Goal: Task Accomplishment & Management: Use online tool/utility

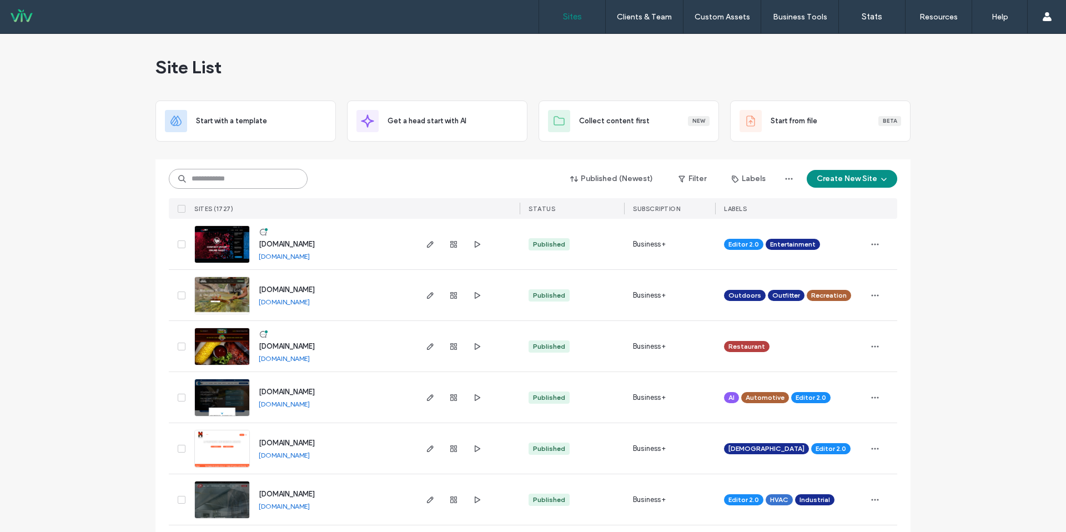
click at [219, 173] on input at bounding box center [238, 179] width 139 height 20
click at [220, 172] on input at bounding box center [238, 179] width 139 height 20
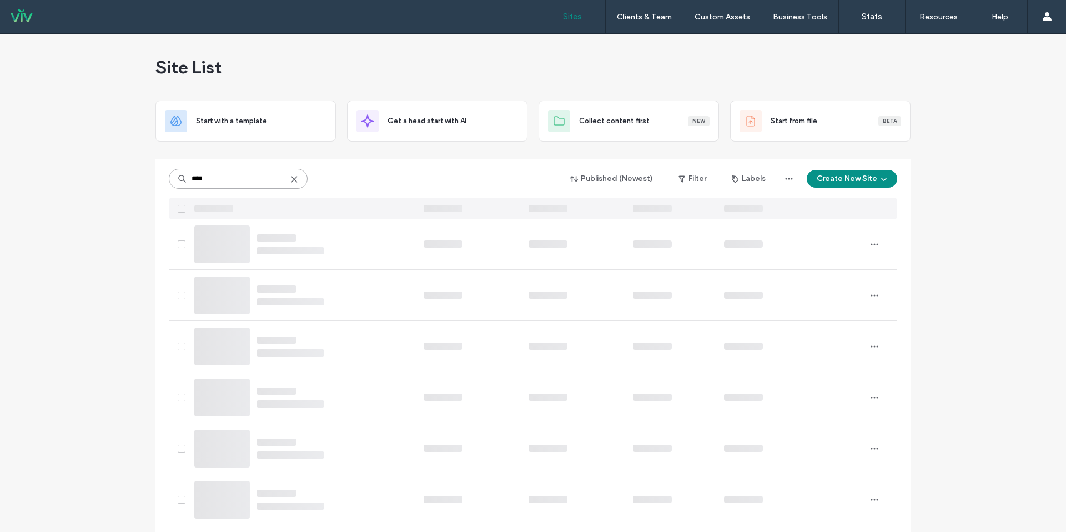
type input "*****"
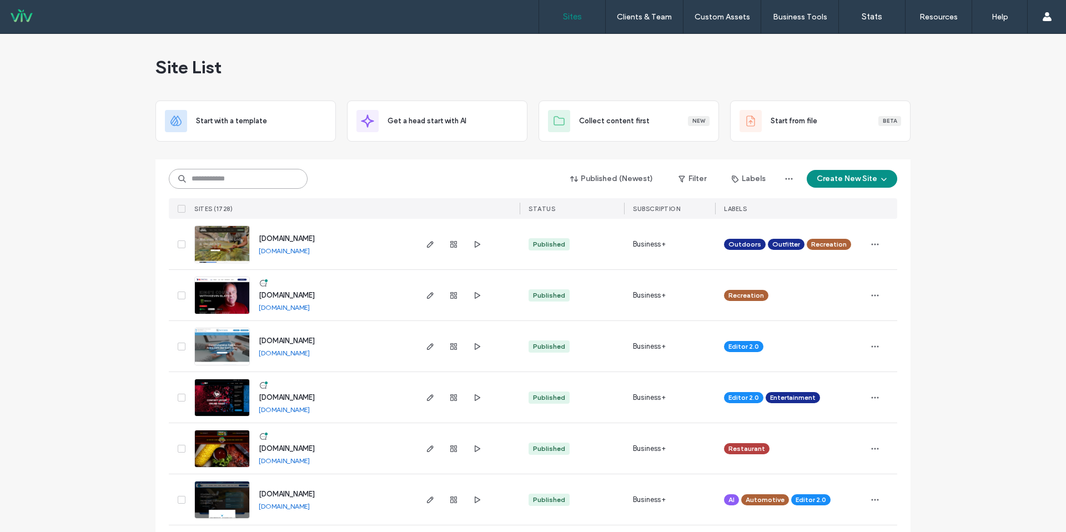
click at [215, 178] on input at bounding box center [238, 179] width 139 height 20
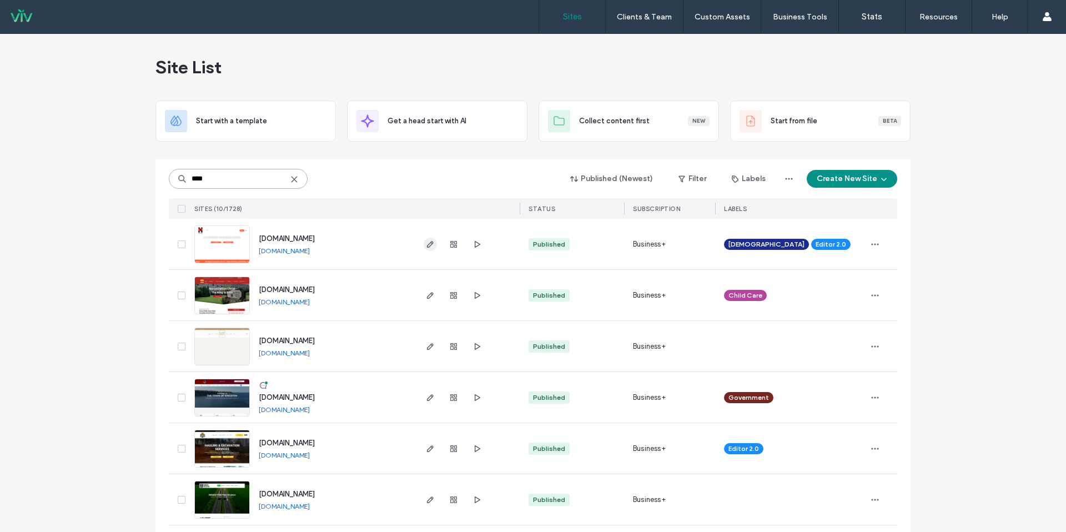
type input "****"
click at [428, 246] on icon "button" at bounding box center [430, 244] width 9 height 9
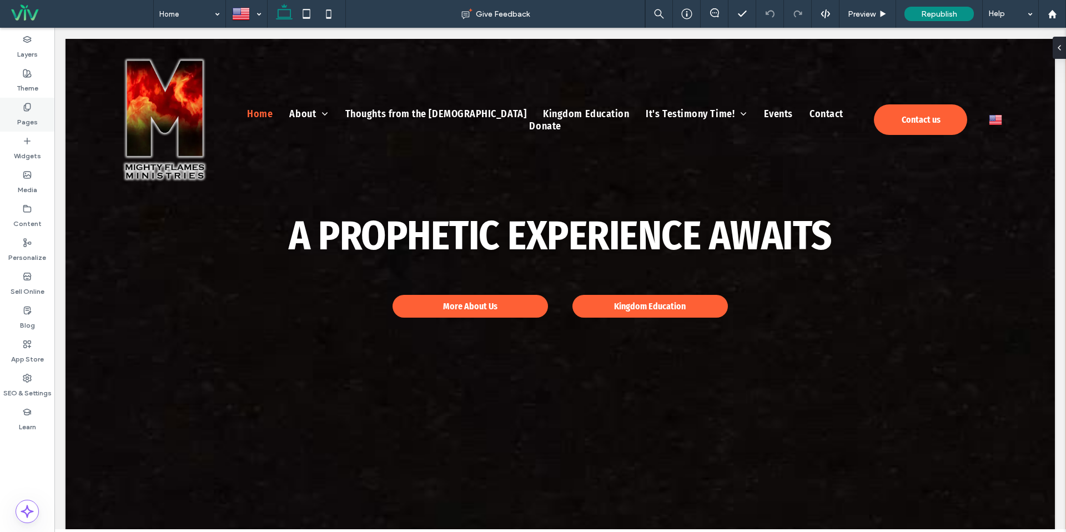
click at [29, 106] on icon at bounding box center [27, 107] width 9 height 9
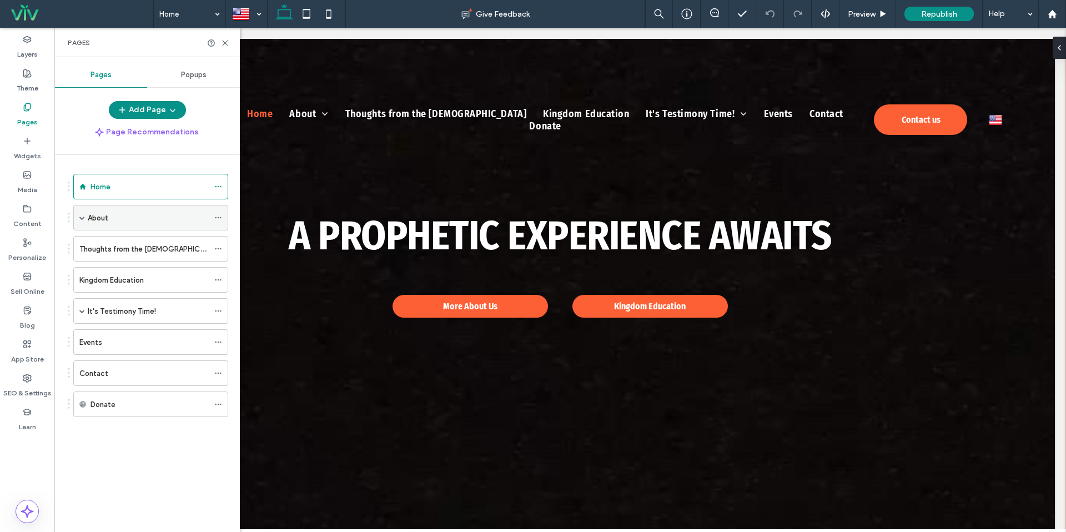
click at [81, 217] on span at bounding box center [82, 218] width 6 height 6
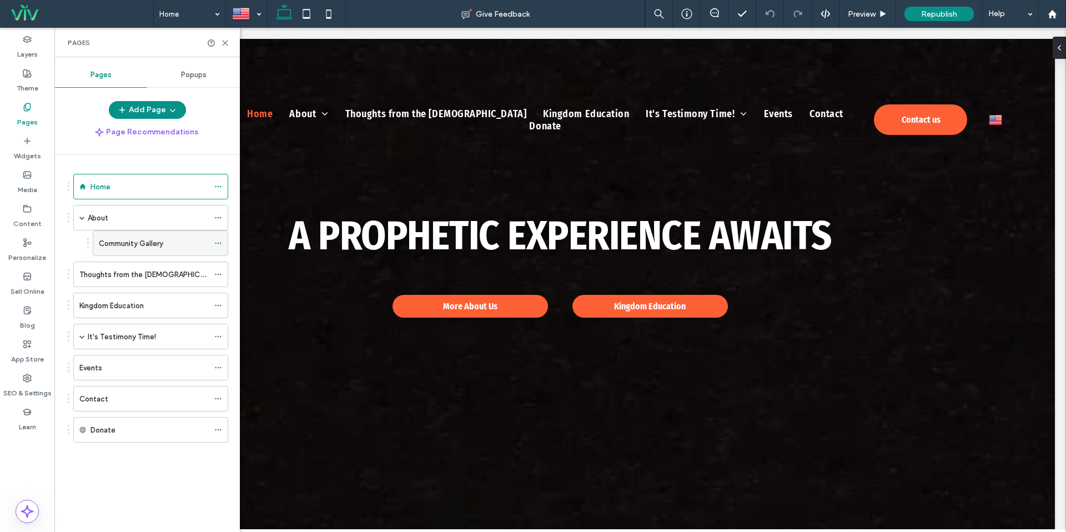
click at [114, 243] on label "Community Gallery" at bounding box center [131, 243] width 64 height 19
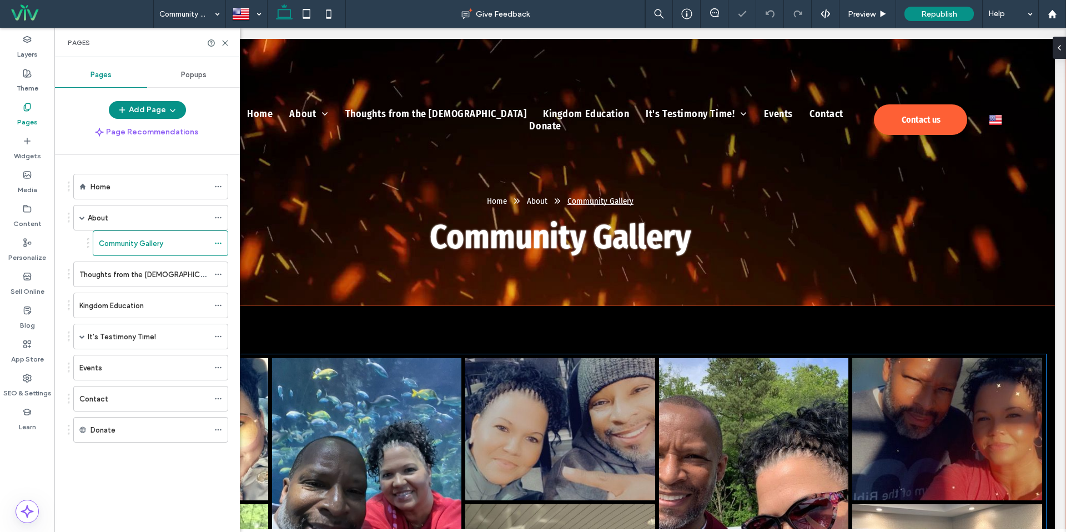
scroll to position [154, 0]
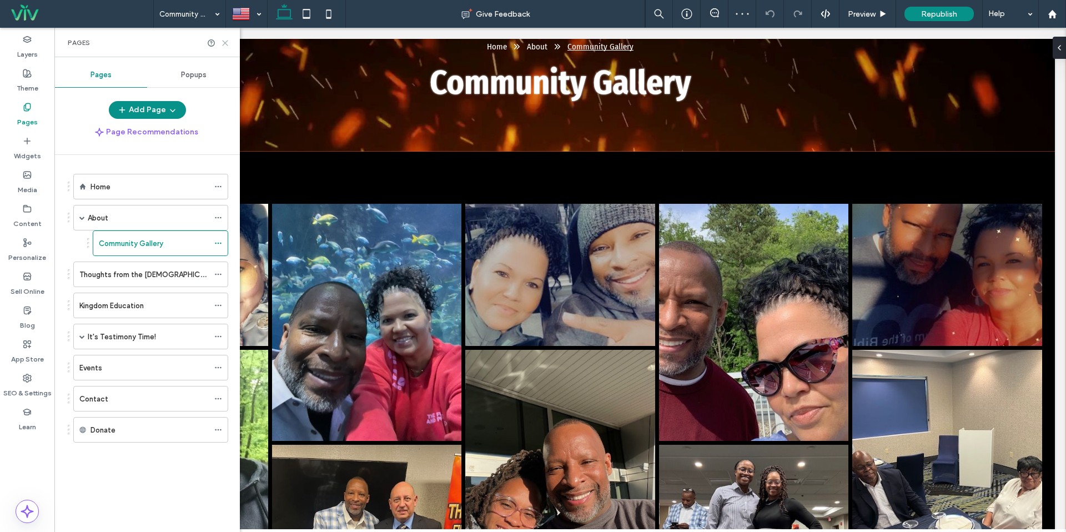
click at [225, 43] on use at bounding box center [225, 43] width 5 height 5
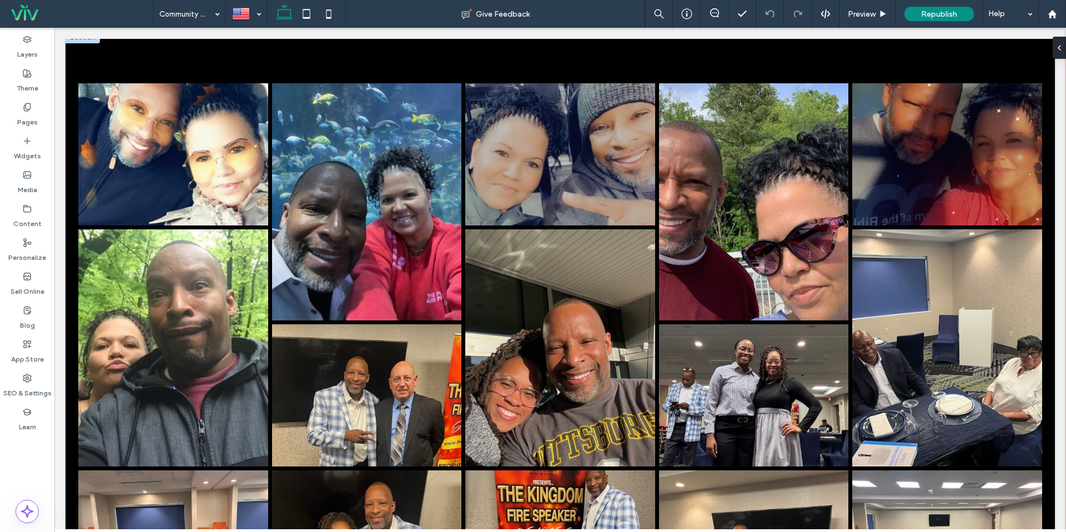
scroll to position [304, 0]
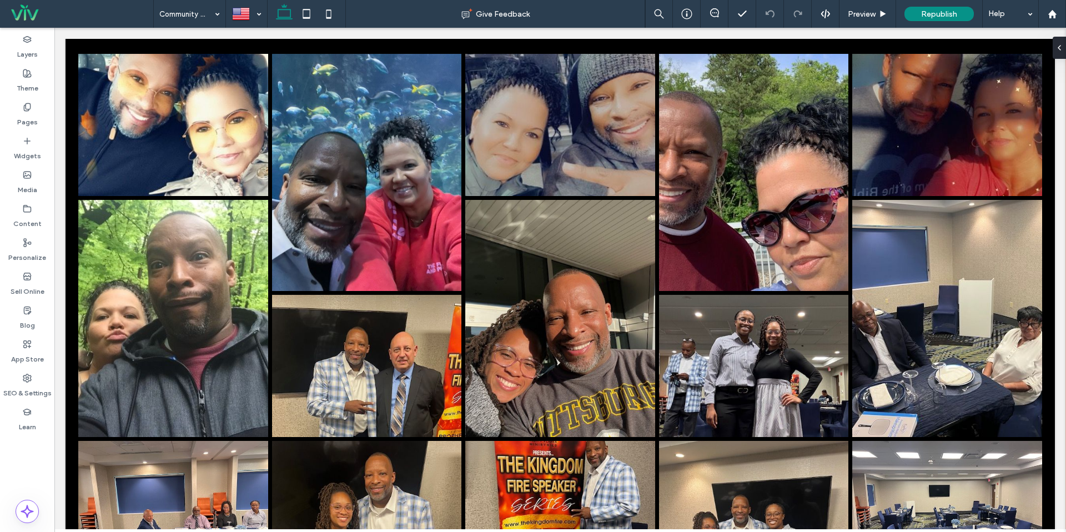
click at [345, 229] on link at bounding box center [367, 172] width 190 height 237
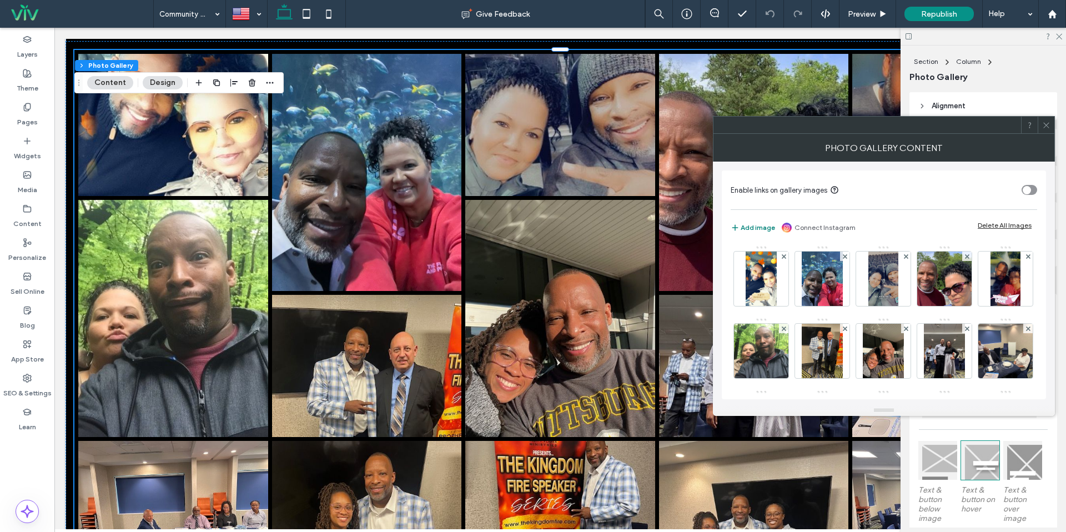
click at [739, 226] on icon "button" at bounding box center [735, 227] width 9 height 9
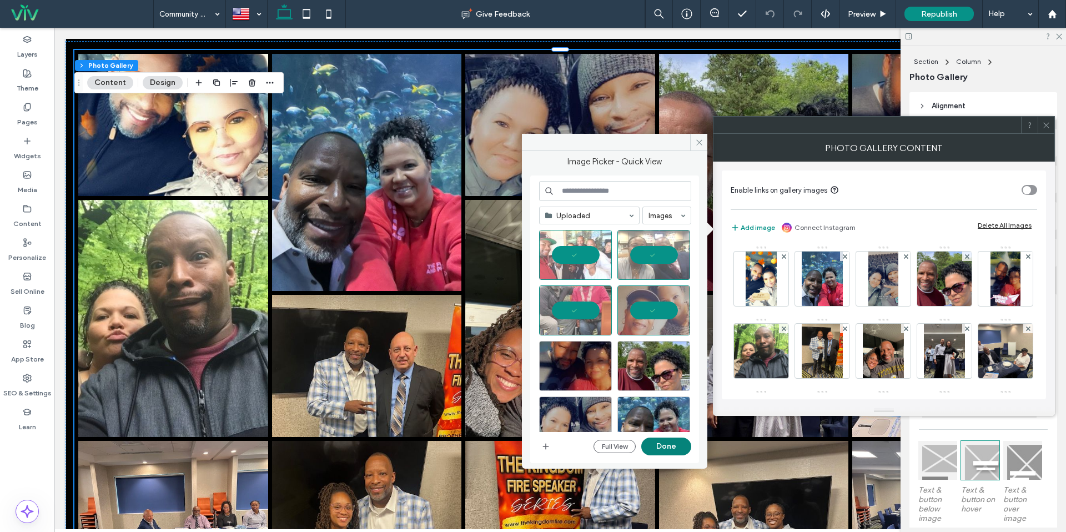
click at [678, 444] on button "Done" at bounding box center [667, 447] width 50 height 18
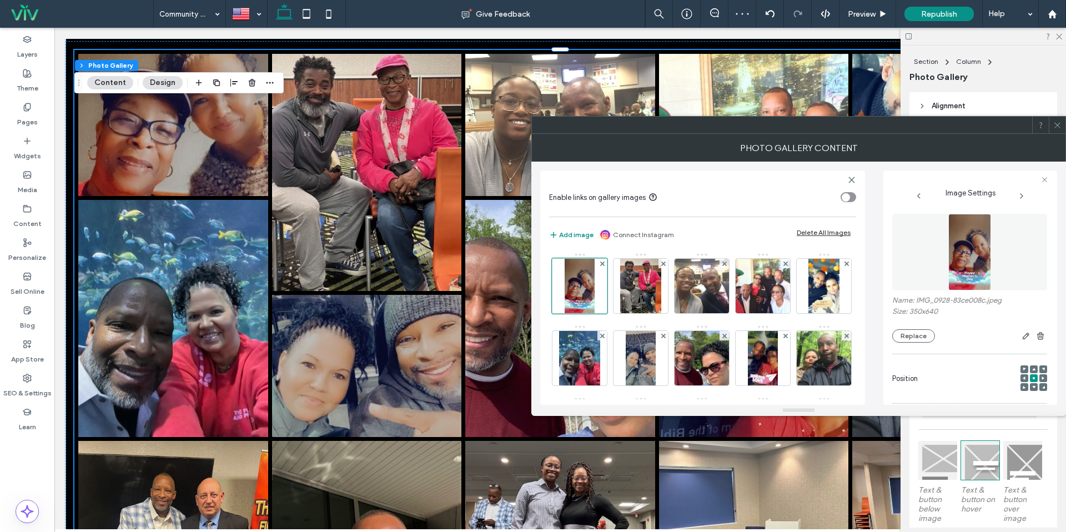
click at [1058, 126] on use at bounding box center [1058, 125] width 6 height 6
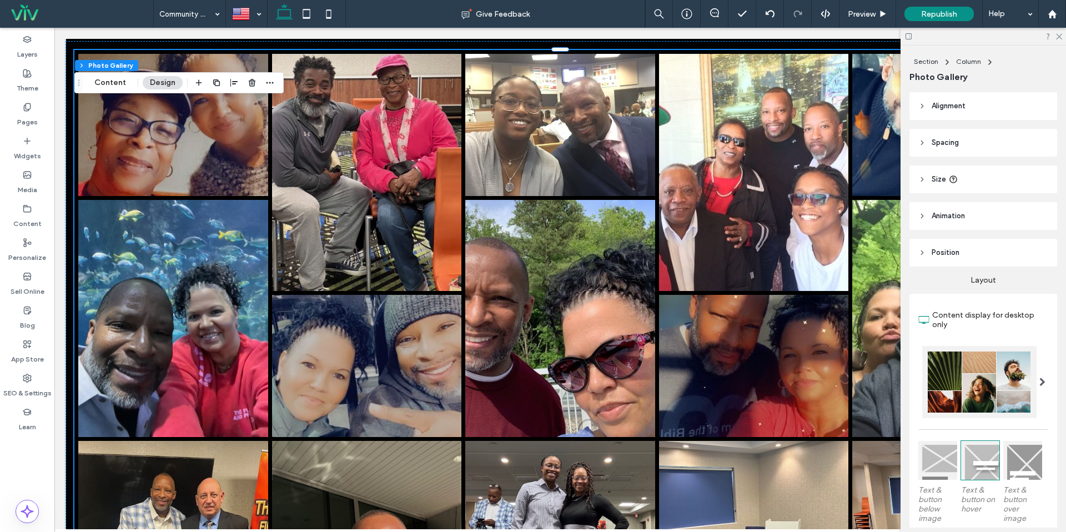
click at [1066, 32] on div at bounding box center [984, 36] width 166 height 17
click at [1061, 35] on icon at bounding box center [1058, 35] width 7 height 7
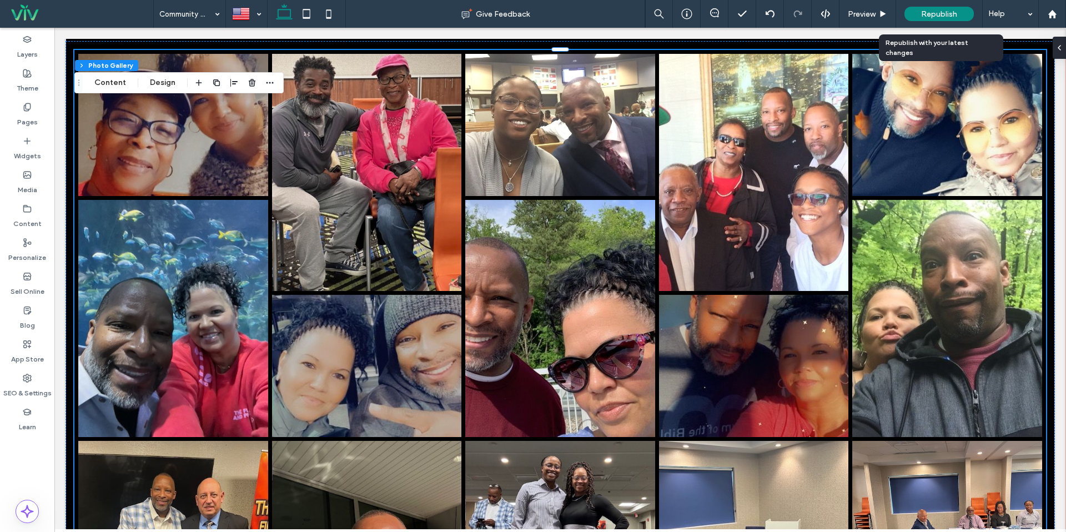
click at [934, 8] on div "Republish" at bounding box center [939, 14] width 69 height 14
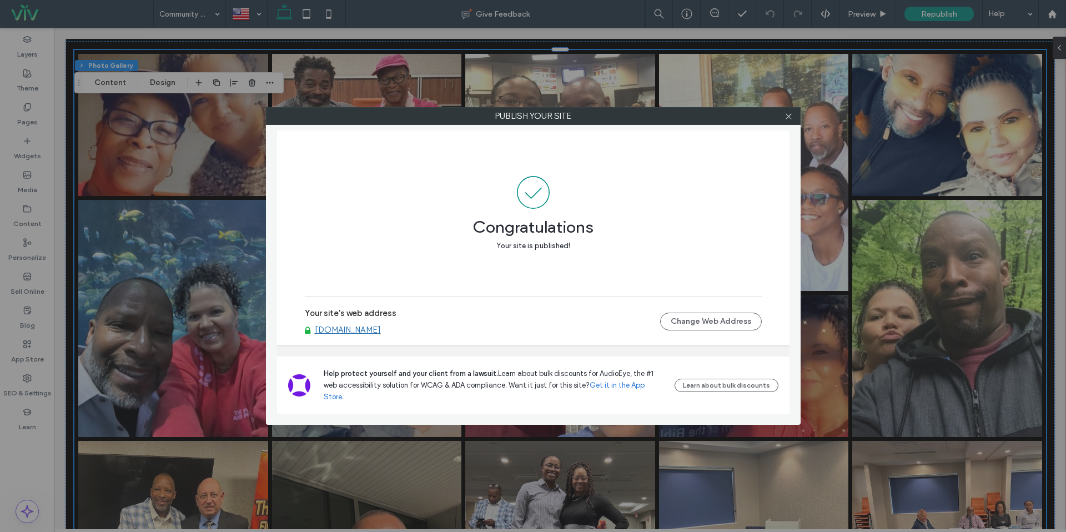
click at [784, 110] on div at bounding box center [789, 116] width 17 height 17
click at [787, 114] on use at bounding box center [789, 116] width 6 height 6
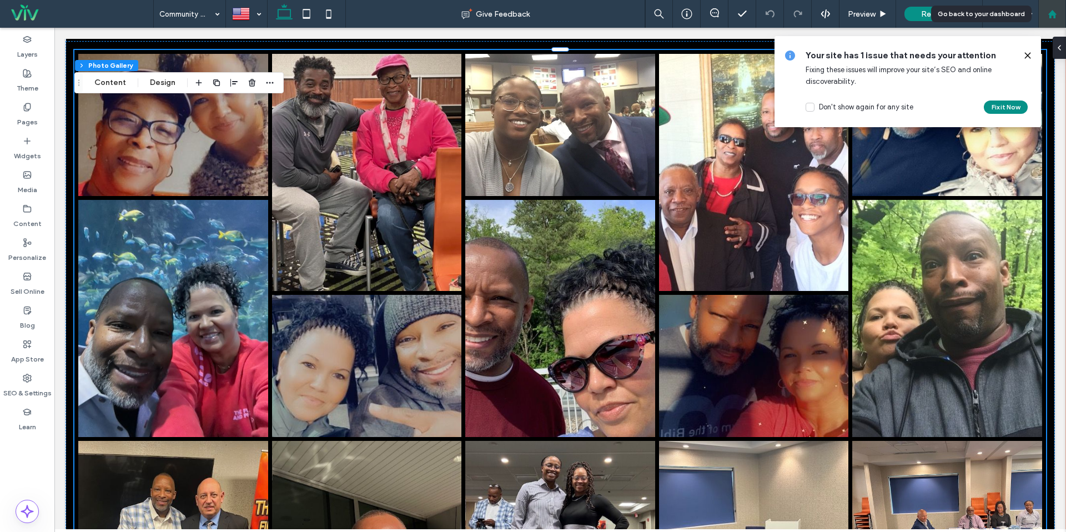
click at [1060, 13] on div at bounding box center [1052, 13] width 27 height 9
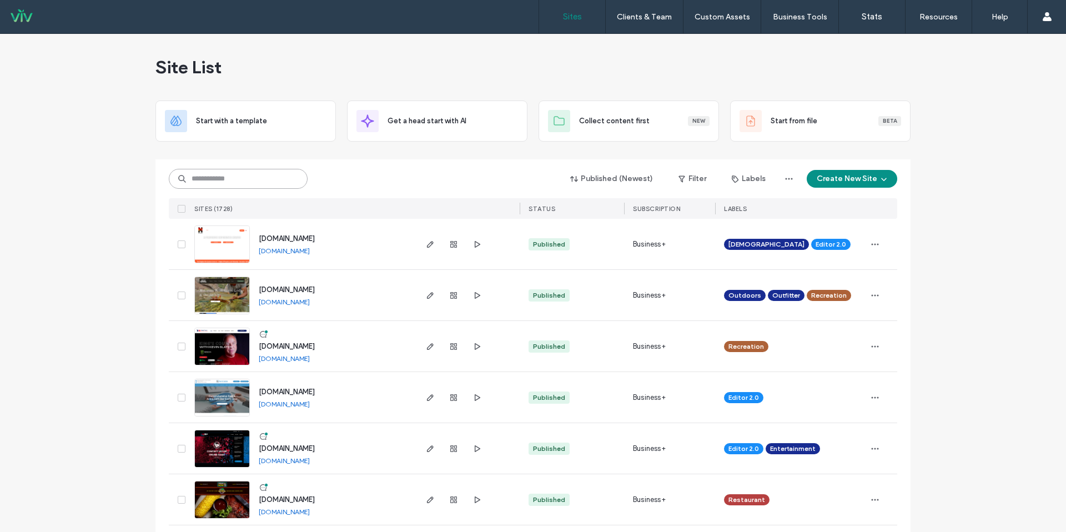
click at [251, 182] on input at bounding box center [238, 179] width 139 height 20
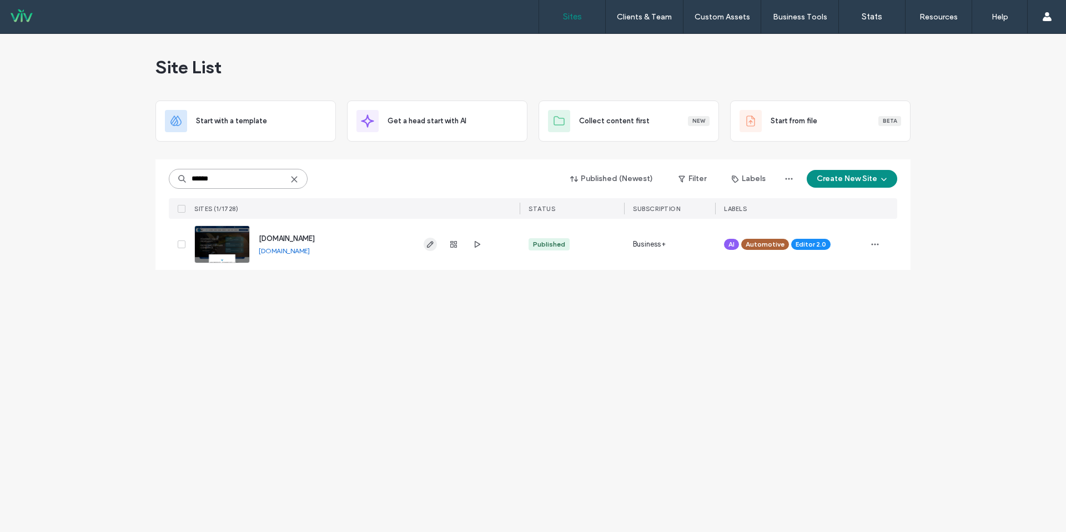
type input "******"
click at [427, 247] on icon "button" at bounding box center [430, 244] width 9 height 9
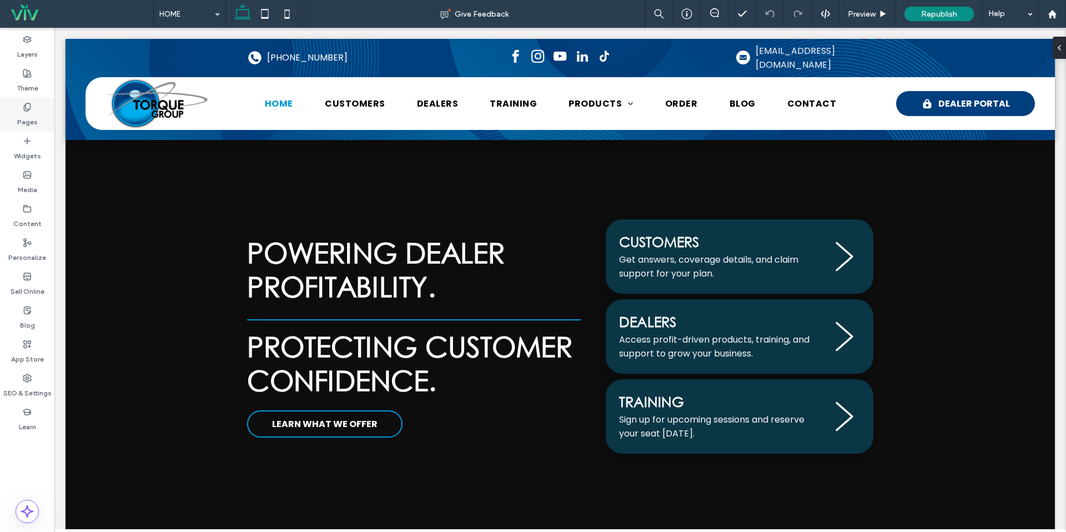
click at [32, 110] on div "Pages" at bounding box center [27, 115] width 54 height 34
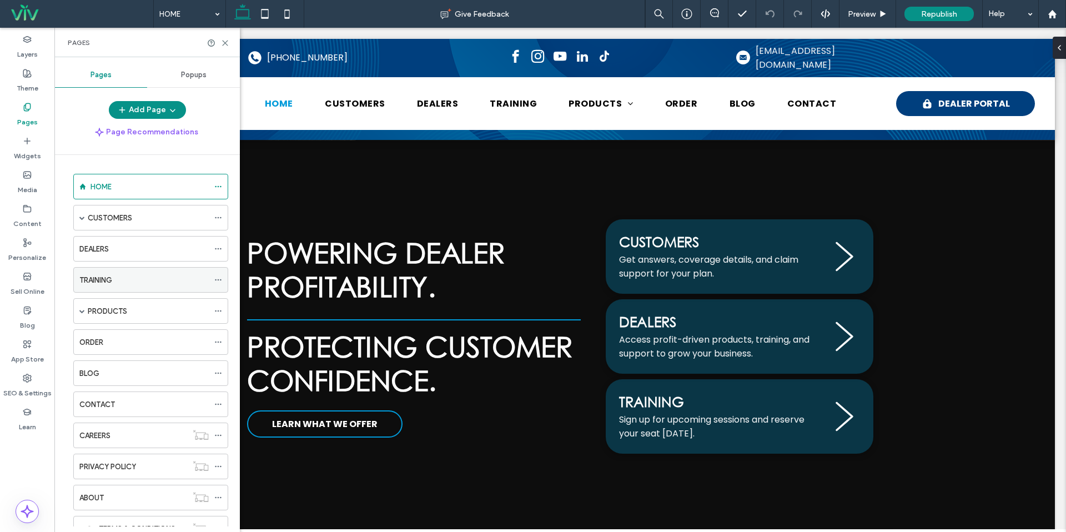
click at [107, 288] on div "TRAINING" at bounding box center [143, 280] width 129 height 24
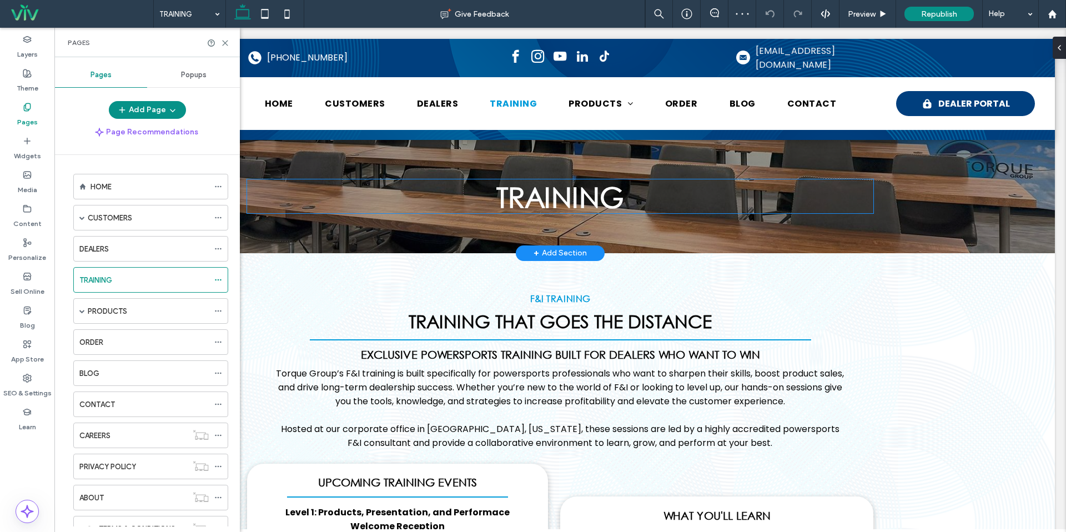
click at [519, 192] on span "Training" at bounding box center [561, 196] width 128 height 34
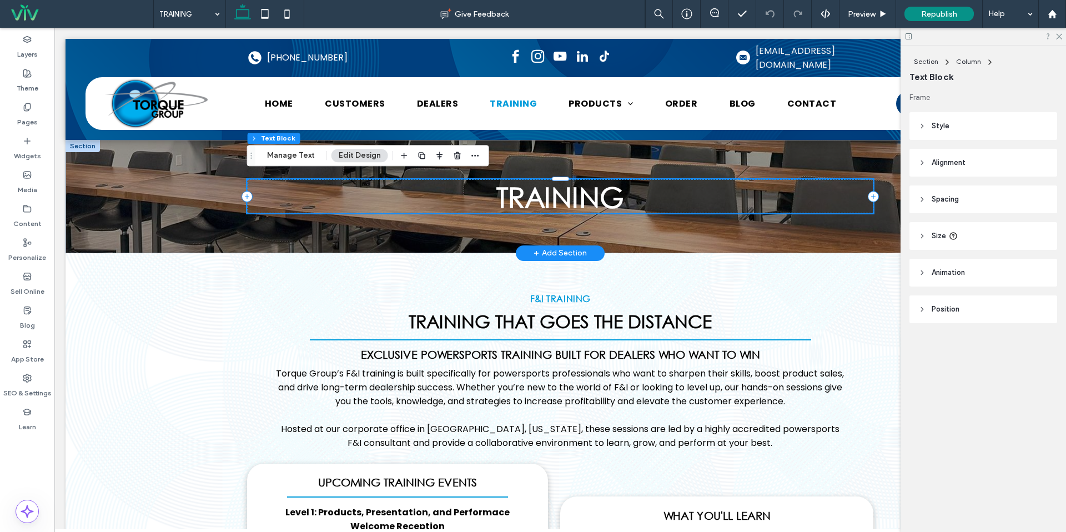
click at [502, 193] on span "Training" at bounding box center [561, 196] width 128 height 34
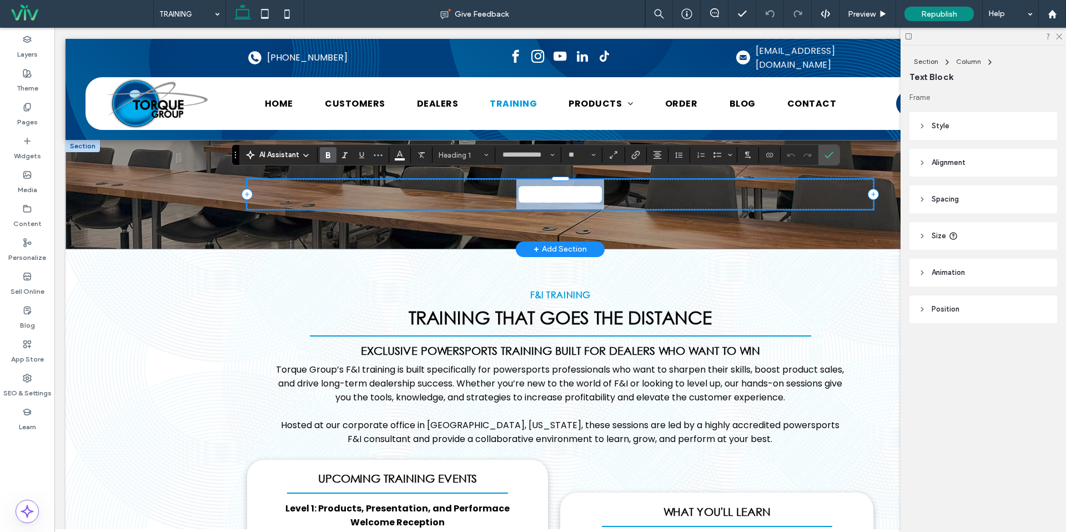
click at [517, 194] on span "********" at bounding box center [561, 194] width 88 height 27
click at [499, 195] on span "**********" at bounding box center [560, 194] width 132 height 27
click at [494, 196] on span "**********" at bounding box center [560, 194] width 132 height 27
click at [506, 195] on span "**********" at bounding box center [560, 194] width 143 height 27
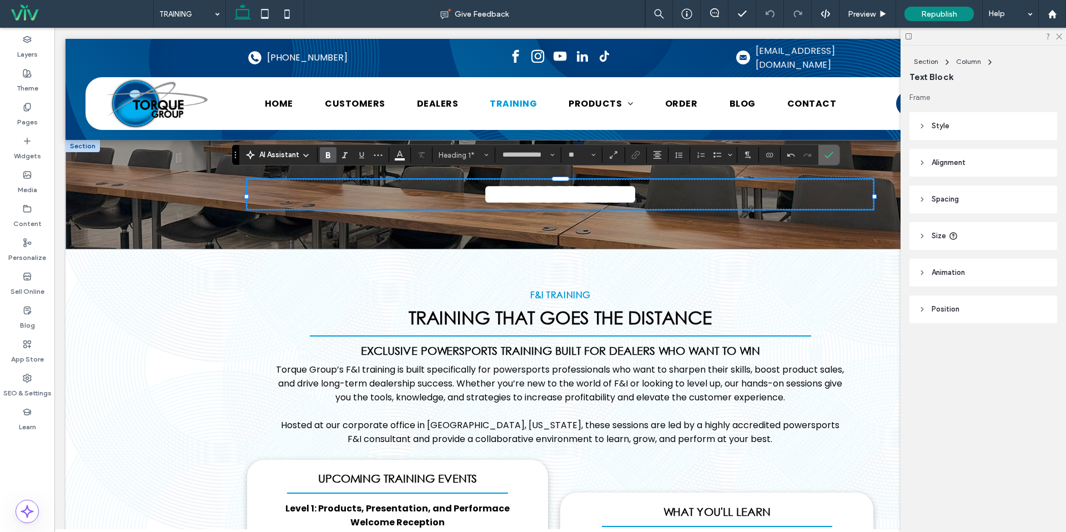
click at [823, 158] on label "Confirm" at bounding box center [829, 155] width 17 height 20
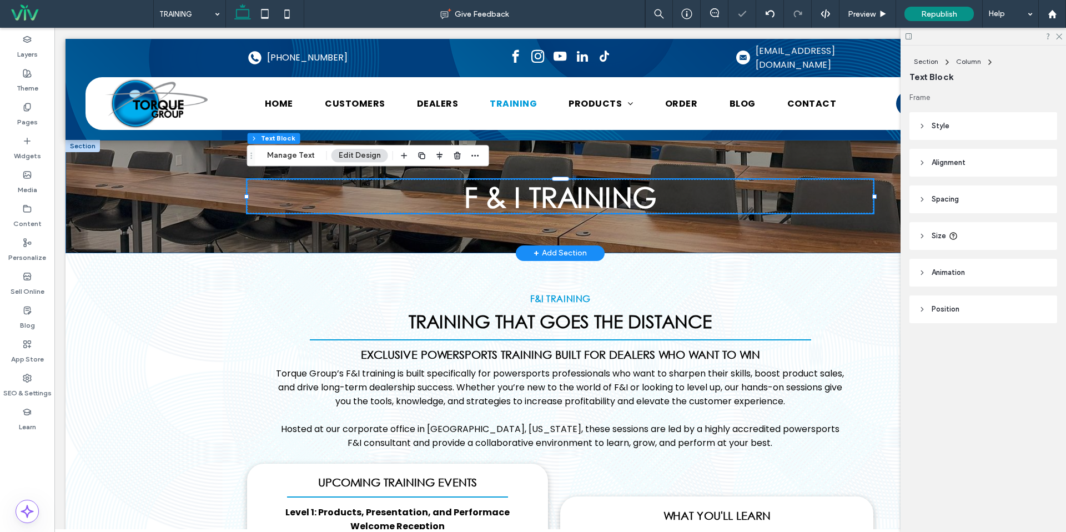
click at [503, 209] on div "F & I Training" at bounding box center [560, 196] width 667 height 113
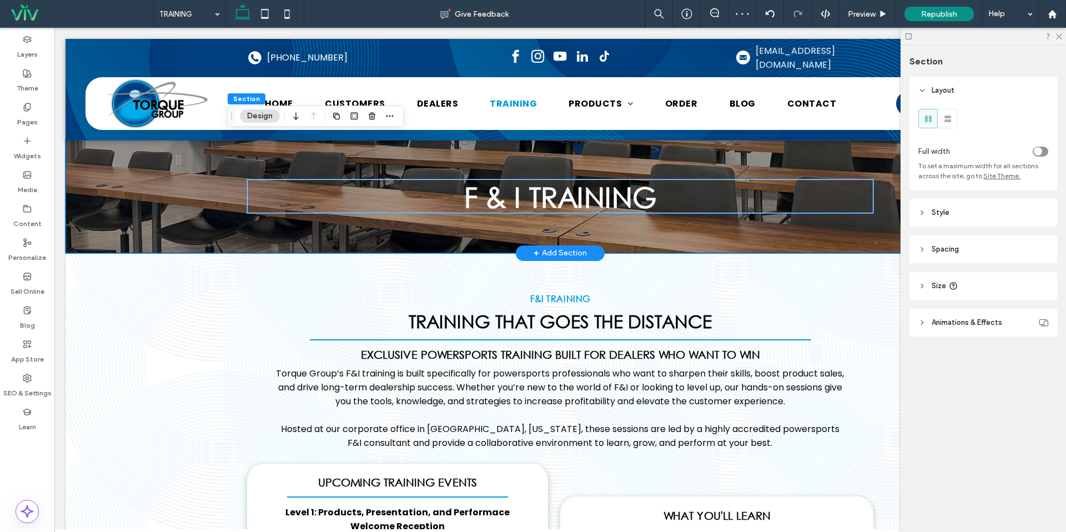
click at [497, 201] on span "F & I Training" at bounding box center [560, 196] width 193 height 34
click at [497, 201] on div "F & I Training" at bounding box center [560, 196] width 627 height 34
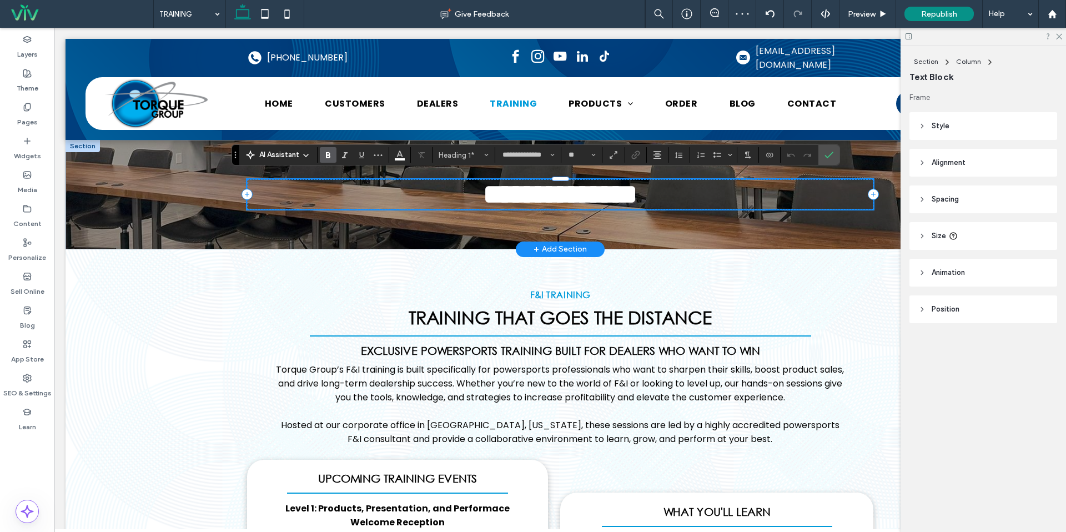
click at [488, 198] on span "**********" at bounding box center [560, 194] width 154 height 27
click at [506, 196] on span "**********" at bounding box center [560, 194] width 143 height 27
click at [824, 155] on label "Confirm" at bounding box center [829, 155] width 17 height 20
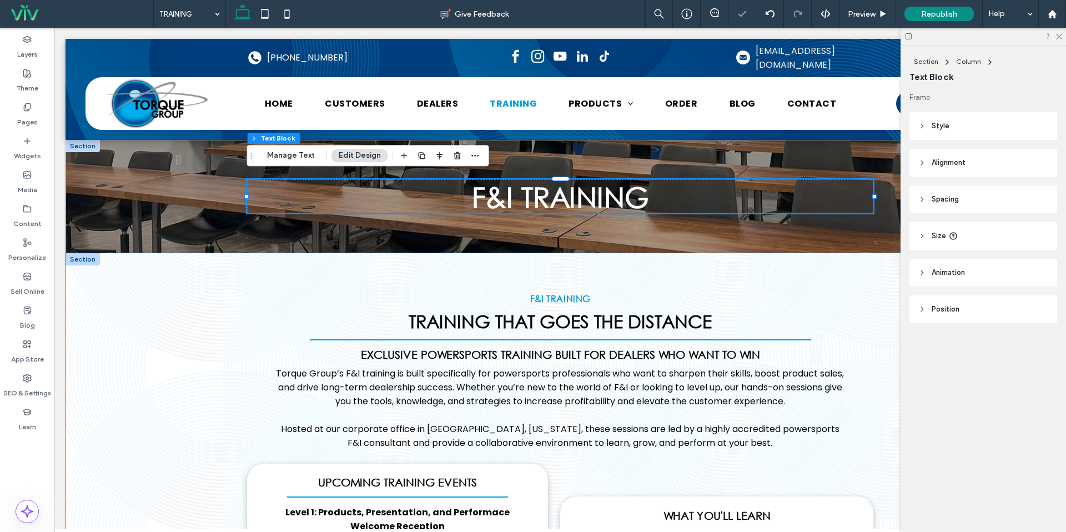
click at [585, 258] on div "F&I Training Training That Goes the Distance Exclusive powersports training bui…" at bounding box center [560, 487] width 667 height 469
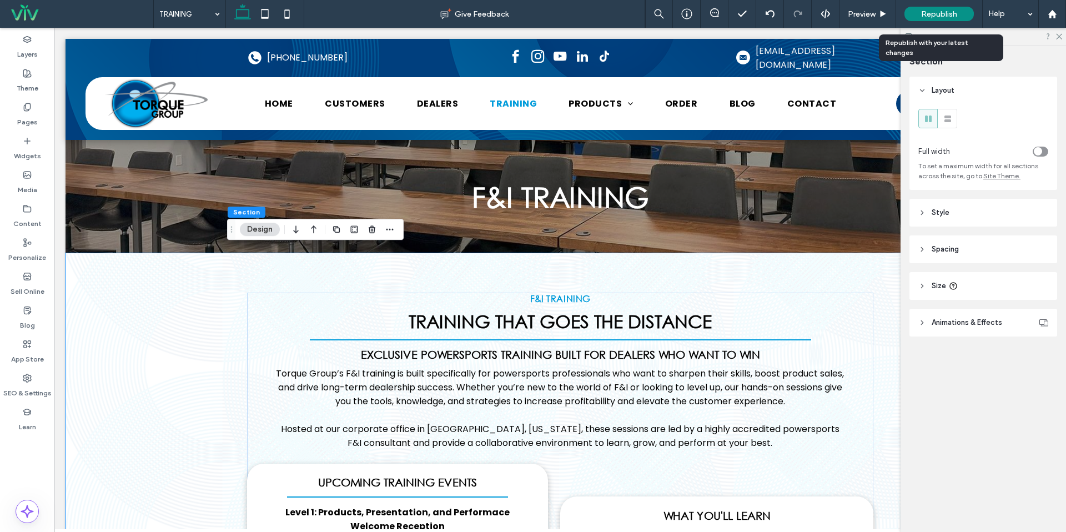
drag, startPoint x: 954, startPoint y: 15, endPoint x: 1025, endPoint y: 75, distance: 92.6
click at [954, 15] on span "Republish" at bounding box center [940, 13] width 36 height 9
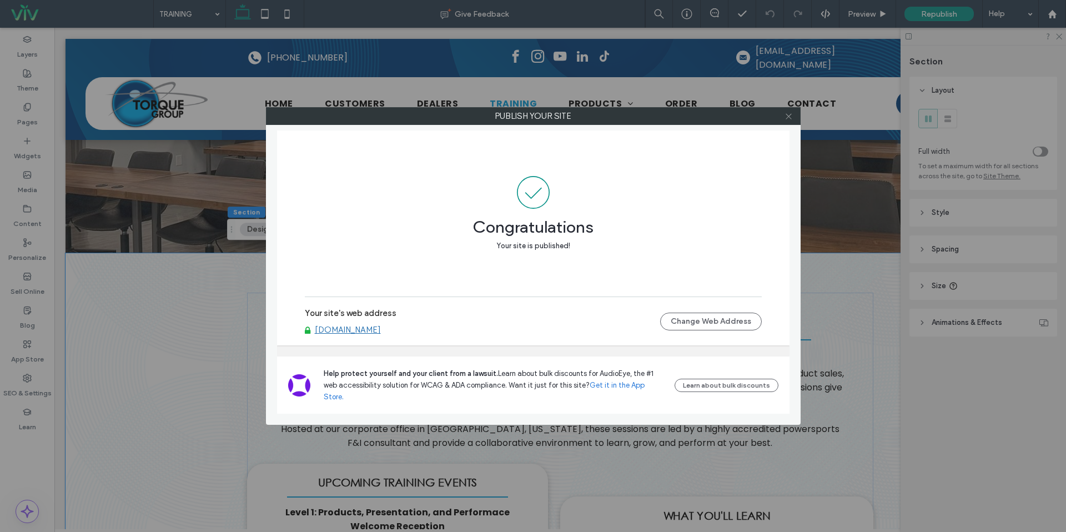
click at [787, 121] on span at bounding box center [789, 116] width 8 height 17
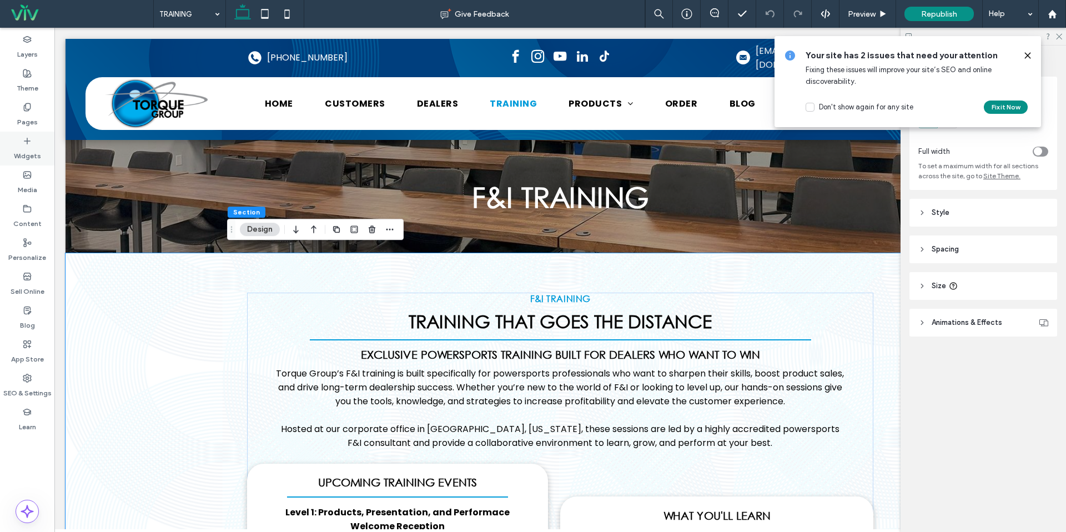
click at [34, 151] on label "Widgets" at bounding box center [27, 154] width 27 height 16
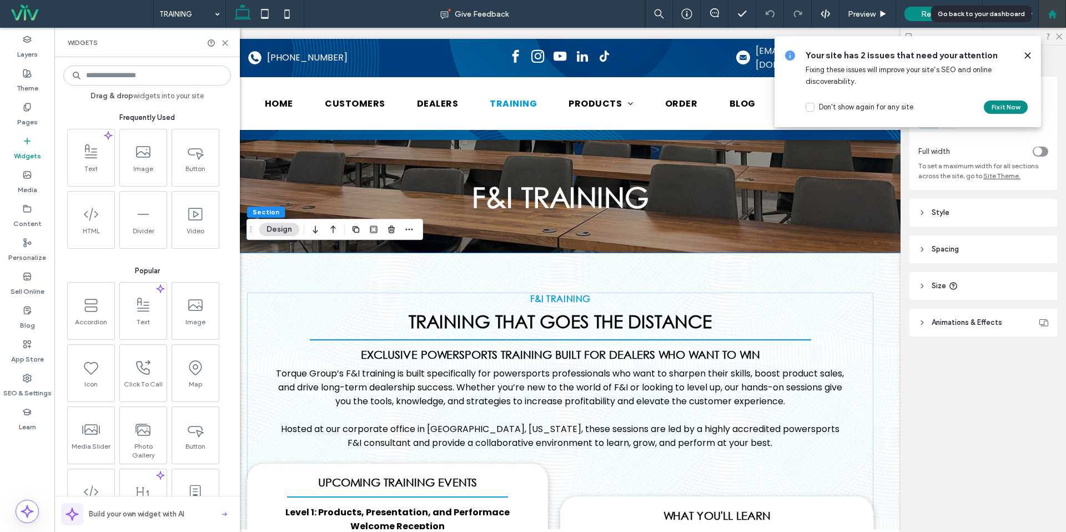
click at [1054, 12] on use at bounding box center [1052, 13] width 8 height 8
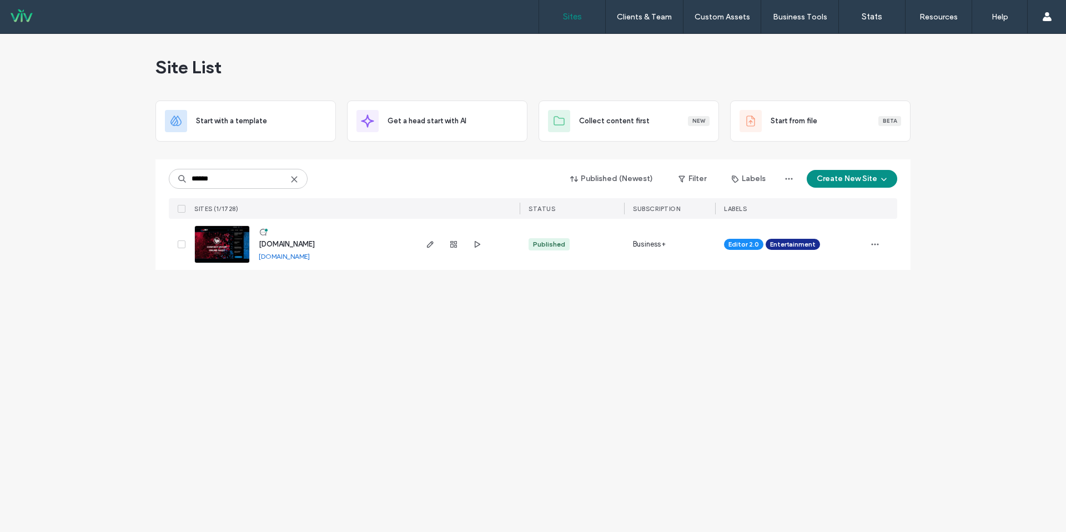
type input "******"
click at [438, 245] on div at bounding box center [454, 244] width 60 height 51
click at [420, 244] on div at bounding box center [467, 244] width 105 height 51
click at [433, 244] on icon "button" at bounding box center [430, 244] width 9 height 9
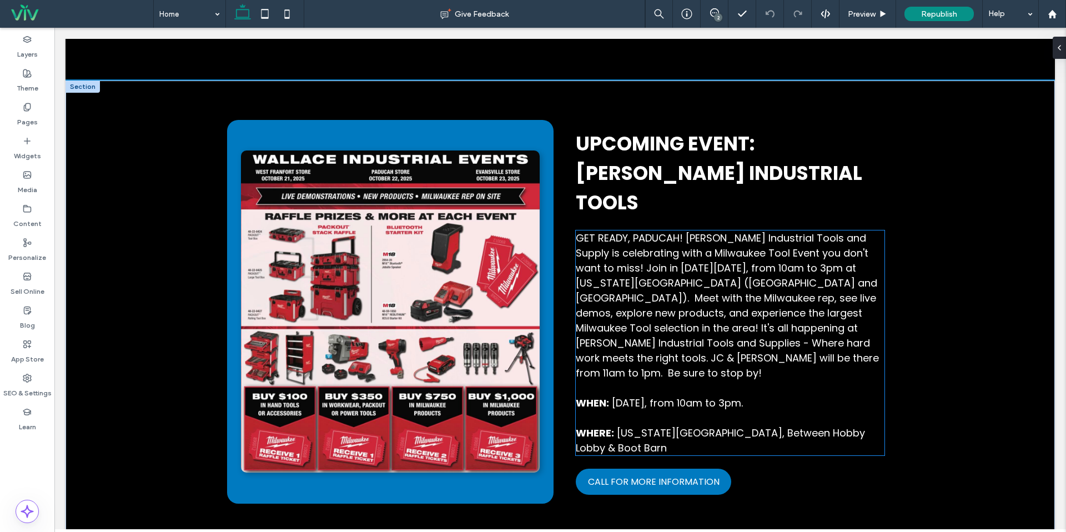
scroll to position [559, 0]
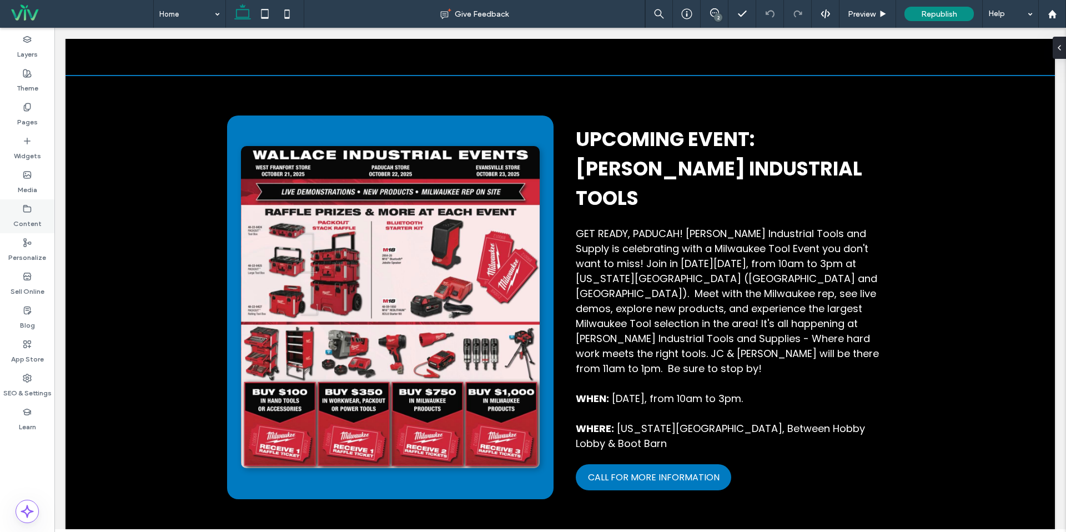
click at [27, 214] on label "Content" at bounding box center [27, 221] width 28 height 16
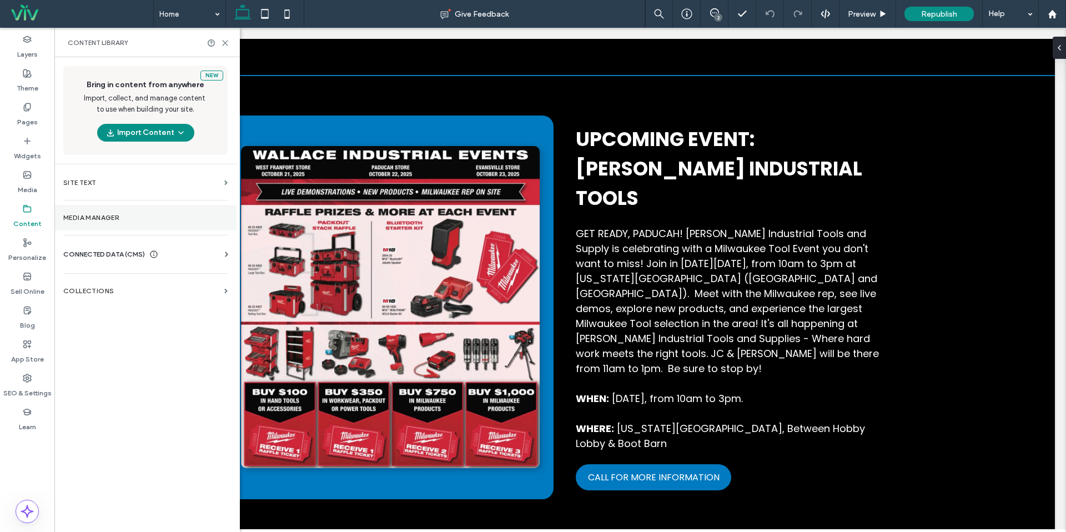
click at [130, 219] on label "Media Manager" at bounding box center [145, 218] width 164 height 8
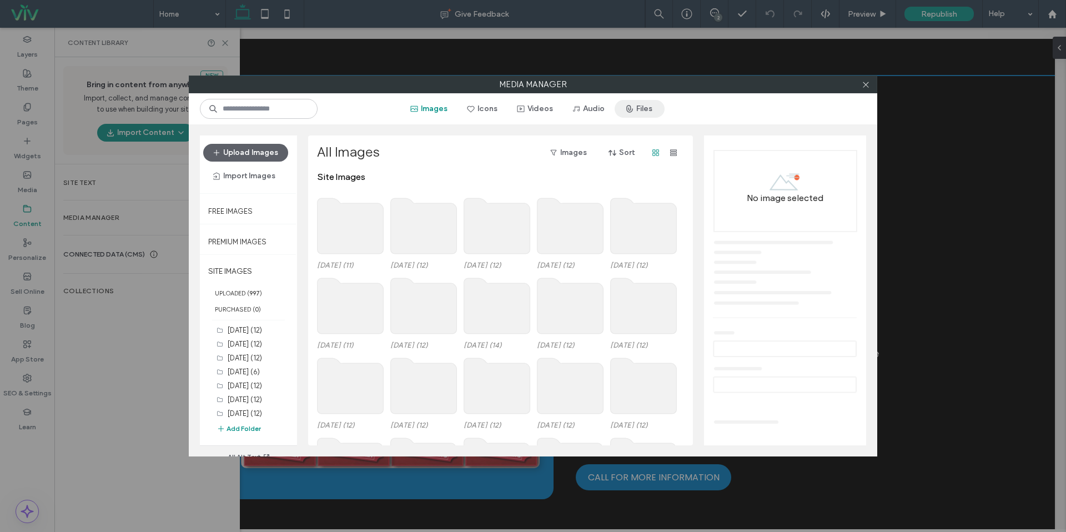
click at [652, 103] on button "Files" at bounding box center [640, 109] width 50 height 18
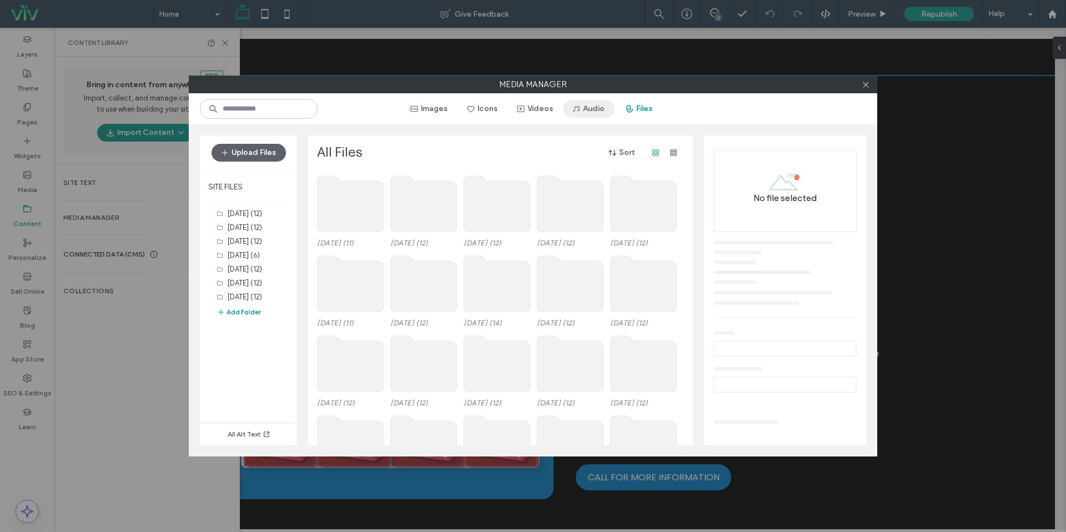
click at [601, 106] on button "Audio" at bounding box center [589, 109] width 52 height 18
click at [236, 317] on button "Add Folder" at bounding box center [239, 312] width 44 height 11
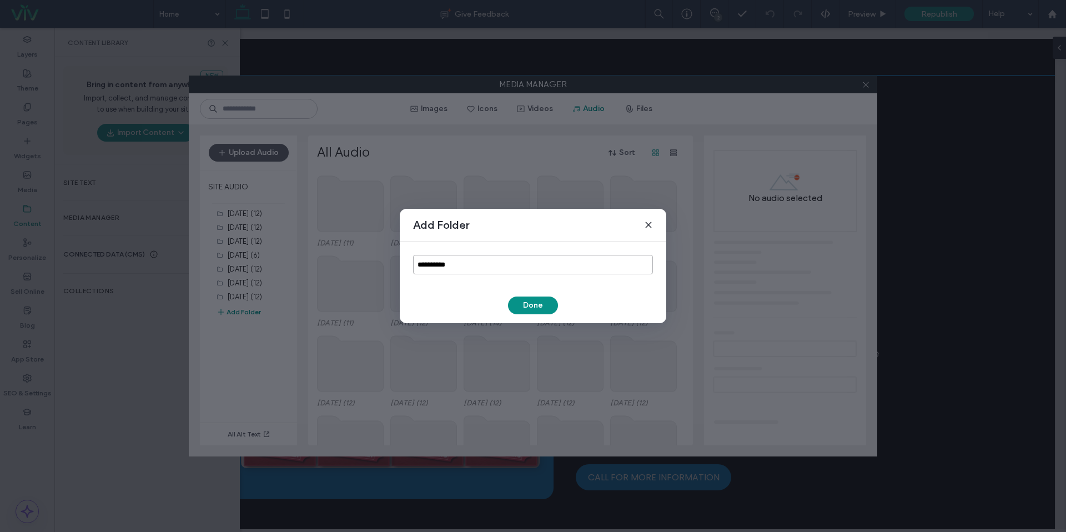
click at [499, 267] on input "**********" at bounding box center [533, 264] width 240 height 19
type input "********"
click at [553, 307] on button "Done" at bounding box center [533, 306] width 50 height 18
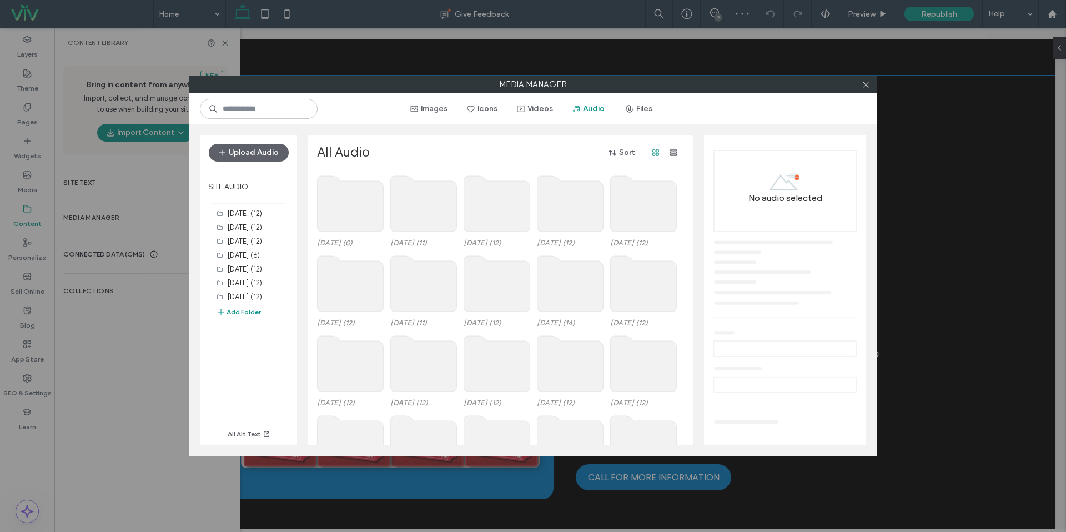
click at [361, 208] on use at bounding box center [351, 204] width 66 height 56
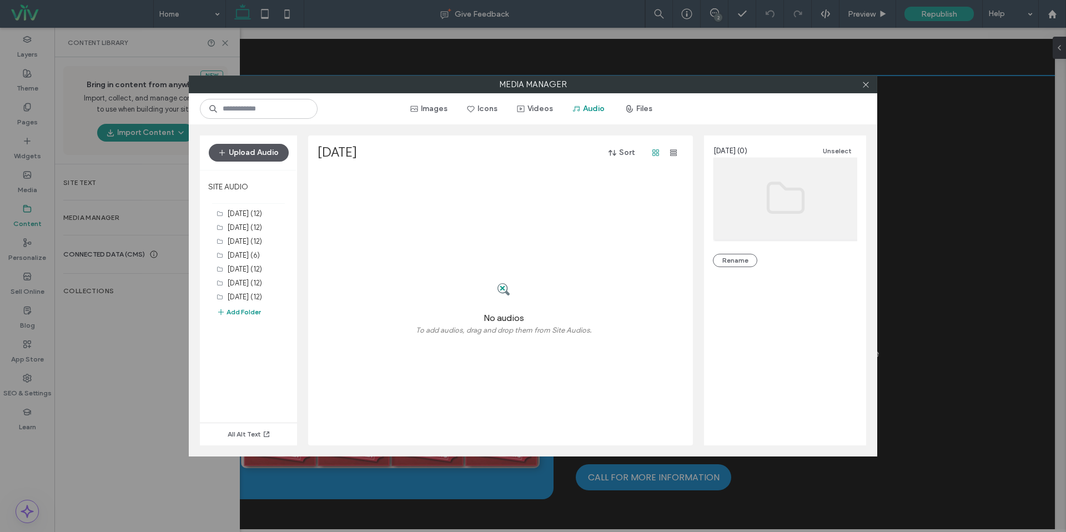
click at [261, 149] on button "Upload Audio" at bounding box center [249, 153] width 80 height 18
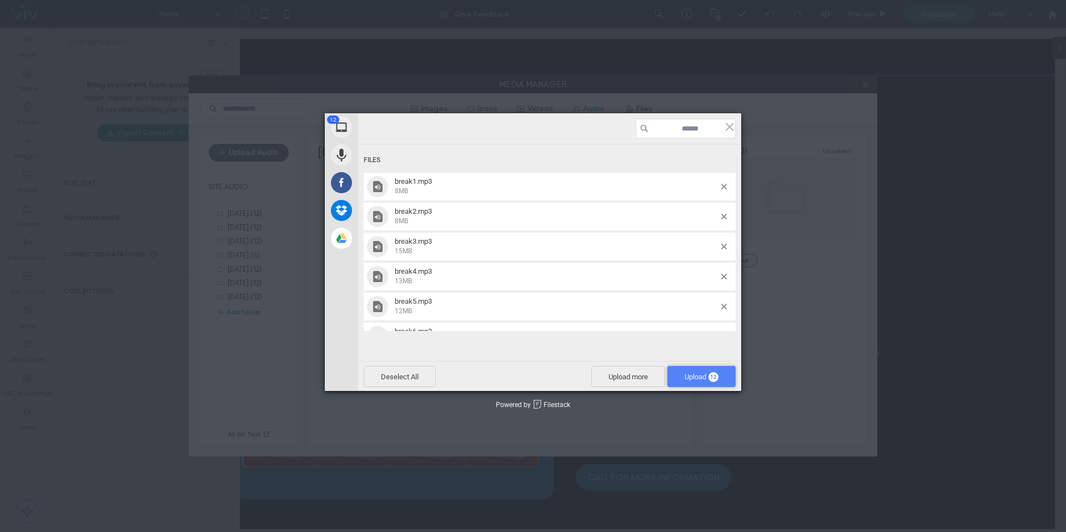
click at [707, 370] on span "Upload 12" at bounding box center [702, 376] width 68 height 21
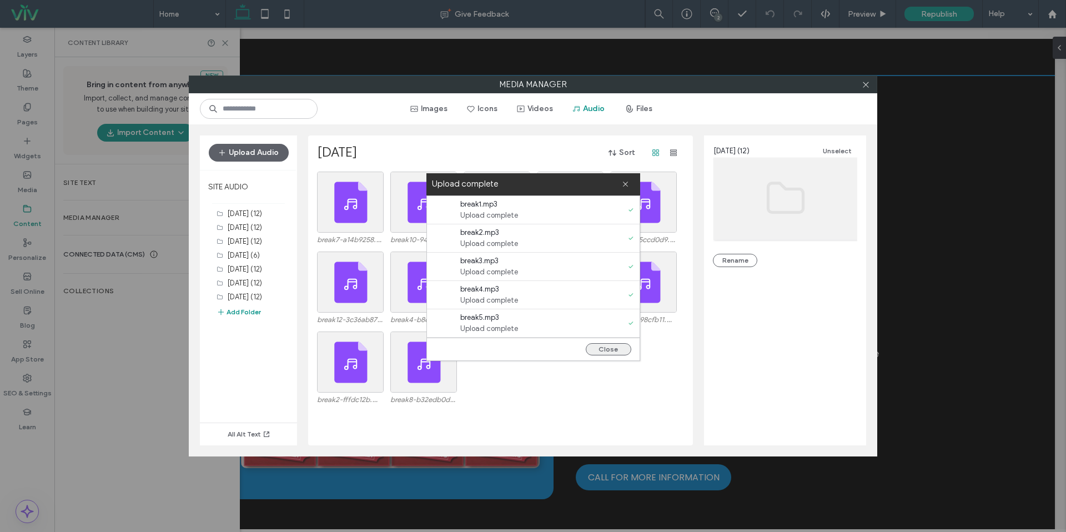
click at [614, 351] on button "Close" at bounding box center [609, 349] width 46 height 12
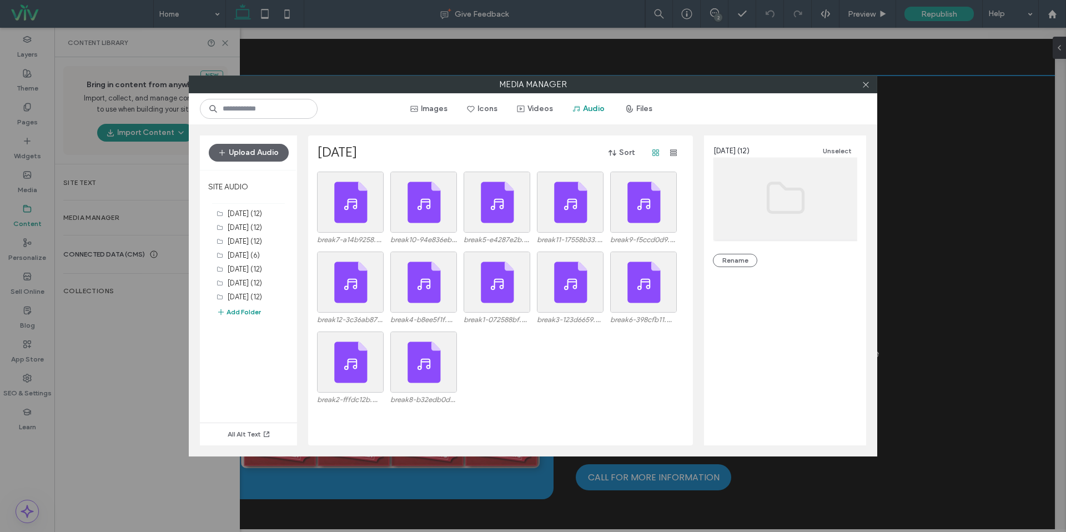
click at [871, 84] on div at bounding box center [866, 84] width 17 height 17
drag, startPoint x: 869, startPoint y: 84, endPoint x: 859, endPoint y: 88, distance: 10.5
click at [869, 84] on icon at bounding box center [866, 85] width 8 height 8
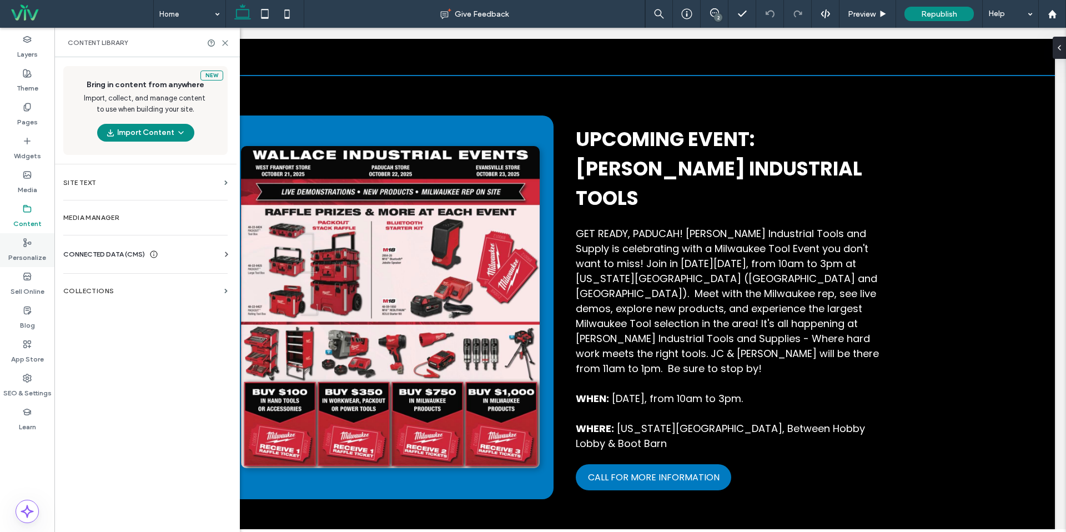
click at [21, 260] on label "Personalize" at bounding box center [27, 255] width 38 height 16
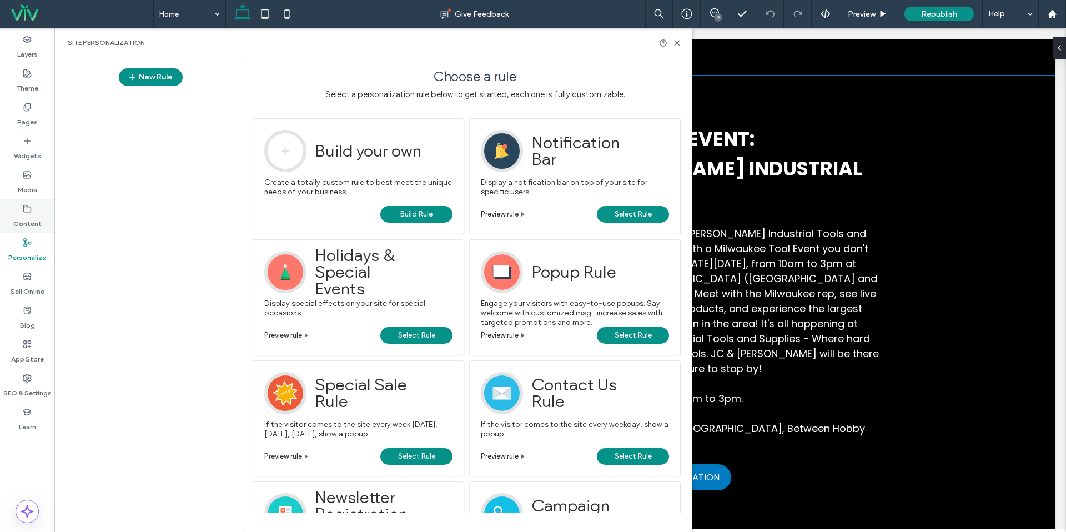
click at [27, 210] on icon at bounding box center [27, 208] width 9 height 9
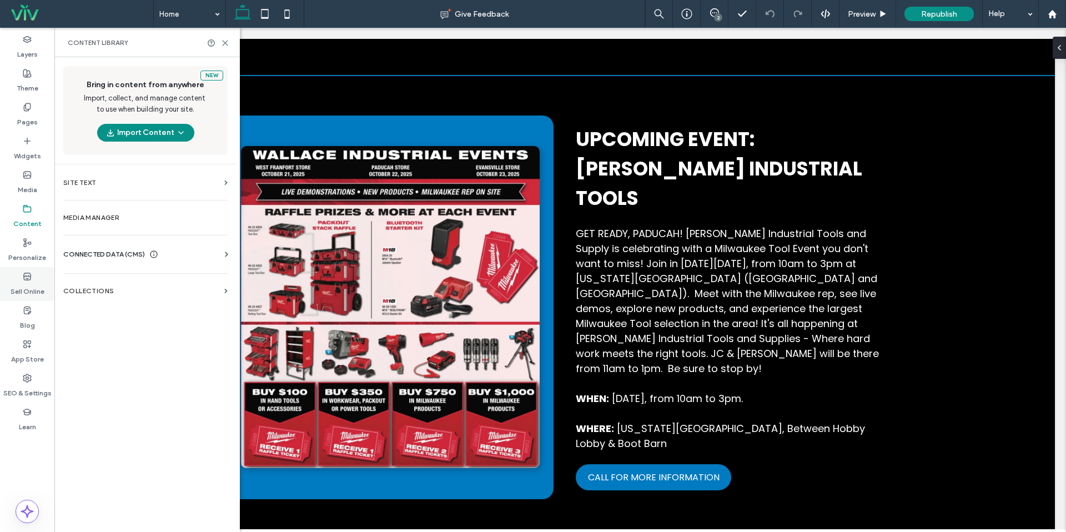
drag, startPoint x: 24, startPoint y: 322, endPoint x: 47, endPoint y: 293, distance: 36.4
click at [24, 322] on label "Blog" at bounding box center [27, 323] width 15 height 16
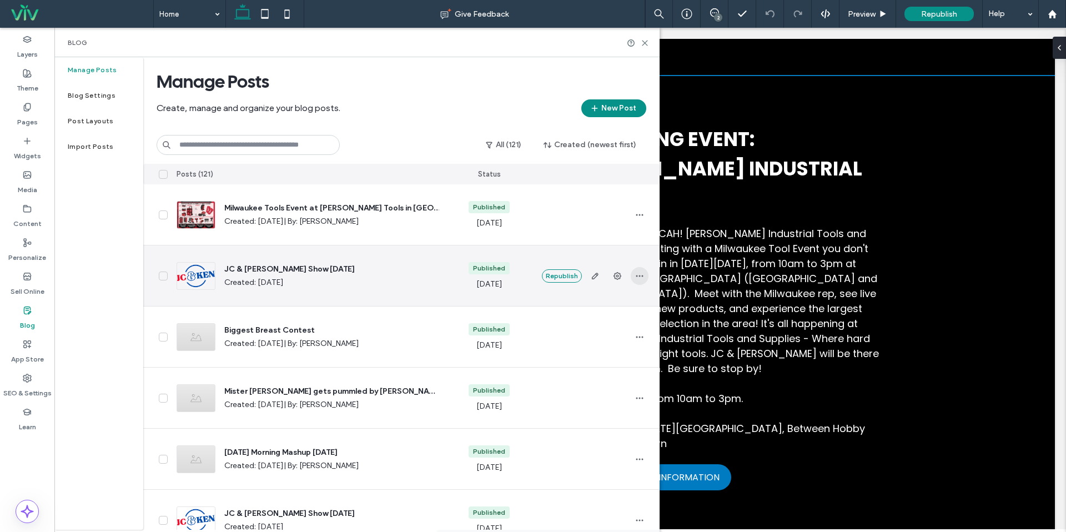
click at [637, 276] on use "button" at bounding box center [639, 276] width 7 height 2
click at [603, 327] on div "Duplicate" at bounding box center [598, 326] width 99 height 21
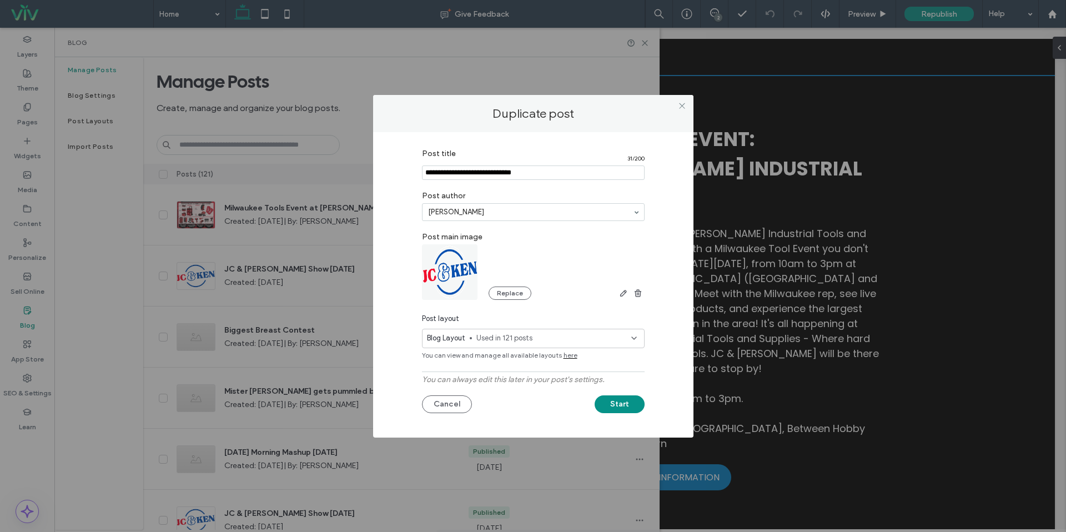
drag, startPoint x: 454, startPoint y: 175, endPoint x: 384, endPoint y: 172, distance: 69.5
click at [384, 172] on div "Post title 31 / 200 Post author Jason Crockett Post main image Replace Post lay…" at bounding box center [533, 285] width 321 height 306
click at [499, 177] on input "Post title" at bounding box center [533, 173] width 223 height 14
click at [494, 172] on input "Post title" at bounding box center [533, 173] width 223 height 14
type input "**********"
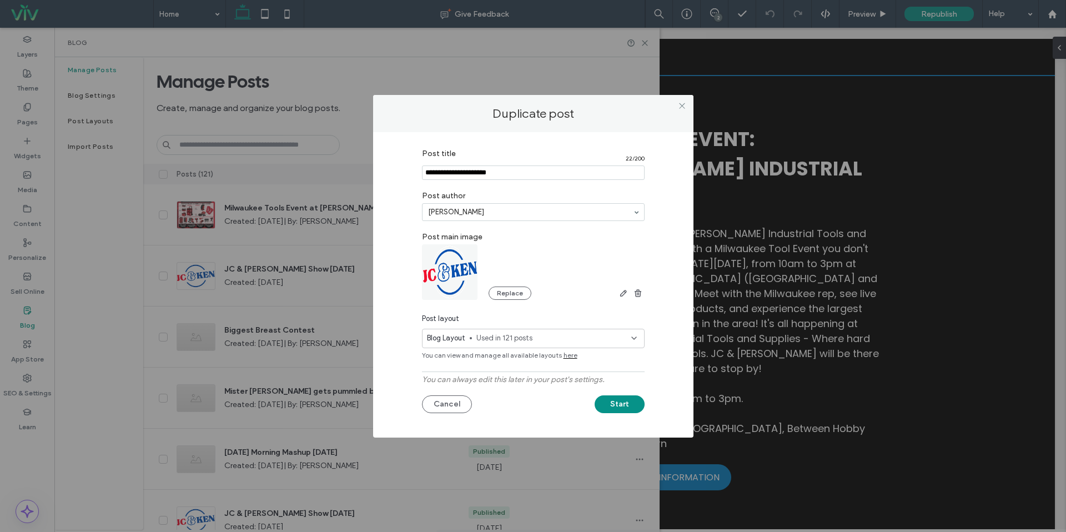
click at [496, 187] on label "Post author" at bounding box center [533, 195] width 223 height 18
click at [620, 398] on button "Start" at bounding box center [620, 404] width 50 height 18
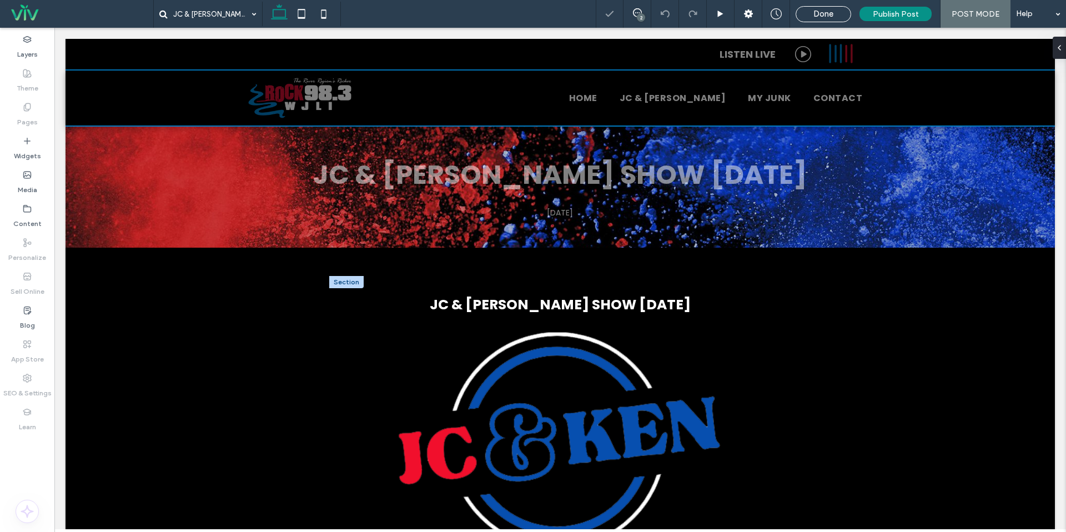
click at [640, 301] on span "JC & KEN SHOW 10-14-25" at bounding box center [560, 304] width 261 height 19
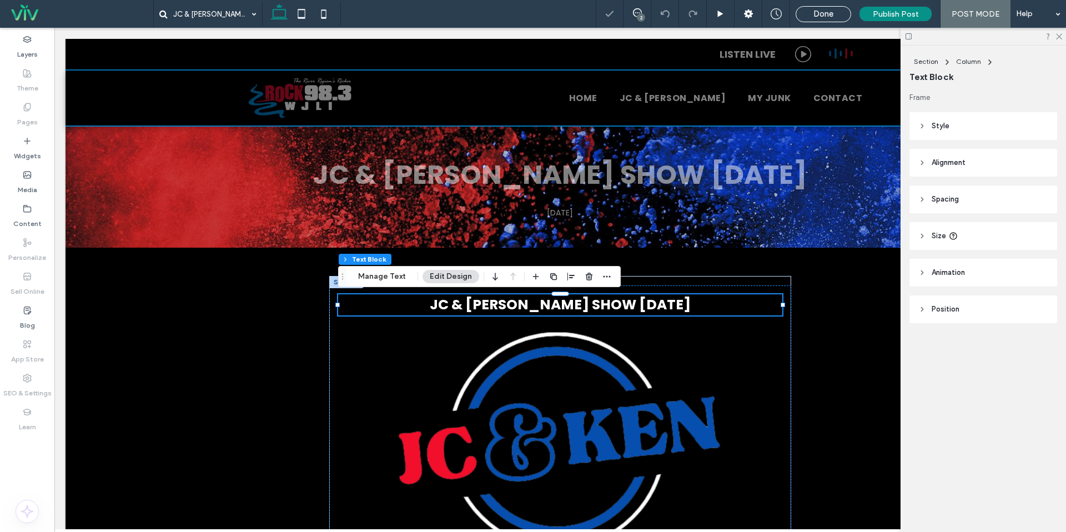
click at [629, 303] on span "JC & KEN SHOW 10-14-25" at bounding box center [560, 304] width 261 height 19
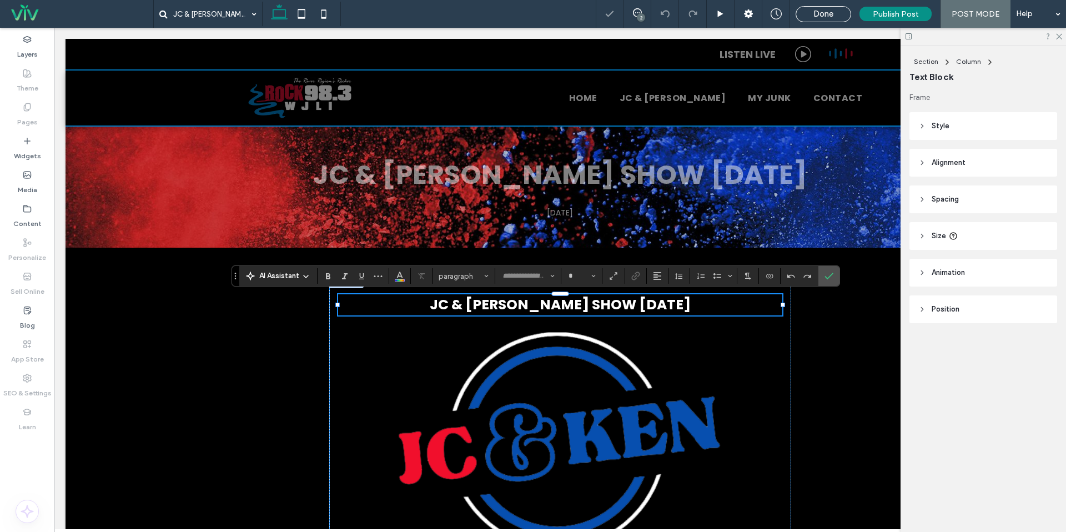
type input "*******"
type input "**"
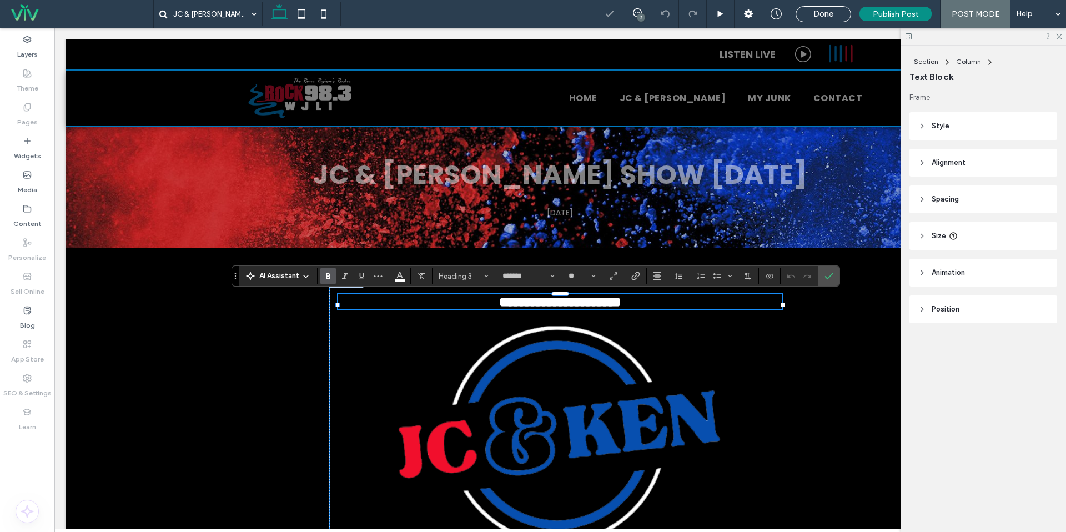
click at [622, 303] on span "**********" at bounding box center [560, 302] width 122 height 14
click at [622, 304] on span "**********" at bounding box center [560, 302] width 122 height 14
click at [829, 277] on use "Confirm" at bounding box center [829, 276] width 9 height 7
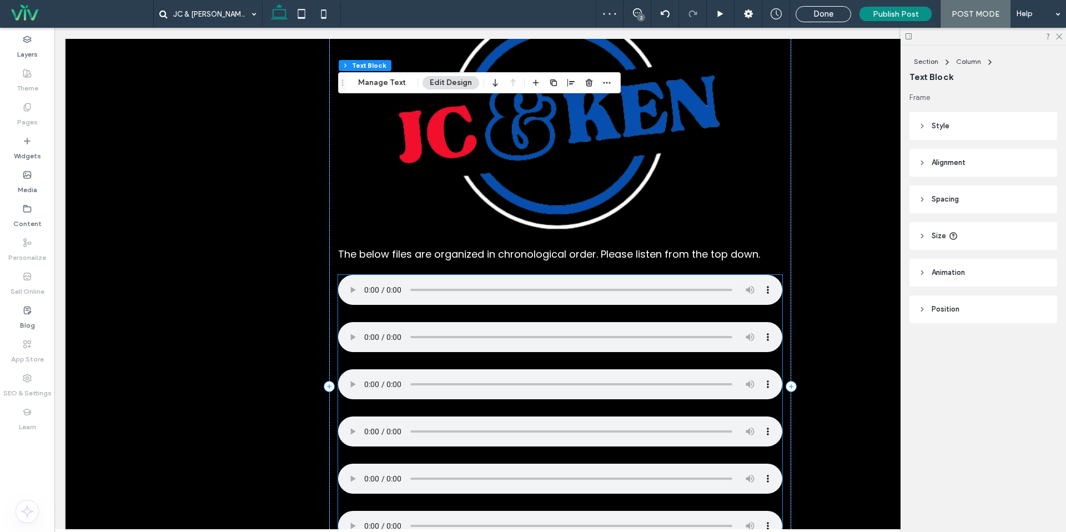
scroll to position [423, 0]
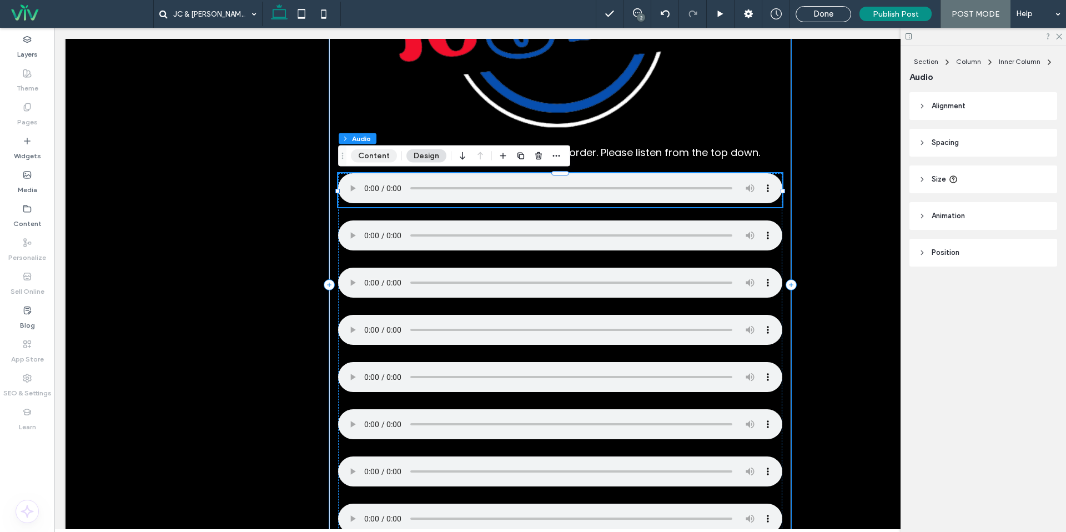
click at [375, 161] on button "Content" at bounding box center [374, 155] width 46 height 13
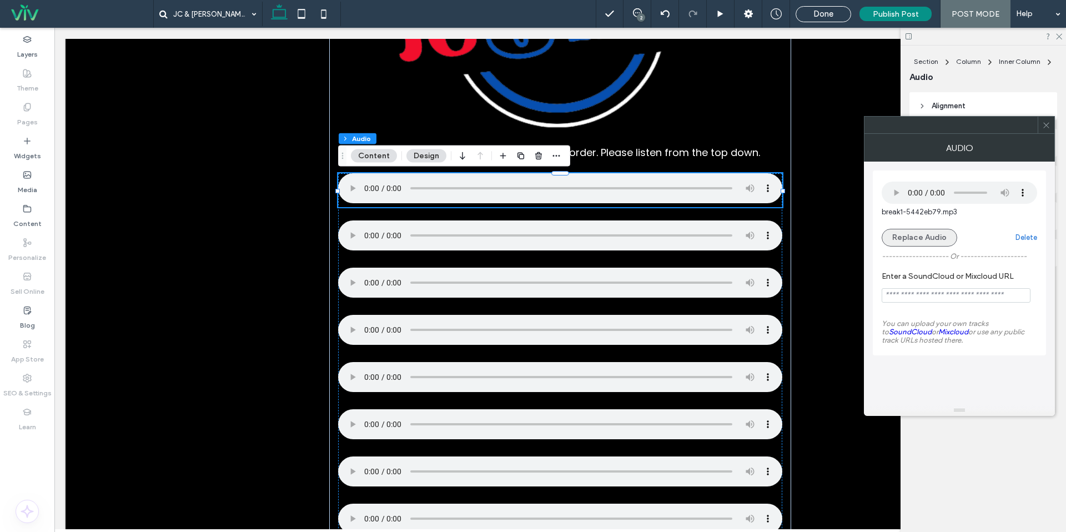
click at [927, 233] on button "Replace Audio" at bounding box center [920, 238] width 76 height 18
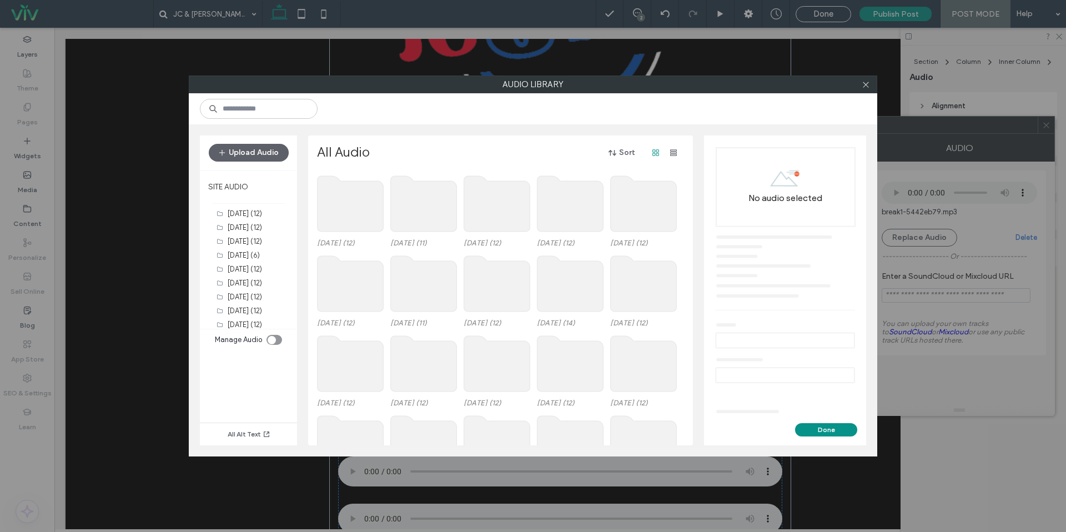
click at [341, 218] on use at bounding box center [351, 204] width 66 height 56
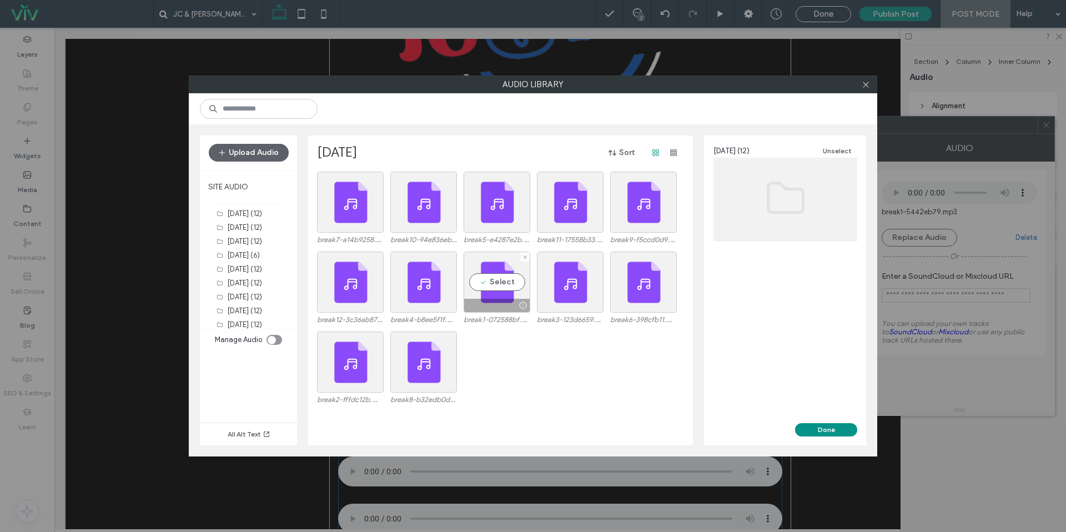
drag, startPoint x: 488, startPoint y: 292, endPoint x: 542, endPoint y: 317, distance: 59.2
click at [488, 292] on div "Select" at bounding box center [497, 282] width 67 height 61
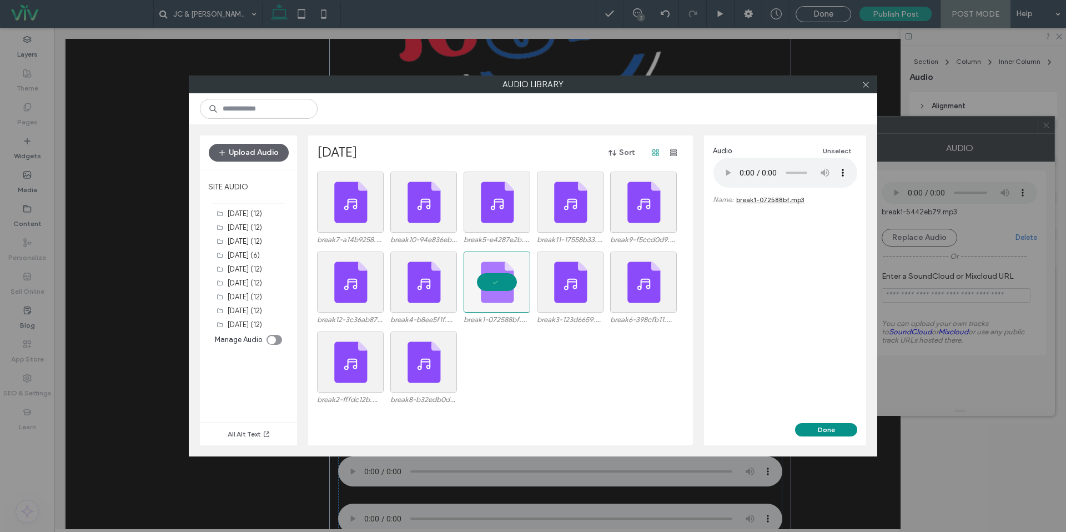
click at [797, 424] on div "Done" at bounding box center [785, 429] width 162 height 13
drag, startPoint x: 805, startPoint y: 428, endPoint x: 735, endPoint y: 399, distance: 75.5
click at [805, 428] on button "Done" at bounding box center [826, 429] width 62 height 13
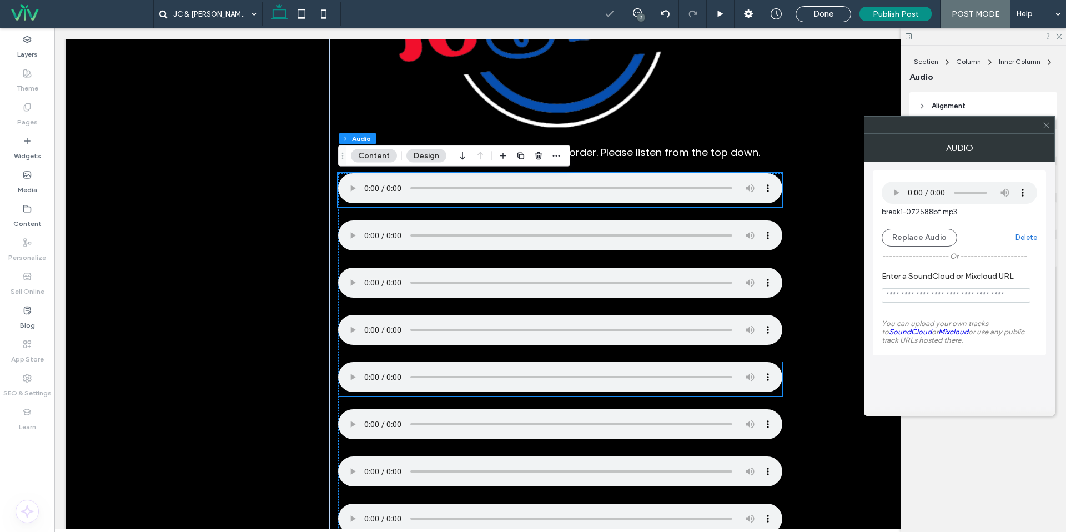
scroll to position [432, 0]
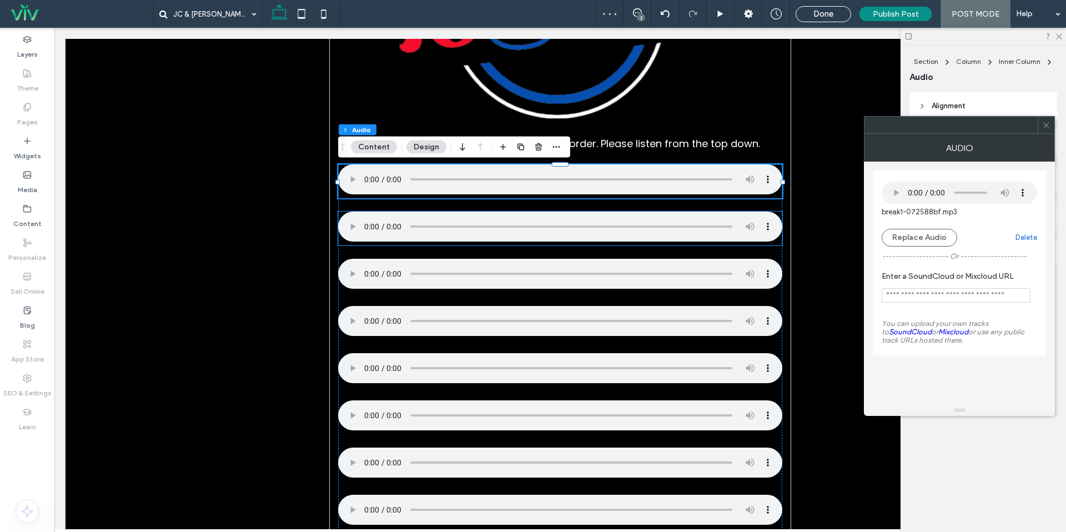
click at [427, 246] on div at bounding box center [560, 229] width 444 height 34
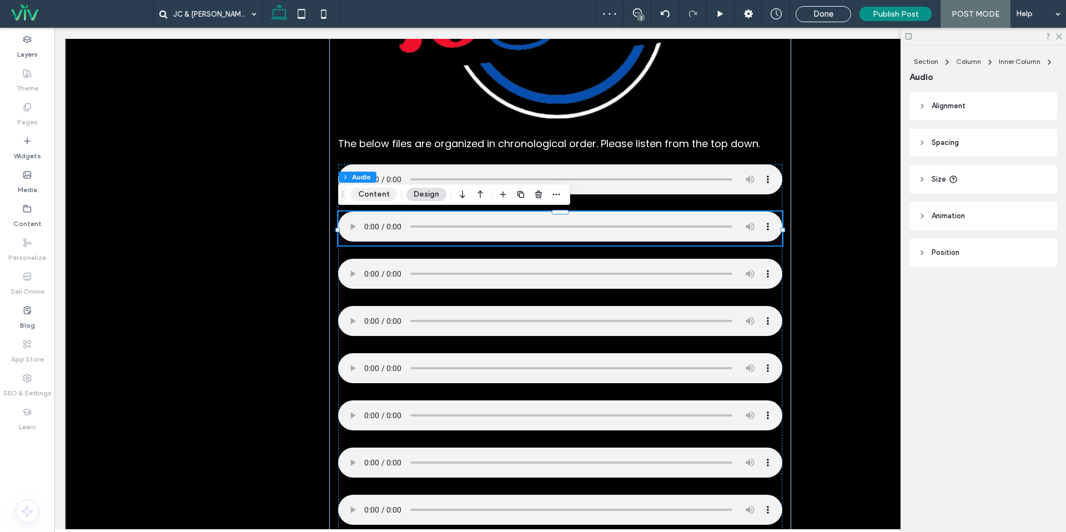
click at [377, 194] on button "Content" at bounding box center [374, 194] width 46 height 13
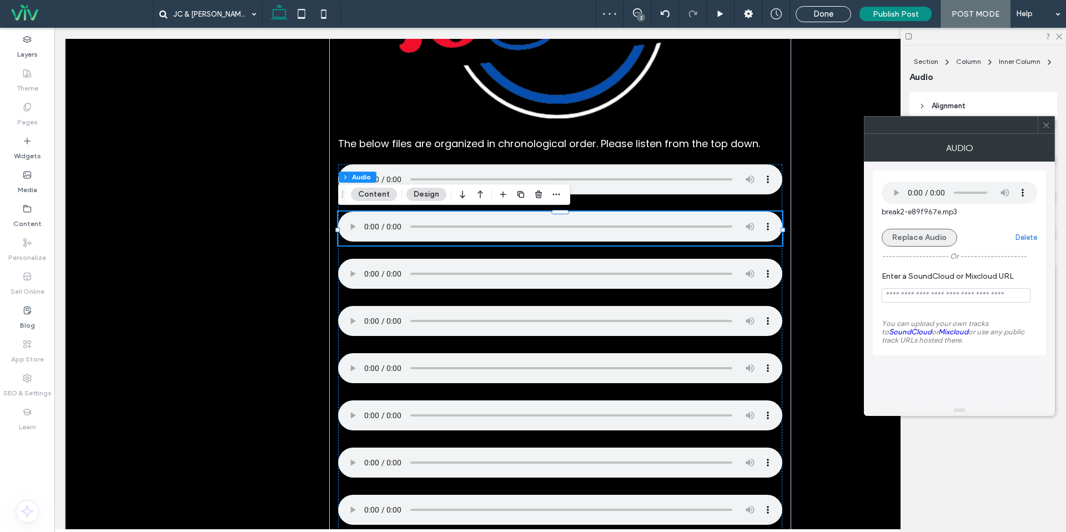
click at [912, 233] on button "Replace Audio" at bounding box center [920, 238] width 76 height 18
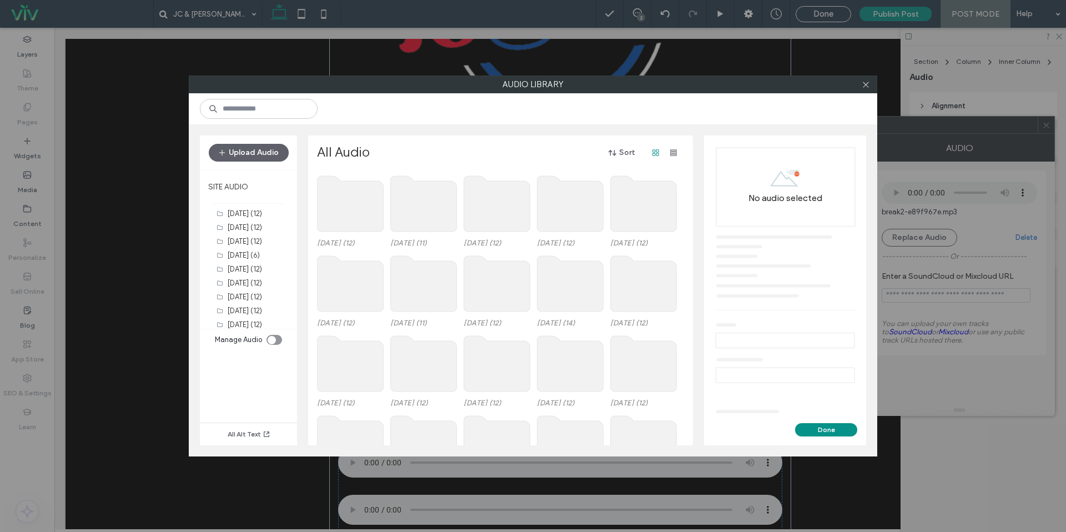
click at [319, 199] on use at bounding box center [351, 204] width 66 height 56
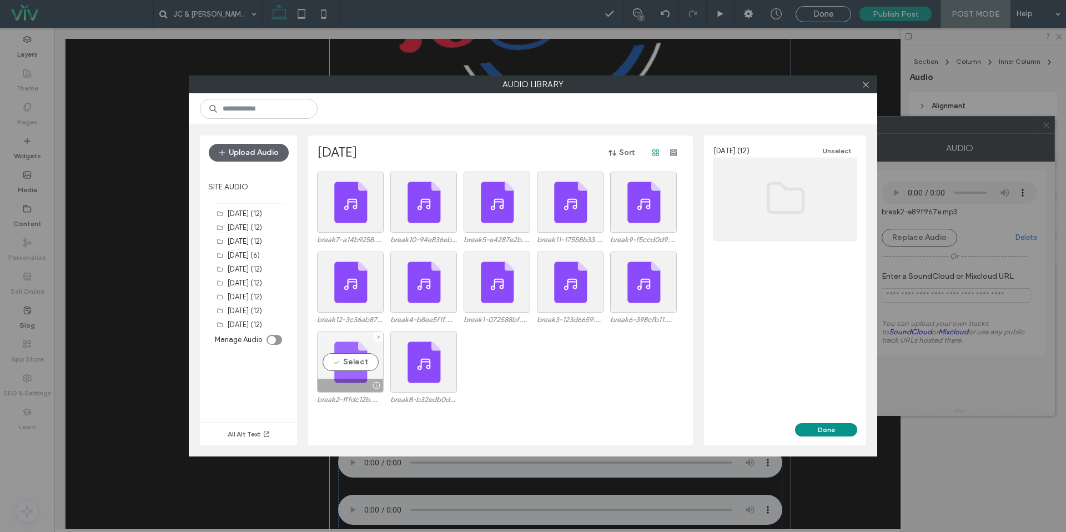
click at [360, 368] on div "Select" at bounding box center [350, 362] width 67 height 61
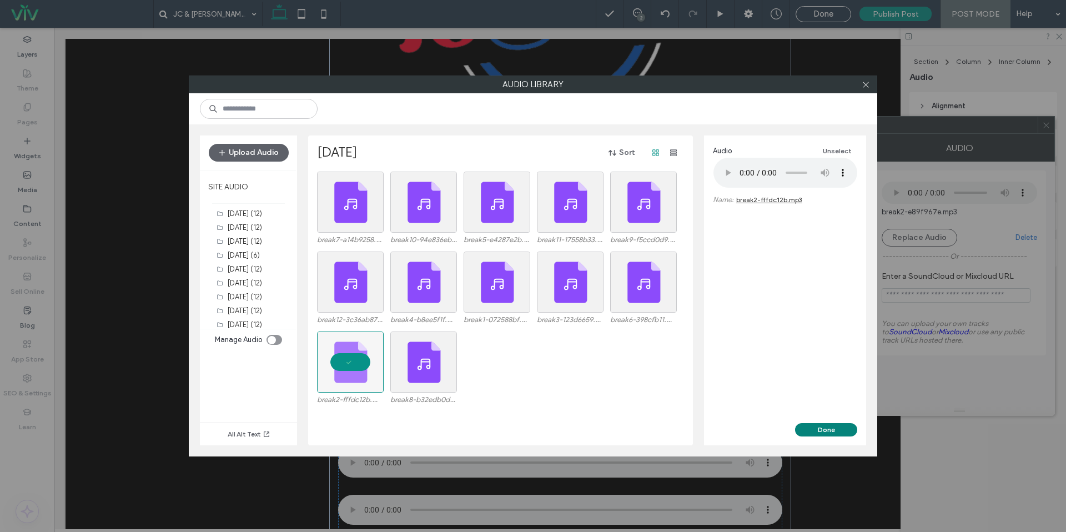
click at [816, 425] on button "Done" at bounding box center [826, 429] width 62 height 13
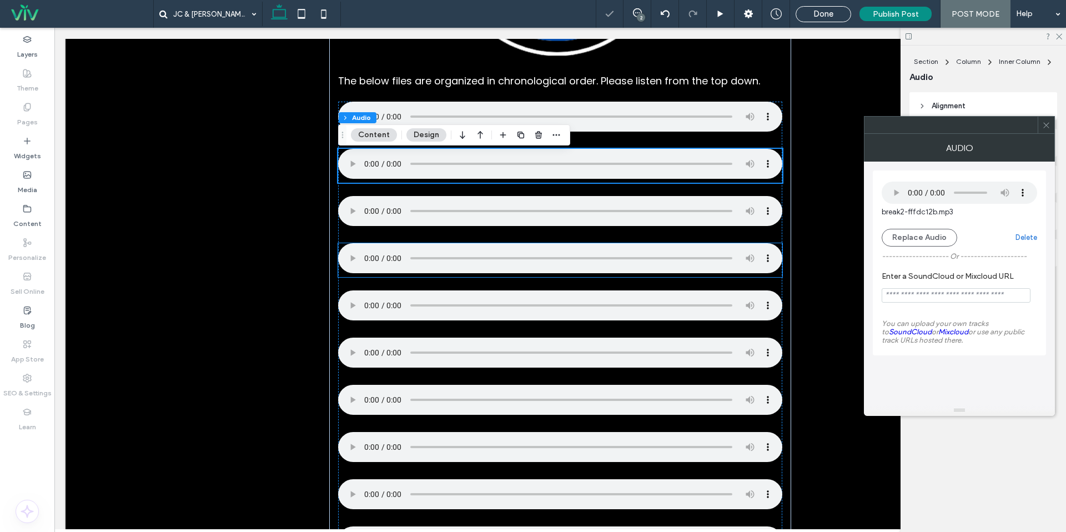
scroll to position [499, 0]
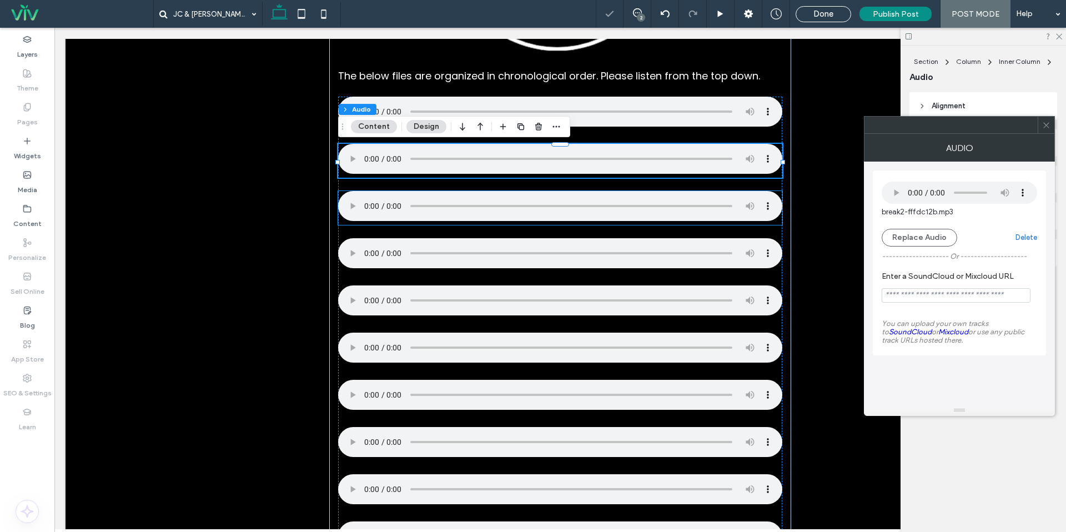
click at [432, 225] on div at bounding box center [560, 208] width 444 height 34
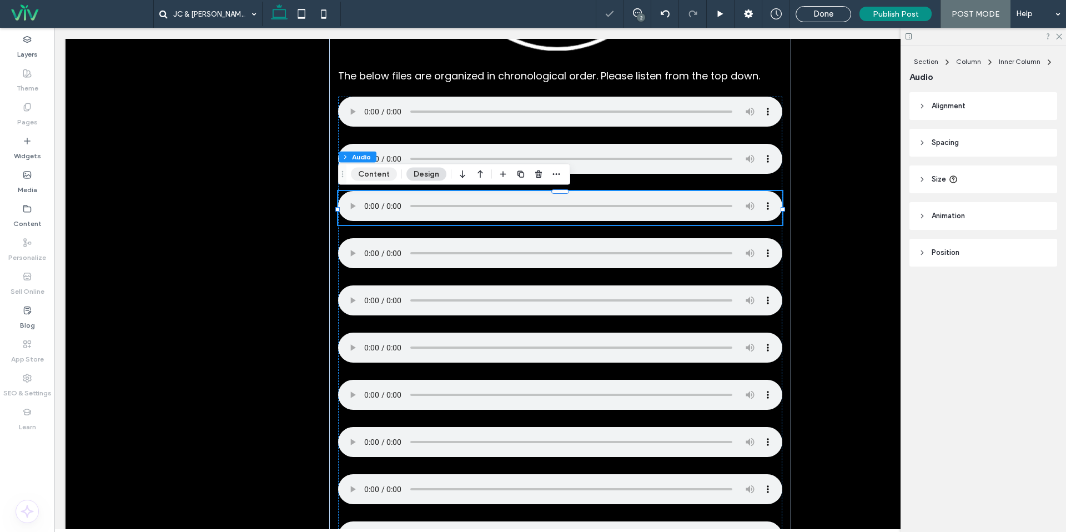
click at [376, 178] on button "Content" at bounding box center [374, 174] width 46 height 13
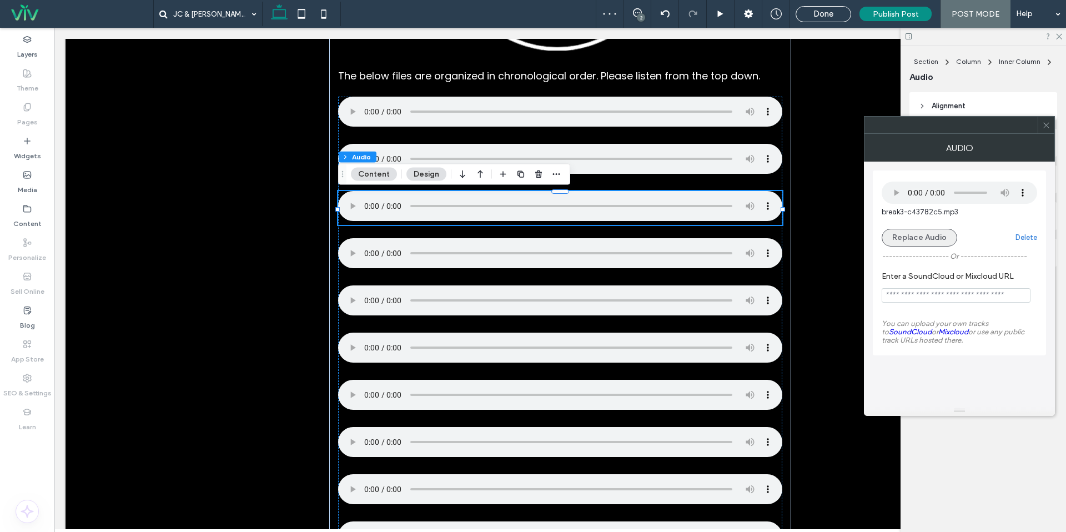
click at [930, 233] on button "Replace Audio" at bounding box center [920, 238] width 76 height 18
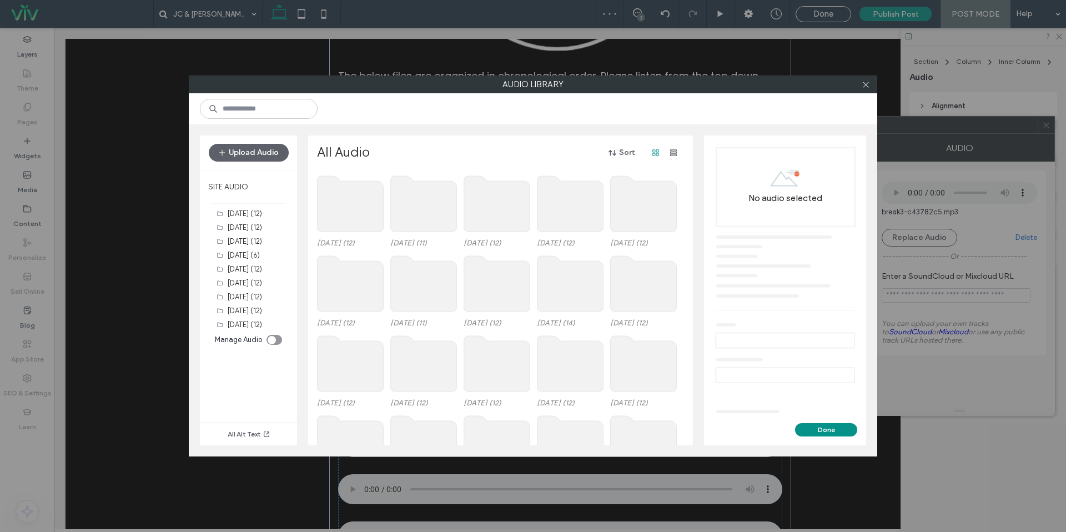
click at [359, 219] on use at bounding box center [351, 204] width 66 height 56
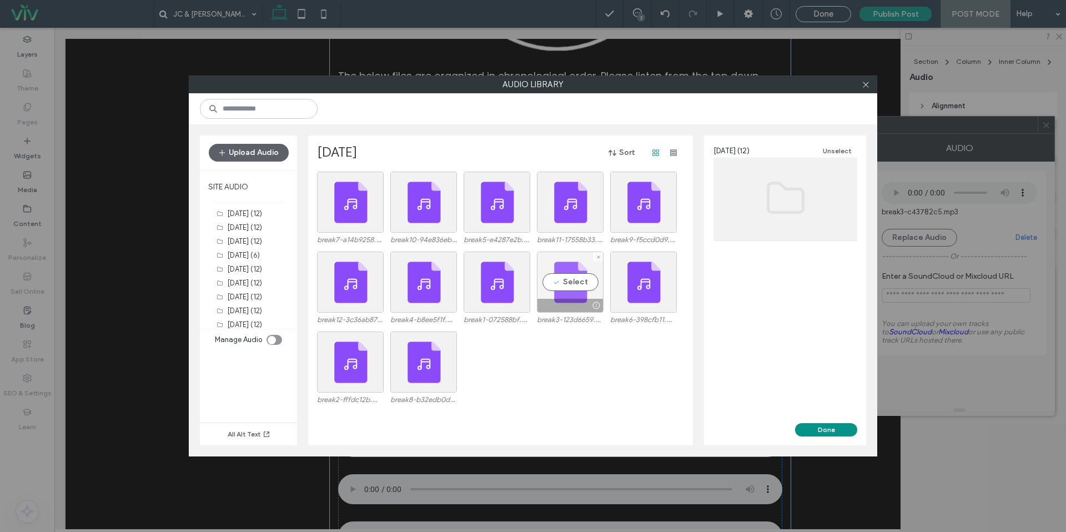
click at [557, 288] on div "Select" at bounding box center [570, 282] width 67 height 61
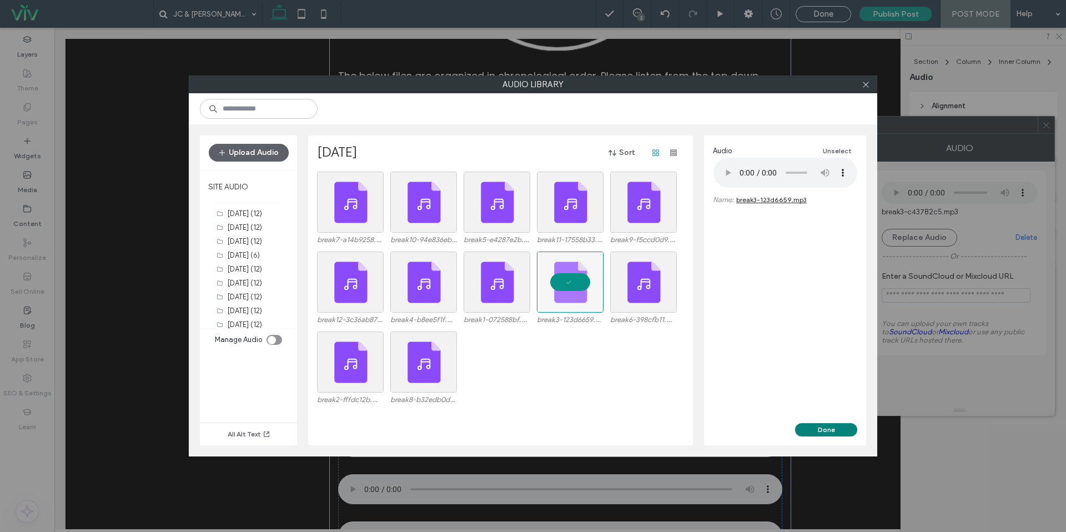
click at [812, 428] on button "Done" at bounding box center [826, 429] width 62 height 13
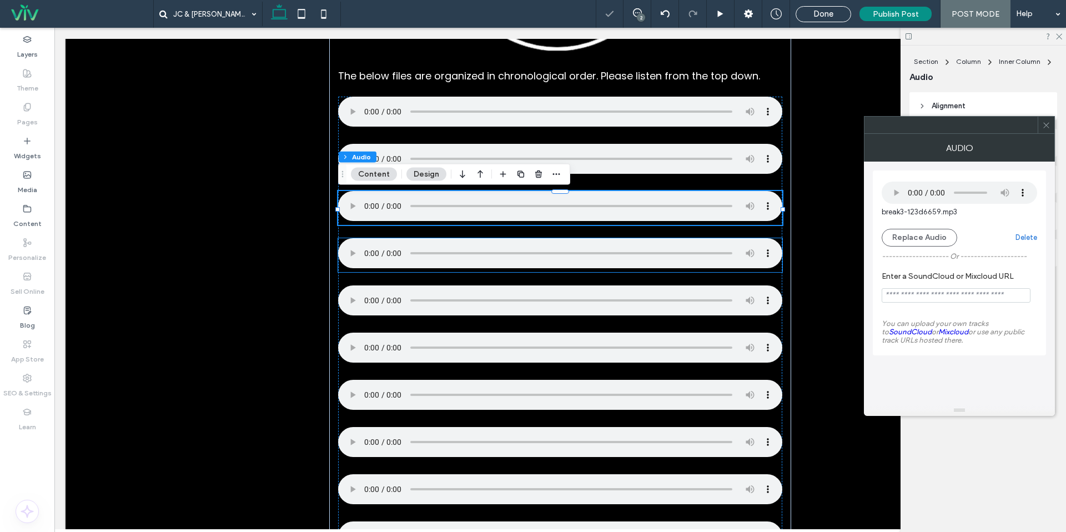
click at [400, 272] on div at bounding box center [560, 255] width 444 height 34
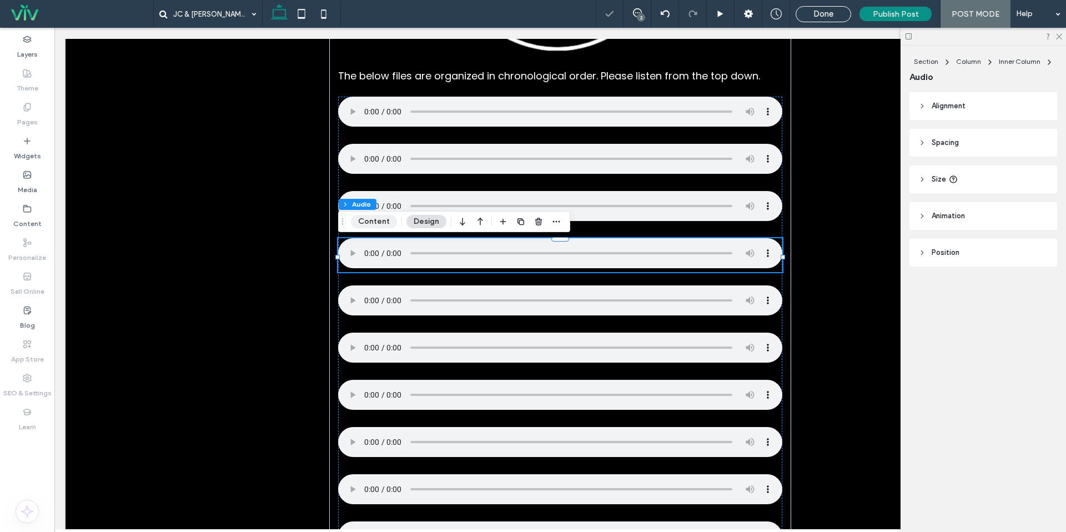
click at [362, 224] on button "Content" at bounding box center [374, 221] width 46 height 13
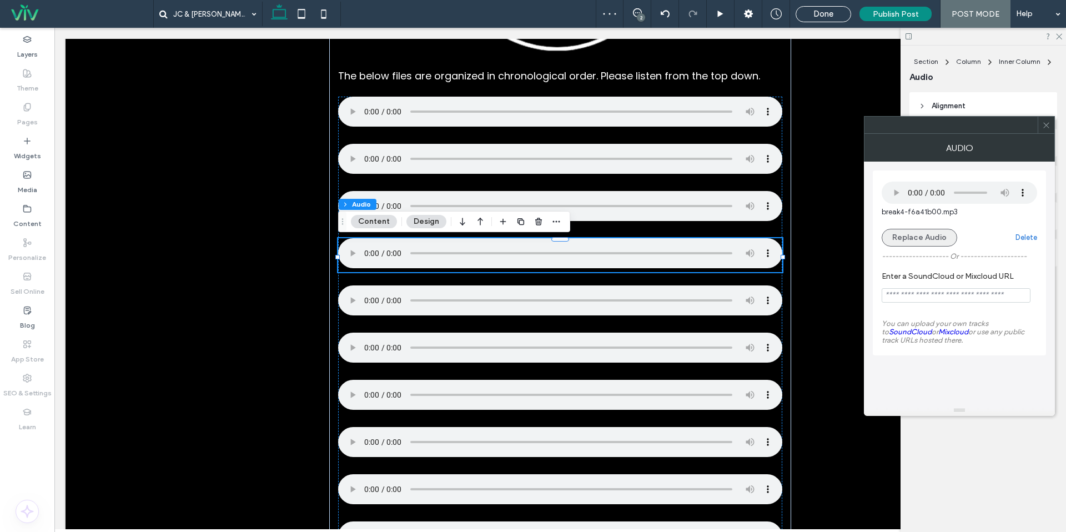
click at [895, 243] on button "Replace Audio" at bounding box center [920, 238] width 76 height 18
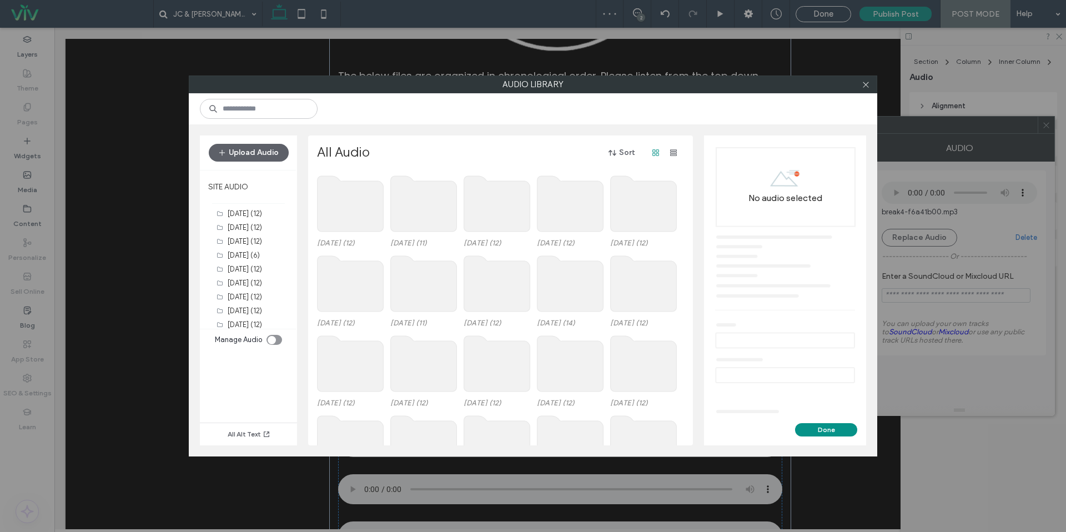
click at [339, 212] on use at bounding box center [351, 204] width 66 height 56
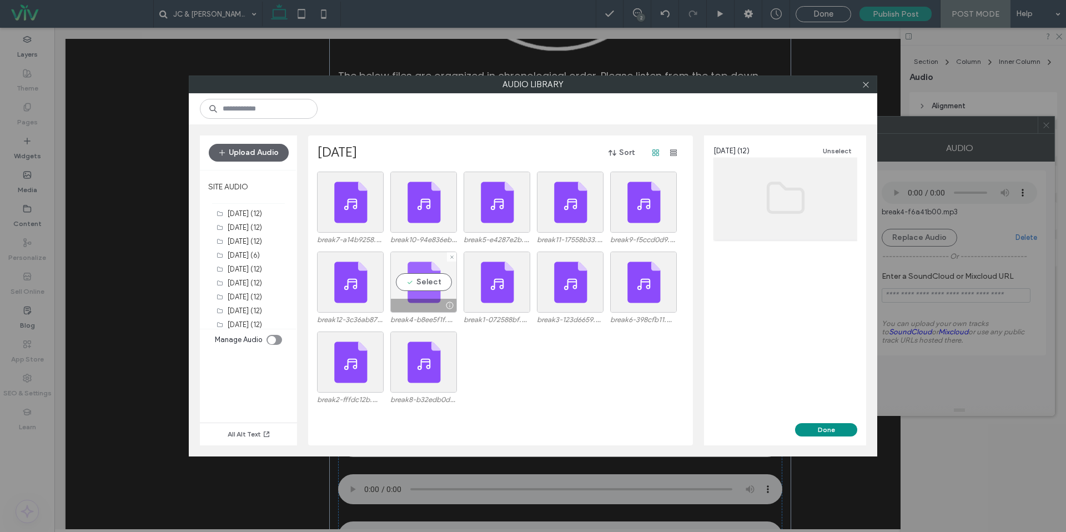
click at [439, 294] on div "Select" at bounding box center [423, 282] width 67 height 61
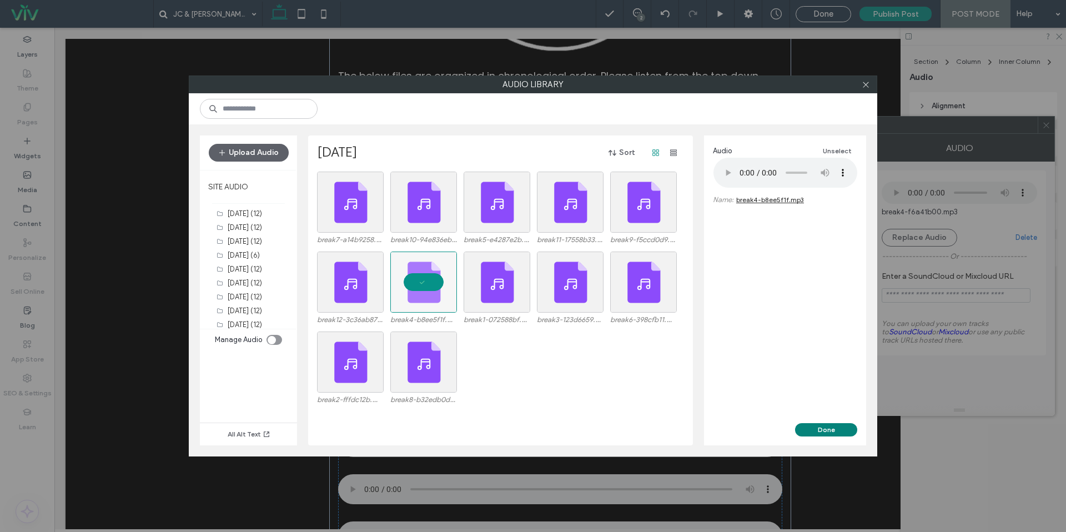
click at [819, 430] on button "Done" at bounding box center [826, 429] width 62 height 13
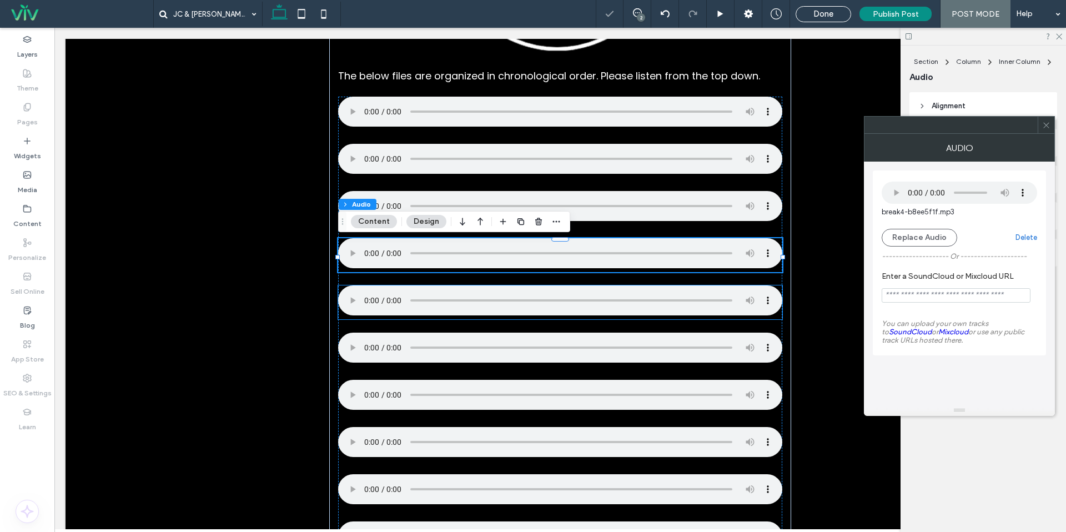
click at [390, 319] on div at bounding box center [560, 303] width 444 height 34
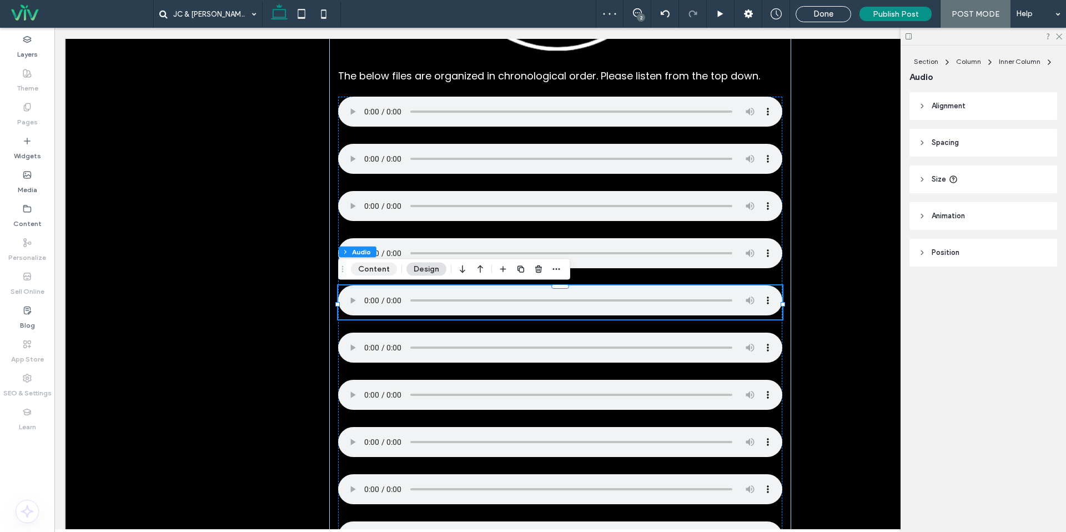
click at [377, 269] on button "Content" at bounding box center [374, 269] width 46 height 13
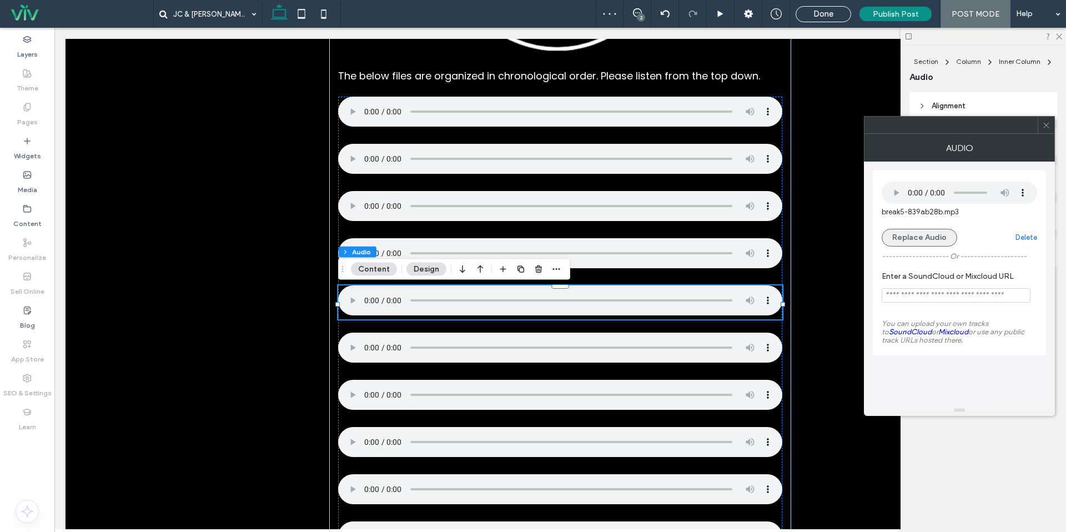
click at [915, 242] on button "Replace Audio" at bounding box center [920, 238] width 76 height 18
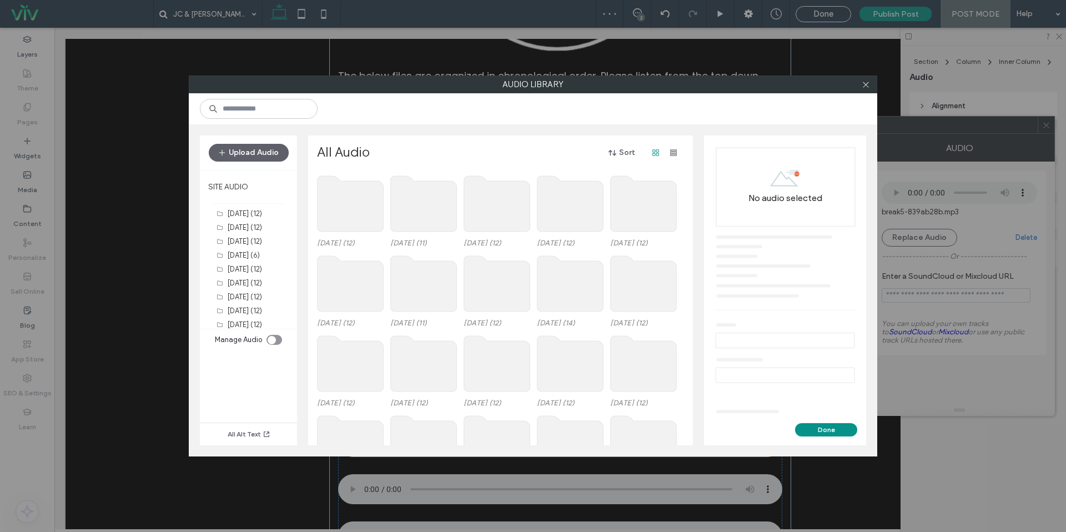
click at [375, 202] on use at bounding box center [351, 204] width 66 height 56
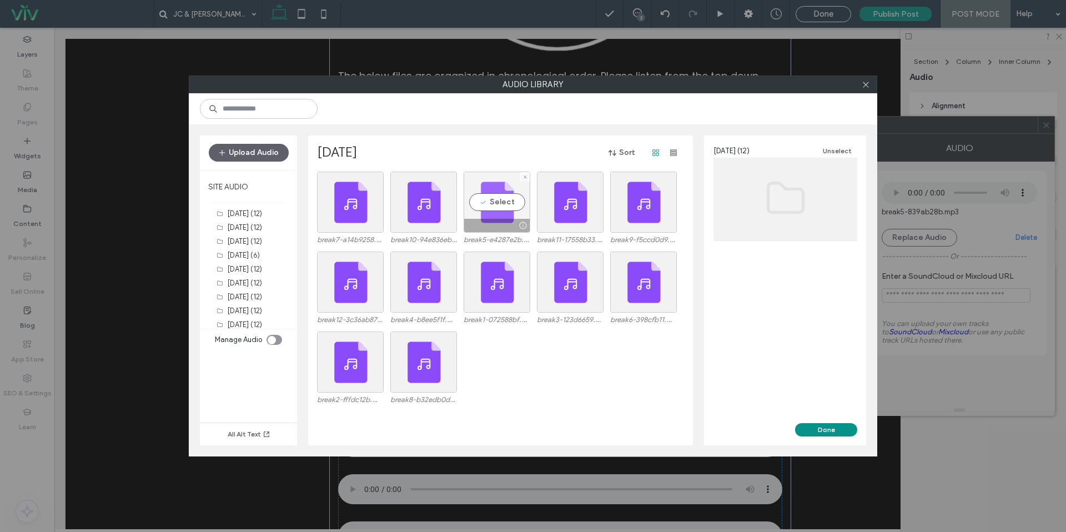
click at [490, 216] on div "Select" at bounding box center [497, 202] width 67 height 61
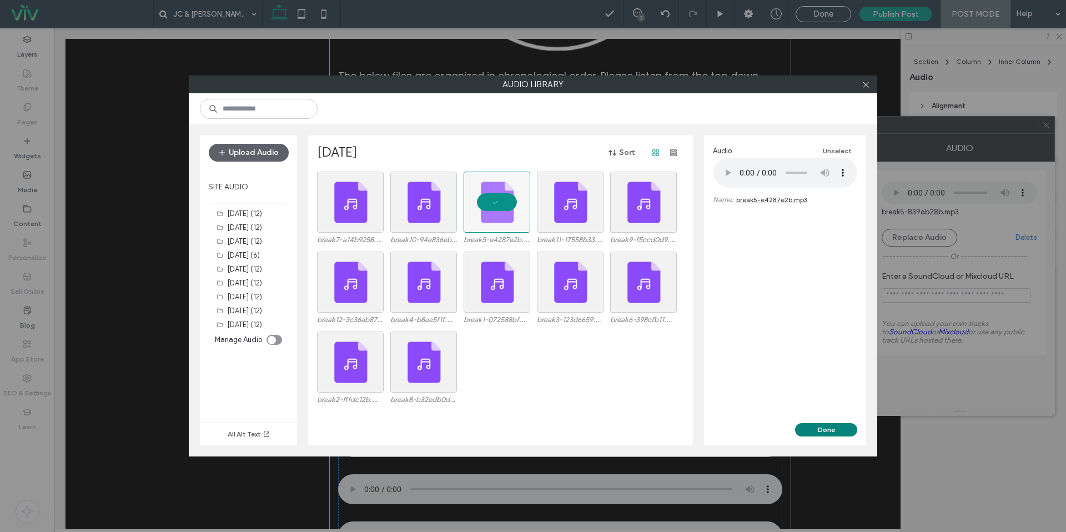
click at [821, 429] on button "Done" at bounding box center [826, 429] width 62 height 13
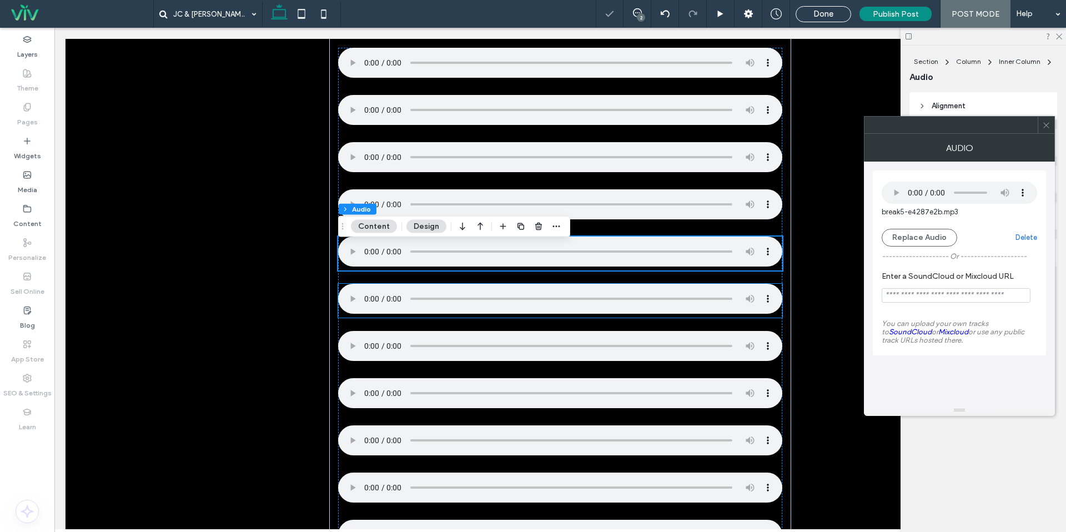
scroll to position [560, 0]
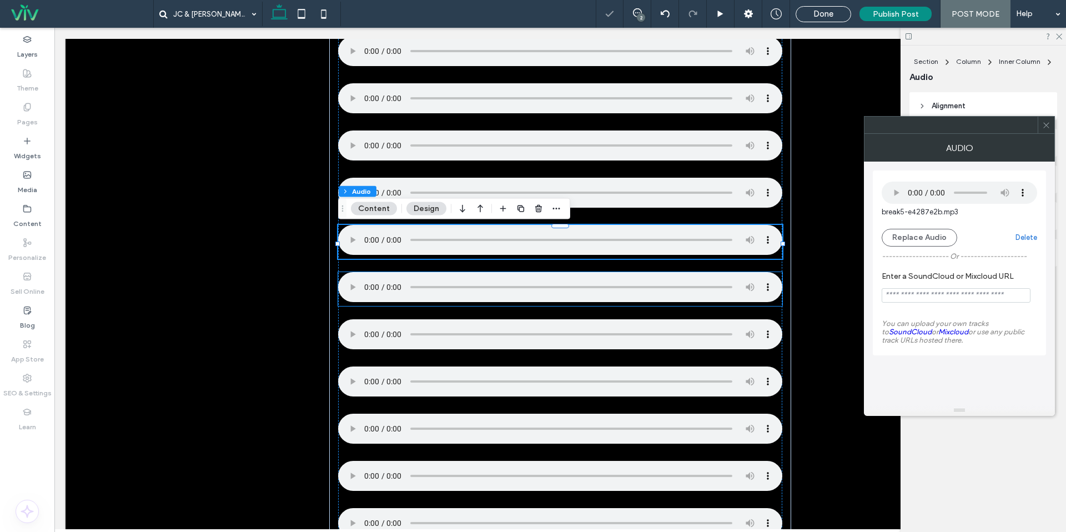
click at [380, 306] on div at bounding box center [560, 289] width 444 height 34
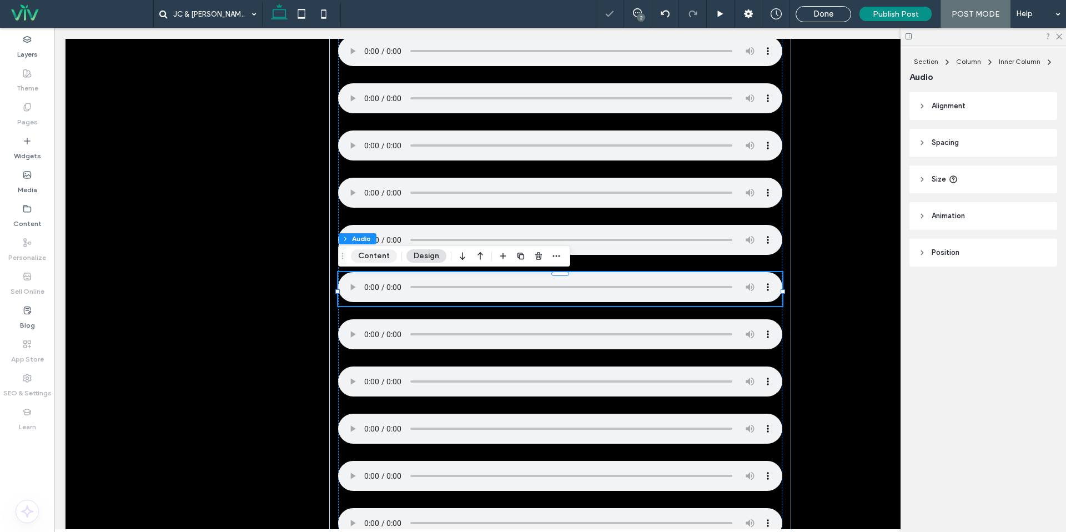
click at [369, 259] on button "Content" at bounding box center [374, 255] width 46 height 13
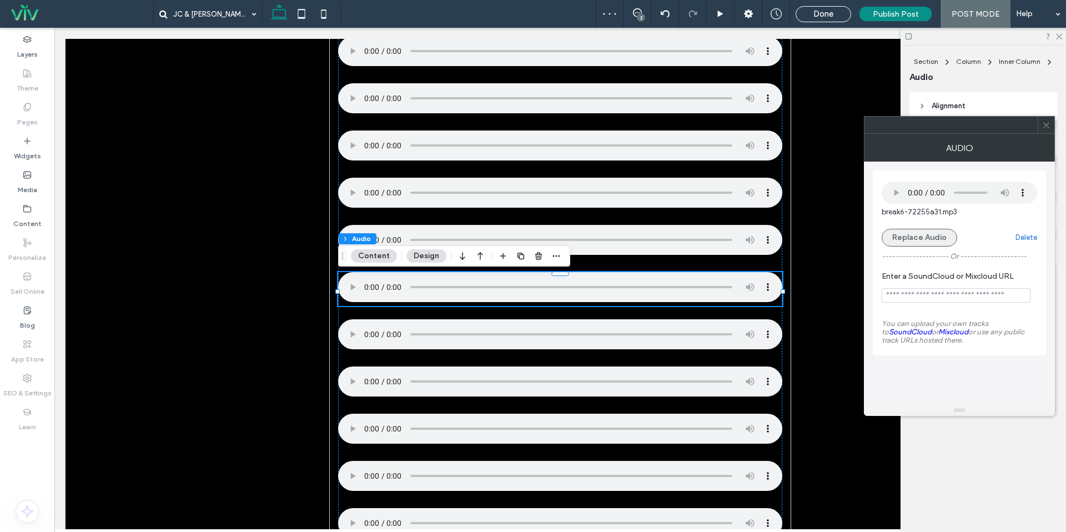
click at [908, 236] on button "Replace Audio" at bounding box center [920, 238] width 76 height 18
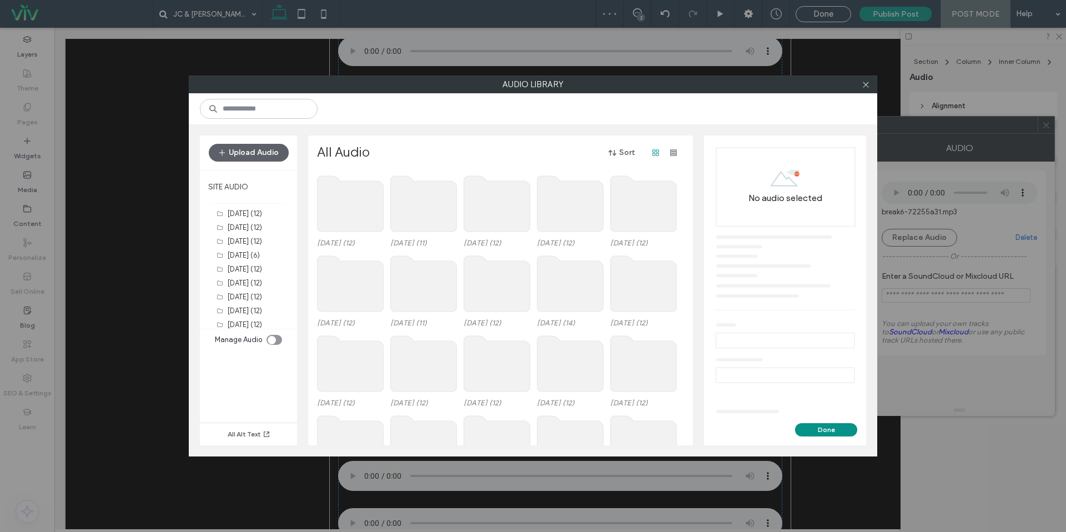
click at [367, 186] on use at bounding box center [351, 204] width 66 height 56
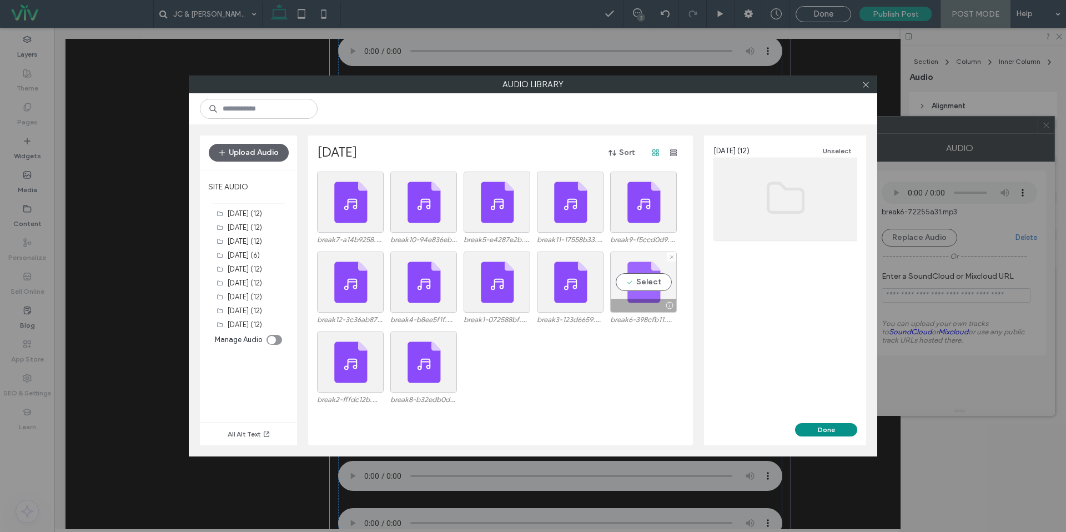
click at [657, 288] on div "Select" at bounding box center [643, 282] width 67 height 61
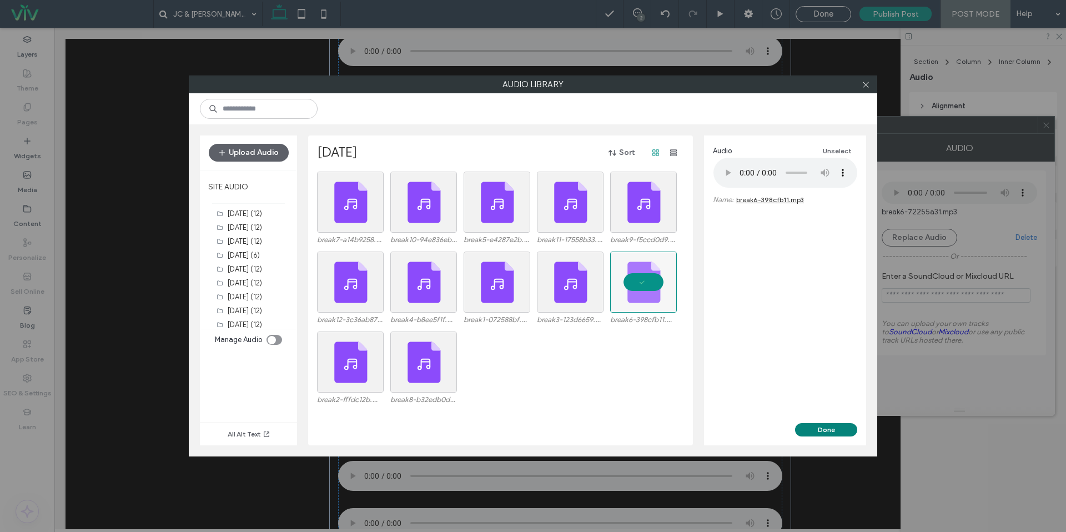
click at [808, 429] on button "Done" at bounding box center [826, 429] width 62 height 13
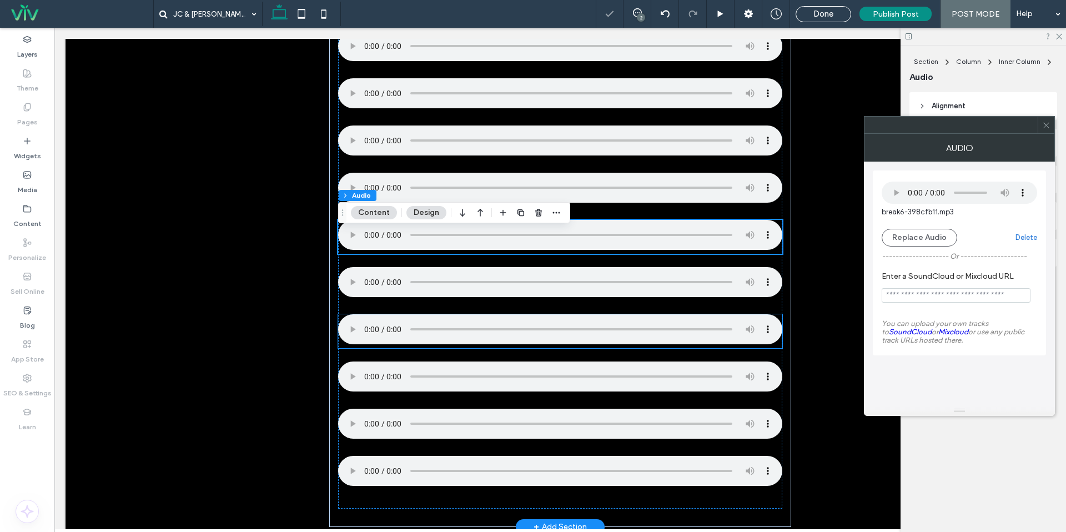
scroll to position [615, 0]
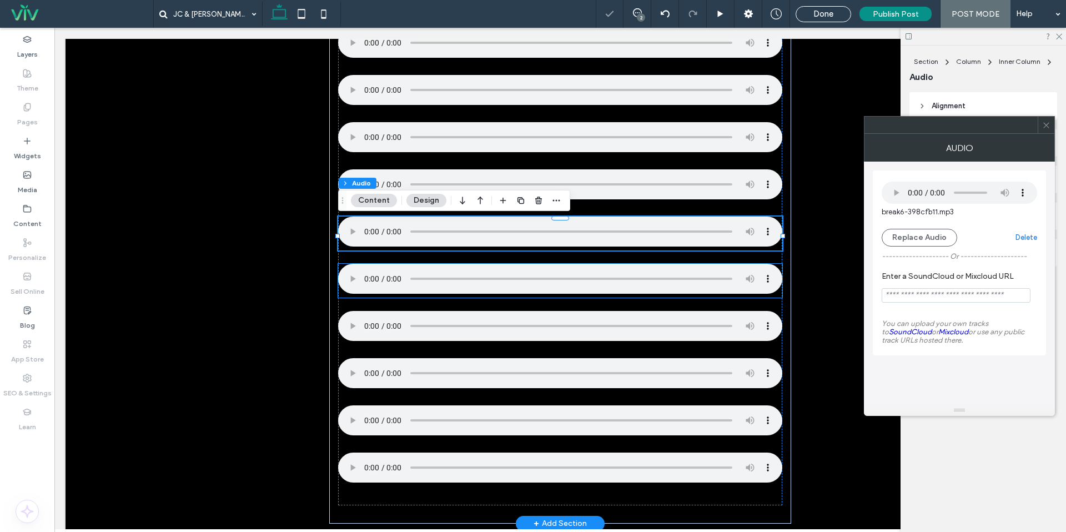
click at [394, 298] on div at bounding box center [560, 281] width 444 height 34
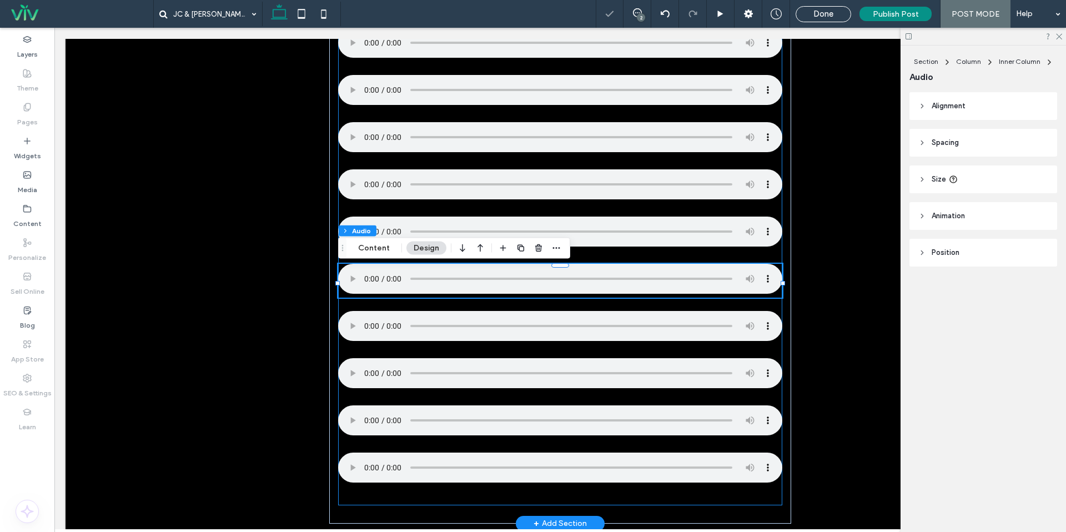
click at [375, 258] on div at bounding box center [560, 243] width 444 height 525
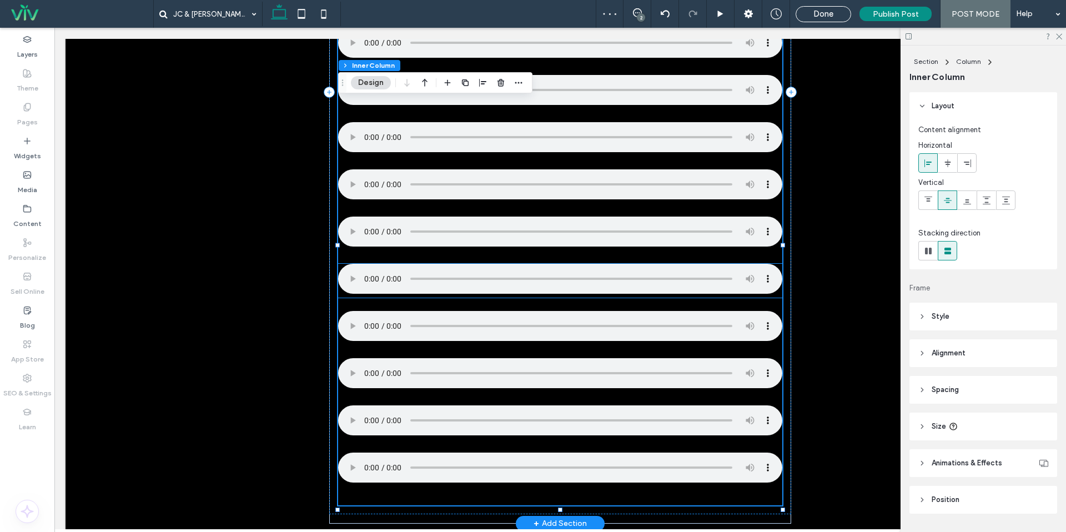
click at [385, 298] on div at bounding box center [560, 281] width 444 height 34
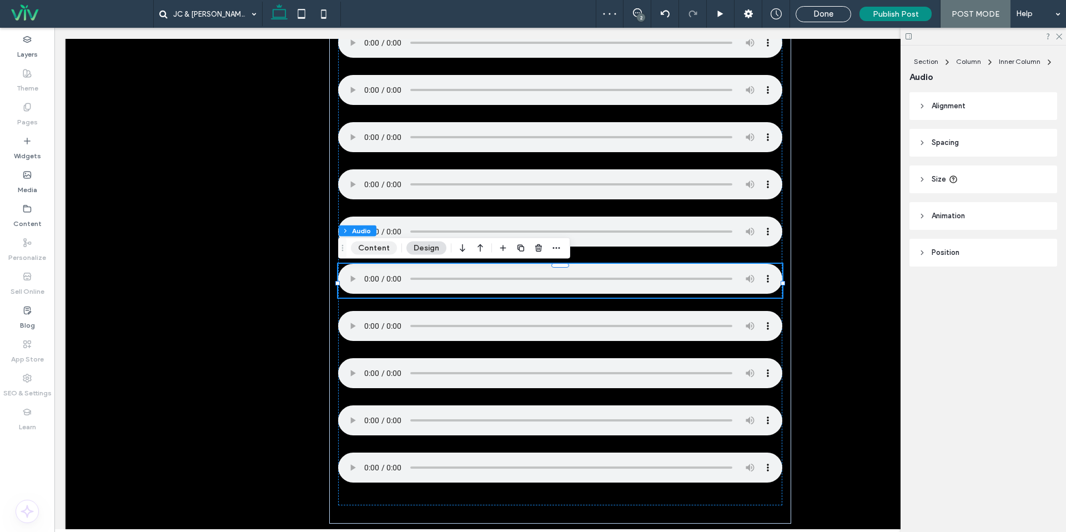
click at [380, 249] on button "Content" at bounding box center [374, 248] width 46 height 13
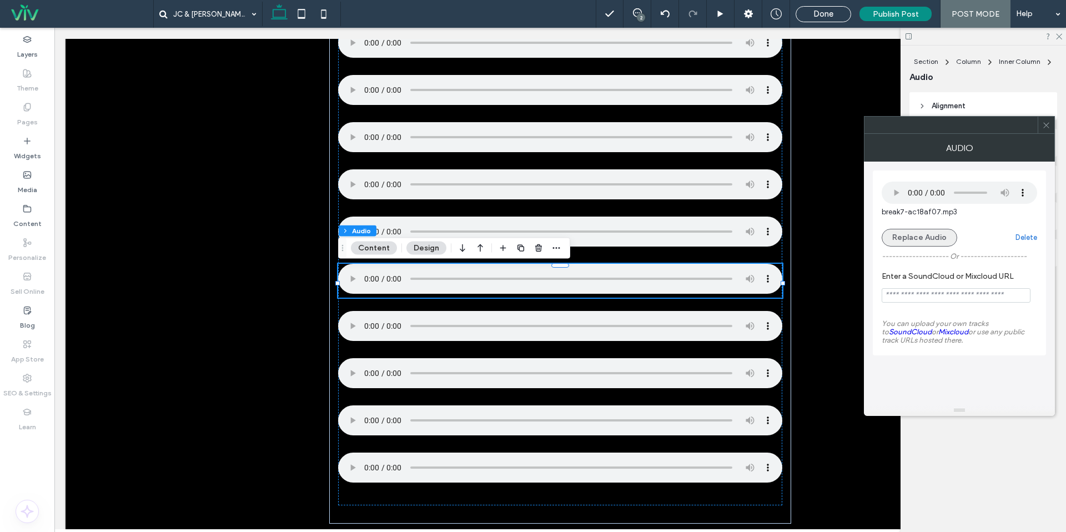
click at [923, 236] on button "Replace Audio" at bounding box center [920, 238] width 76 height 18
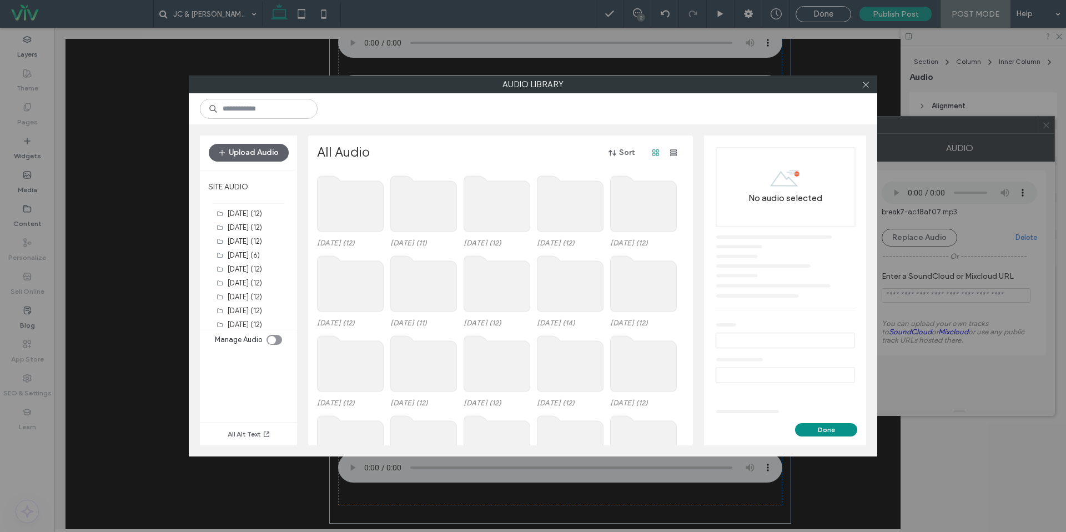
click at [359, 215] on use at bounding box center [351, 204] width 66 height 56
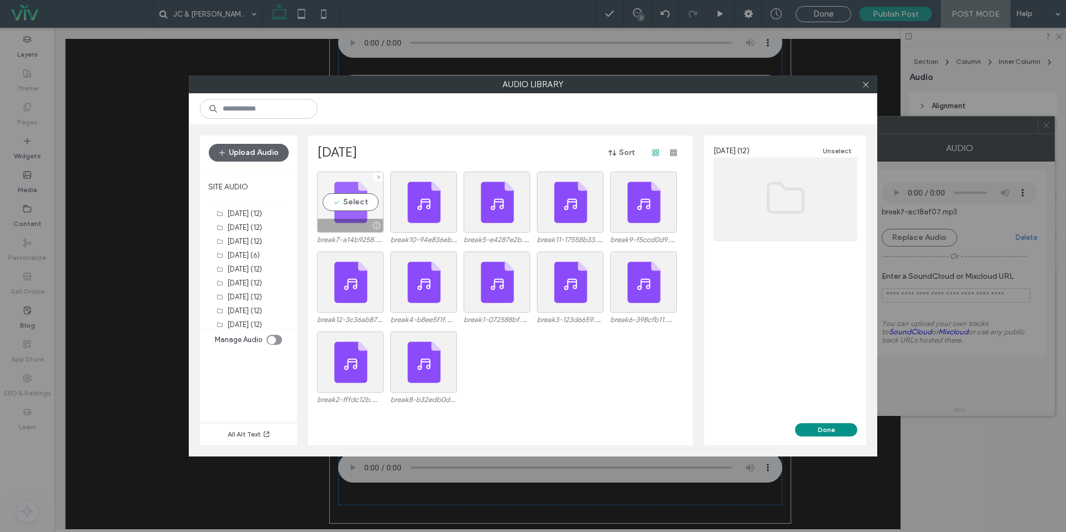
click at [338, 203] on div "Select" at bounding box center [350, 202] width 67 height 61
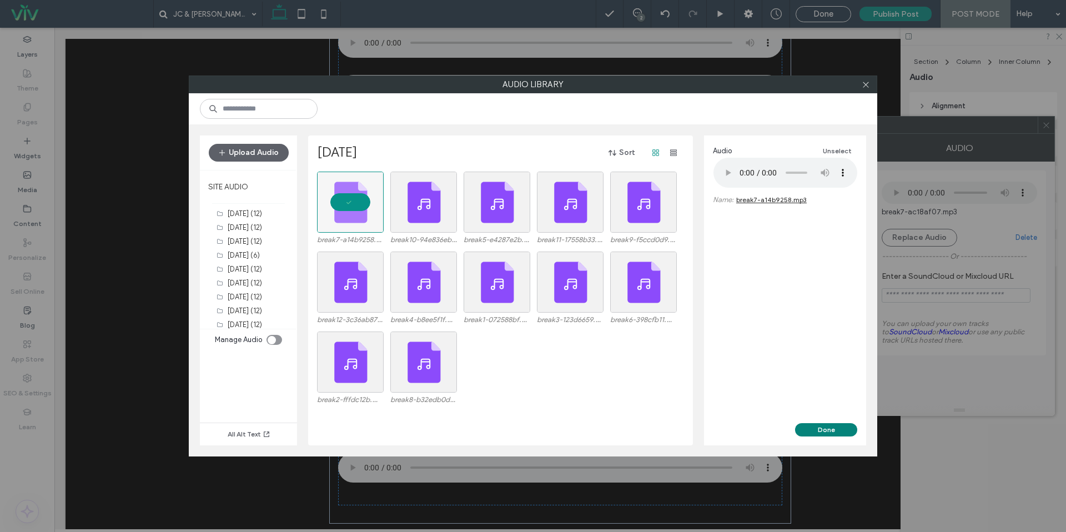
click at [845, 430] on button "Done" at bounding box center [826, 429] width 62 height 13
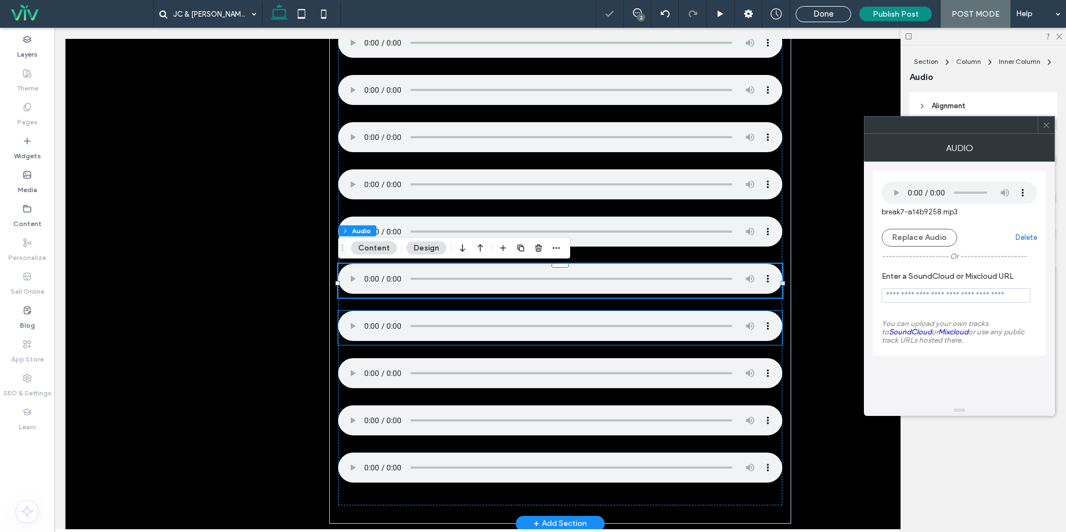
click at [405, 345] on div at bounding box center [560, 328] width 444 height 34
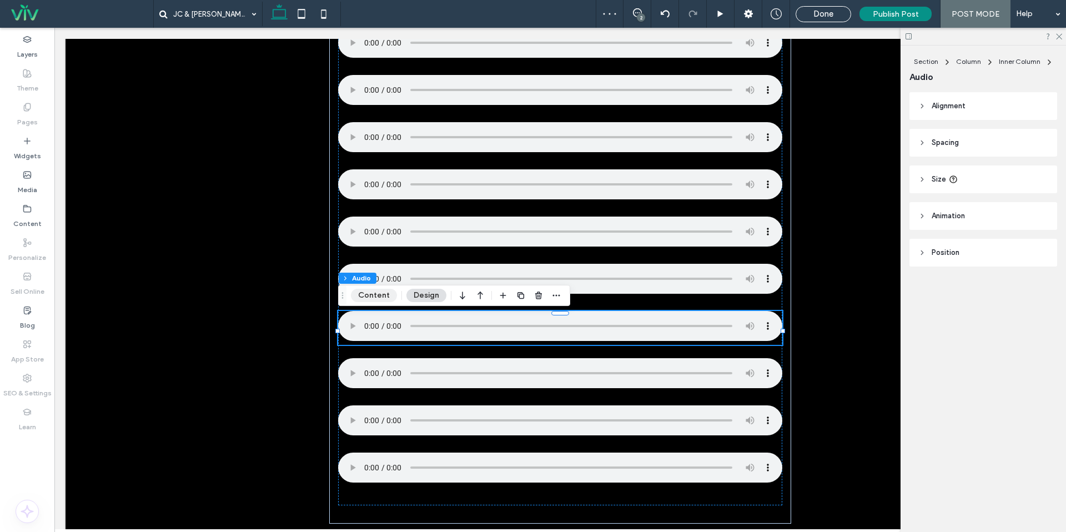
click at [381, 289] on button "Content" at bounding box center [374, 295] width 46 height 13
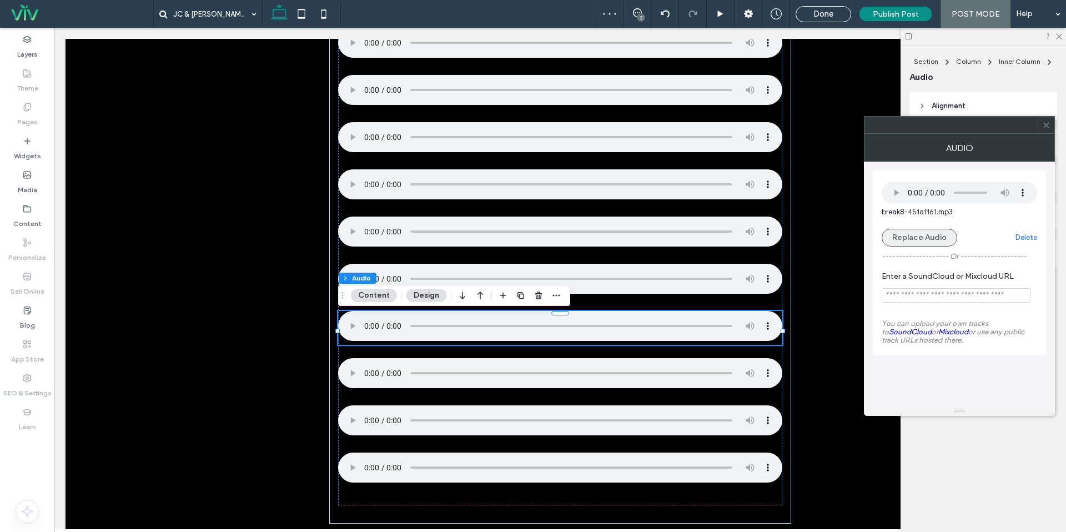
click at [910, 234] on button "Replace Audio" at bounding box center [920, 238] width 76 height 18
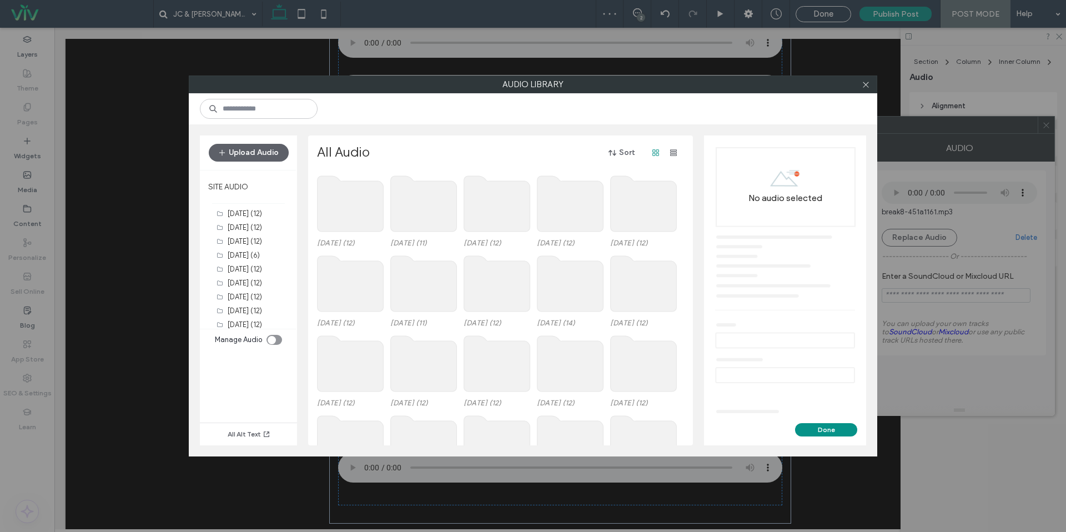
click at [348, 204] on use at bounding box center [351, 204] width 66 height 56
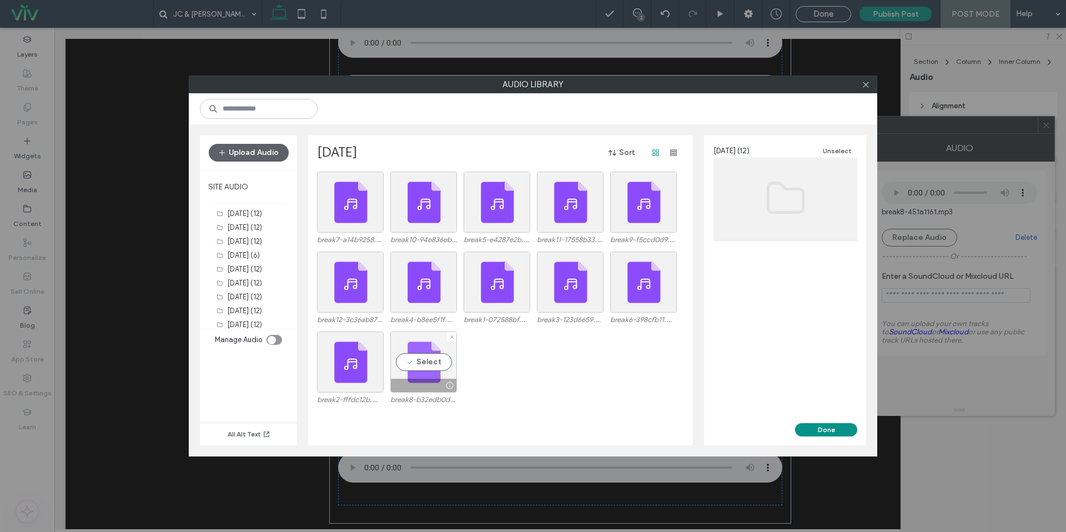
click at [440, 357] on div "Select" at bounding box center [423, 362] width 67 height 61
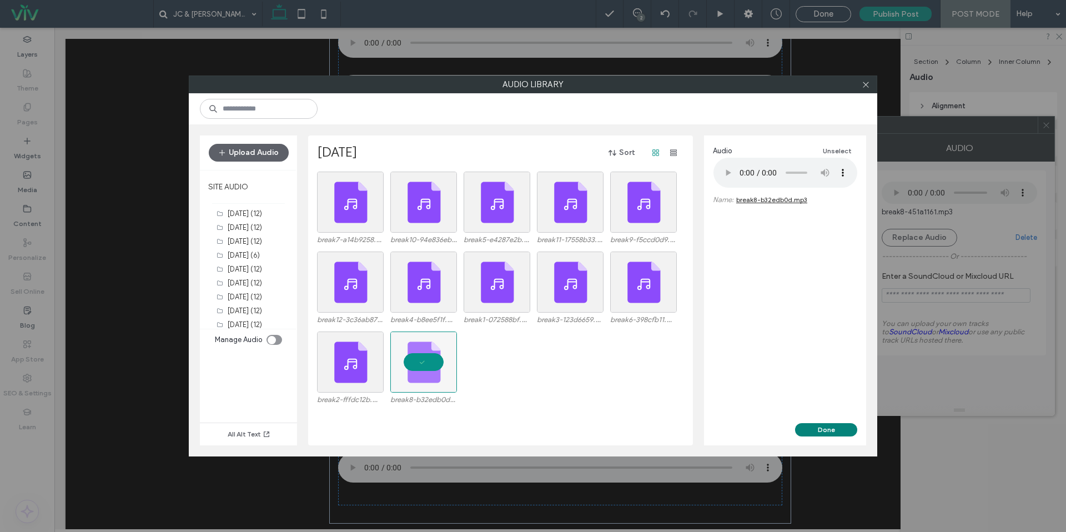
click at [831, 431] on button "Done" at bounding box center [826, 429] width 62 height 13
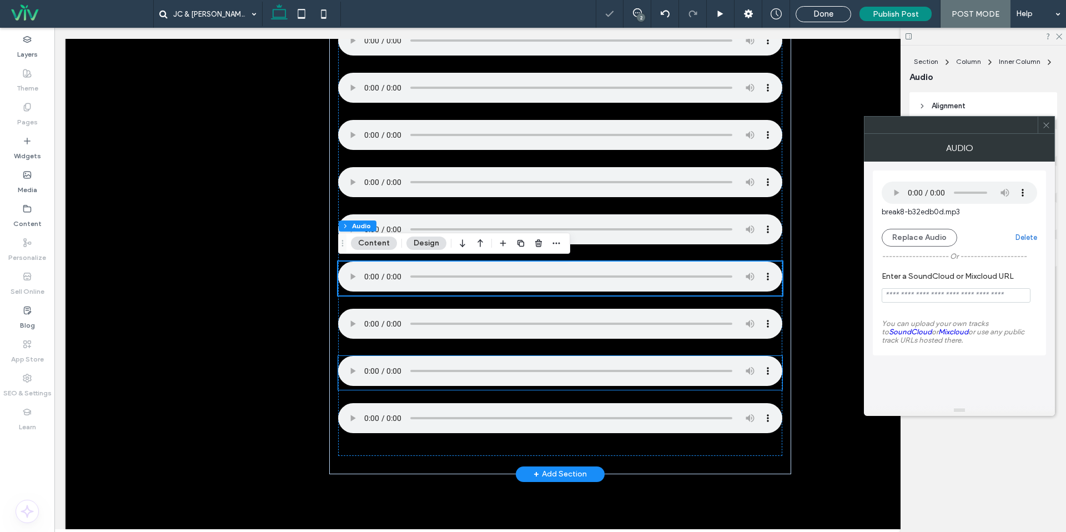
scroll to position [668, 0]
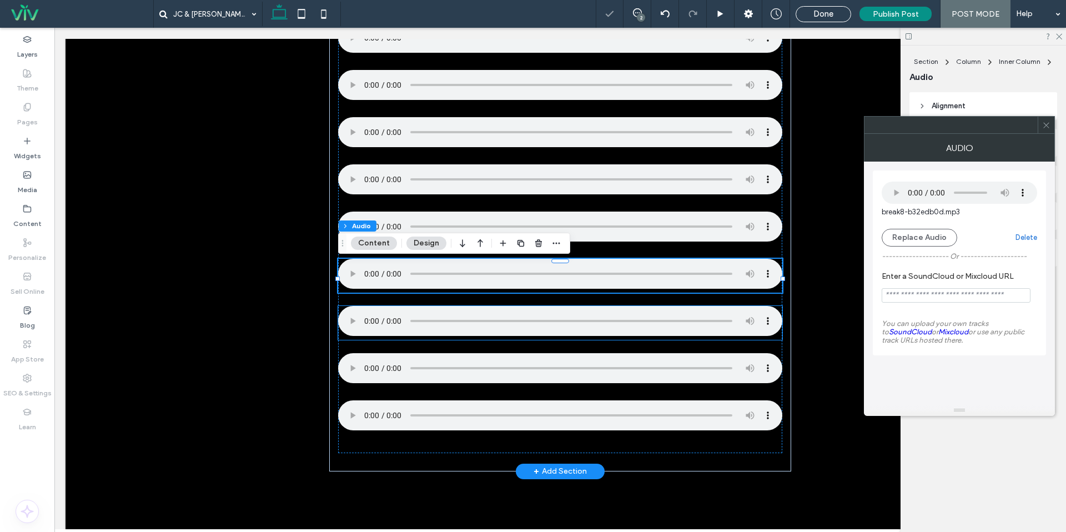
click at [405, 340] on div at bounding box center [560, 323] width 444 height 34
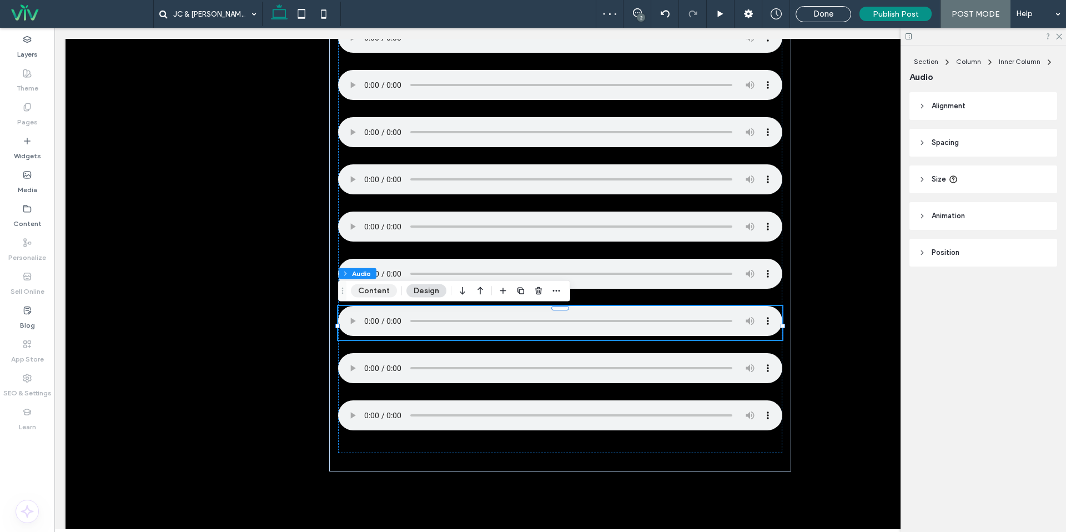
click at [388, 290] on button "Content" at bounding box center [374, 290] width 46 height 13
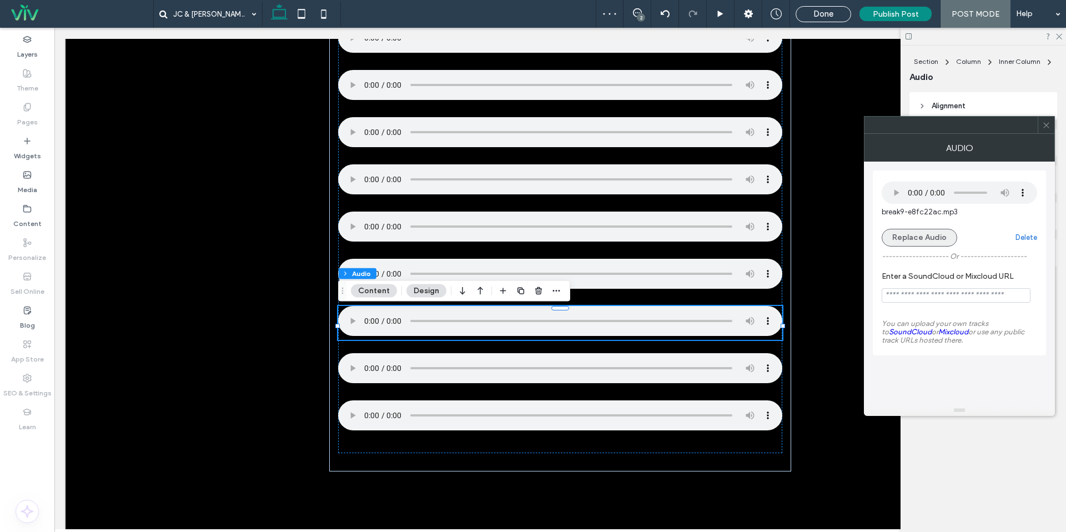
click at [947, 236] on button "Replace Audio" at bounding box center [920, 238] width 76 height 18
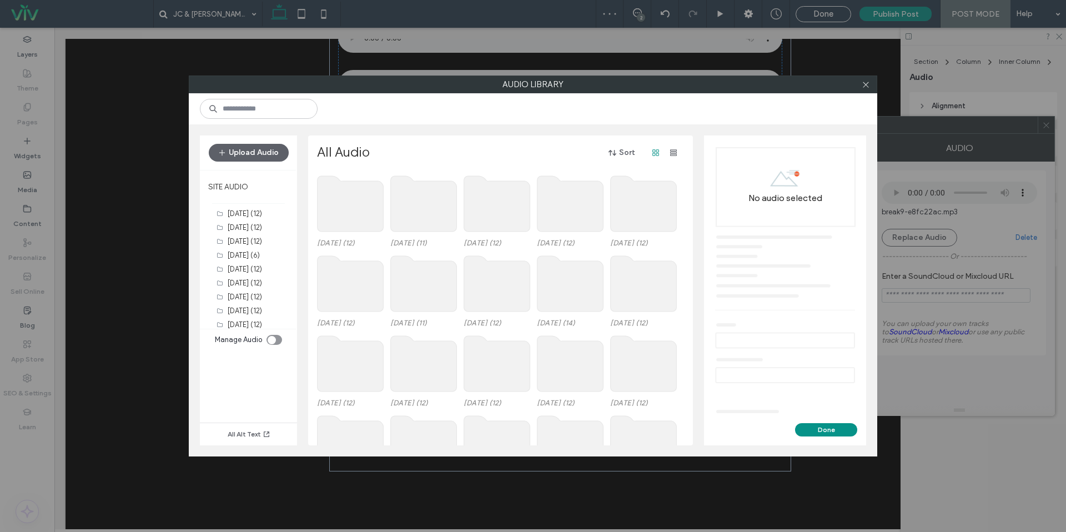
click at [363, 207] on use at bounding box center [351, 204] width 66 height 56
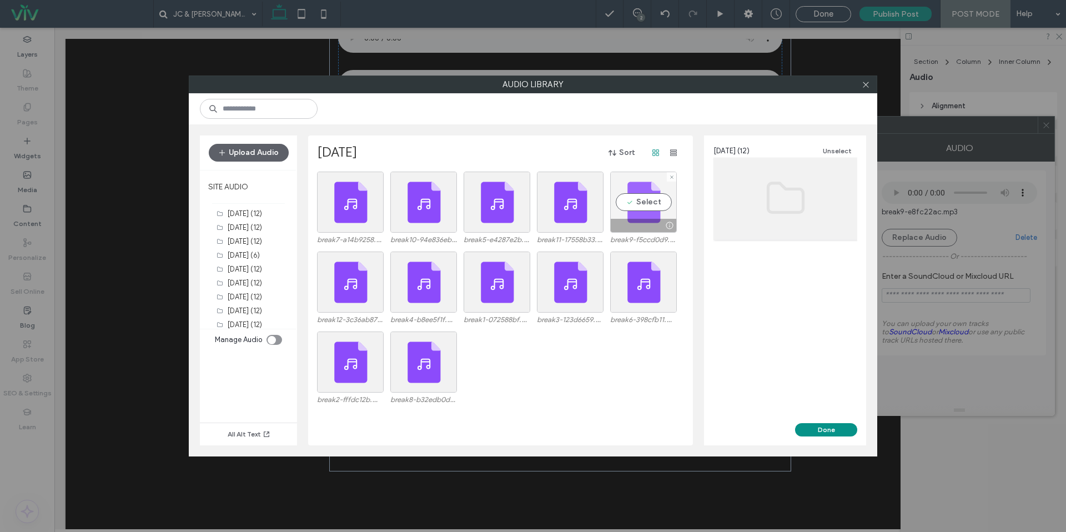
click at [634, 219] on div at bounding box center [644, 225] width 66 height 13
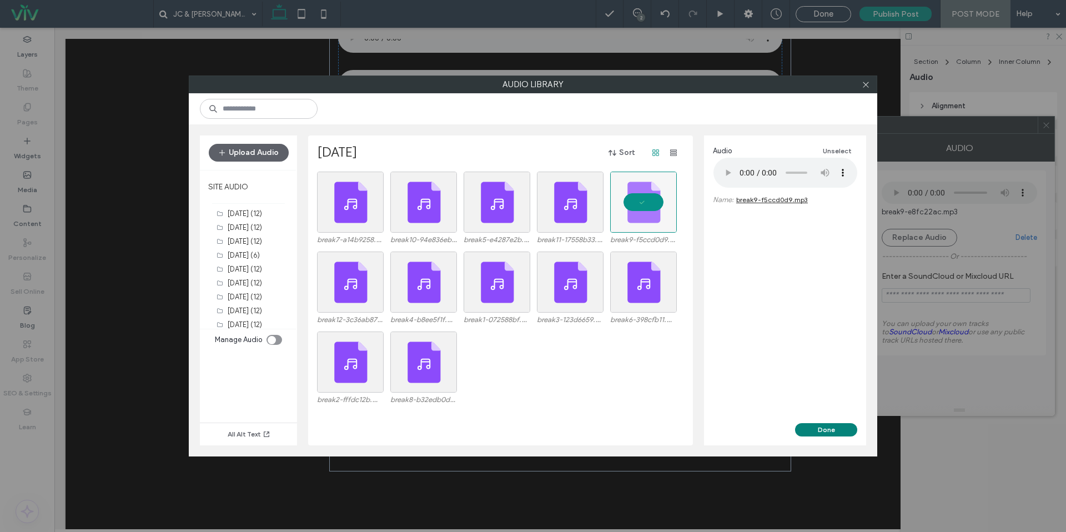
click at [833, 425] on button "Done" at bounding box center [826, 429] width 62 height 13
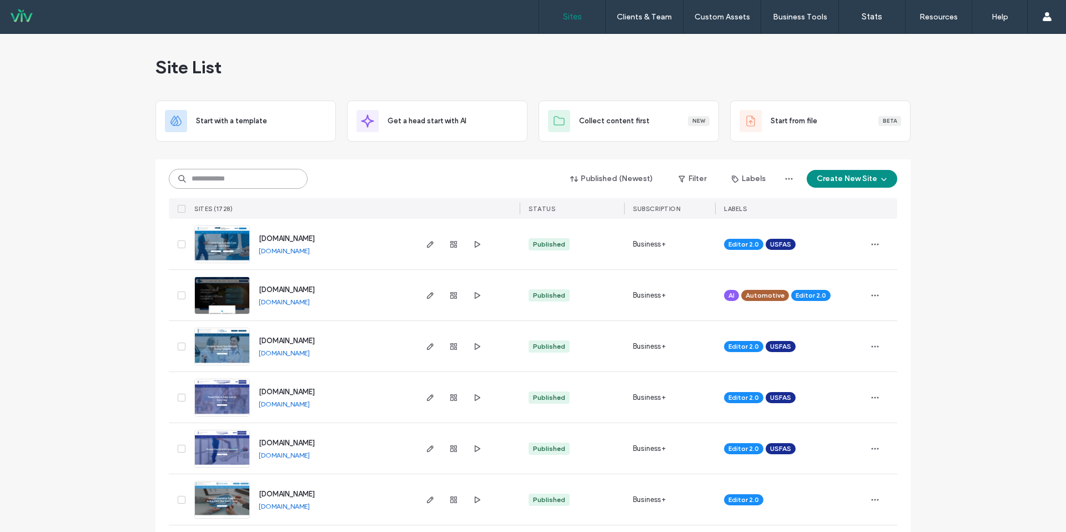
click at [242, 176] on input at bounding box center [238, 179] width 139 height 20
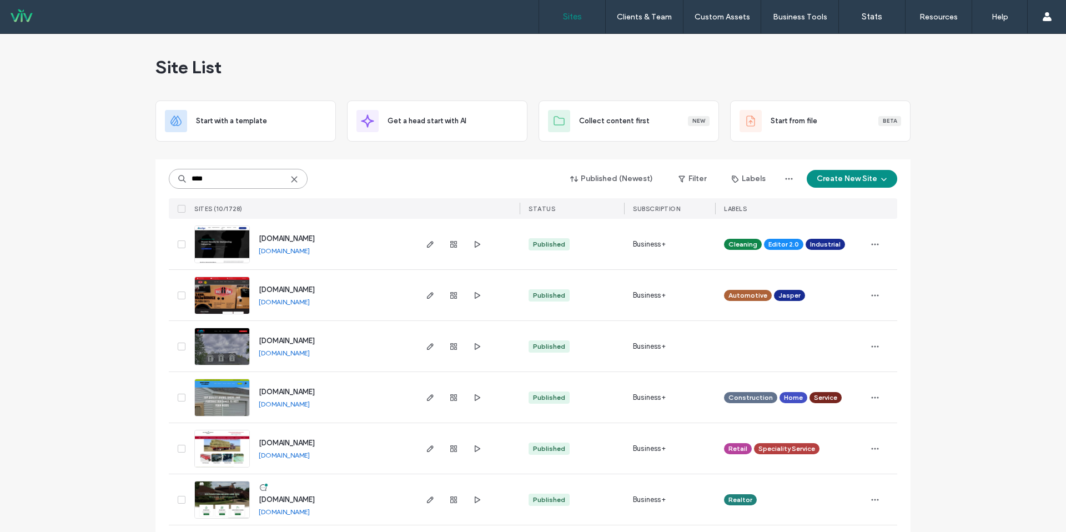
type input "****"
click at [460, 246] on div at bounding box center [454, 244] width 60 height 51
click at [455, 244] on span "button" at bounding box center [453, 244] width 13 height 13
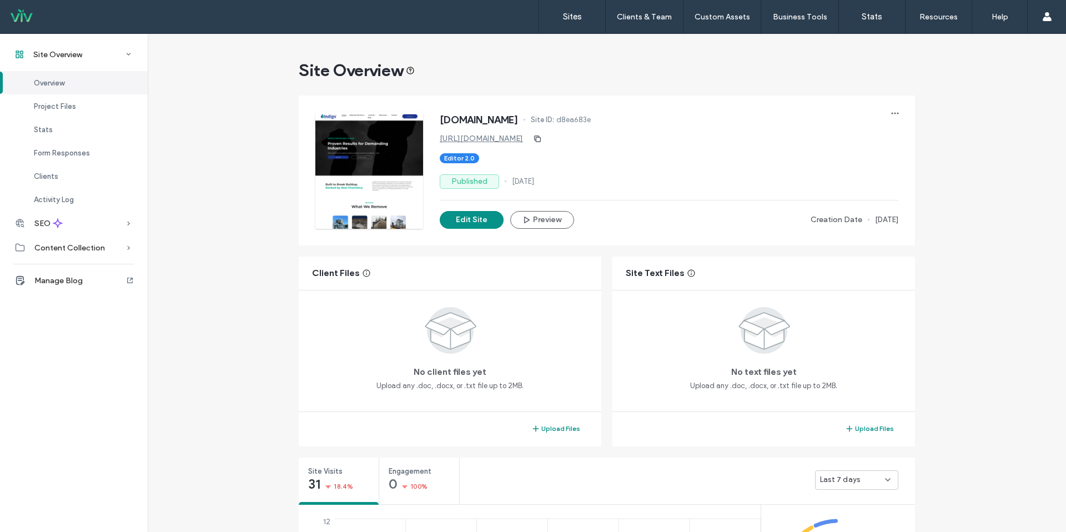
scroll to position [7, 0]
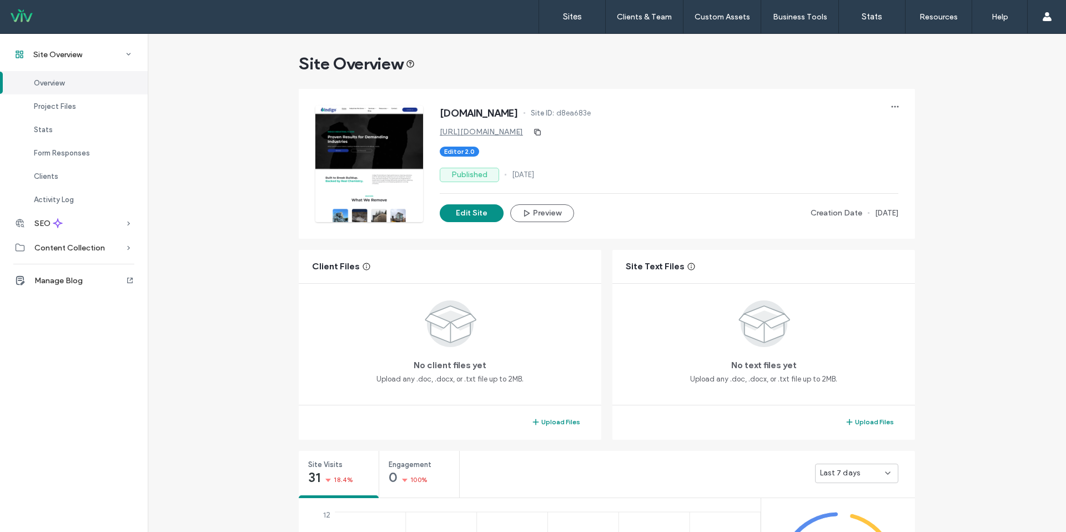
click at [860, 468] on div "Last 7 days" at bounding box center [852, 473] width 65 height 11
click at [840, 457] on span "Last 30 days" at bounding box center [839, 454] width 44 height 11
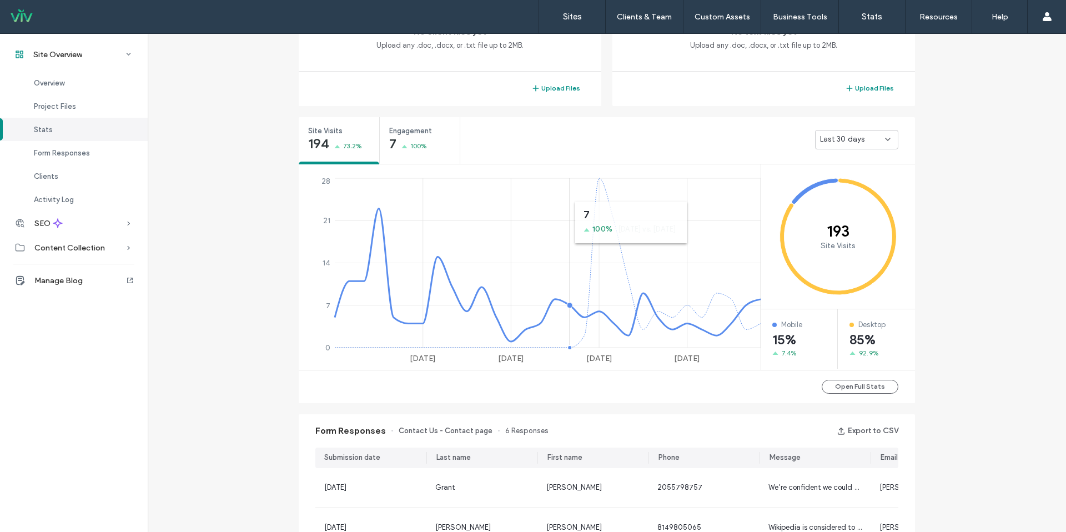
scroll to position [336, 0]
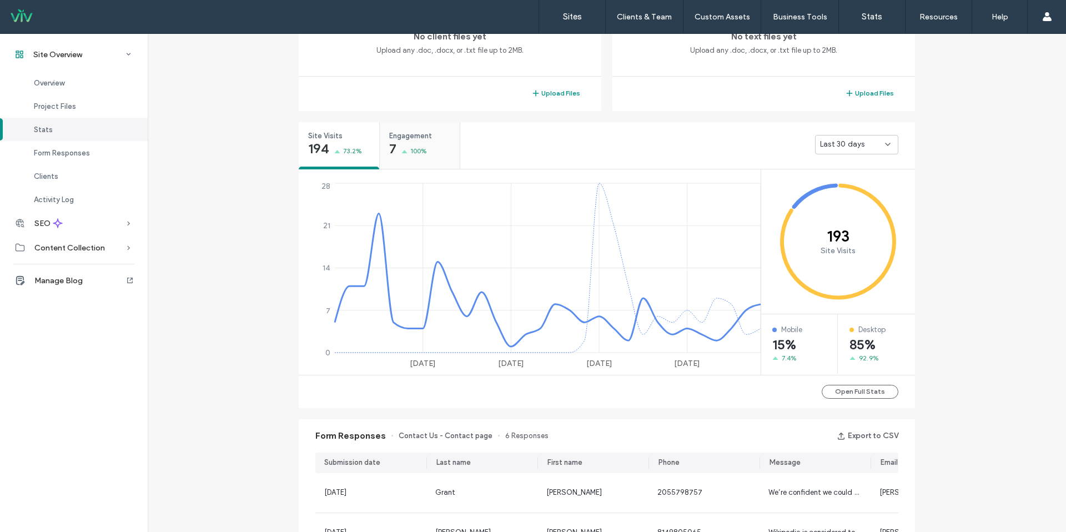
click at [404, 142] on div "Engagement 7 100%" at bounding box center [420, 143] width 80 height 42
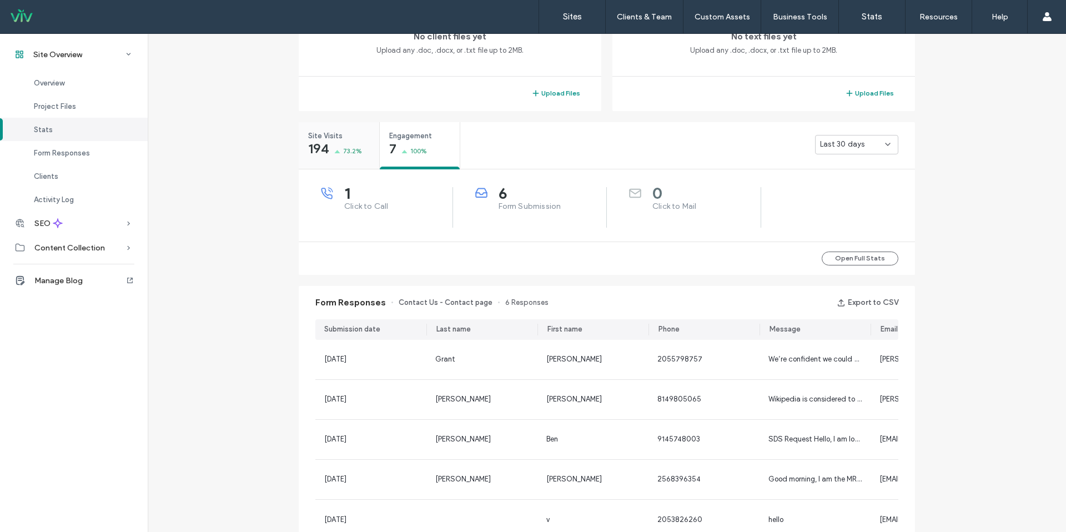
click at [362, 137] on div "Site Visits 194 73.2%" at bounding box center [339, 143] width 81 height 42
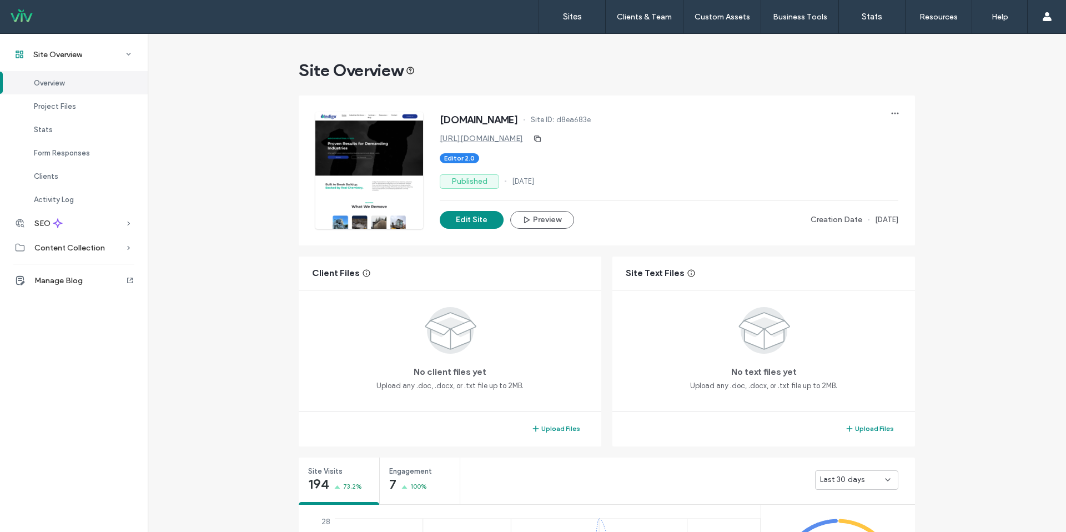
click at [493, 142] on link "https://www.indigofluids.com" at bounding box center [481, 138] width 83 height 9
click at [578, 23] on link "Sites" at bounding box center [572, 16] width 66 height 33
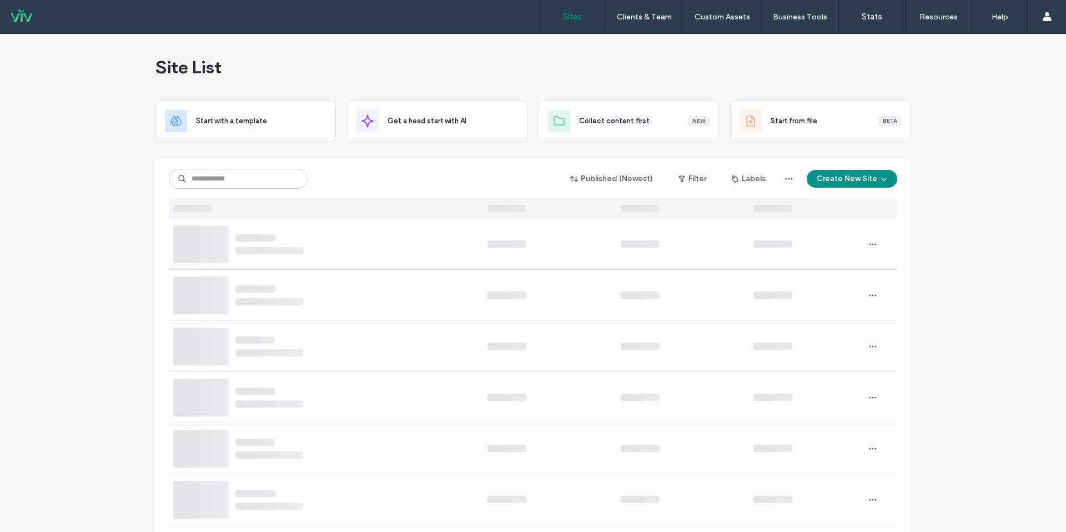
click at [286, 168] on div "Published (Newest) Filter Labels Create New Site" at bounding box center [533, 178] width 729 height 21
click at [281, 173] on input at bounding box center [238, 179] width 139 height 20
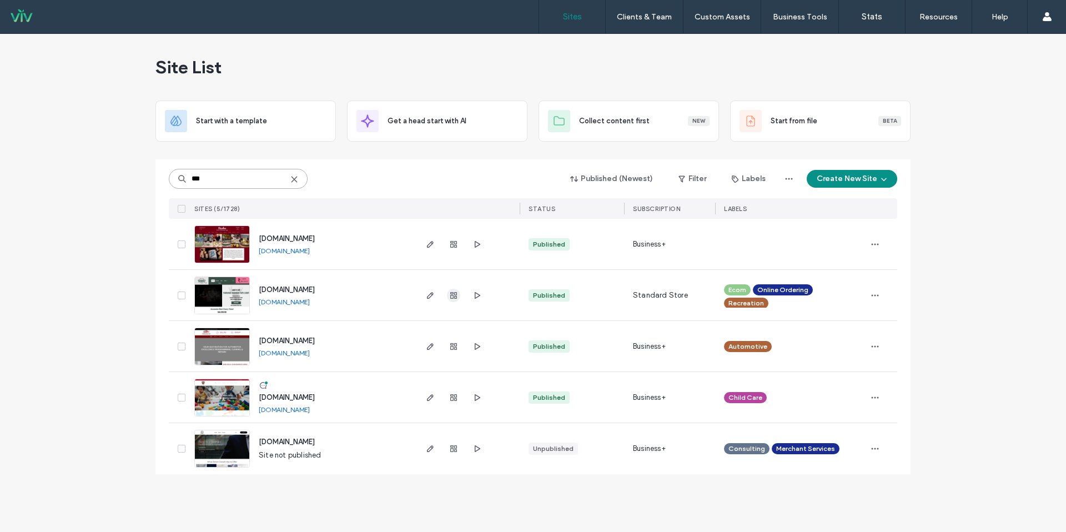
type input "***"
click at [453, 298] on icon "button" at bounding box center [453, 295] width 9 height 9
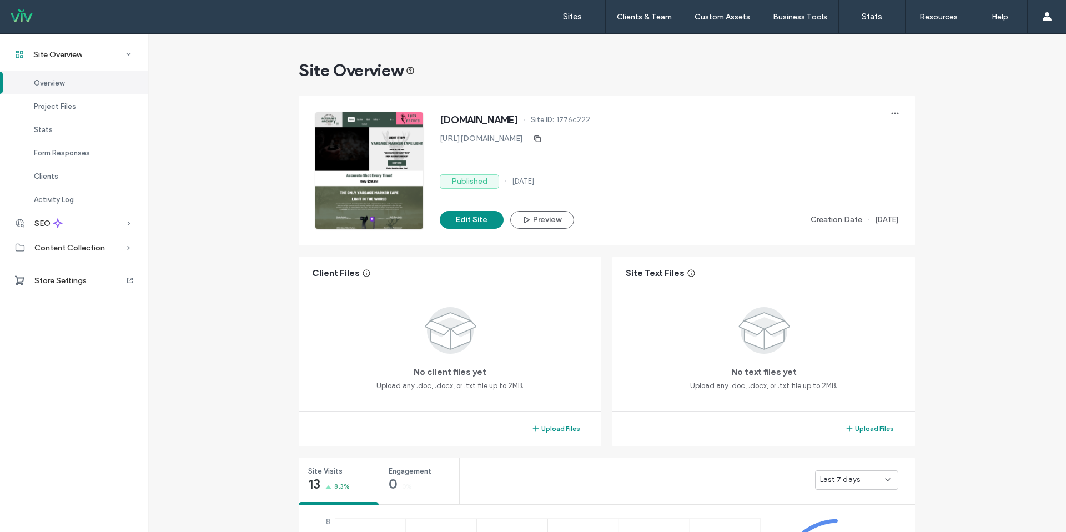
scroll to position [82, 0]
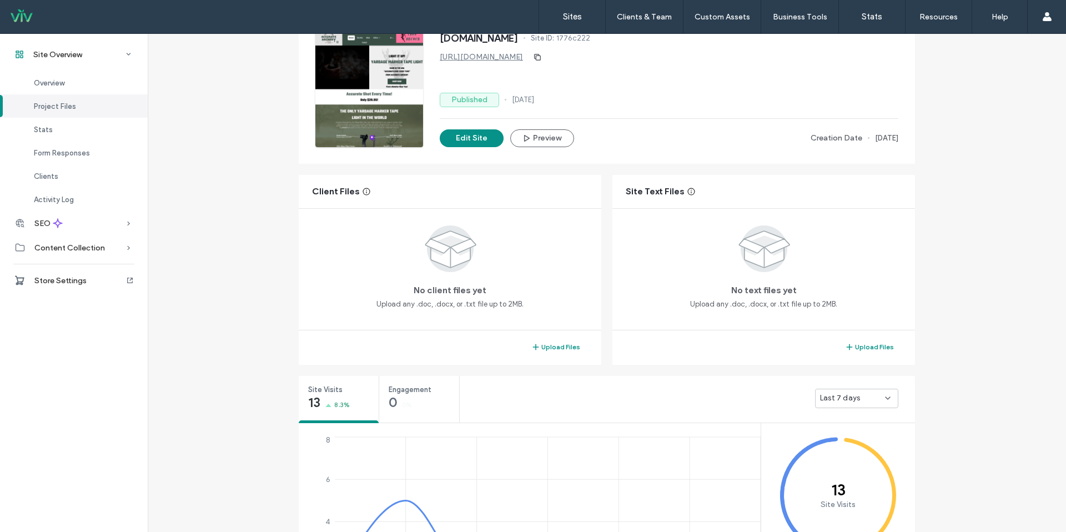
click at [865, 407] on div "Last 7 days" at bounding box center [856, 398] width 83 height 19
click at [849, 457] on span "Last 30 days" at bounding box center [839, 457] width 44 height 11
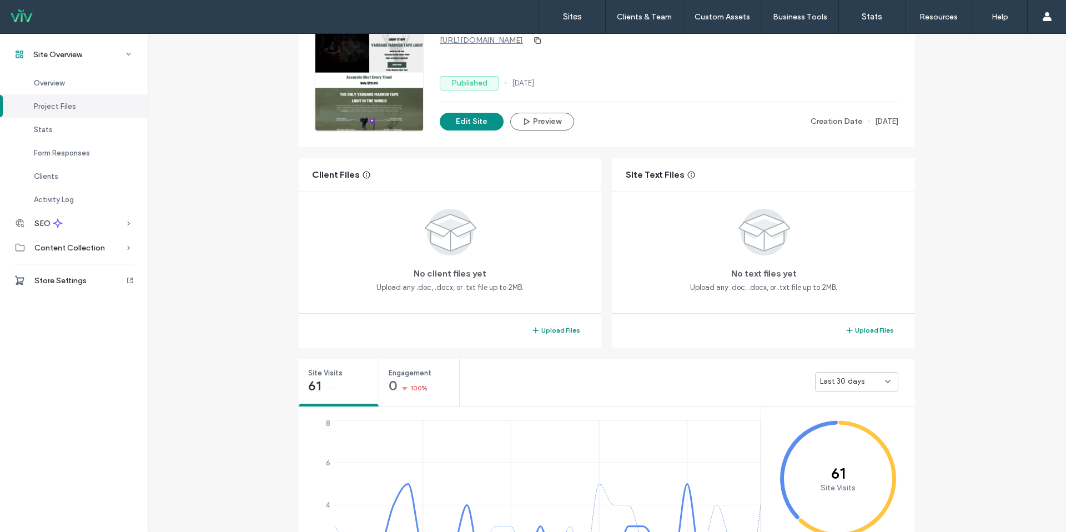
scroll to position [92, 0]
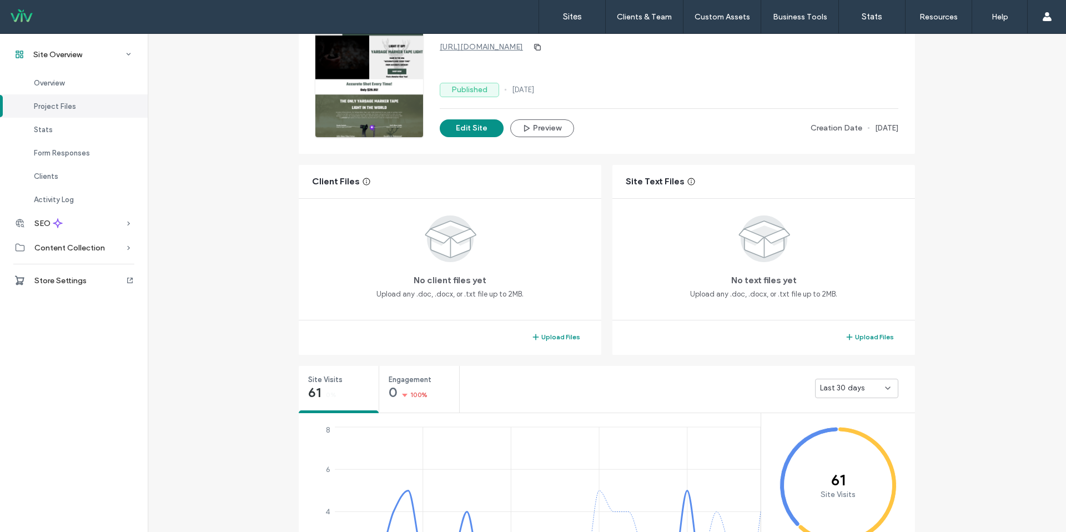
click at [468, 53] on div "https://www.accurate-archery.com" at bounding box center [669, 47] width 459 height 18
click at [469, 46] on link "https://www.accurate-archery.com" at bounding box center [481, 46] width 83 height 9
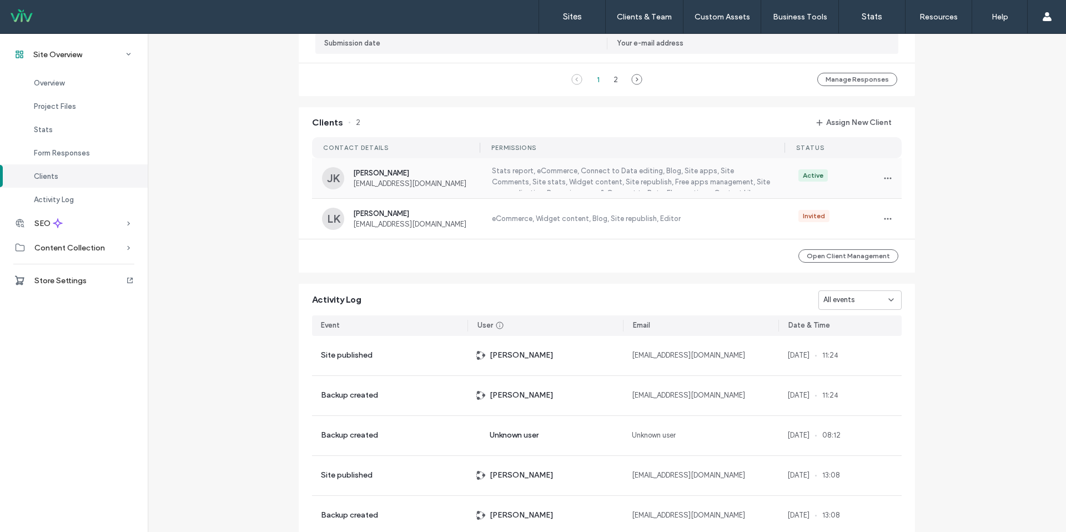
scroll to position [937, 0]
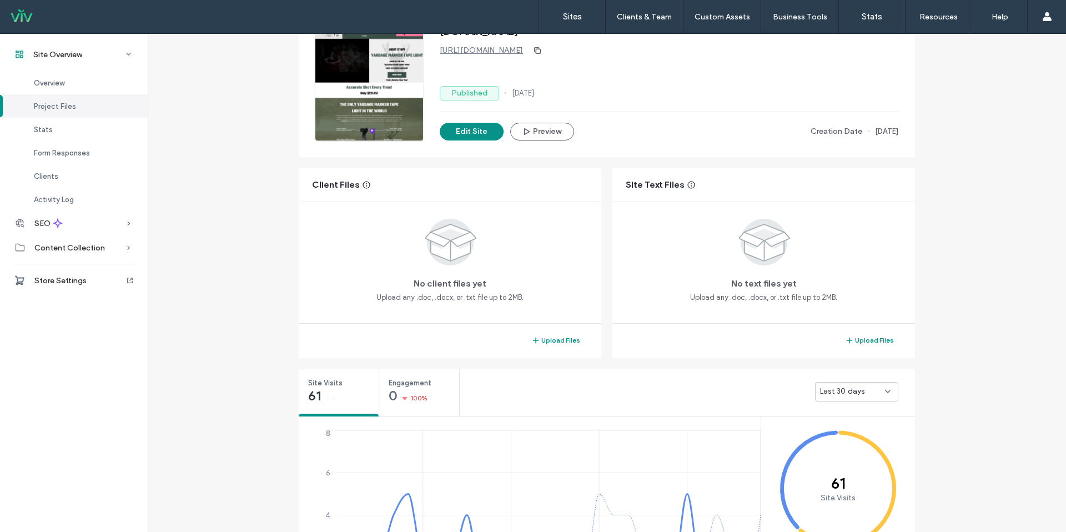
scroll to position [78, 0]
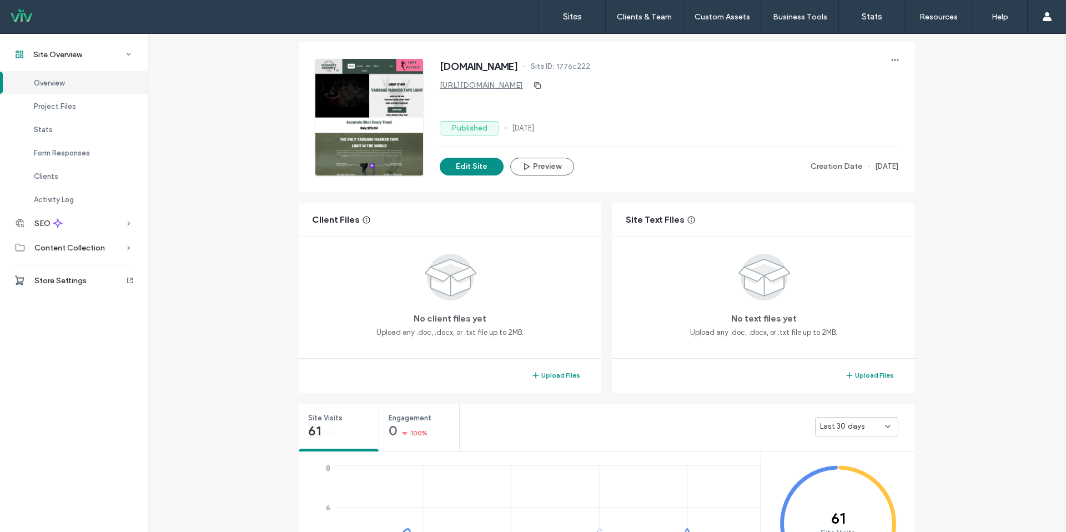
scroll to position [56, 0]
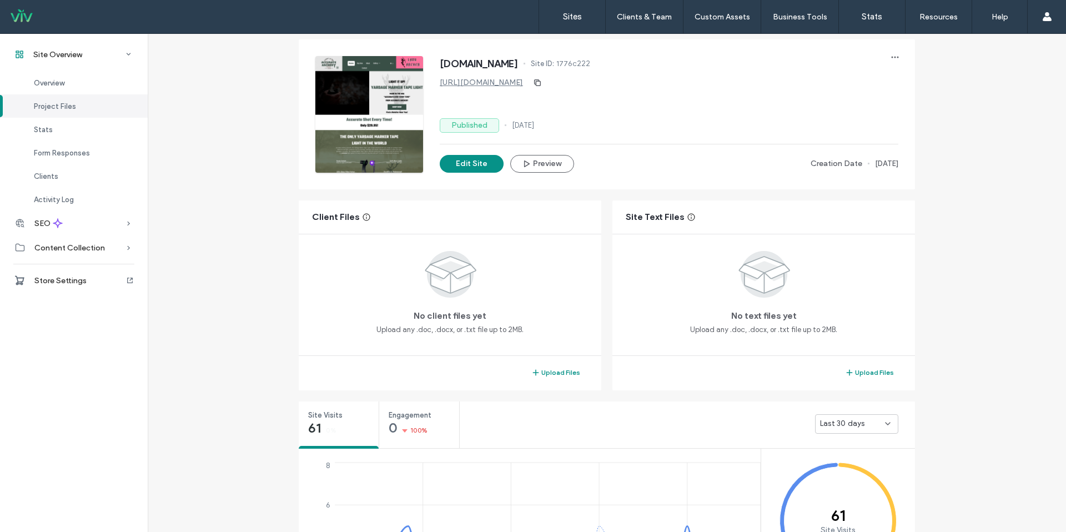
click at [490, 81] on link "https://www.accurate-archery.com" at bounding box center [481, 82] width 83 height 9
click at [450, 167] on button "Edit Site" at bounding box center [472, 164] width 64 height 18
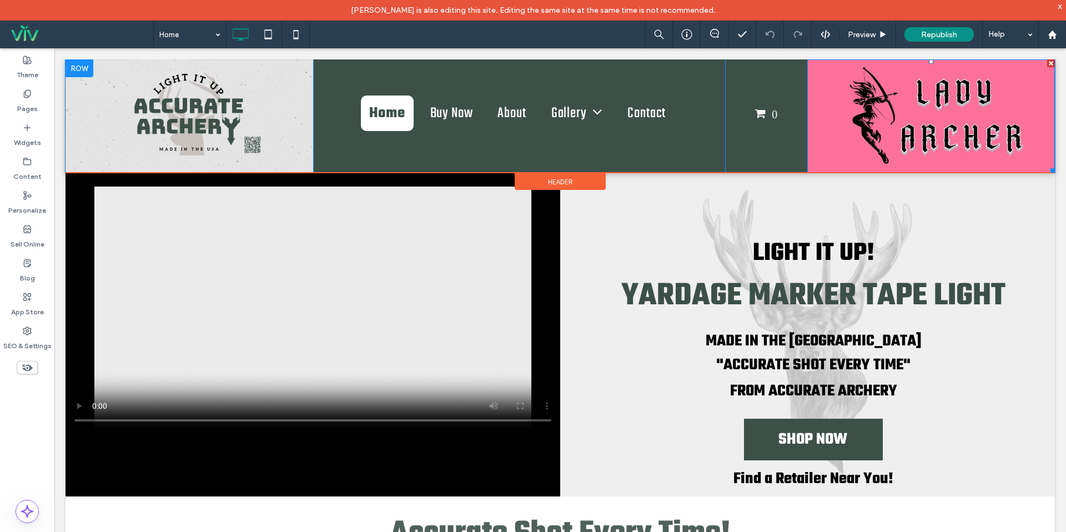
click at [1053, 63] on div at bounding box center [1052, 63] width 8 height 8
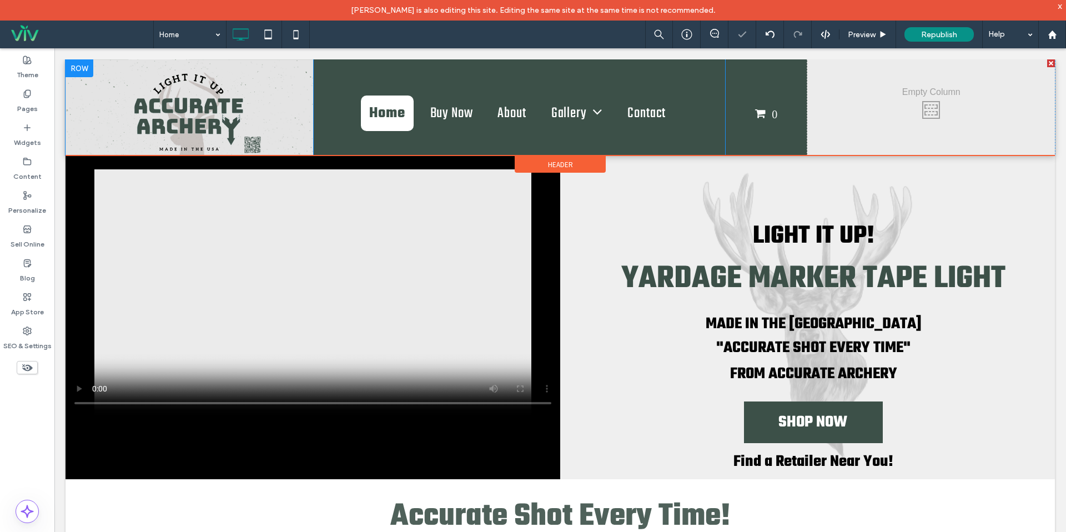
click at [1050, 64] on div at bounding box center [1052, 63] width 8 height 8
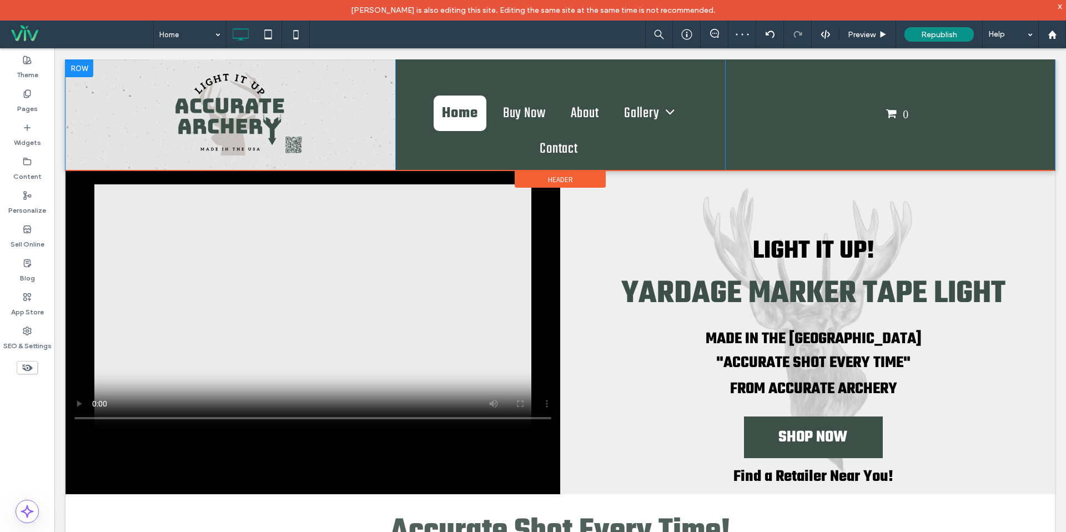
click at [726, 77] on div "0 Click To Paste" at bounding box center [890, 114] width 330 height 111
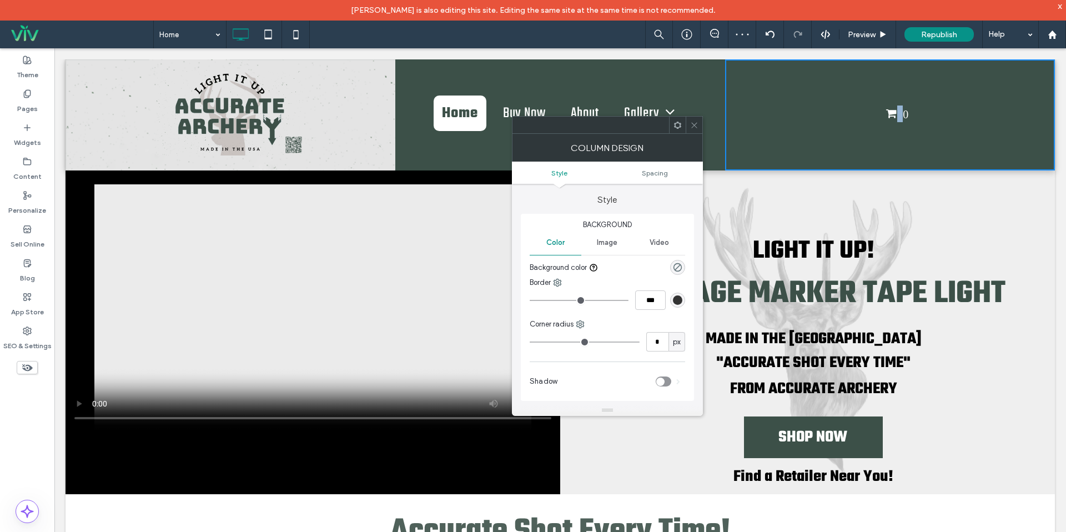
click at [726, 77] on div "0 Click To Paste" at bounding box center [890, 114] width 330 height 111
click at [694, 127] on icon at bounding box center [694, 125] width 8 height 8
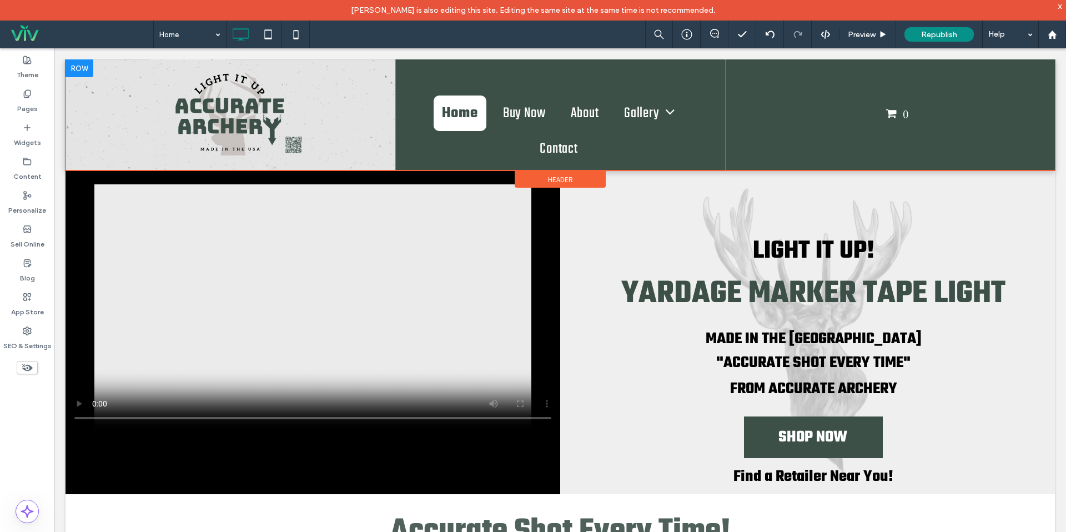
click at [727, 79] on div "0 Click To Paste" at bounding box center [890, 114] width 330 height 111
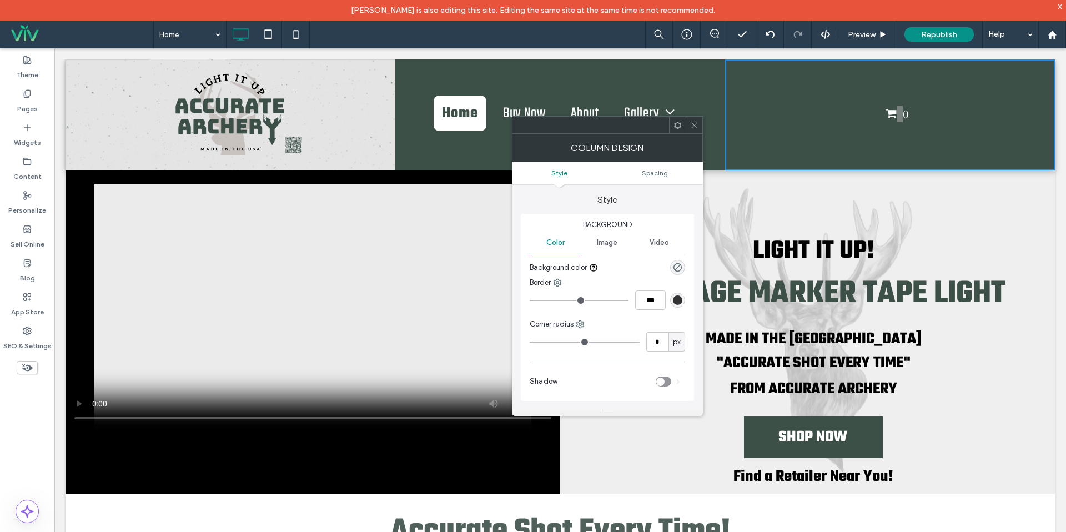
drag, startPoint x: 695, startPoint y: 125, endPoint x: 702, endPoint y: 120, distance: 8.3
click at [695, 125] on icon at bounding box center [694, 125] width 8 height 8
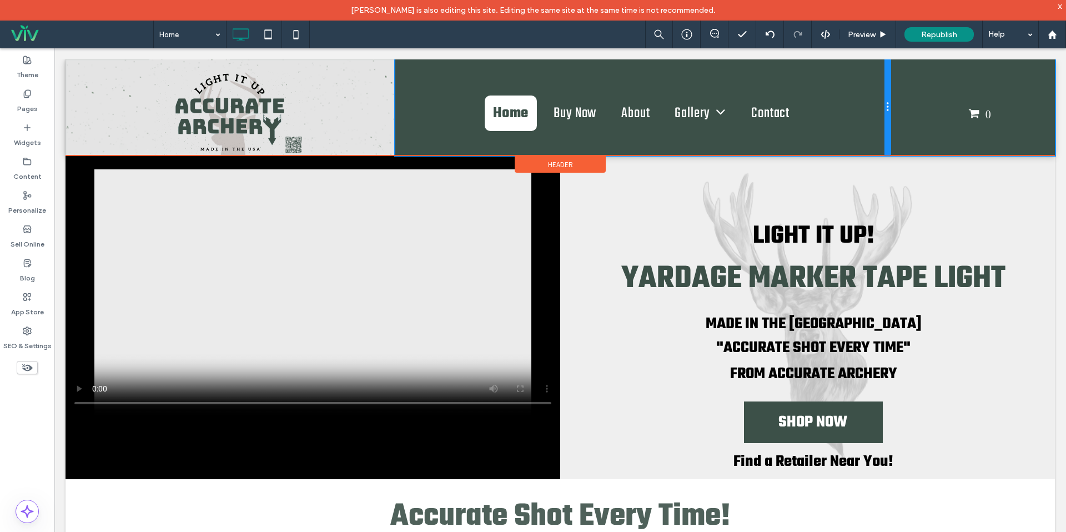
drag, startPoint x: 724, startPoint y: 84, endPoint x: 927, endPoint y: 112, distance: 204.6
click at [927, 112] on div "Click To Paste Home Buy Now About Gallery Integrated Rests Traditional Rests Me…" at bounding box center [561, 107] width 990 height 96
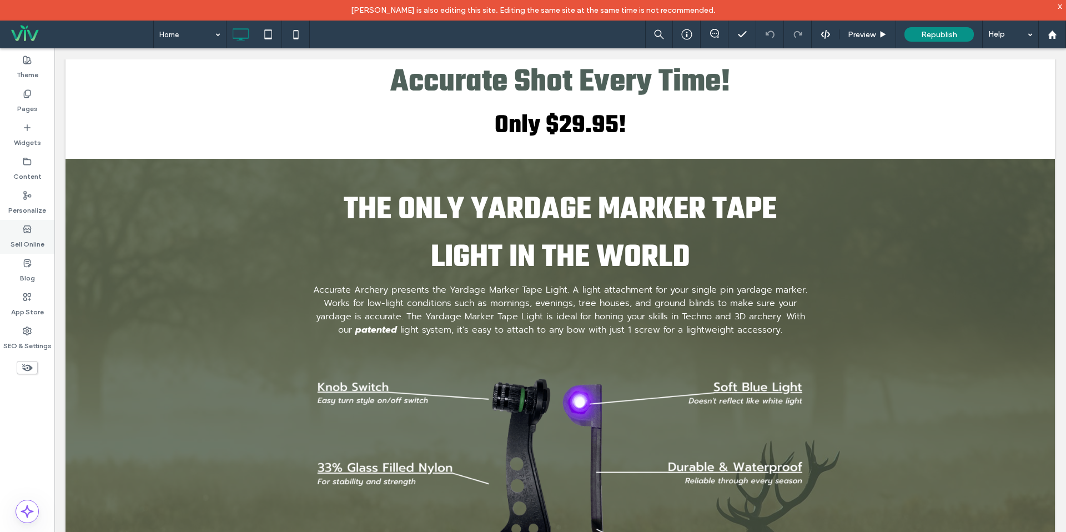
scroll to position [432, 0]
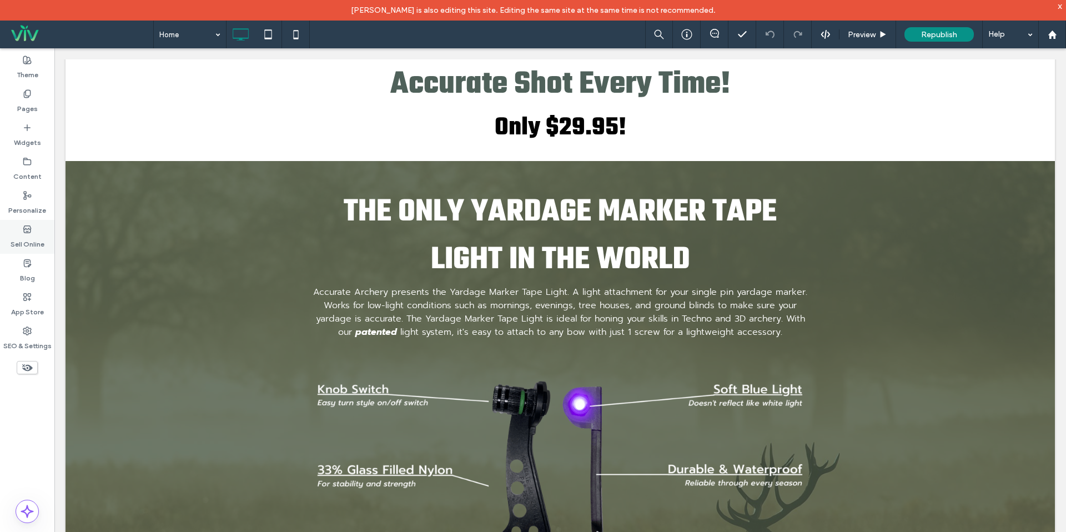
click at [31, 239] on label "Sell Online" at bounding box center [28, 242] width 34 height 16
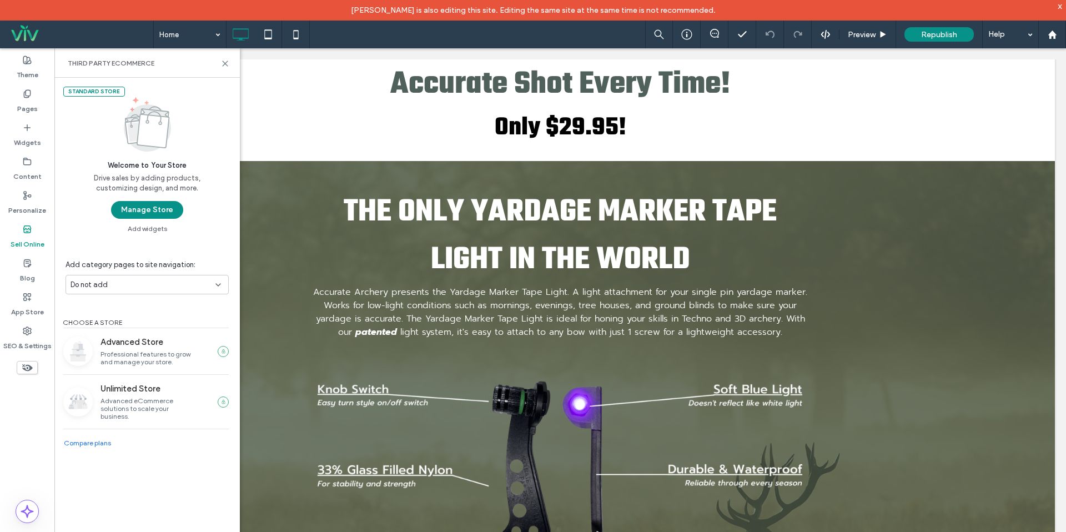
click at [162, 213] on button "Manage Store" at bounding box center [147, 210] width 72 height 18
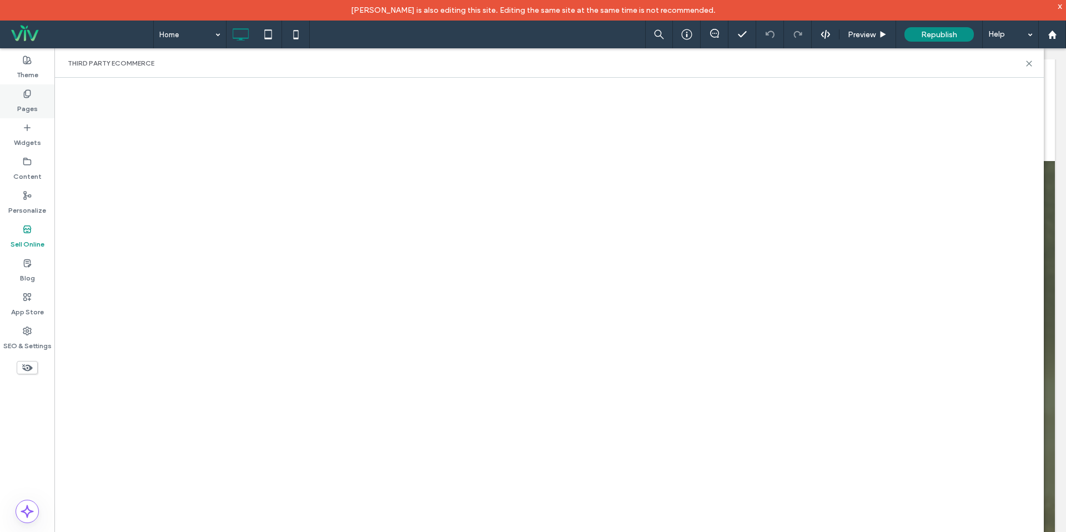
click at [42, 101] on div "Pages" at bounding box center [27, 101] width 54 height 34
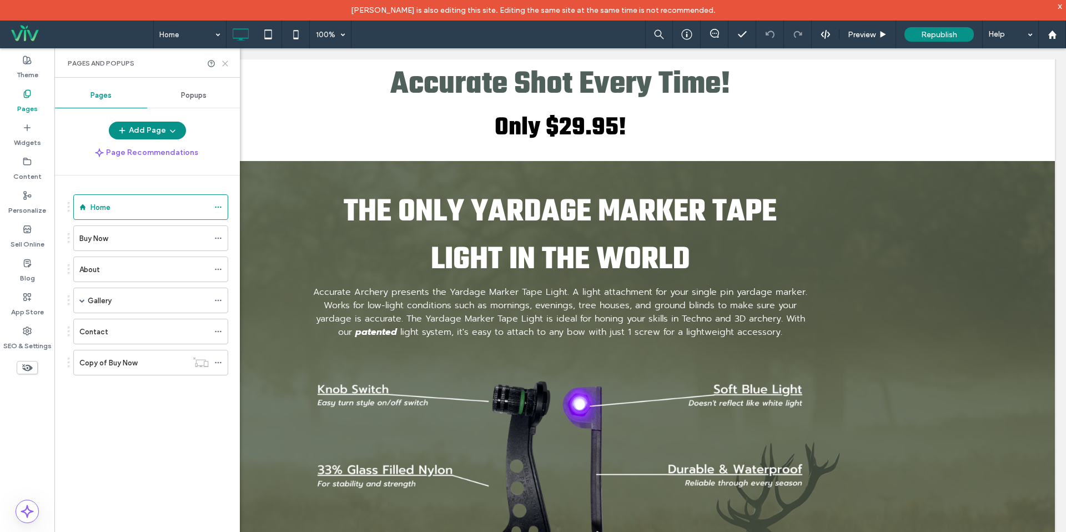
click at [227, 62] on icon at bounding box center [225, 63] width 8 height 8
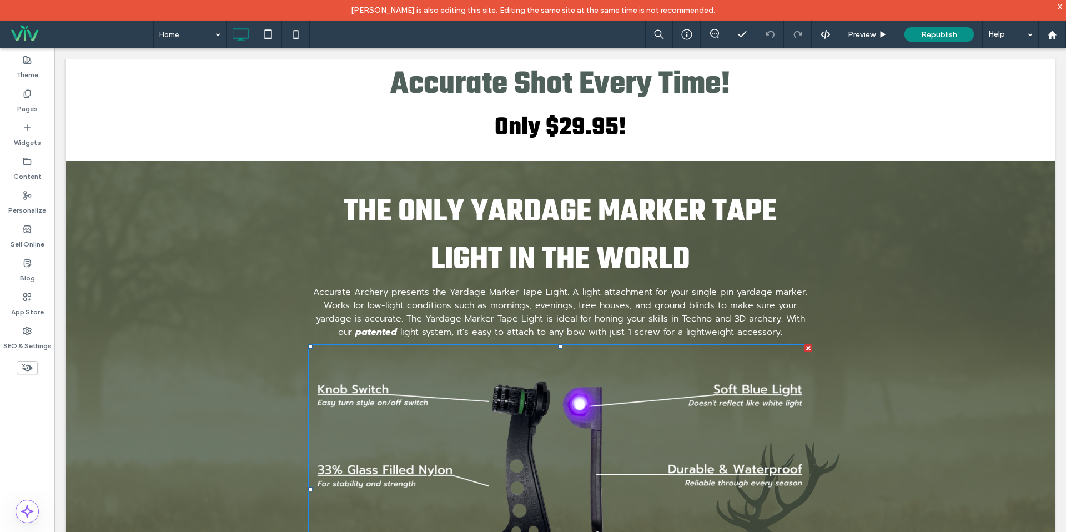
scroll to position [0, 0]
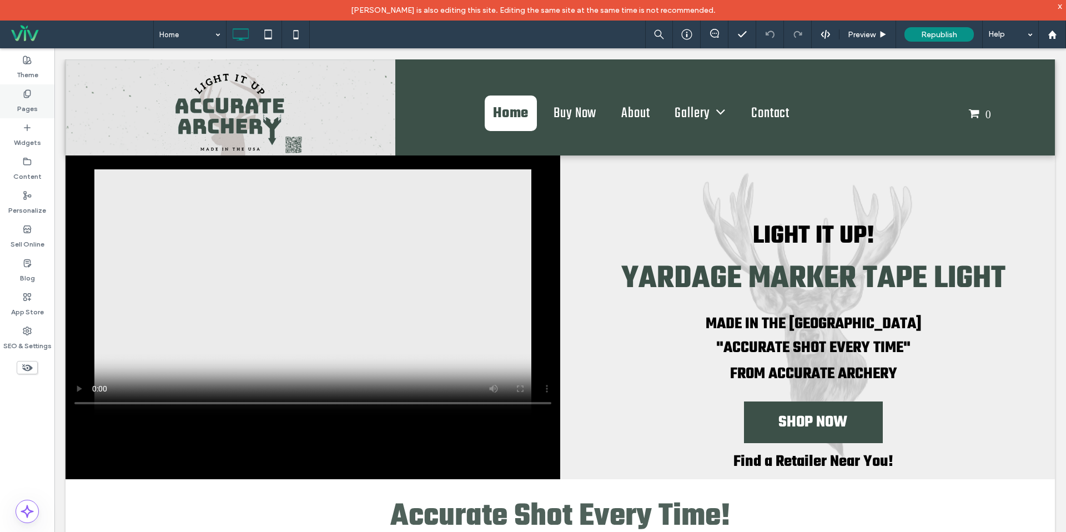
click at [41, 93] on div "Pages" at bounding box center [27, 101] width 54 height 34
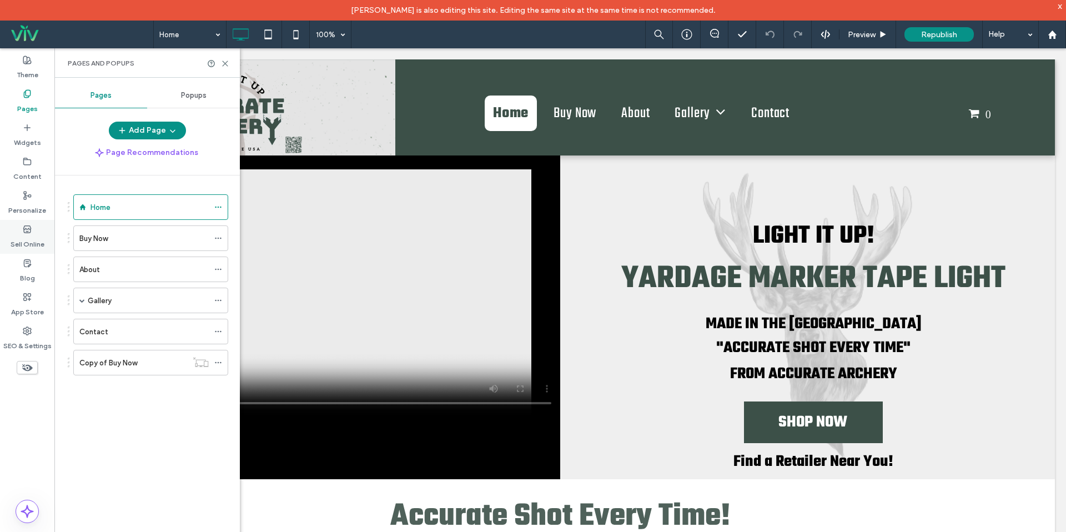
click at [32, 247] on label "Sell Online" at bounding box center [28, 242] width 34 height 16
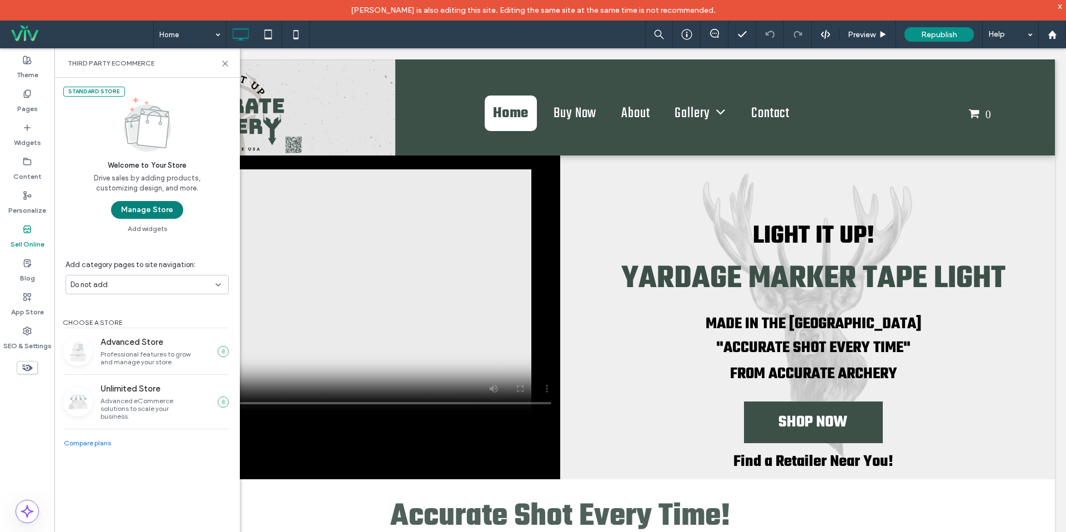
click at [134, 213] on button "Manage Store" at bounding box center [147, 210] width 72 height 18
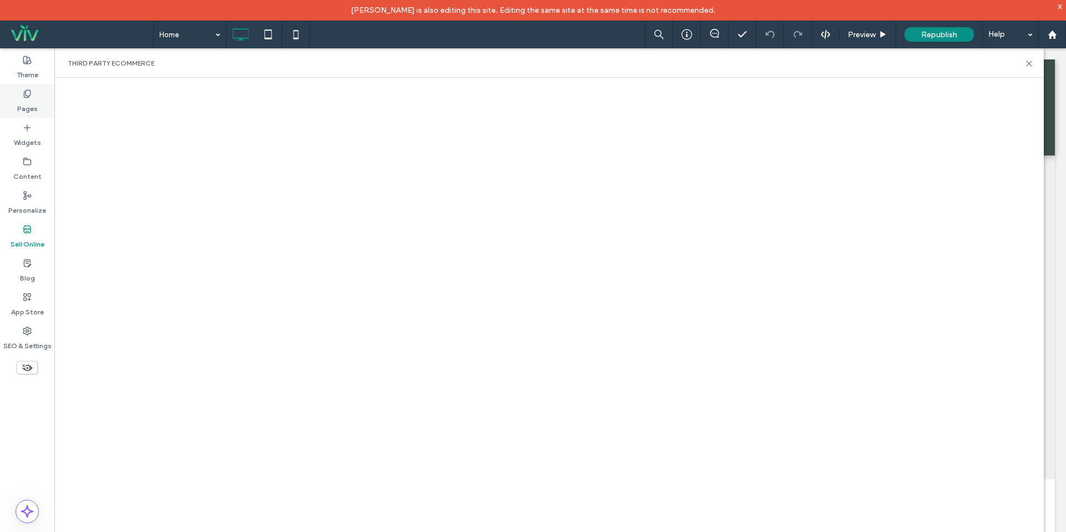
click at [37, 101] on div "Pages" at bounding box center [27, 101] width 54 height 34
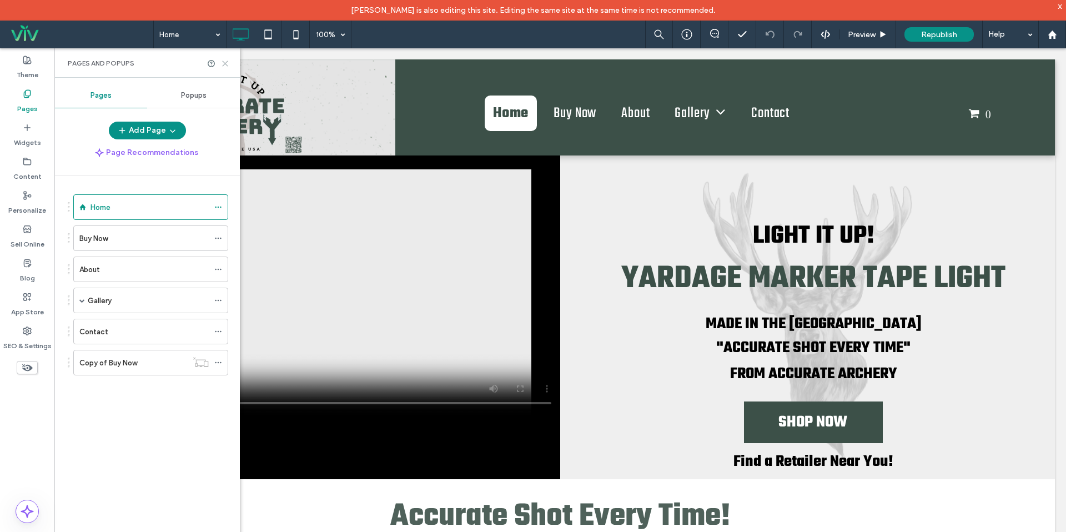
click at [224, 64] on icon at bounding box center [225, 63] width 8 height 8
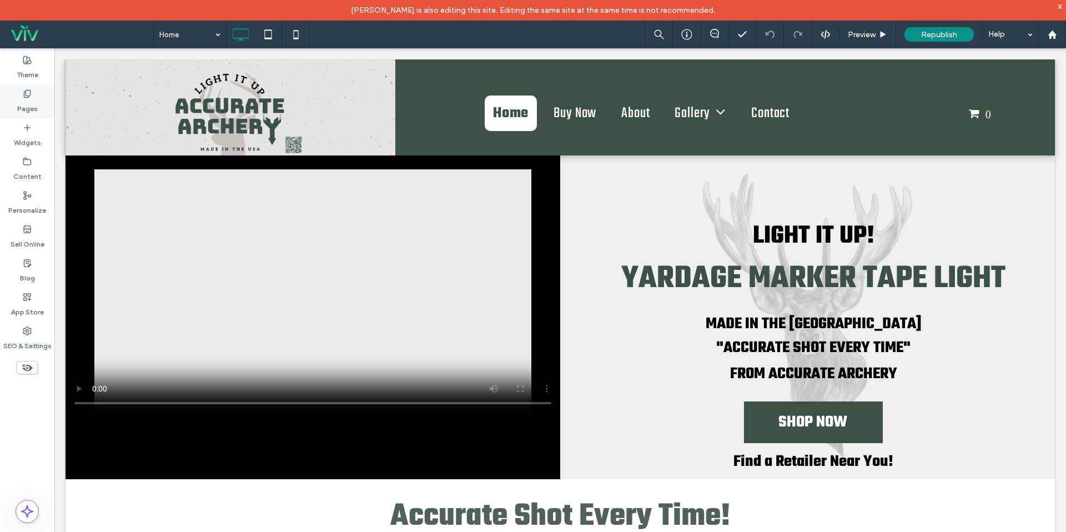
click at [39, 106] on div "Pages" at bounding box center [27, 101] width 54 height 34
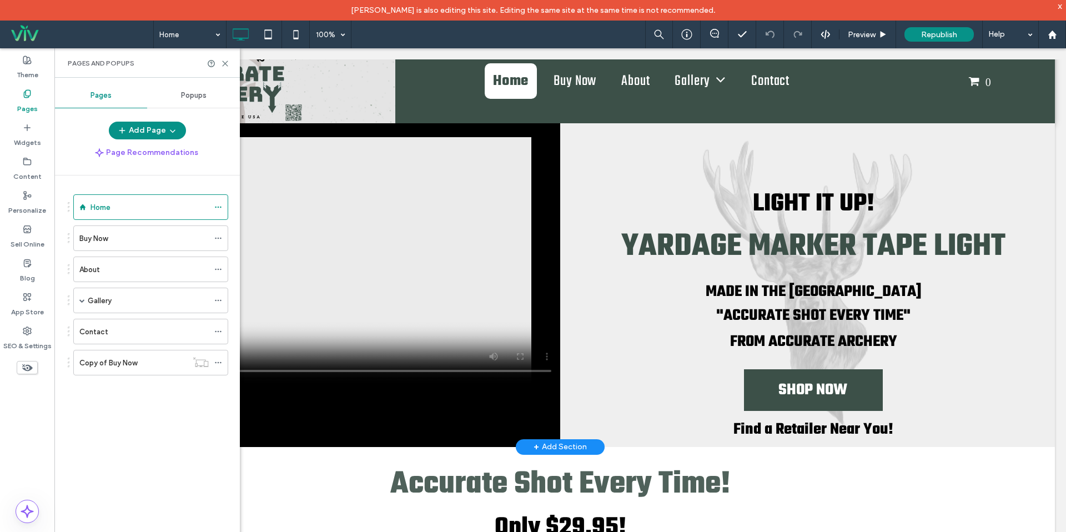
scroll to position [35, 0]
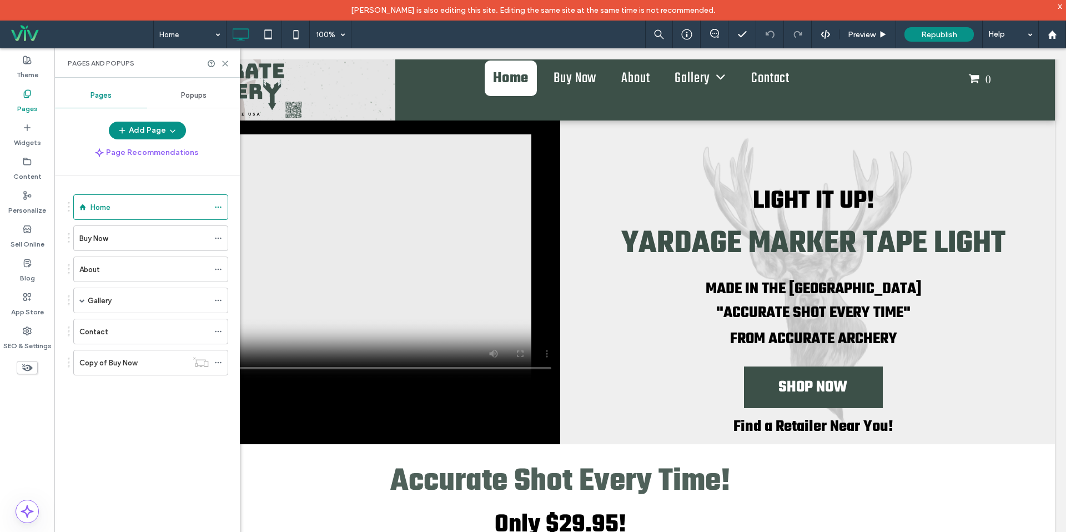
drag, startPoint x: 146, startPoint y: 246, endPoint x: 141, endPoint y: 242, distance: 6.5
click at [146, 246] on div "Buy Now" at bounding box center [143, 238] width 129 height 24
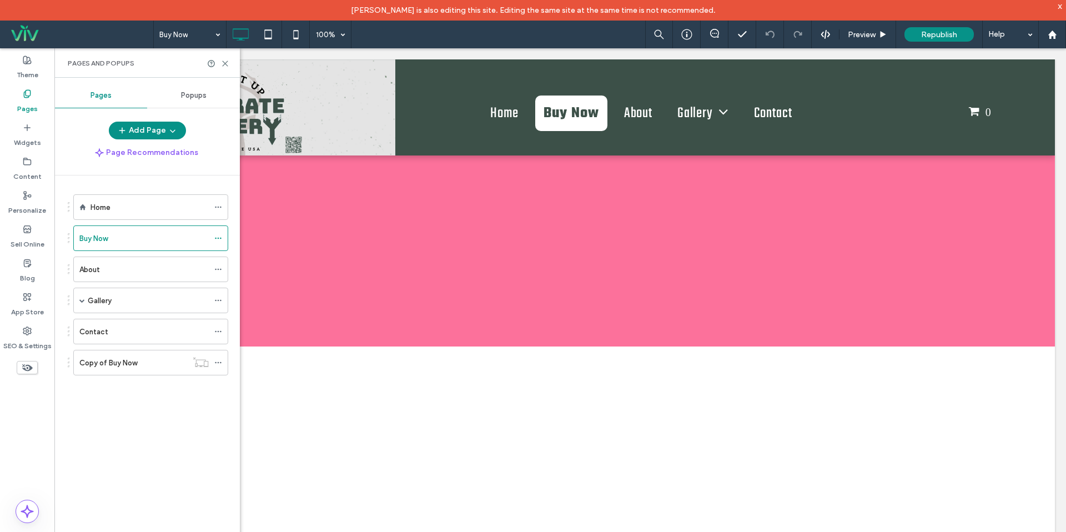
scroll to position [0, 0]
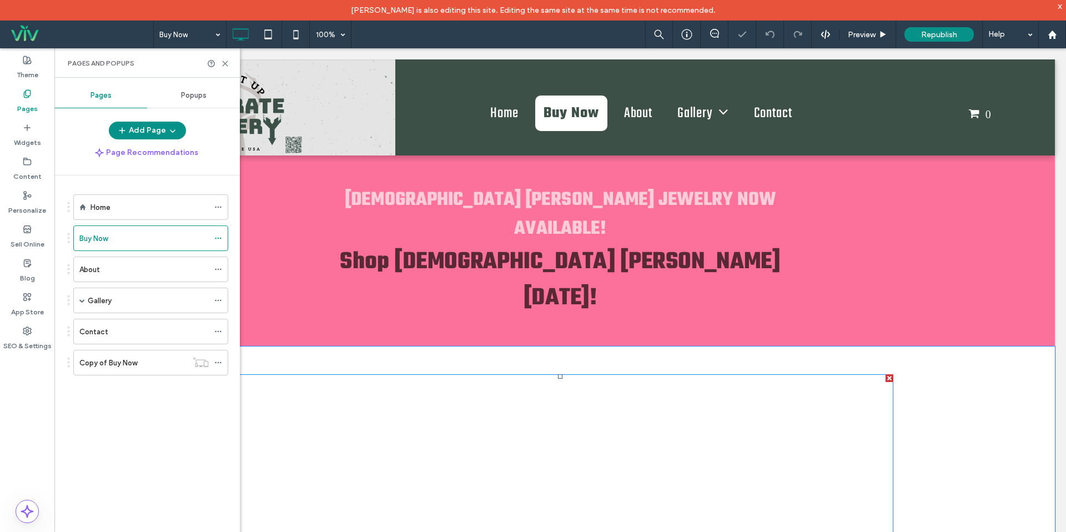
scroll to position [7, 0]
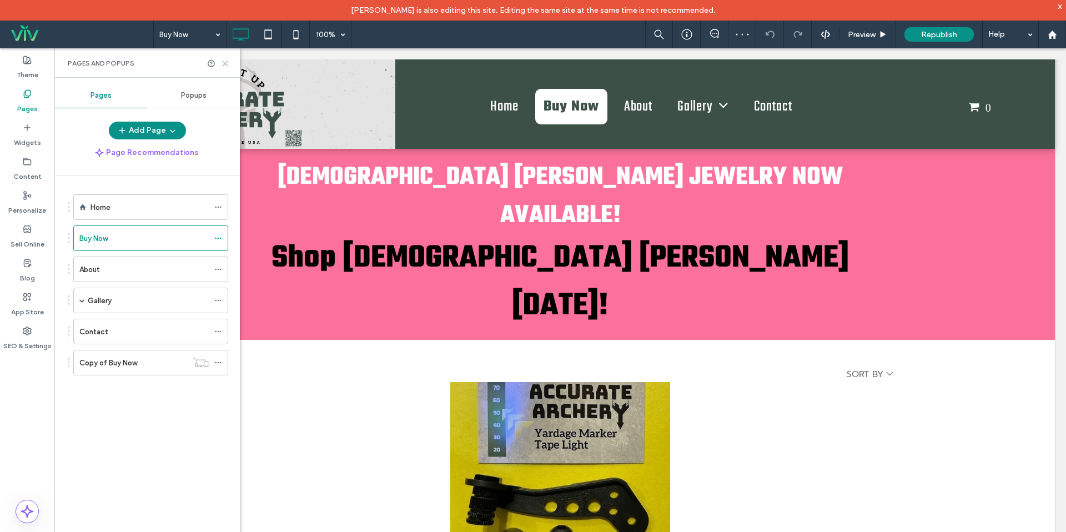
click at [225, 65] on icon at bounding box center [225, 63] width 8 height 8
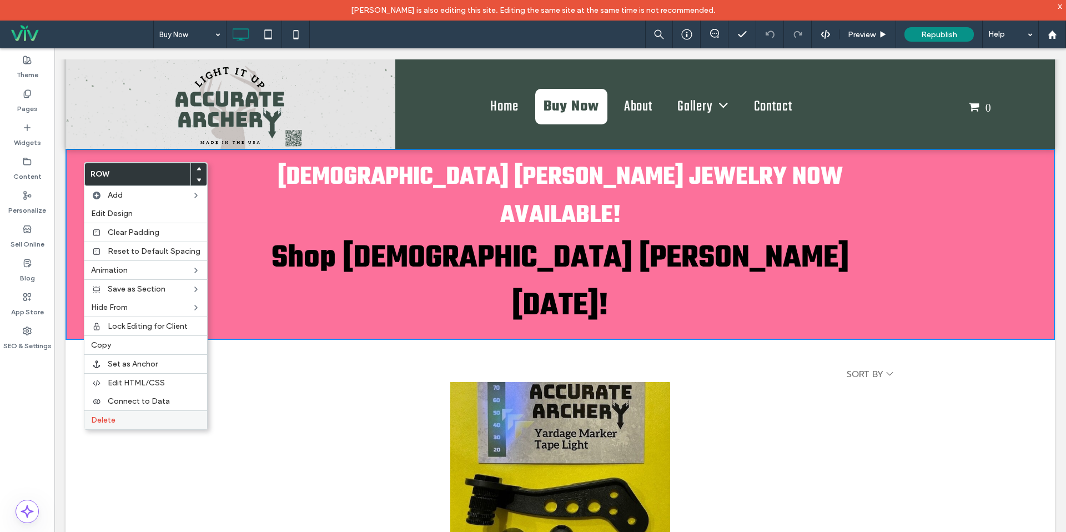
click at [145, 423] on label "Delete" at bounding box center [145, 419] width 109 height 9
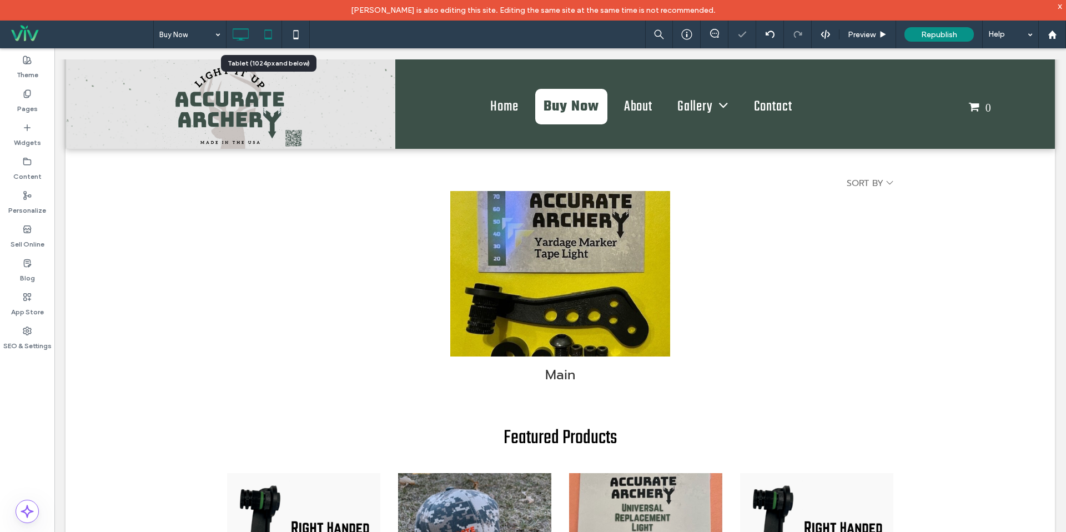
click at [273, 30] on icon at bounding box center [268, 34] width 22 height 22
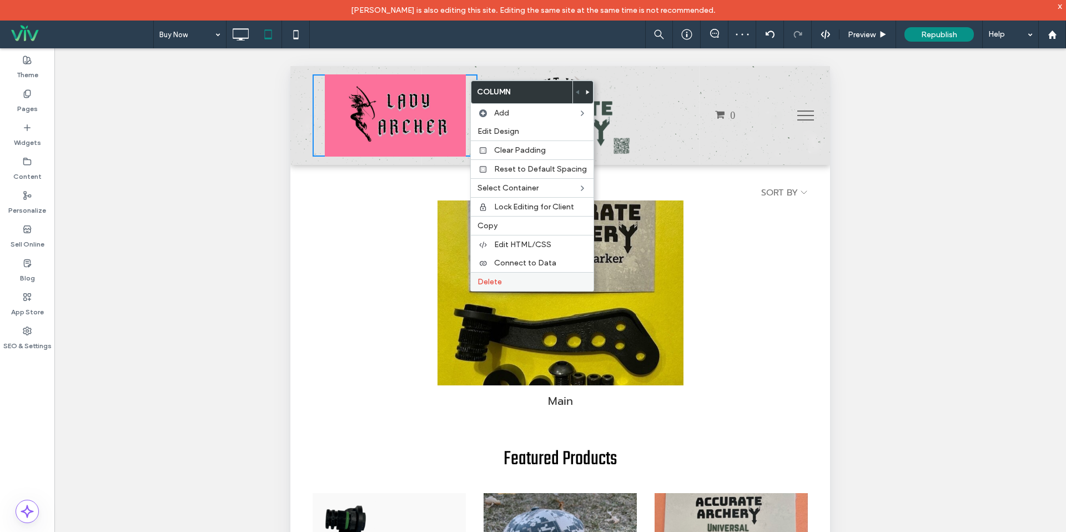
click at [504, 281] on label "Delete" at bounding box center [532, 281] width 109 height 9
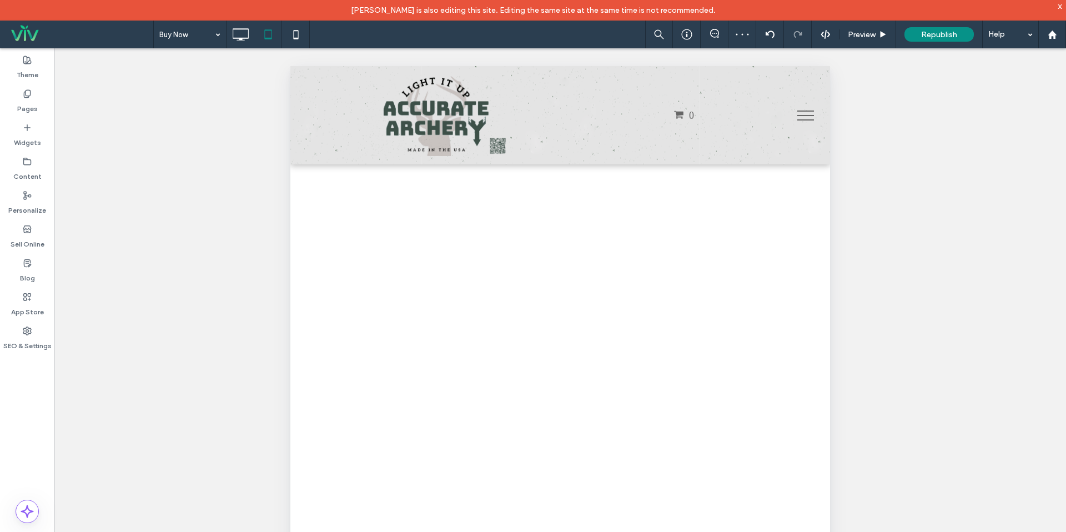
scroll to position [0, 0]
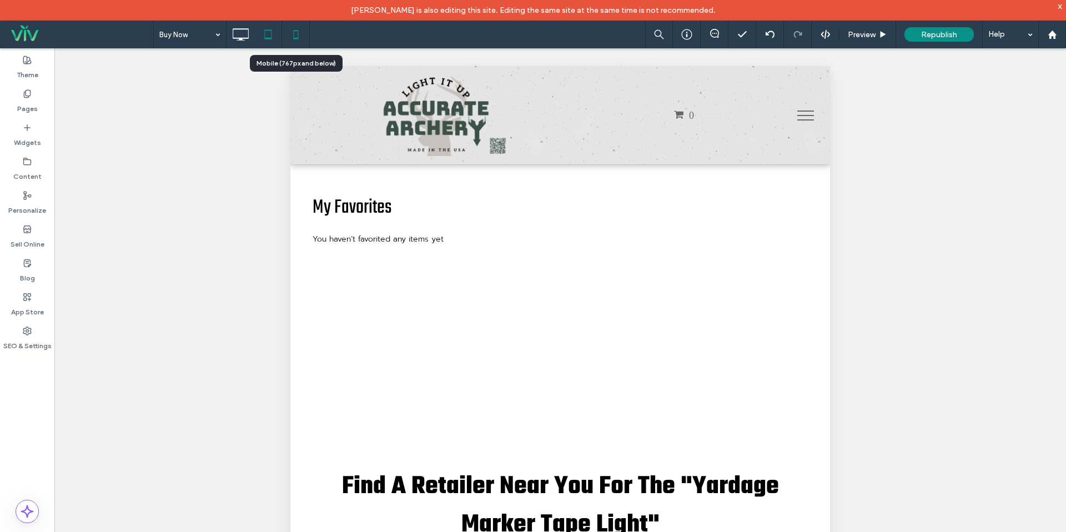
click at [296, 28] on icon at bounding box center [296, 34] width 22 height 22
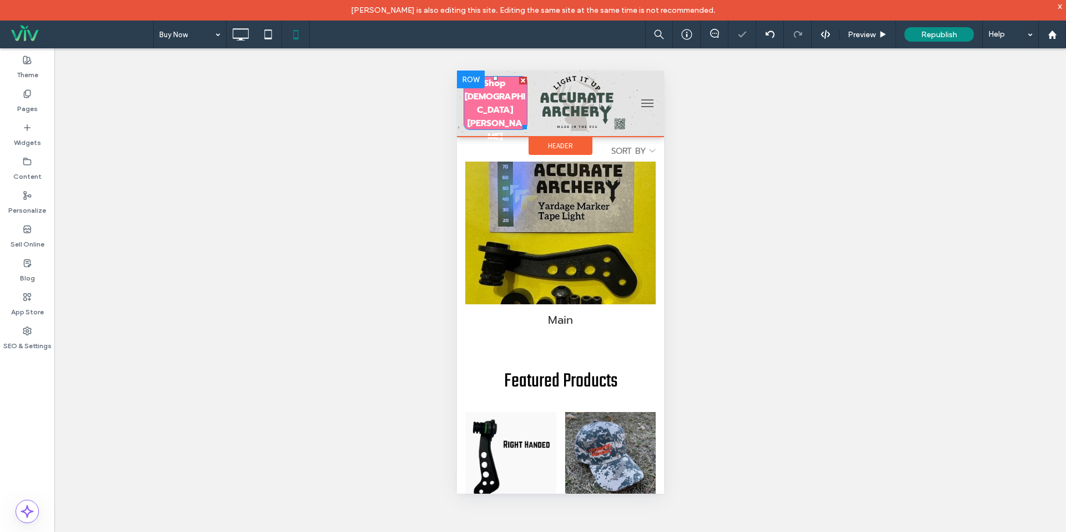
click at [523, 81] on div at bounding box center [523, 81] width 8 height 8
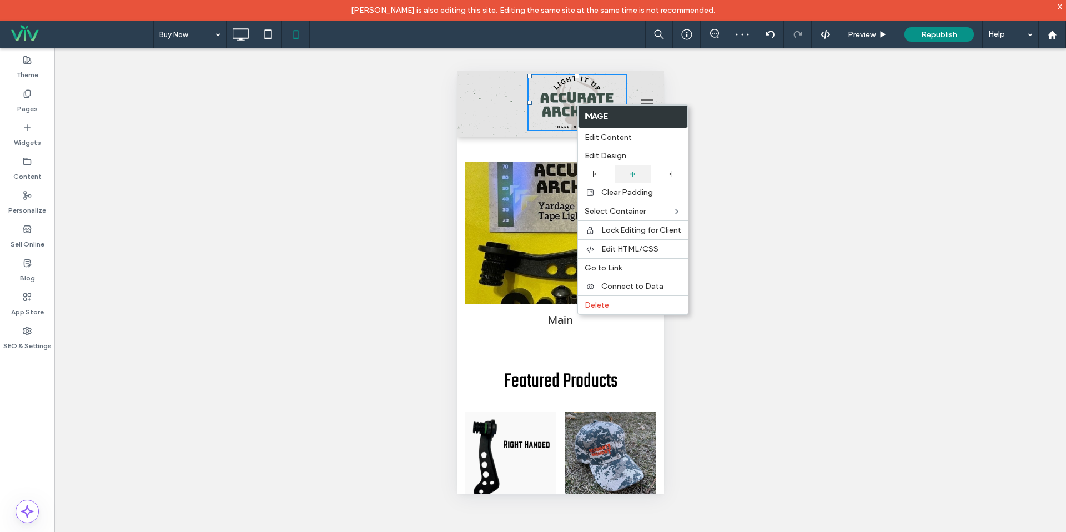
click at [623, 176] on div at bounding box center [633, 174] width 26 height 7
click at [500, 124] on div at bounding box center [493, 103] width 67 height 55
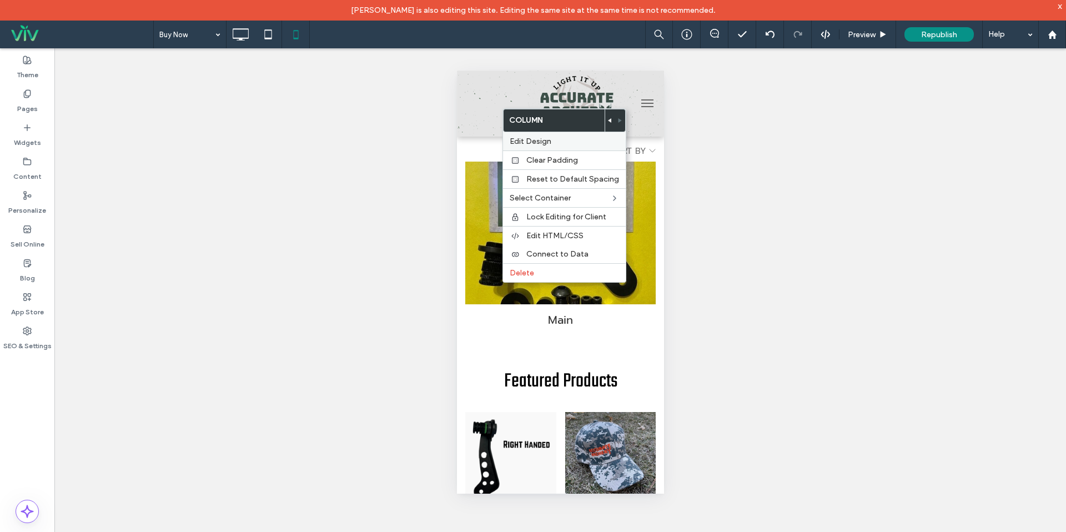
click at [535, 144] on span "Edit Design" at bounding box center [531, 141] width 42 height 9
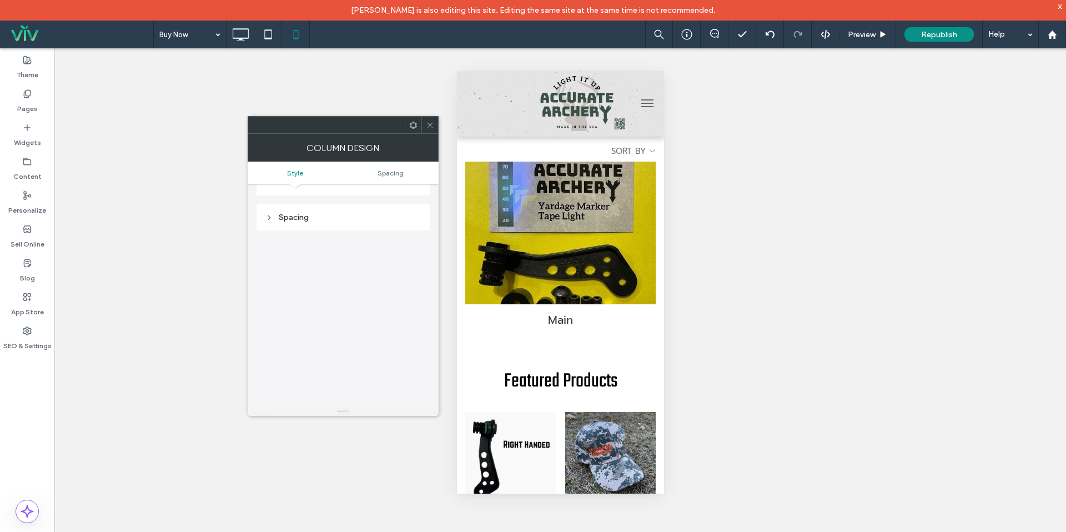
scroll to position [217, 0]
click at [430, 127] on icon at bounding box center [430, 125] width 8 height 8
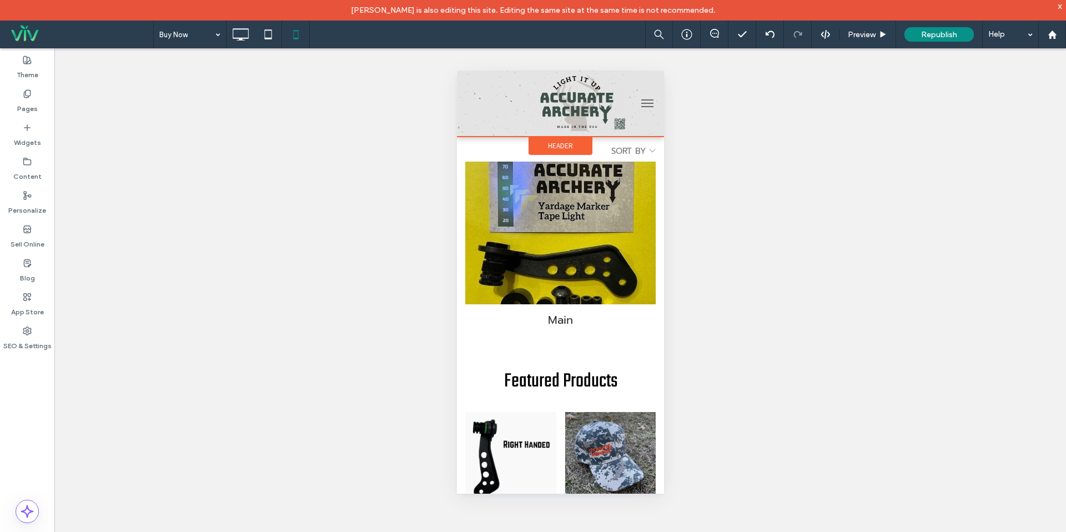
click at [539, 138] on div "Header" at bounding box center [560, 146] width 64 height 18
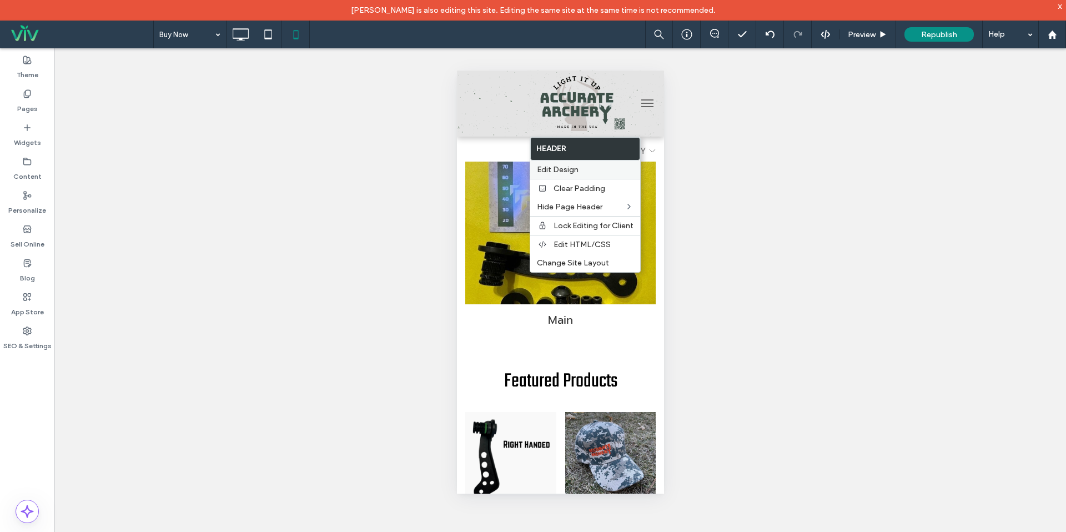
click at [564, 174] on span "Edit Design" at bounding box center [558, 169] width 42 height 9
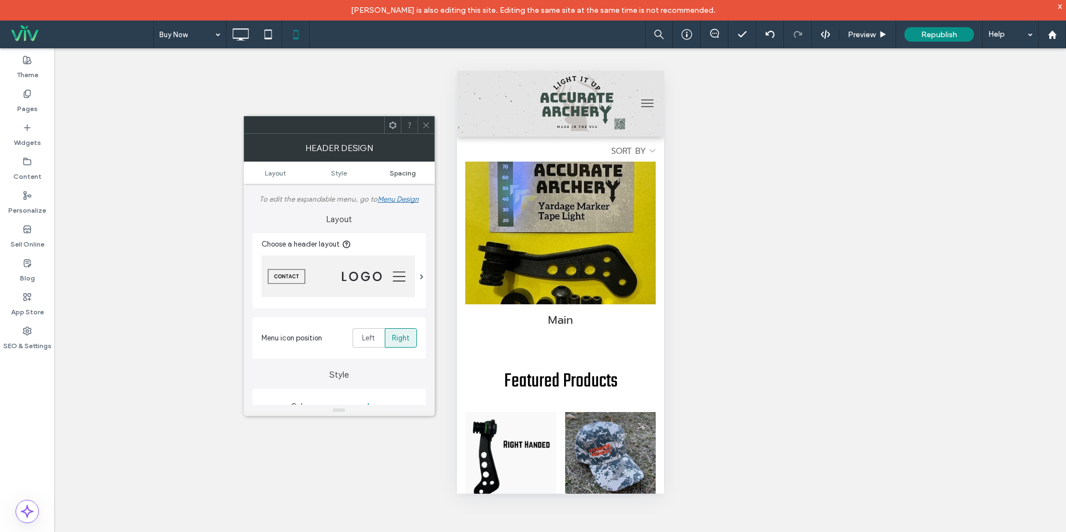
click at [410, 177] on ul "Layout Style Spacing" at bounding box center [339, 173] width 191 height 22
click at [407, 174] on span "Spacing" at bounding box center [403, 173] width 26 height 8
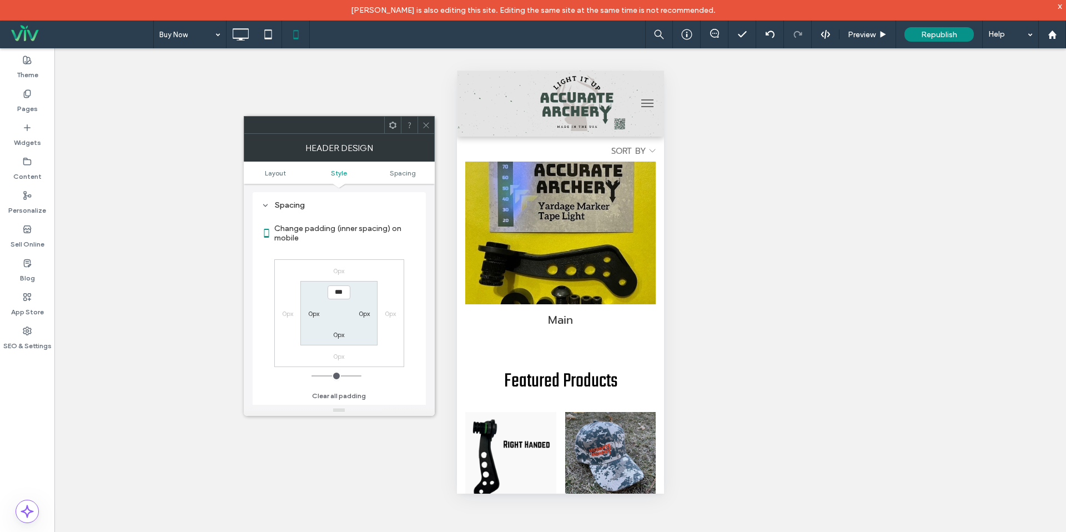
scroll to position [831, 0]
click at [281, 174] on span "Layout" at bounding box center [275, 173] width 21 height 8
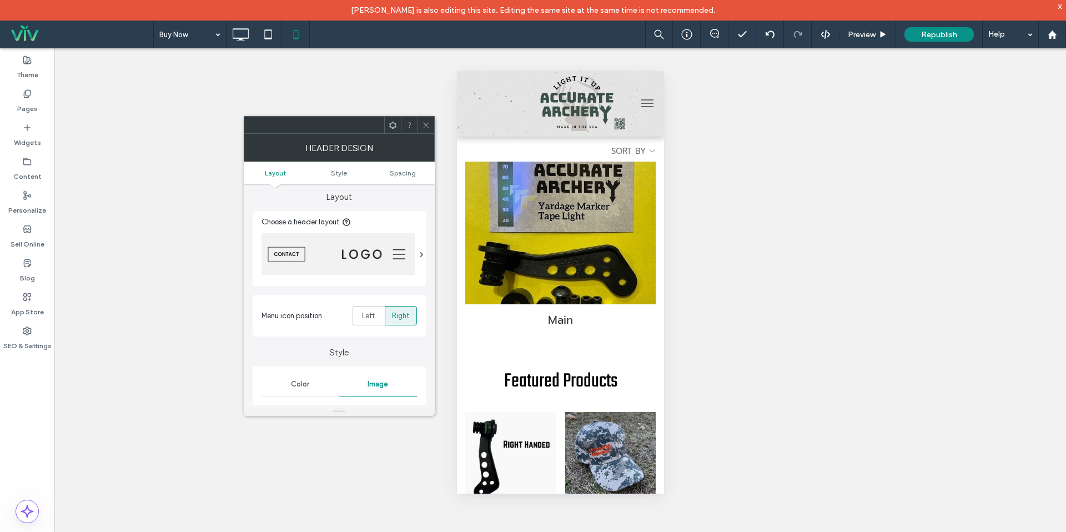
scroll to position [20, 0]
click at [420, 258] on span at bounding box center [422, 257] width 4 height 6
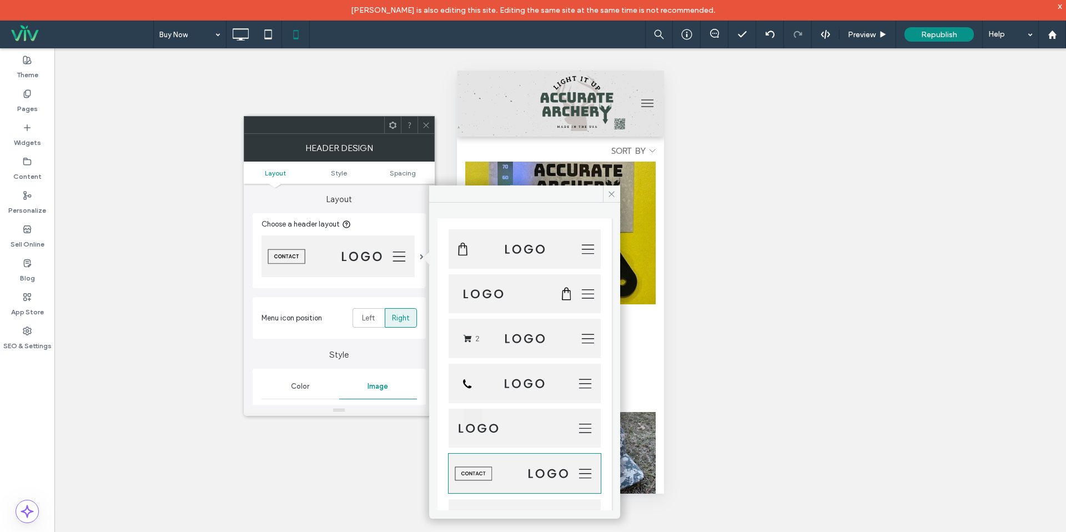
scroll to position [26, 0]
click at [515, 334] on img at bounding box center [525, 337] width 152 height 39
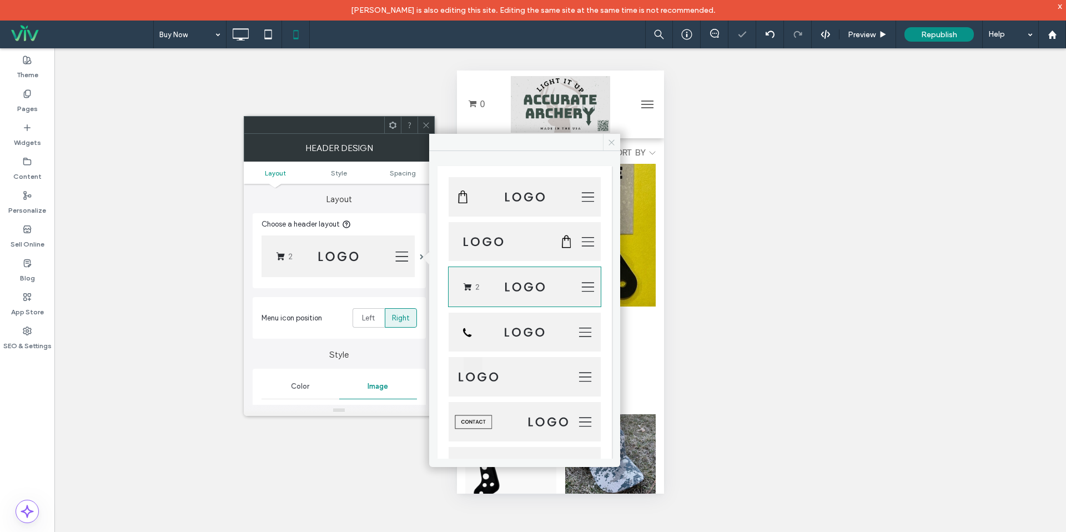
click at [609, 143] on icon at bounding box center [612, 142] width 8 height 8
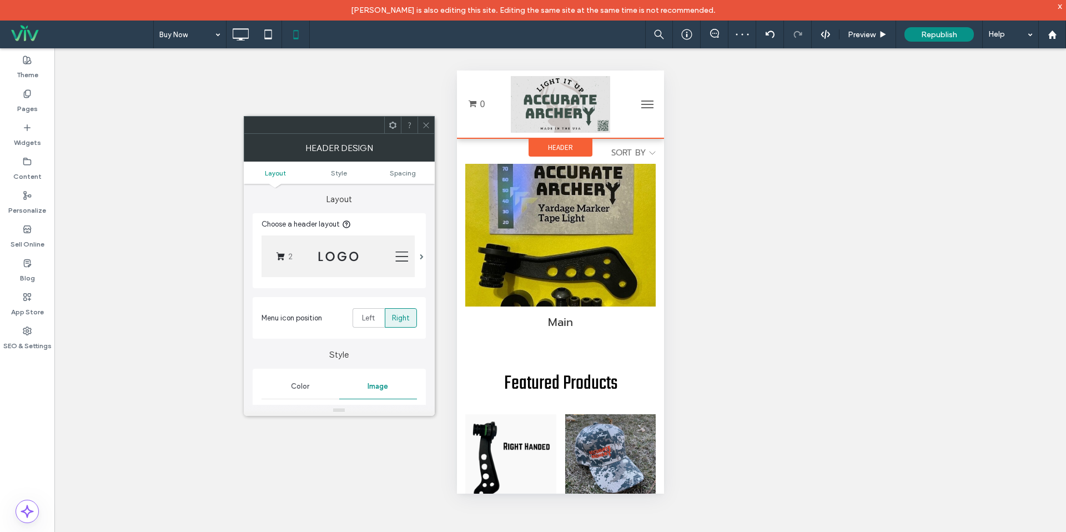
click at [564, 143] on span "Header" at bounding box center [560, 147] width 25 height 9
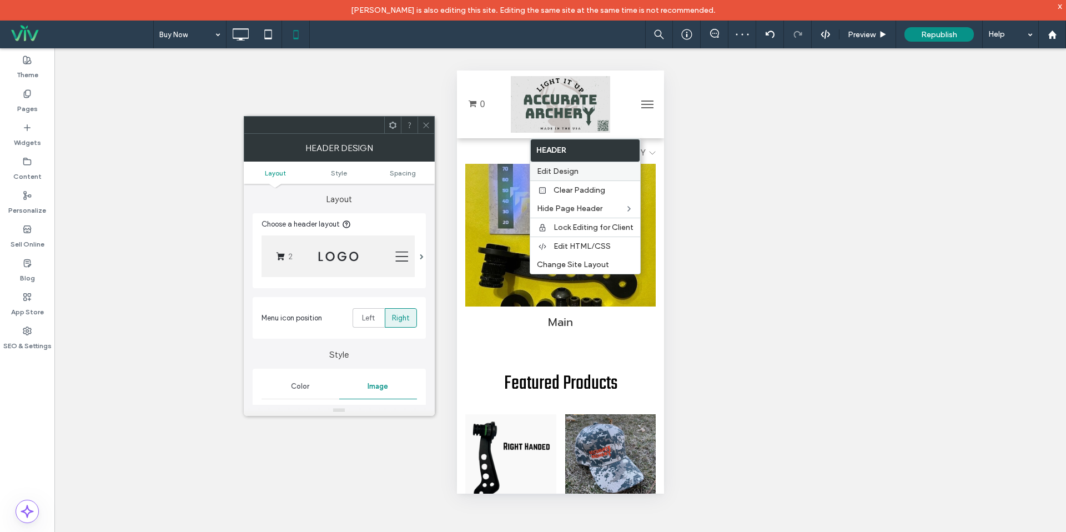
click at [558, 172] on span "Edit Design" at bounding box center [558, 171] width 42 height 9
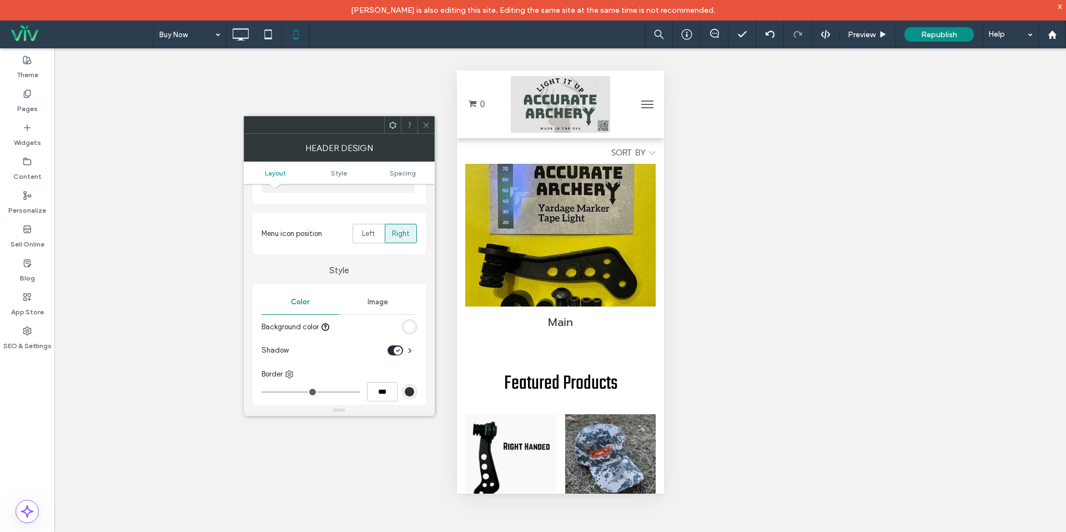
scroll to position [157, 0]
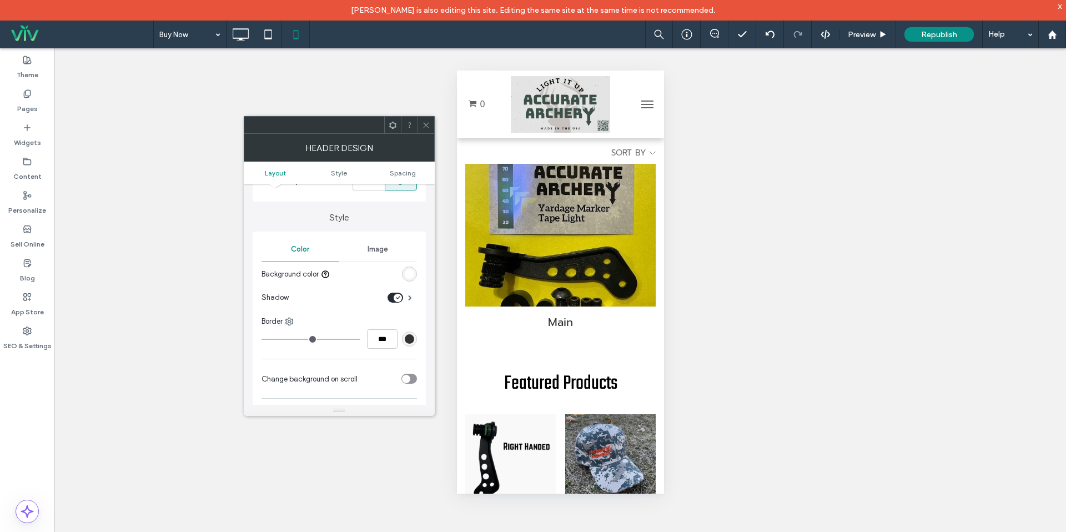
click at [409, 272] on div "rgb(255, 255, 255)" at bounding box center [409, 273] width 9 height 9
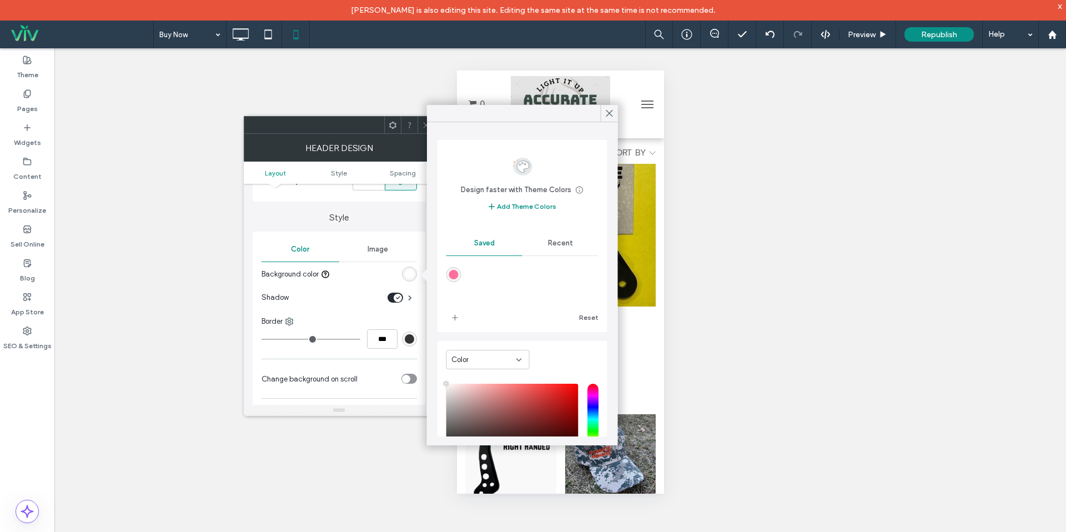
drag, startPoint x: 559, startPoint y: 240, endPoint x: 565, endPoint y: 250, distance: 11.7
click at [559, 240] on span "Recent" at bounding box center [560, 243] width 25 height 9
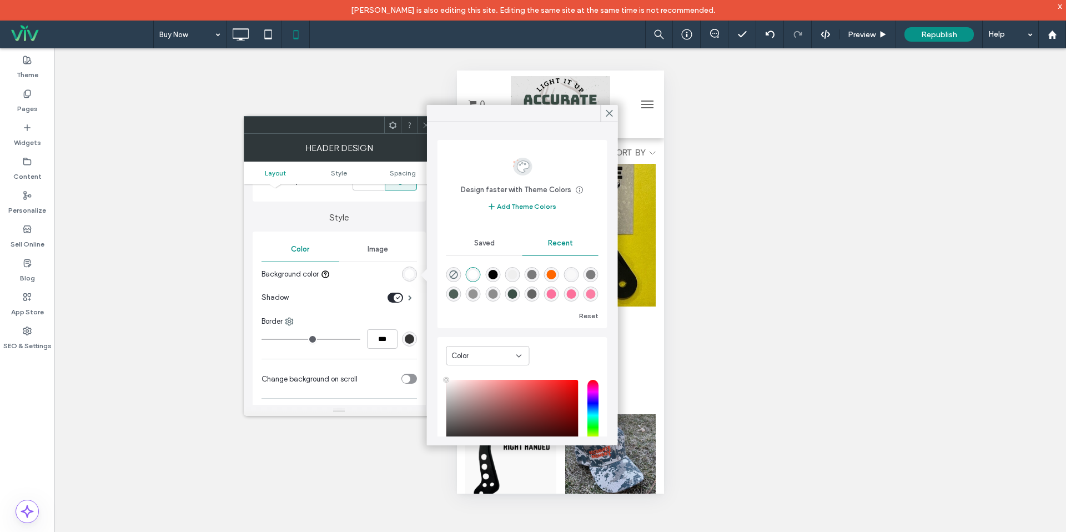
drag, startPoint x: 475, startPoint y: 298, endPoint x: 484, endPoint y: 291, distance: 11.9
click at [475, 298] on div "rgba(147, 147, 147, 1)" at bounding box center [473, 293] width 9 height 9
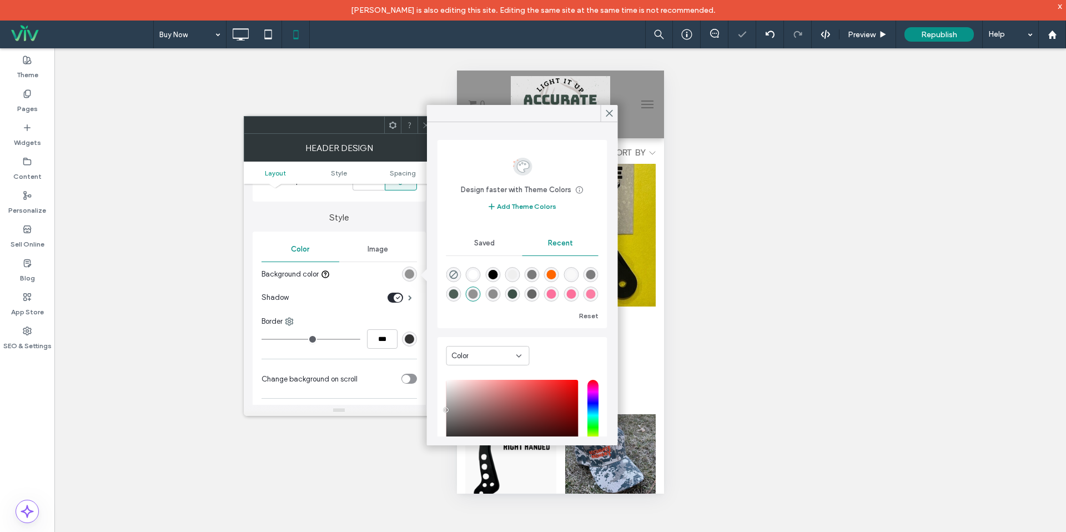
click at [502, 279] on div at bounding box center [523, 283] width 152 height 42
click at [533, 277] on div "rgba(0, 0, 0, 0.5)" at bounding box center [532, 274] width 9 height 9
type input "*******"
type input "**"
type input "***"
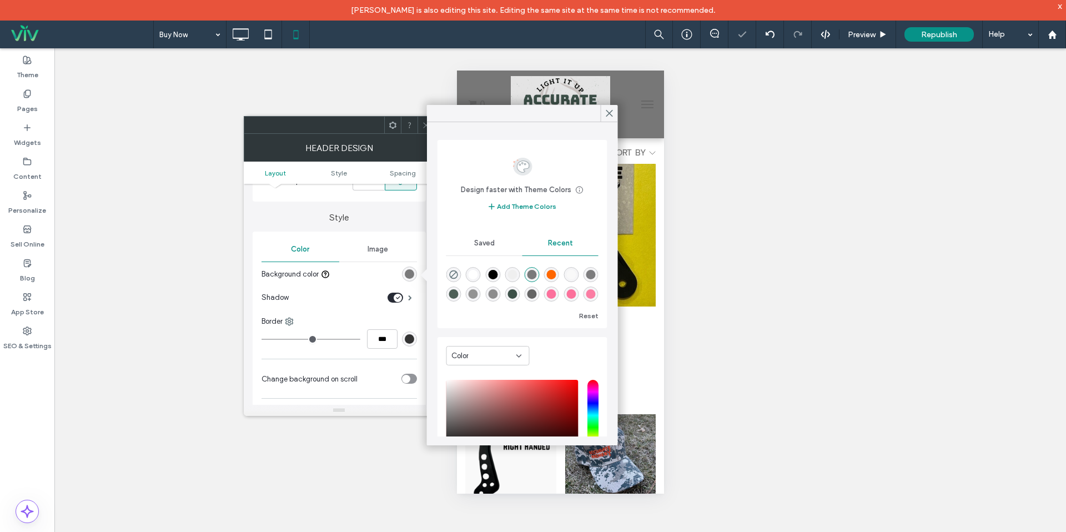
click at [592, 275] on div "rgba(0, 0, 0, 0.49)" at bounding box center [590, 274] width 9 height 9
type input "**"
type input "***"
click at [606, 113] on icon at bounding box center [610, 113] width 10 height 10
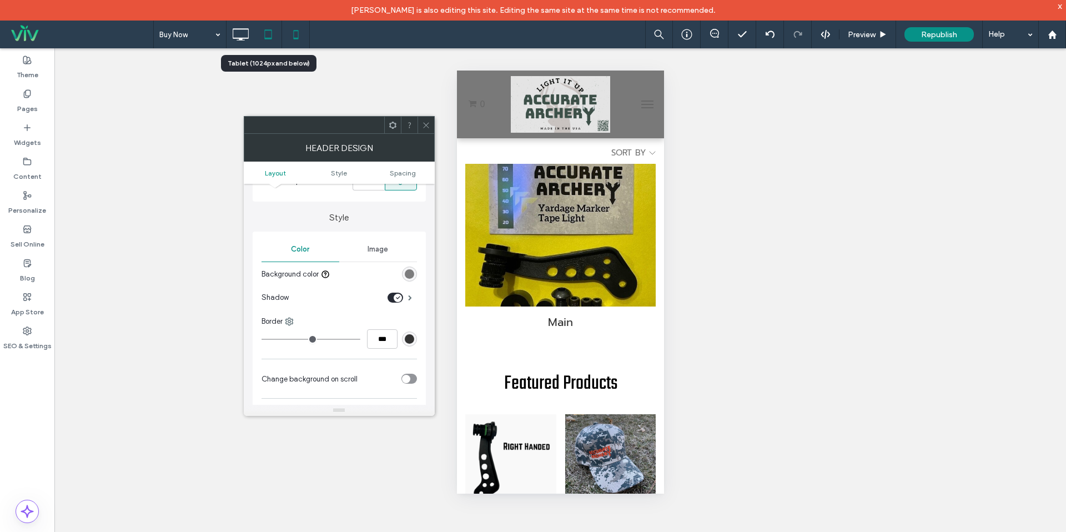
click at [263, 32] on icon at bounding box center [268, 34] width 22 height 22
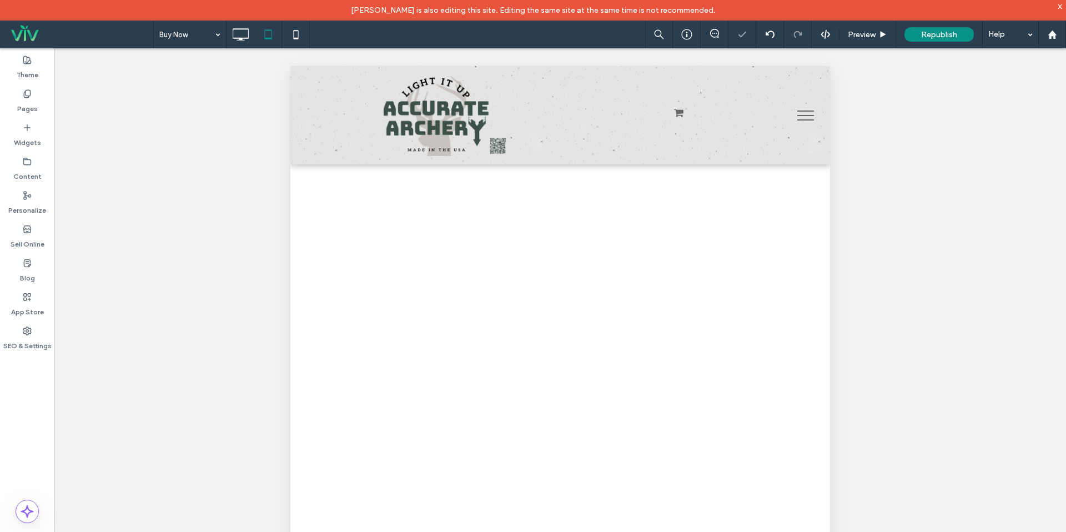
scroll to position [0, 0]
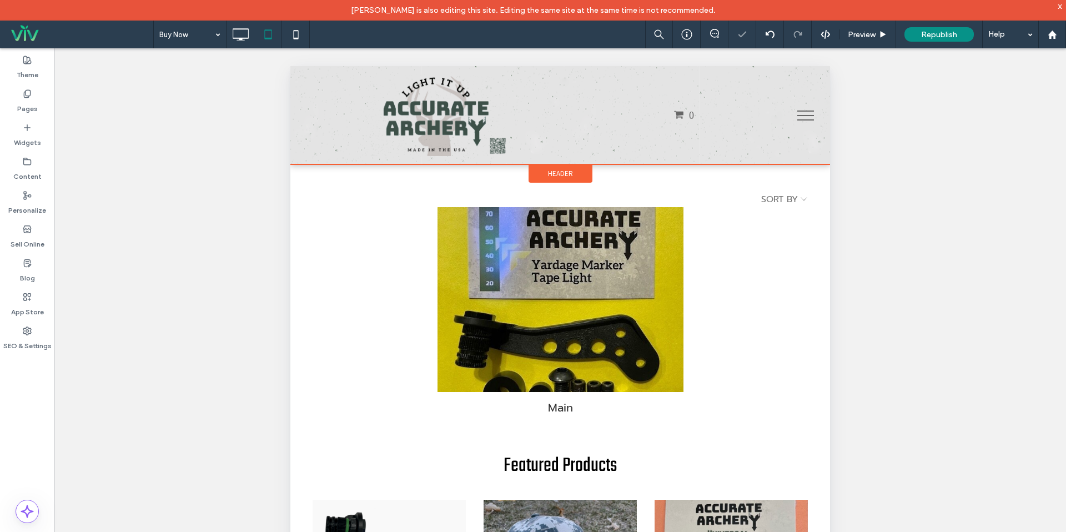
click at [581, 177] on div "Header" at bounding box center [561, 173] width 64 height 18
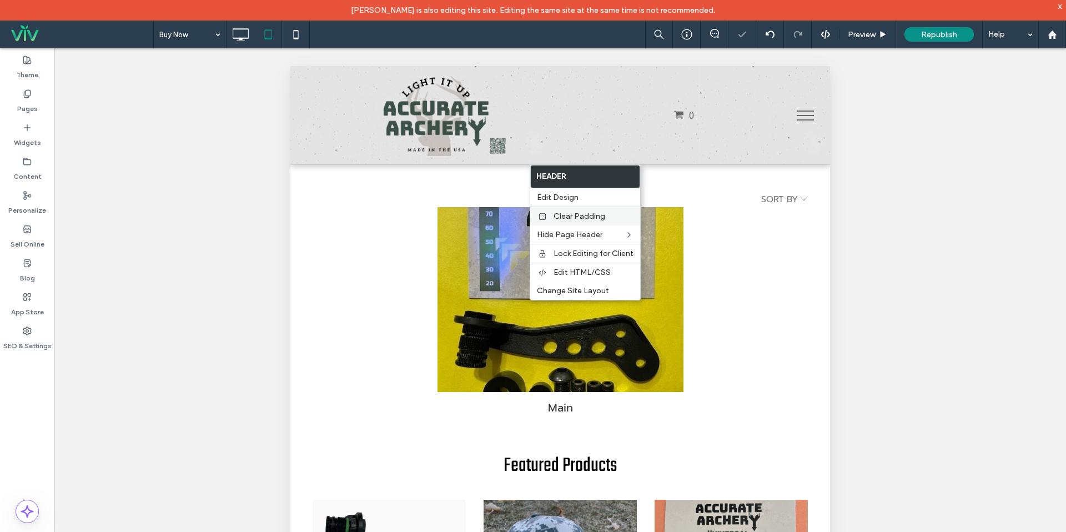
drag, startPoint x: 567, startPoint y: 202, endPoint x: 560, endPoint y: 209, distance: 10.2
click at [567, 202] on span "Edit Design" at bounding box center [558, 197] width 42 height 9
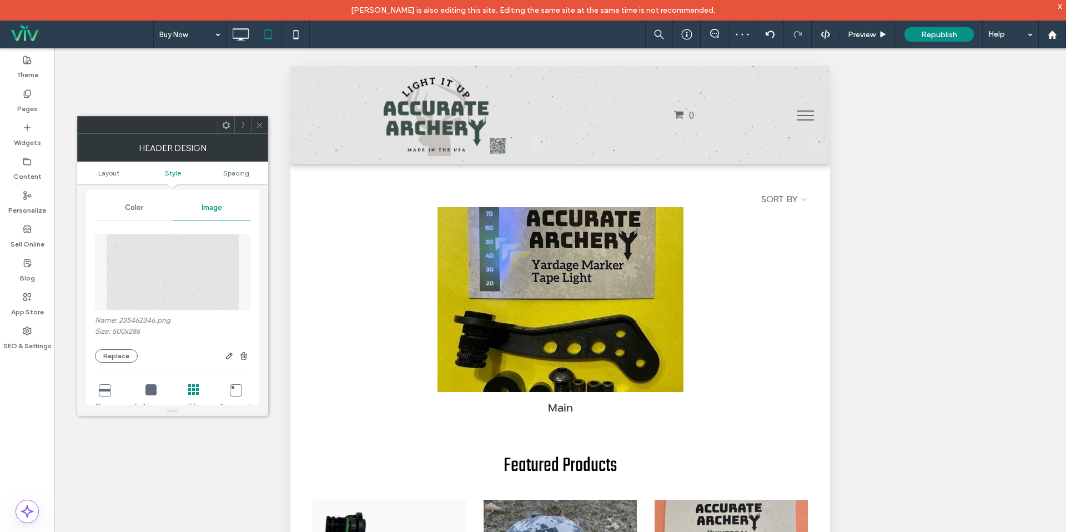
scroll to position [137, 0]
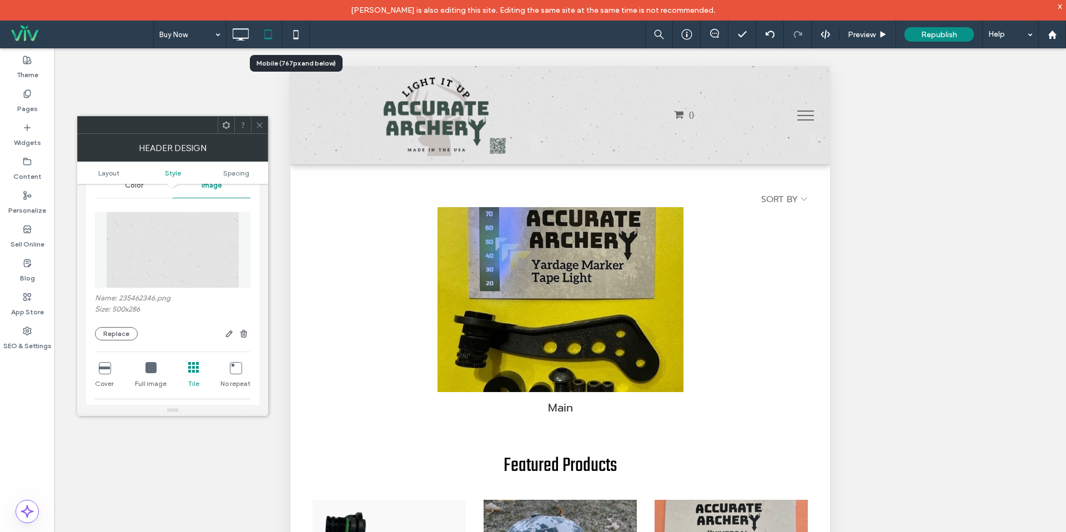
click at [294, 42] on icon at bounding box center [296, 34] width 22 height 22
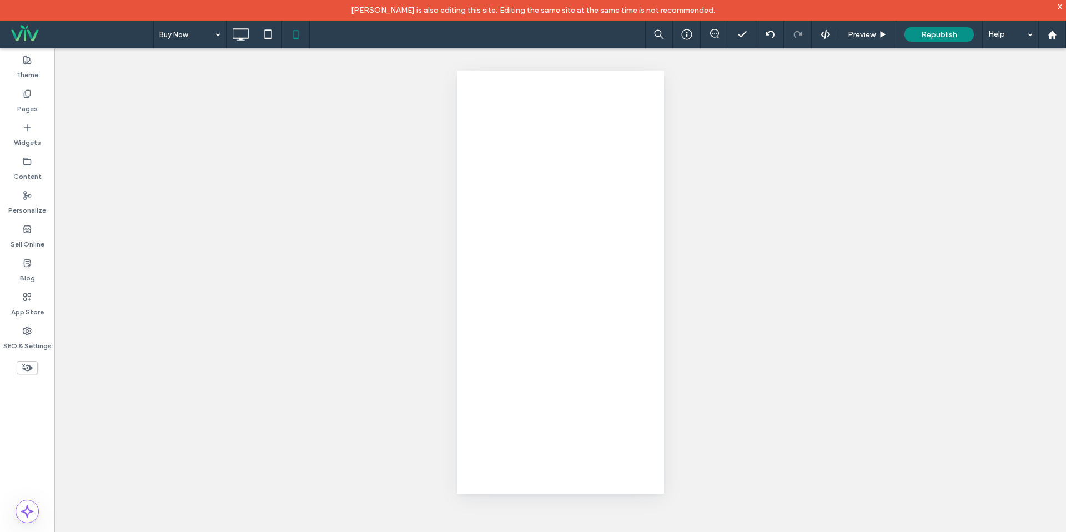
scroll to position [0, 0]
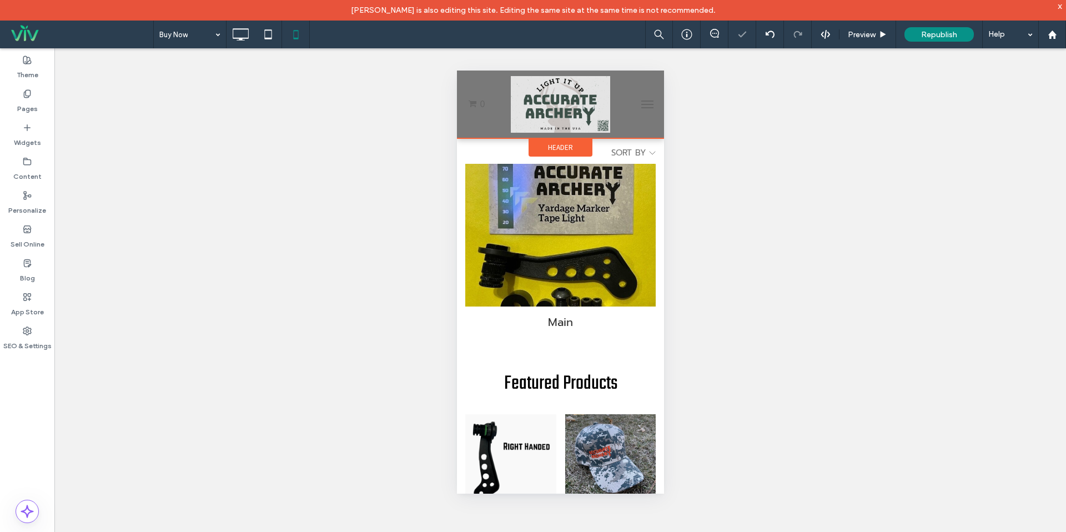
click at [567, 142] on div "Header" at bounding box center [560, 147] width 64 height 18
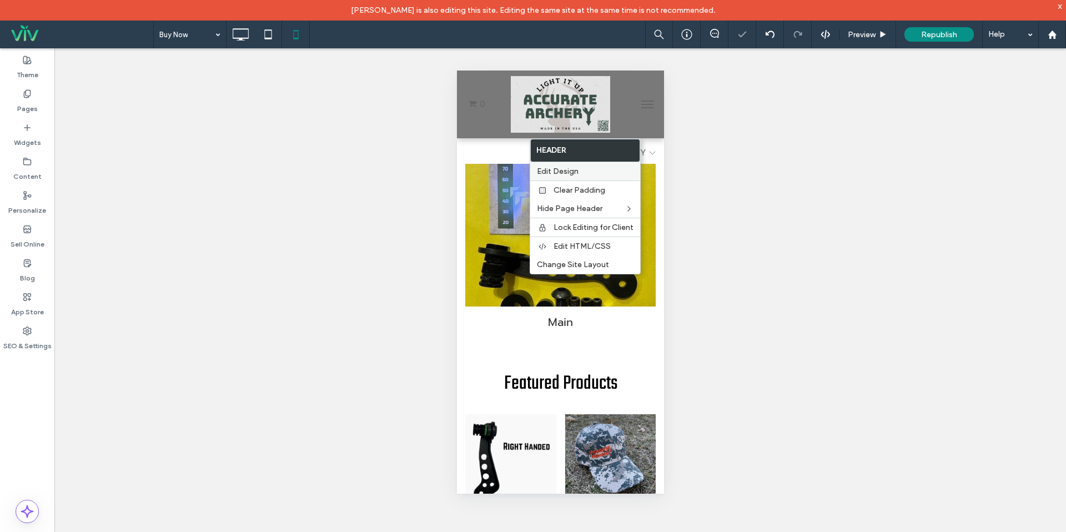
click at [570, 177] on div "Edit Design" at bounding box center [585, 171] width 110 height 18
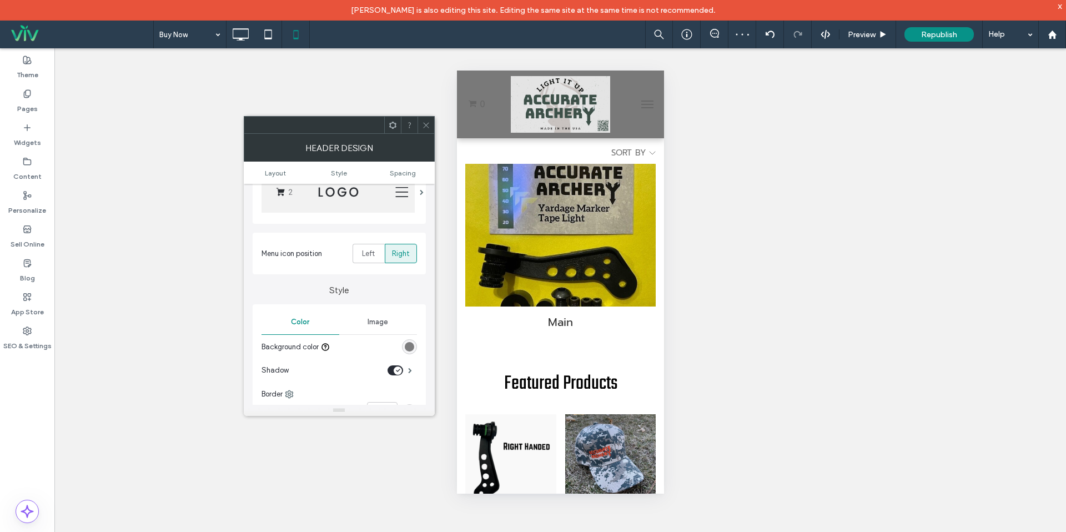
scroll to position [93, 0]
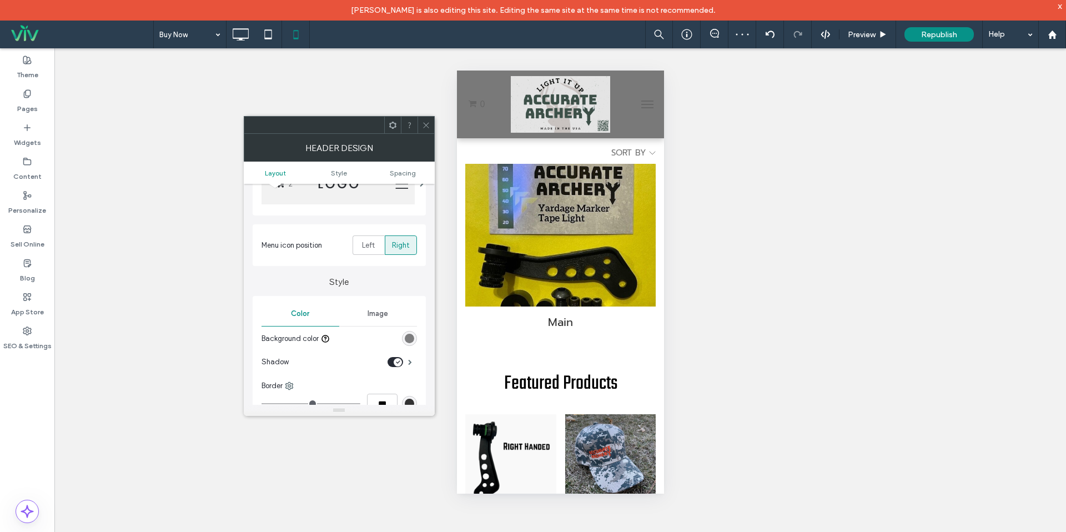
click at [392, 322] on div "Image" at bounding box center [378, 314] width 78 height 24
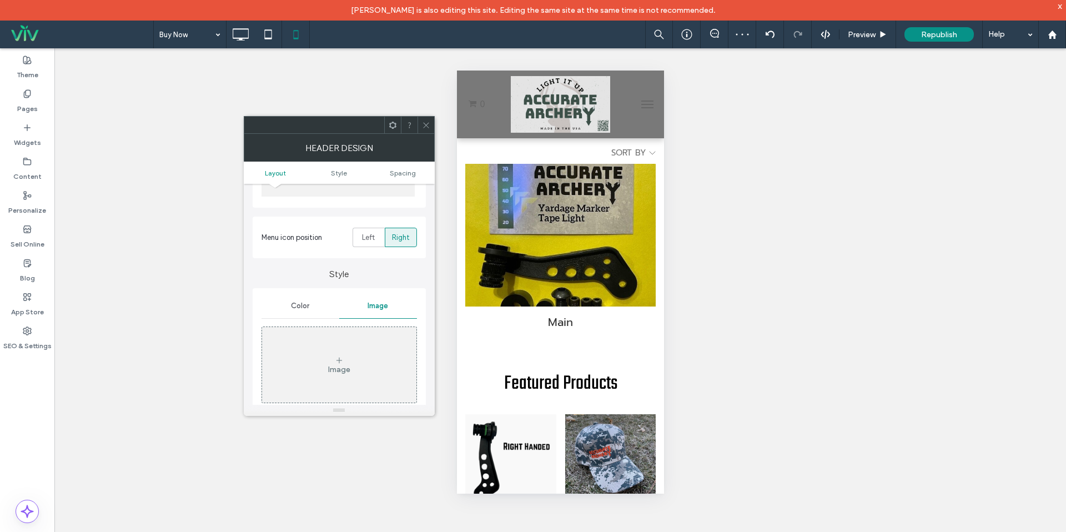
click at [381, 340] on div "Image" at bounding box center [339, 364] width 154 height 73
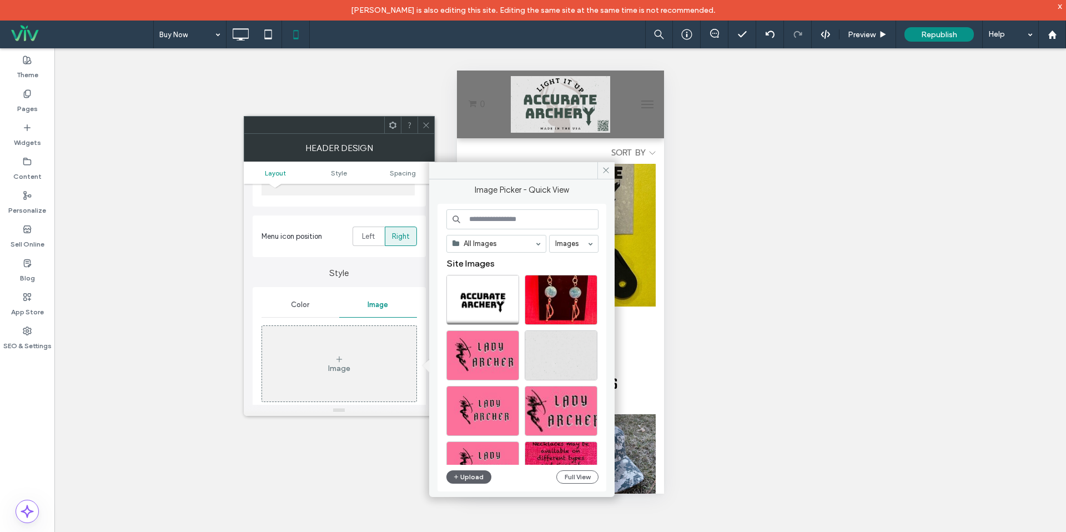
click at [511, 218] on input at bounding box center [523, 219] width 152 height 20
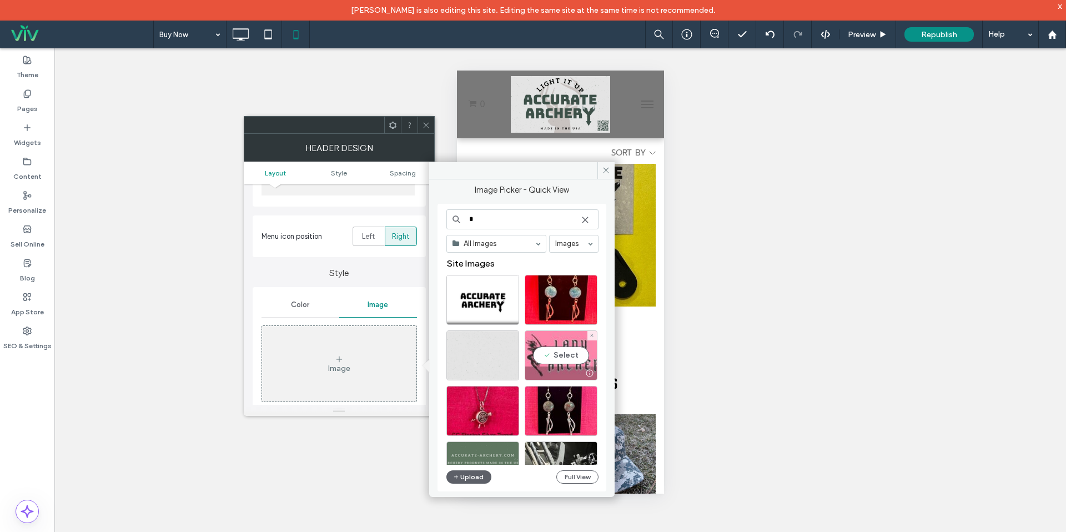
scroll to position [49, 0]
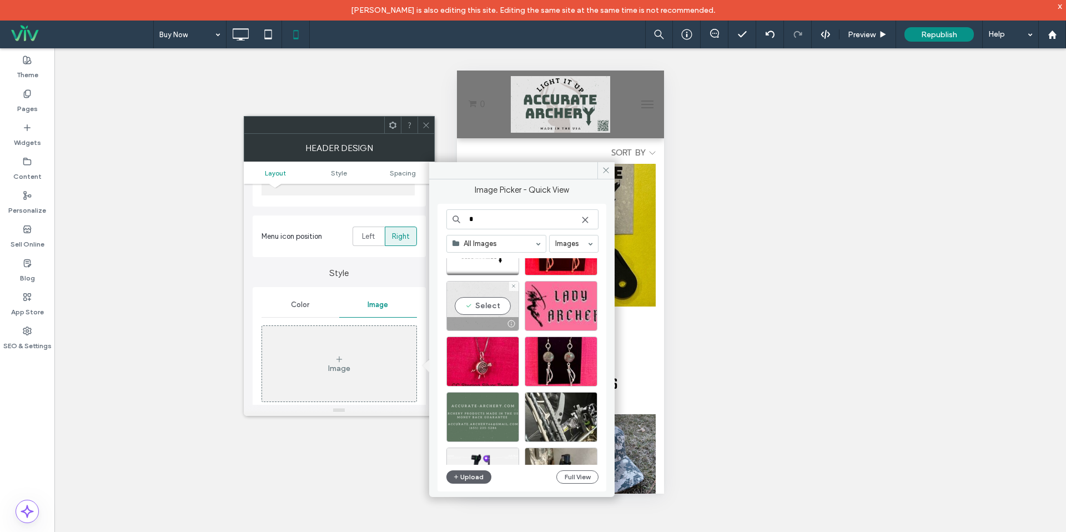
type input "*"
click at [488, 309] on div "Select" at bounding box center [483, 306] width 73 height 50
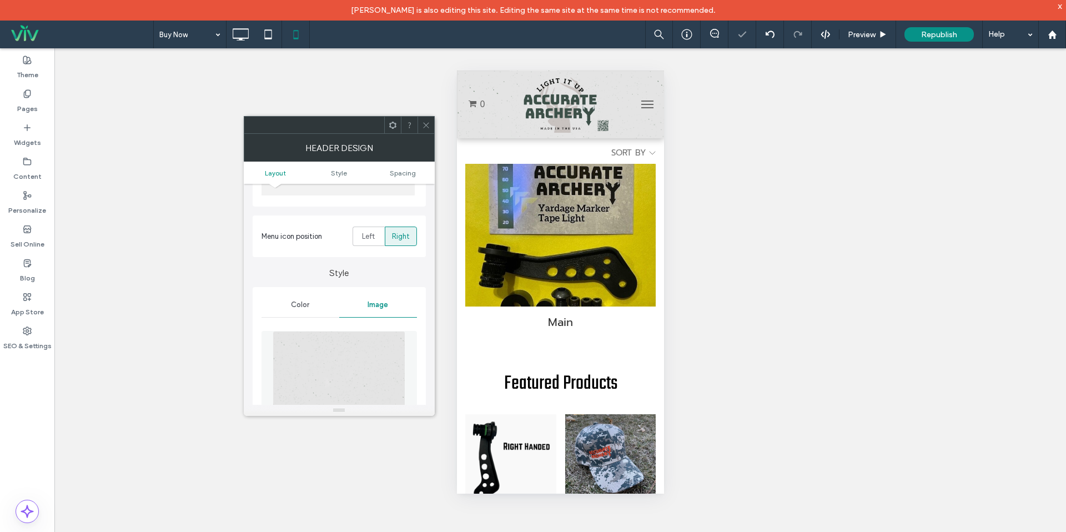
click at [307, 309] on span "Color" at bounding box center [300, 305] width 18 height 9
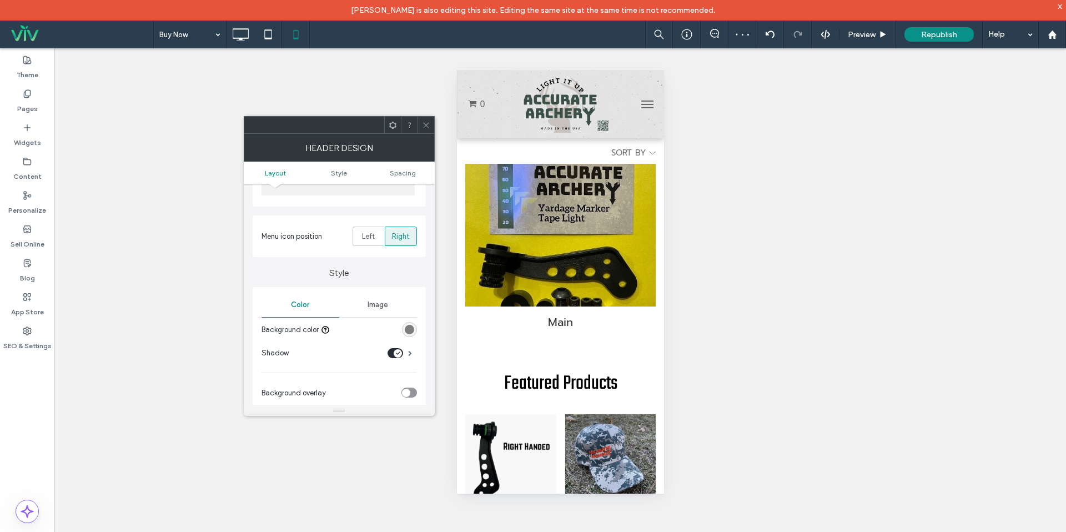
click at [414, 331] on div "rgba(0, 0, 0, 0.49)" at bounding box center [409, 329] width 15 height 15
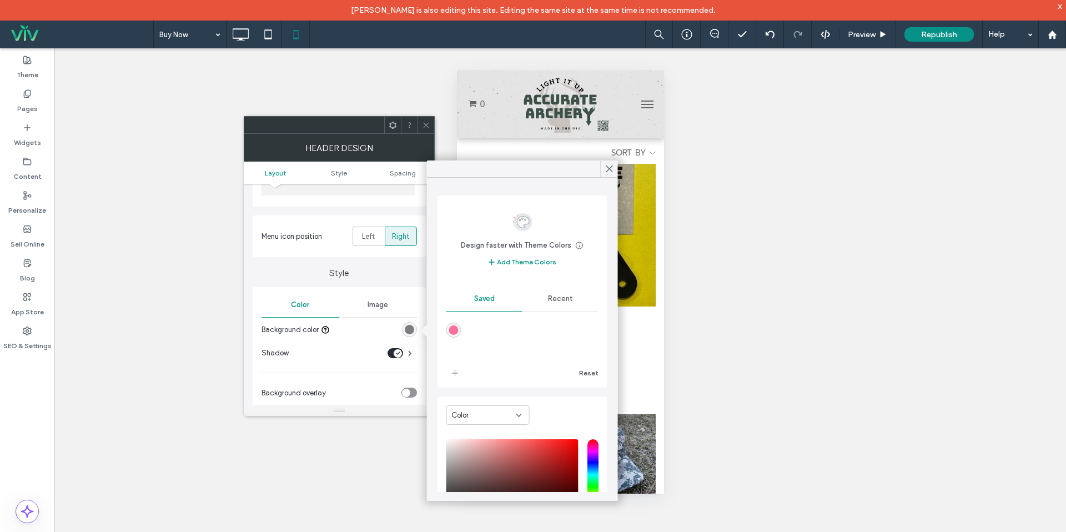
drag, startPoint x: 550, startPoint y: 298, endPoint x: 530, endPoint y: 309, distance: 23.2
click at [550, 298] on span "Recent" at bounding box center [560, 298] width 25 height 9
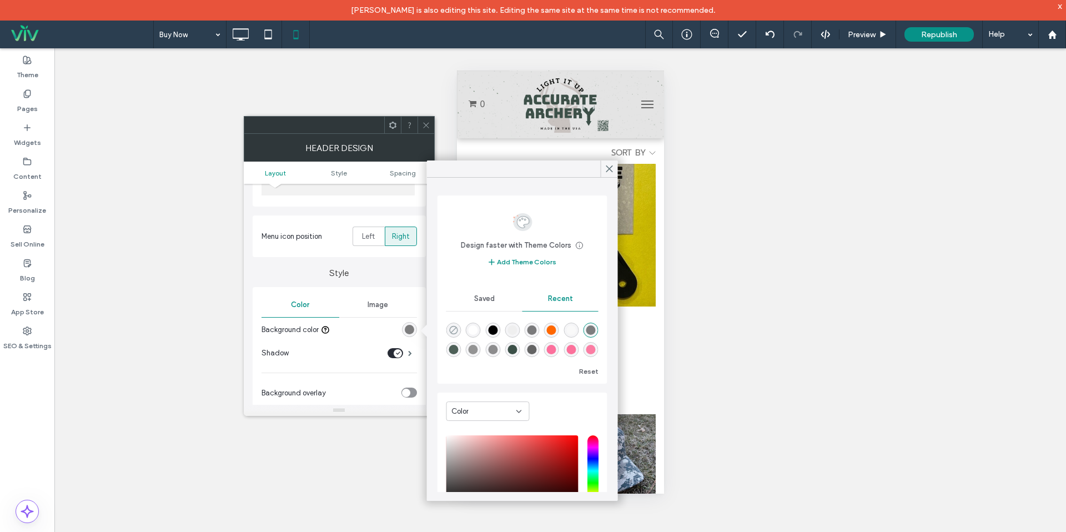
click at [453, 332] on icon "rgba(0, 0, 0, 0)" at bounding box center [453, 330] width 9 height 9
type input "*"
type input "**"
click at [613, 168] on icon at bounding box center [610, 169] width 10 height 10
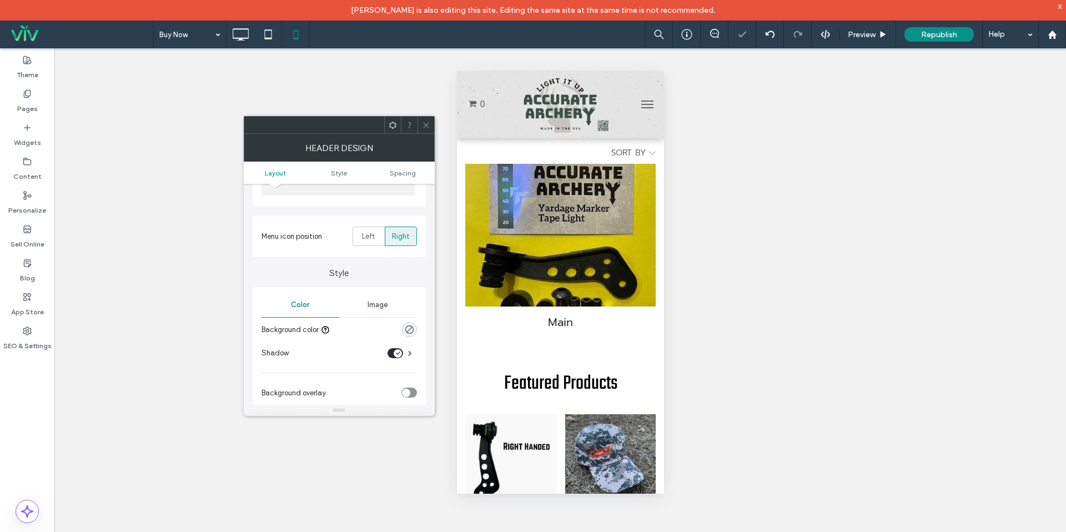
click at [420, 124] on div at bounding box center [426, 125] width 17 height 17
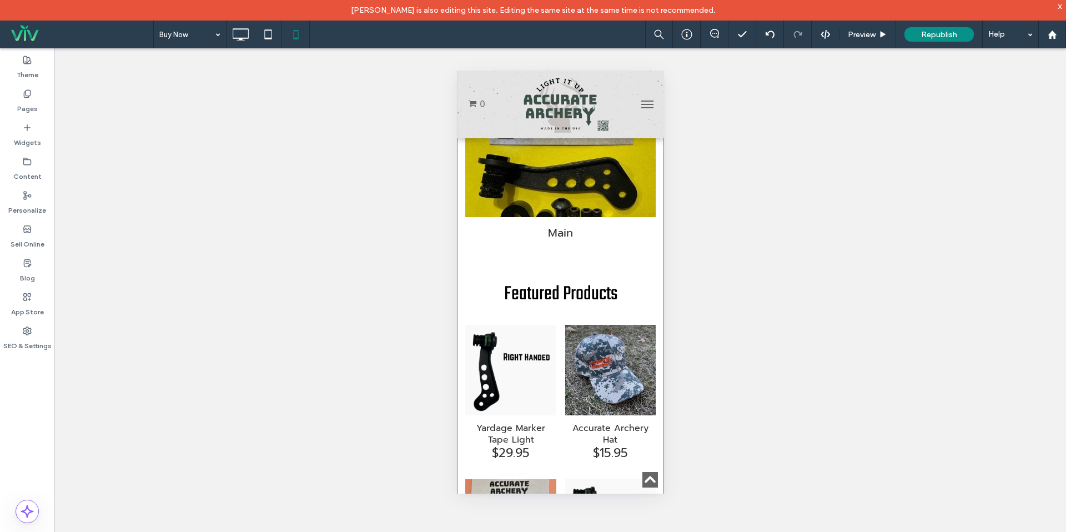
scroll to position [0, 0]
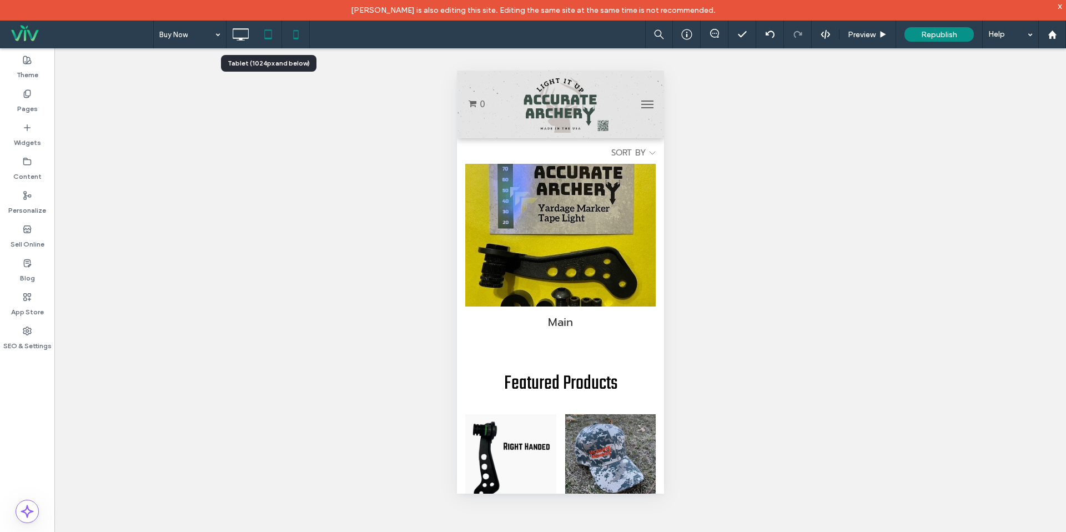
click at [274, 44] on icon at bounding box center [268, 34] width 22 height 22
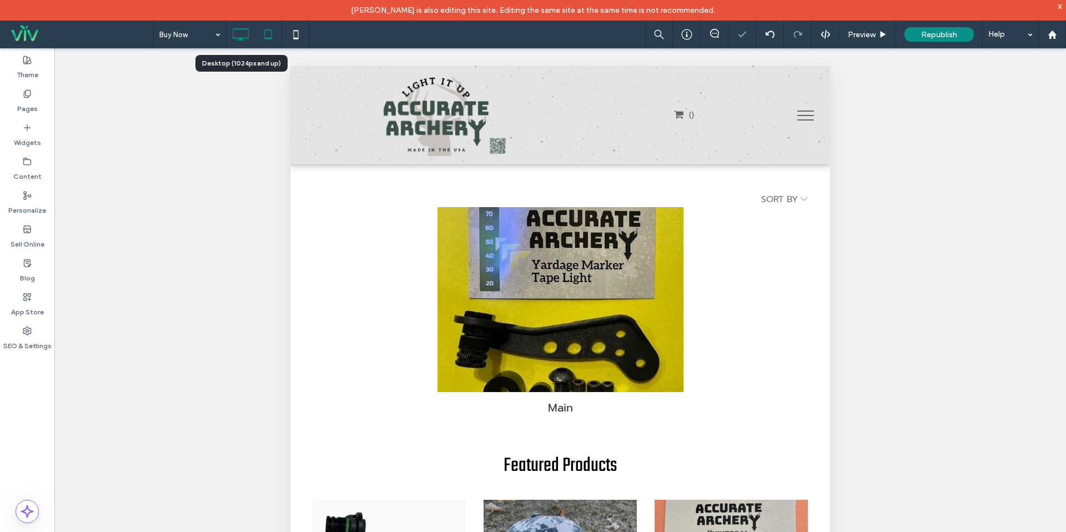
click at [238, 39] on icon at bounding box center [240, 34] width 22 height 22
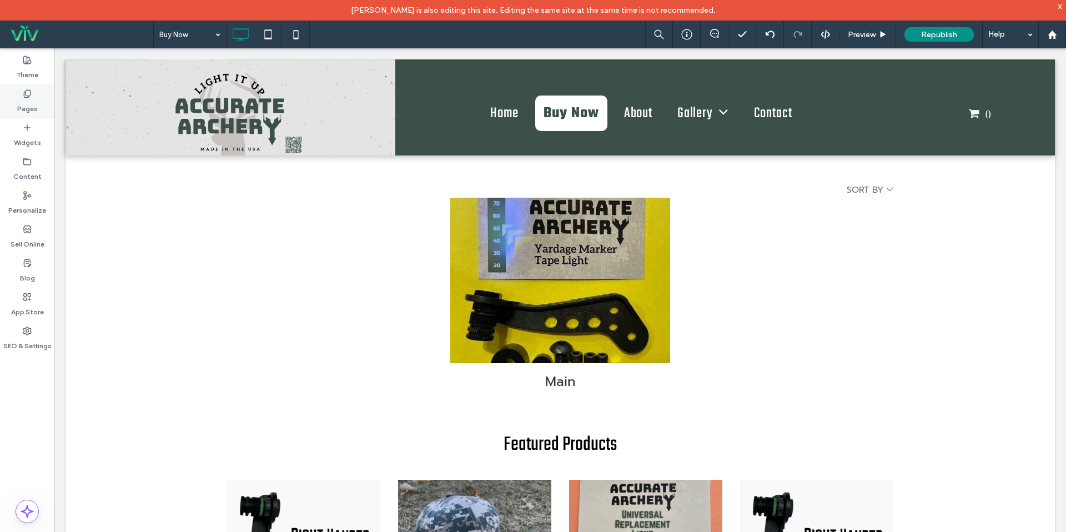
click at [23, 101] on label "Pages" at bounding box center [27, 106] width 21 height 16
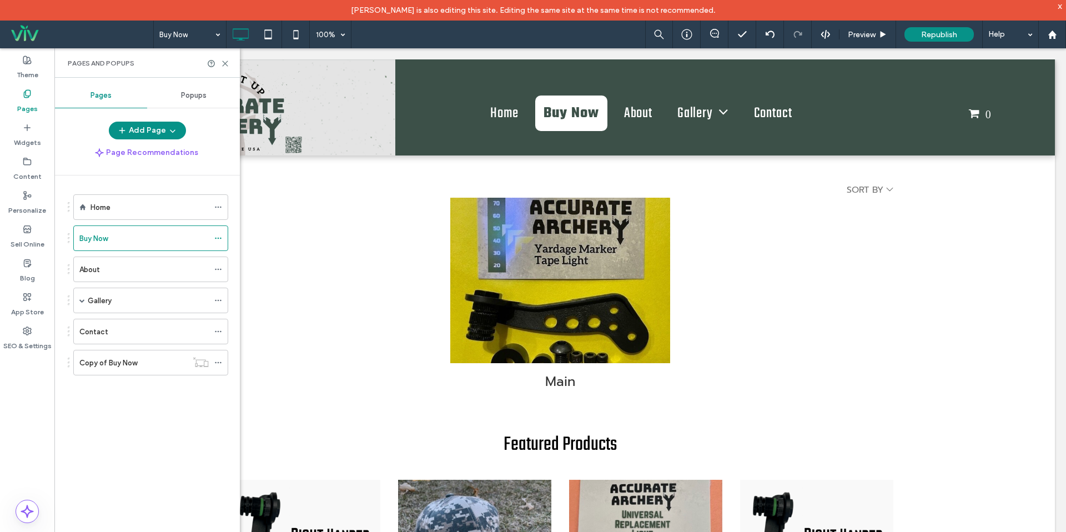
click at [138, 205] on div "Home" at bounding box center [150, 208] width 118 height 12
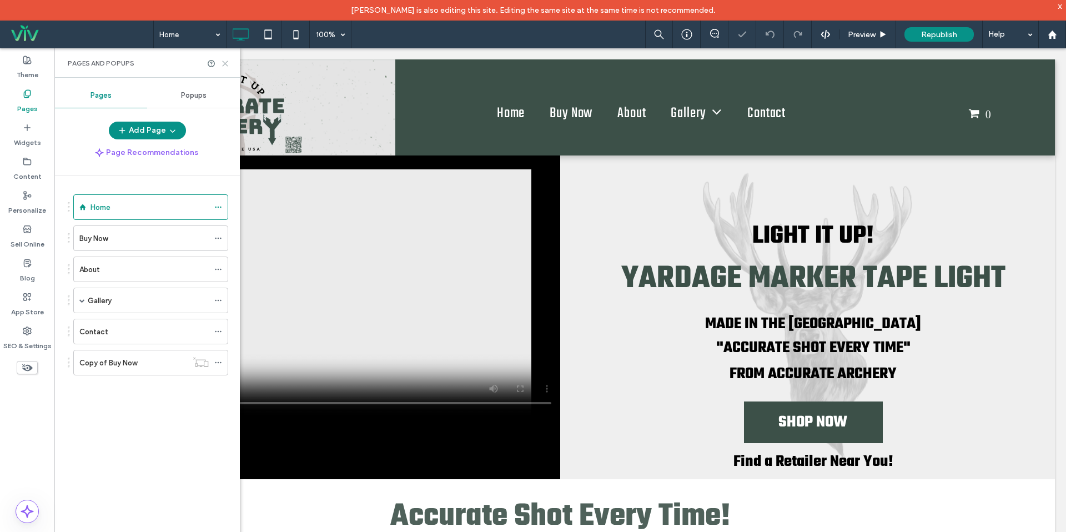
drag, startPoint x: 223, startPoint y: 61, endPoint x: 169, endPoint y: 13, distance: 72.8
click at [223, 61] on use at bounding box center [225, 63] width 5 height 5
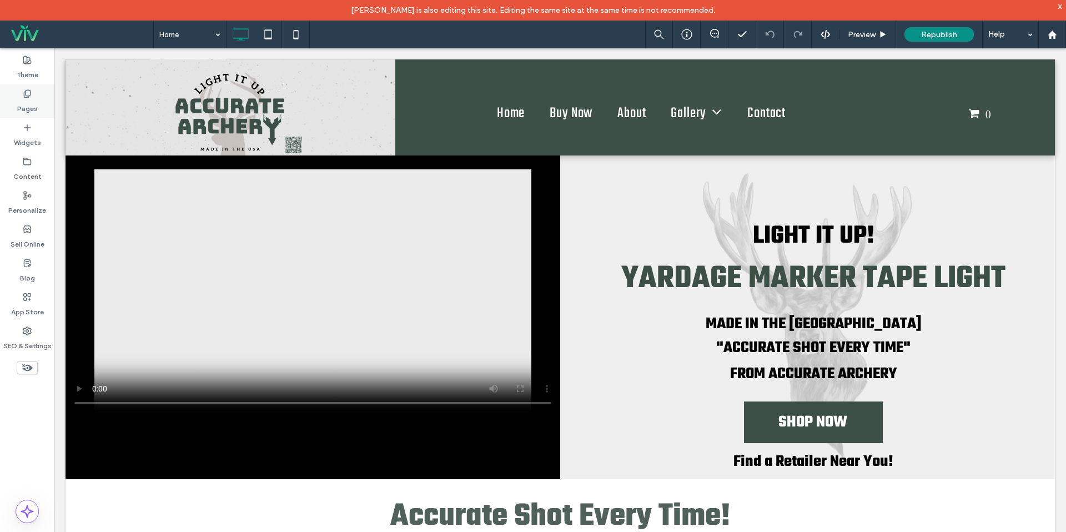
click at [38, 100] on div "Pages" at bounding box center [27, 101] width 54 height 34
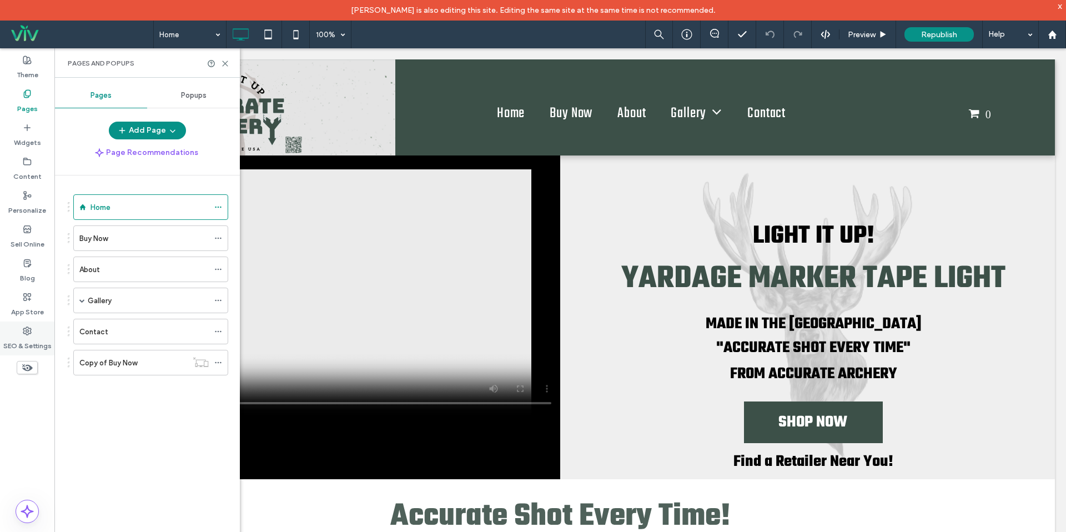
click at [18, 340] on label "SEO & Settings" at bounding box center [27, 344] width 48 height 16
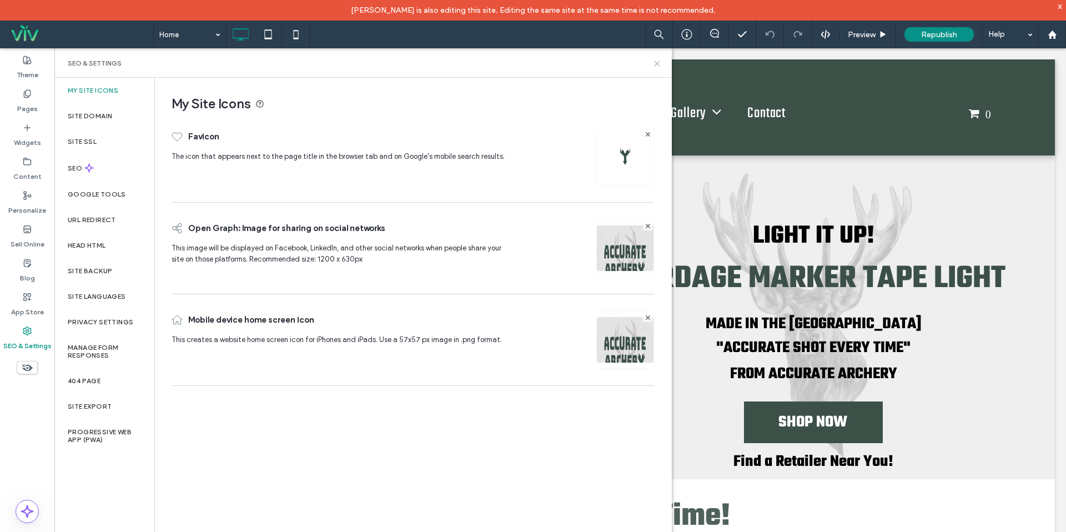
click at [657, 64] on icon at bounding box center [657, 63] width 8 height 8
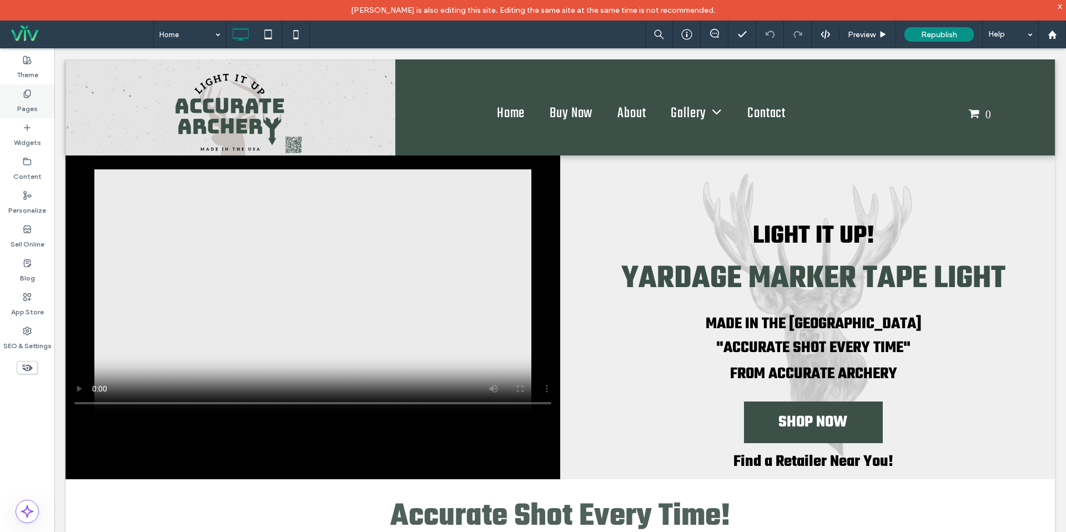
click at [27, 96] on use at bounding box center [27, 93] width 6 height 7
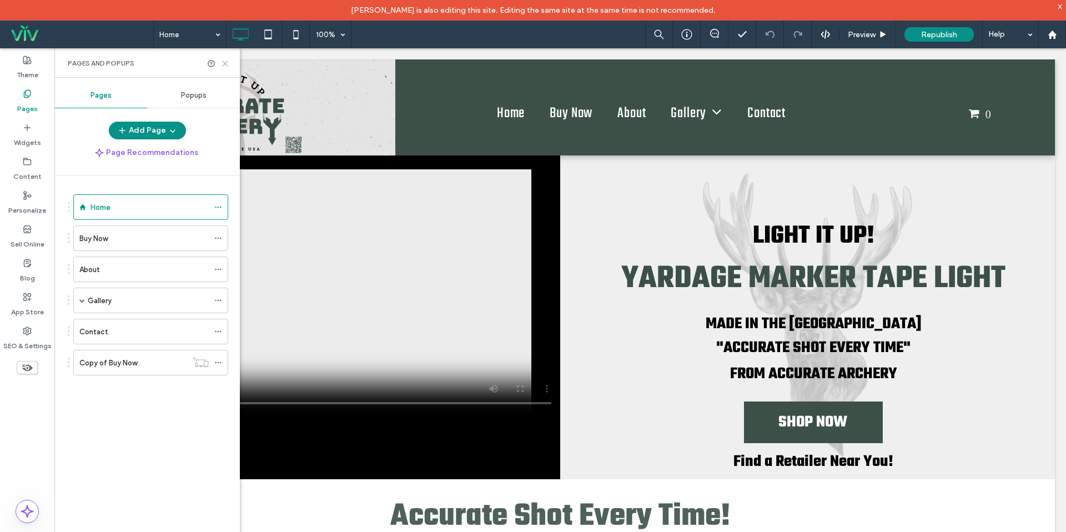
click at [224, 61] on icon at bounding box center [225, 63] width 8 height 8
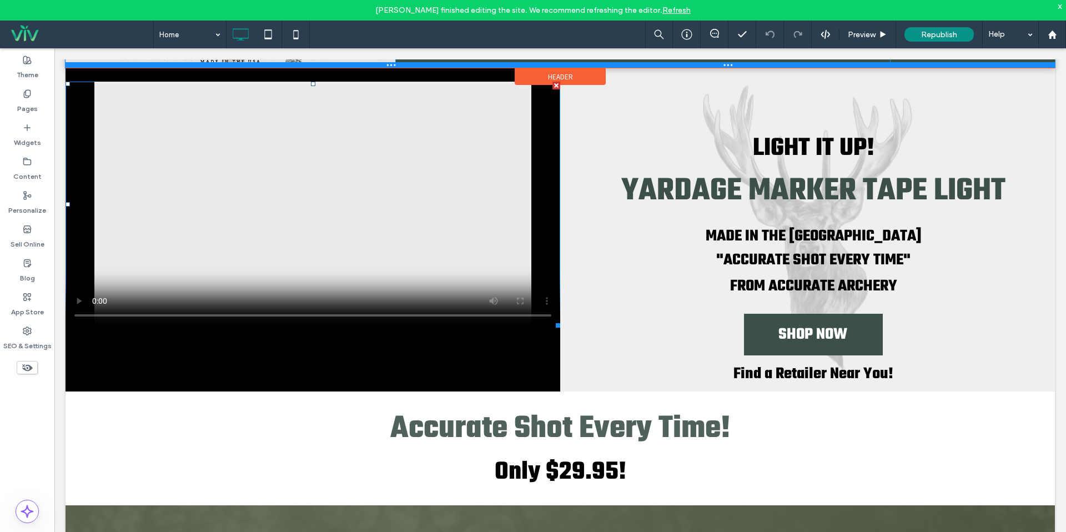
scroll to position [91, 0]
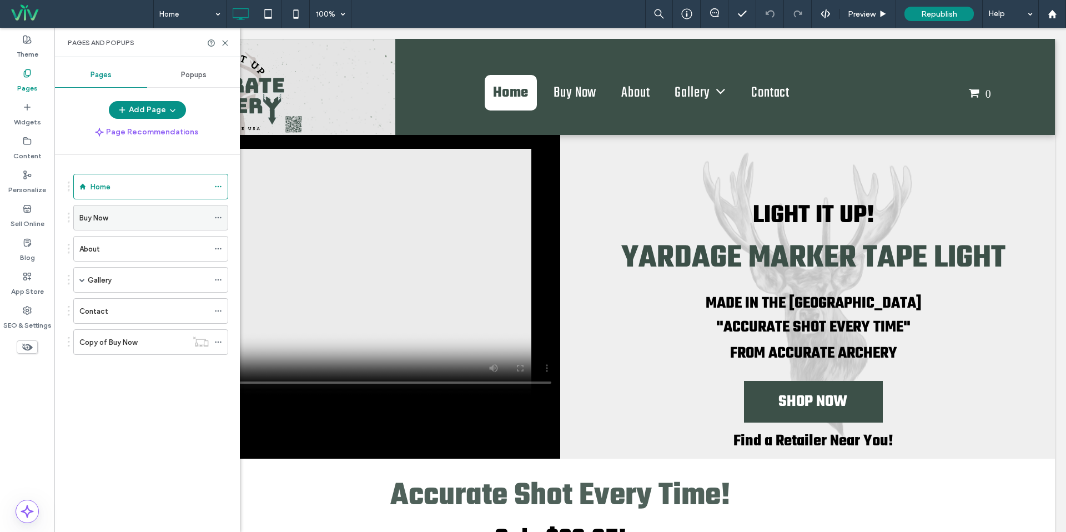
click at [184, 212] on div "Buy Now" at bounding box center [143, 218] width 129 height 12
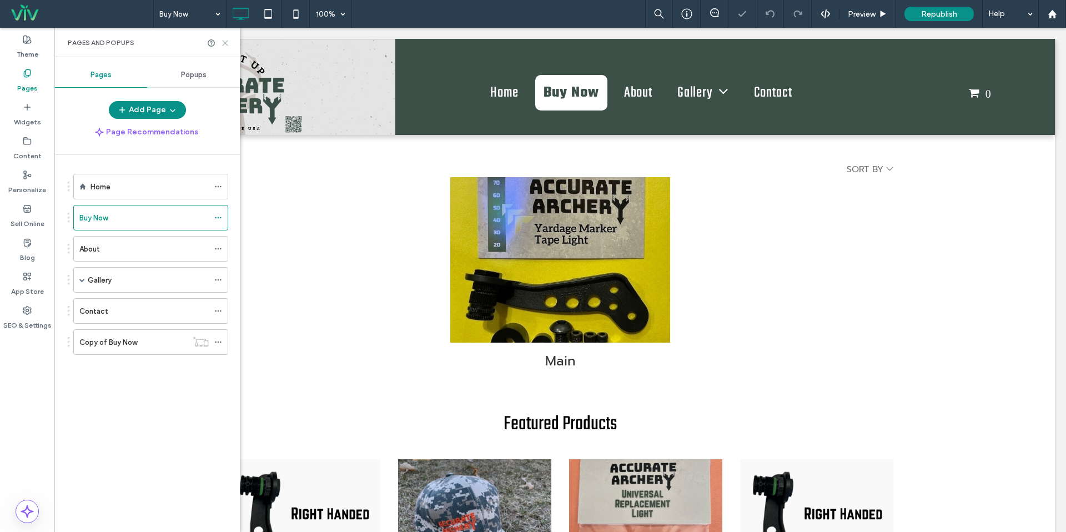
click at [223, 44] on use at bounding box center [225, 43] width 5 height 5
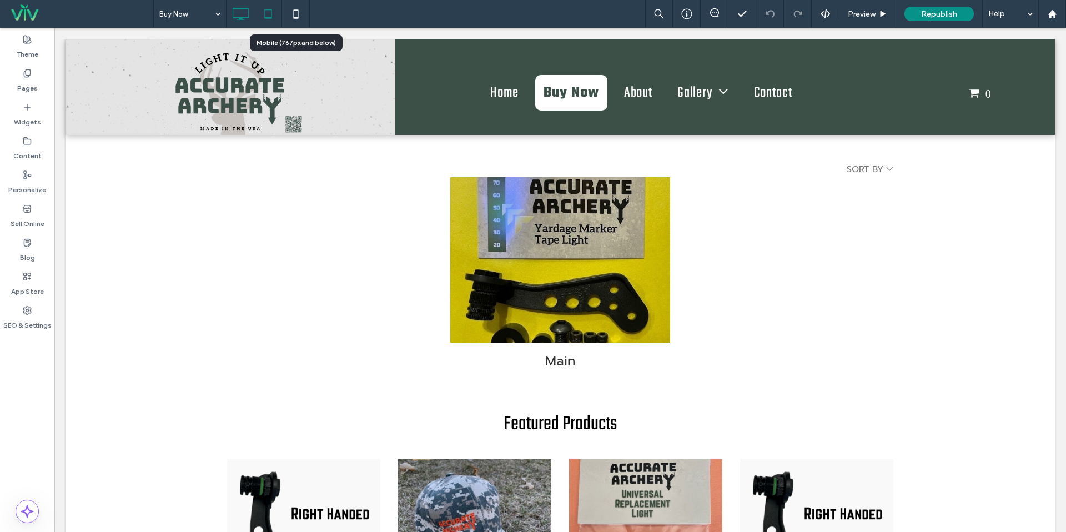
drag, startPoint x: 292, startPoint y: 16, endPoint x: 276, endPoint y: 18, distance: 16.9
click at [292, 16] on icon at bounding box center [296, 14] width 22 height 22
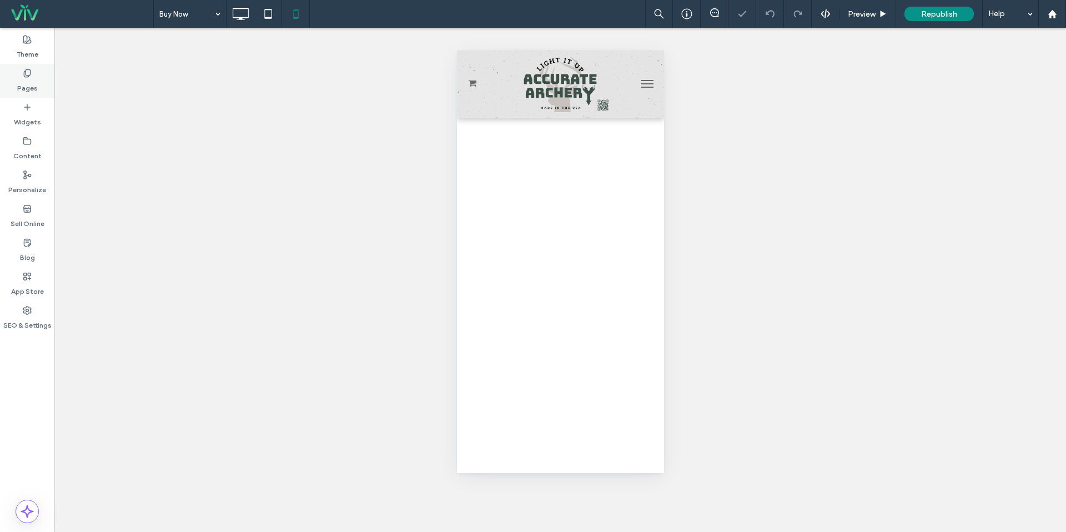
click at [22, 76] on div "Pages" at bounding box center [27, 81] width 54 height 34
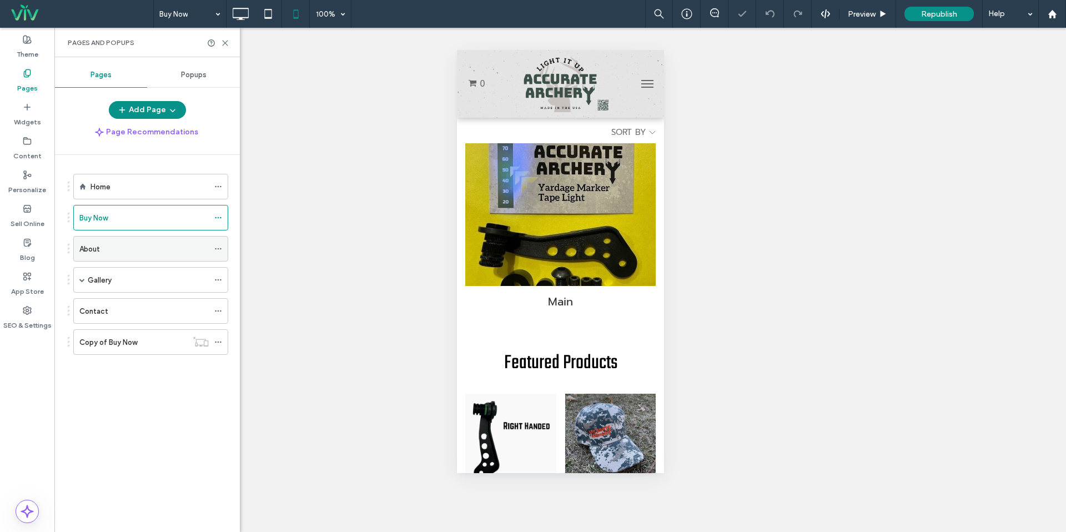
click at [130, 255] on div "About" at bounding box center [143, 249] width 129 height 24
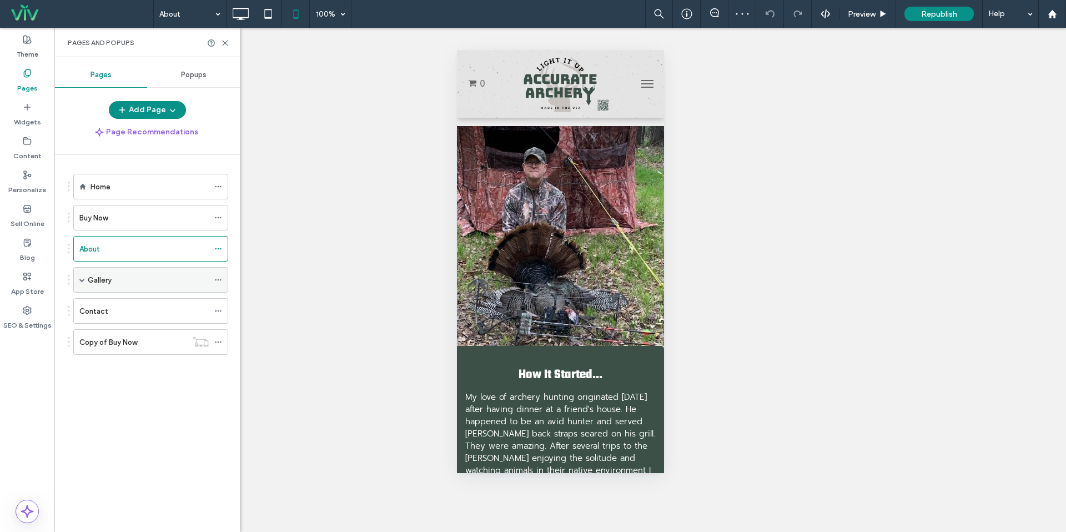
click at [84, 286] on span at bounding box center [82, 280] width 6 height 24
click at [105, 286] on div "Gallery" at bounding box center [148, 280] width 121 height 24
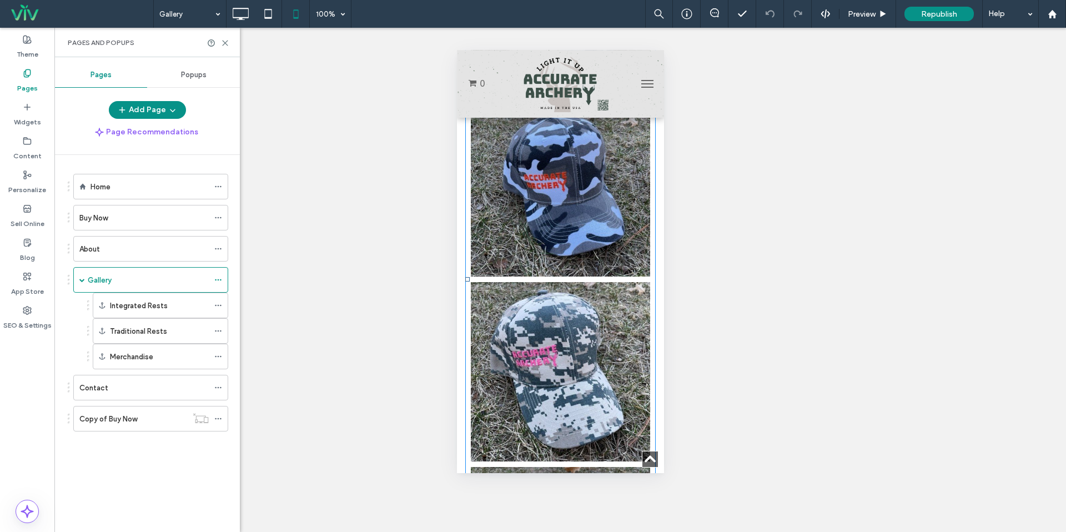
scroll to position [4888, 0]
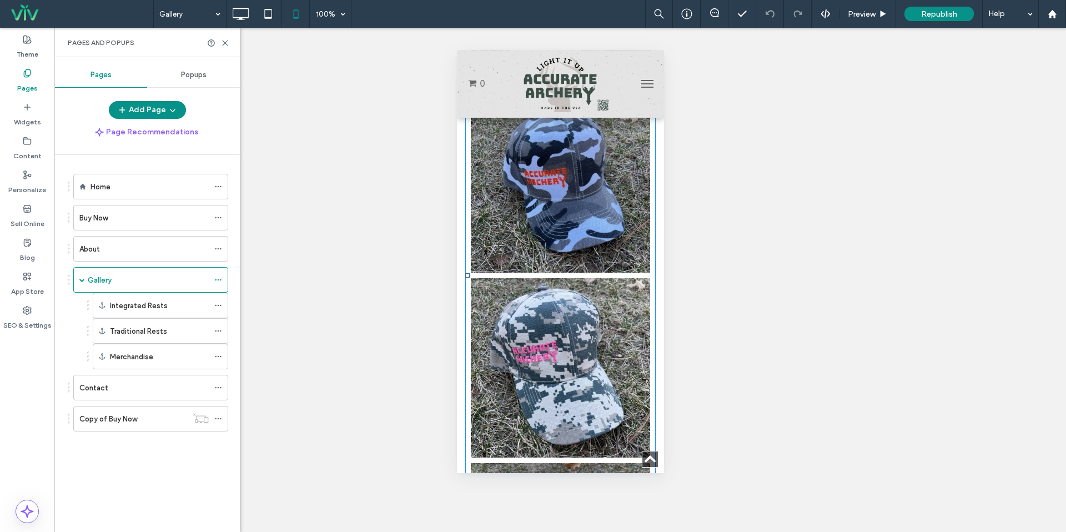
click at [488, 321] on link at bounding box center [559, 367] width 179 height 179
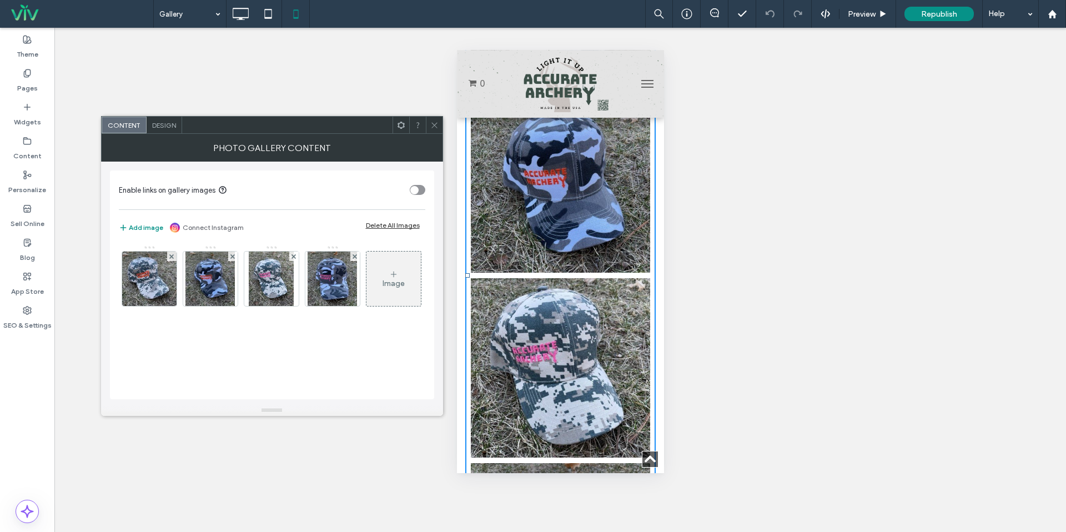
click at [432, 123] on icon at bounding box center [434, 125] width 8 height 8
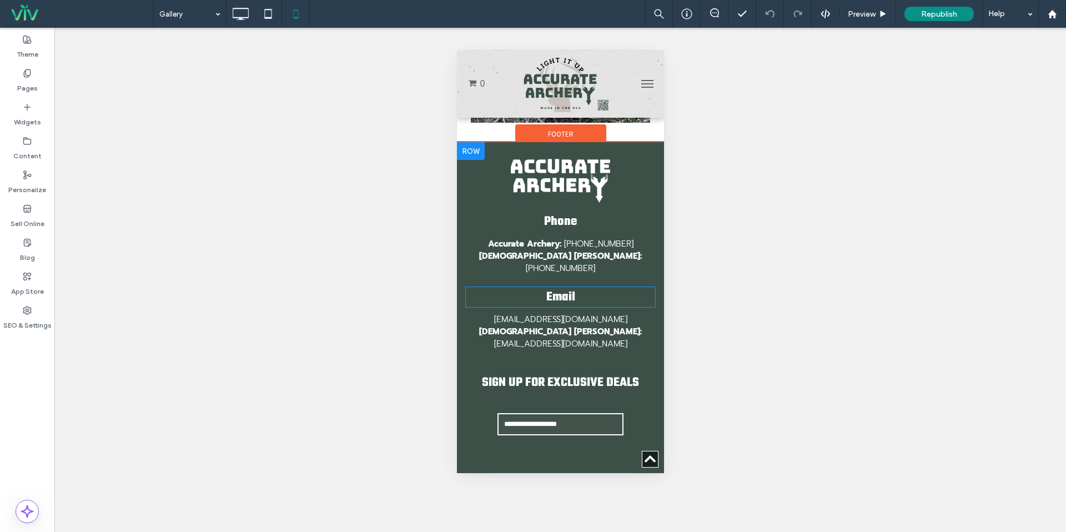
scroll to position [5563, 0]
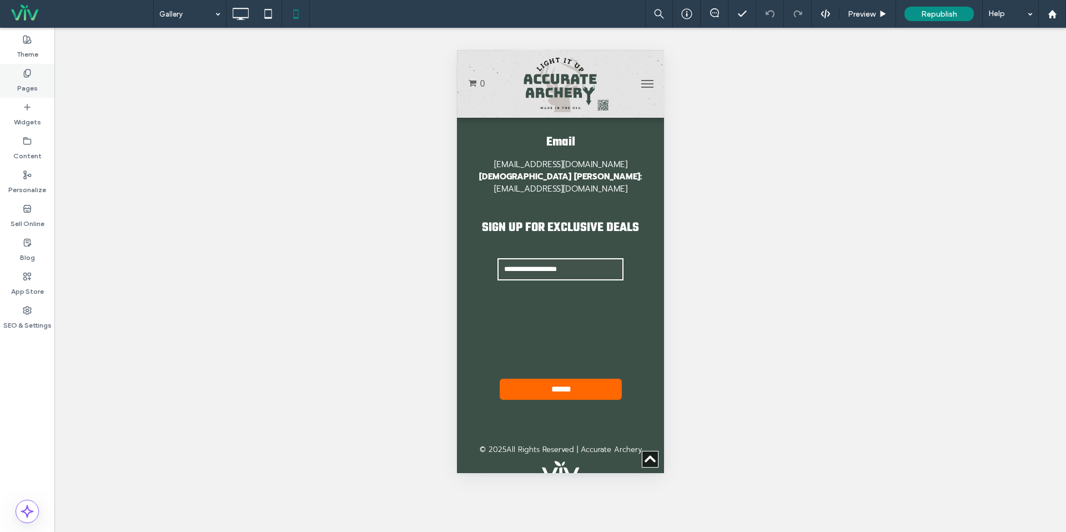
click at [37, 85] on div "Pages" at bounding box center [27, 81] width 54 height 34
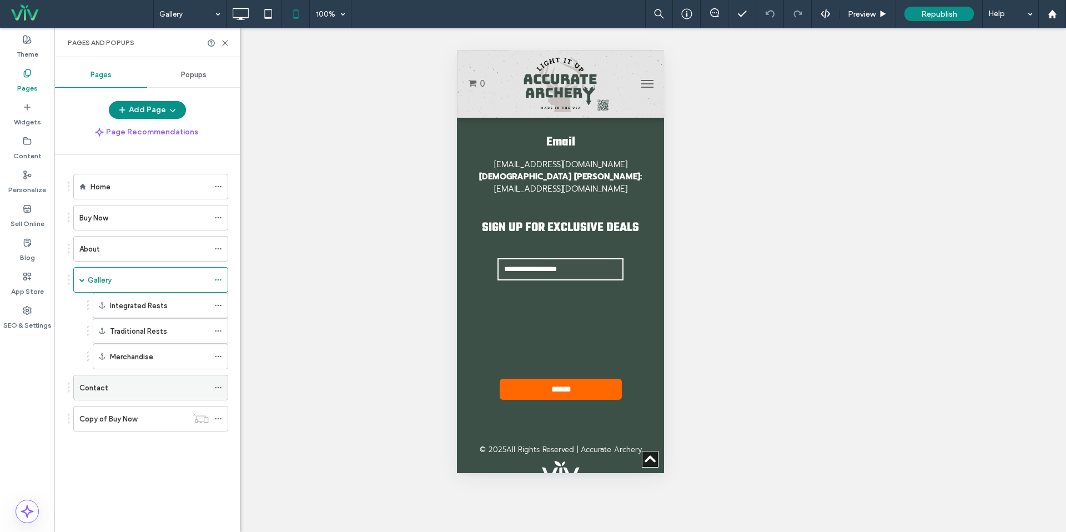
click at [107, 387] on div "Contact" at bounding box center [143, 388] width 129 height 12
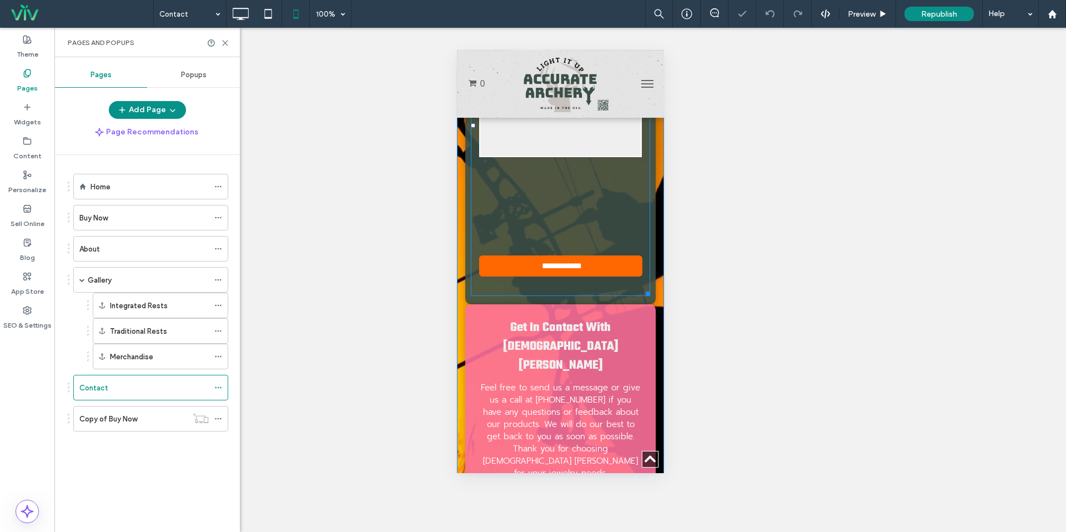
scroll to position [389, 0]
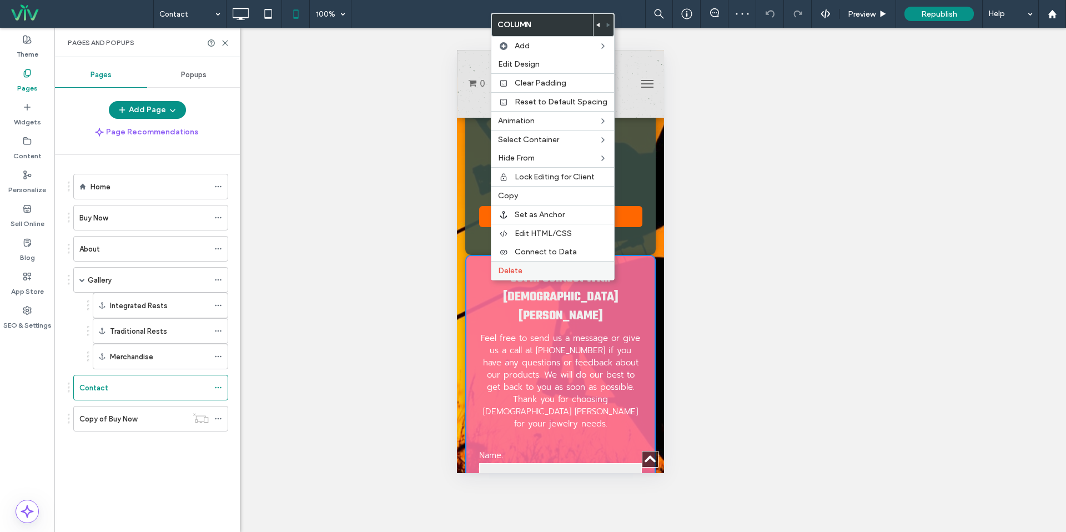
click at [499, 270] on span "Delete" at bounding box center [510, 270] width 24 height 9
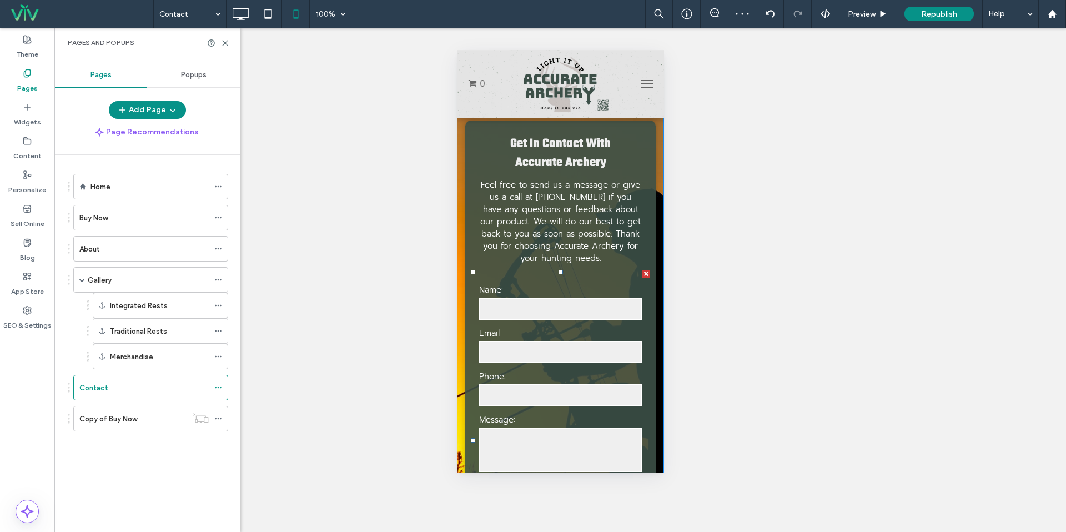
scroll to position [0, 0]
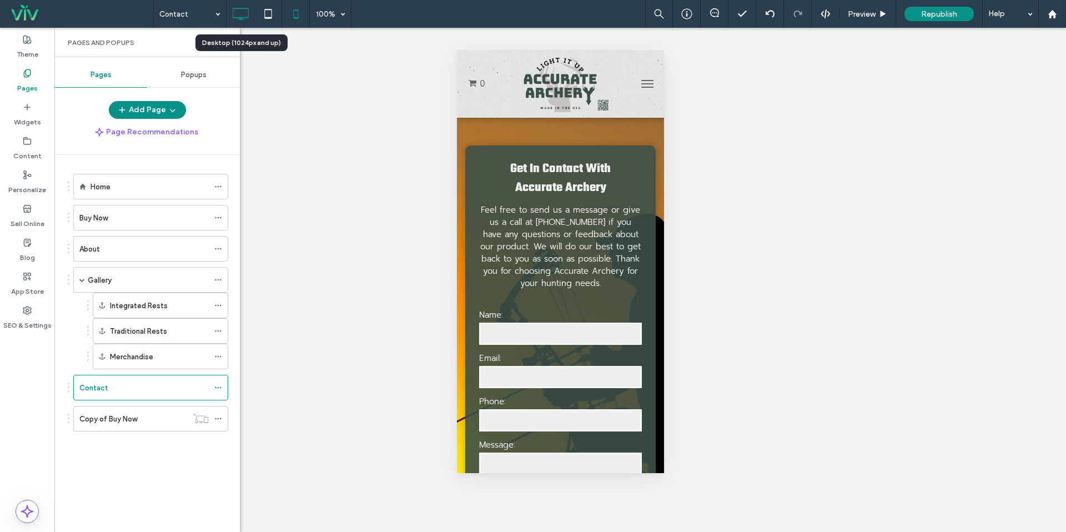
click at [251, 12] on icon at bounding box center [240, 14] width 22 height 22
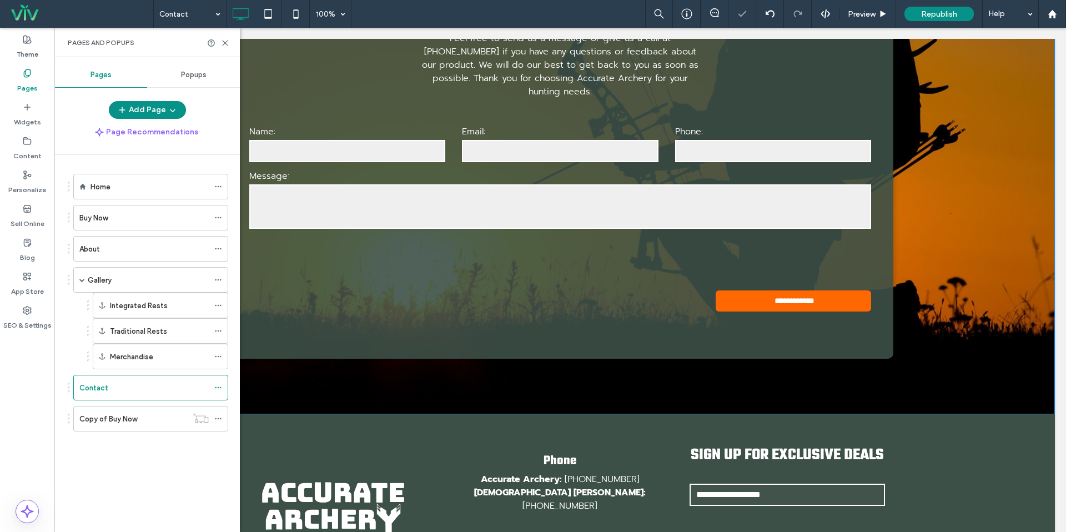
scroll to position [353, 0]
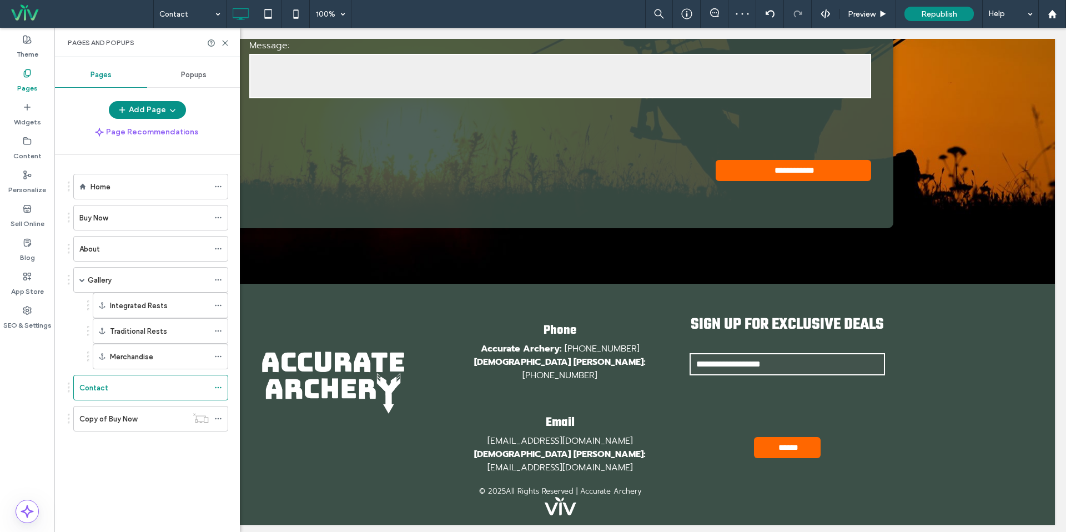
drag, startPoint x: 126, startPoint y: 207, endPoint x: 134, endPoint y: 193, distance: 15.9
click at [127, 206] on div "Buy Now" at bounding box center [143, 218] width 129 height 24
click at [133, 193] on div at bounding box center [533, 266] width 1066 height 532
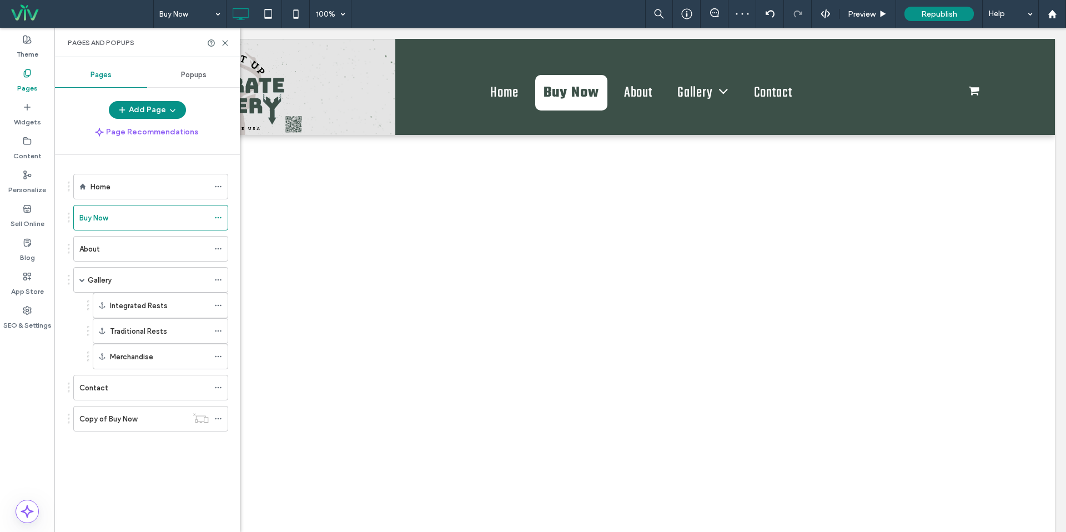
scroll to position [0, 0]
click at [129, 184] on div "Buy Now 100% Preview Republish Help Site Comments Team & Clients Automate new c…" at bounding box center [533, 266] width 1066 height 532
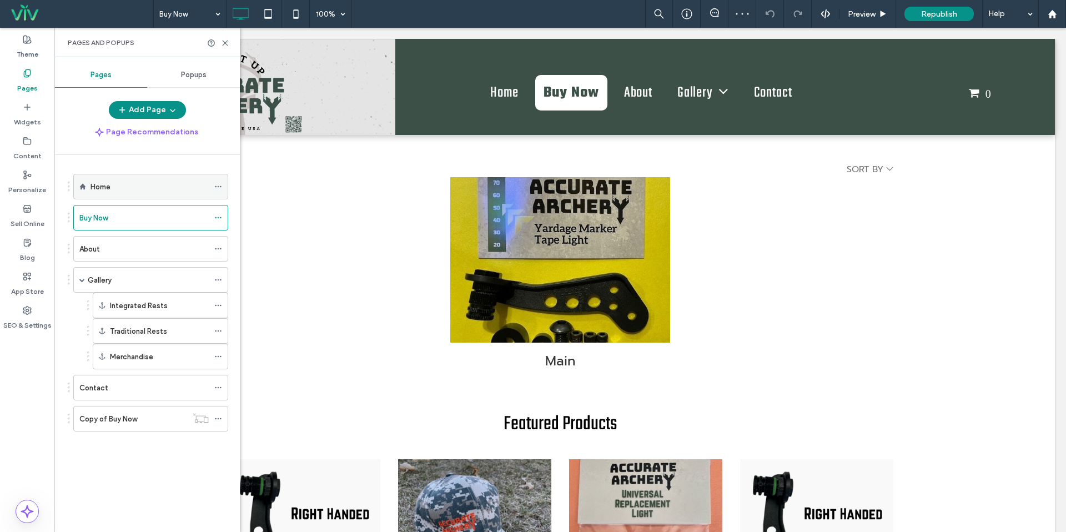
click at [107, 185] on label "Home" at bounding box center [101, 186] width 20 height 19
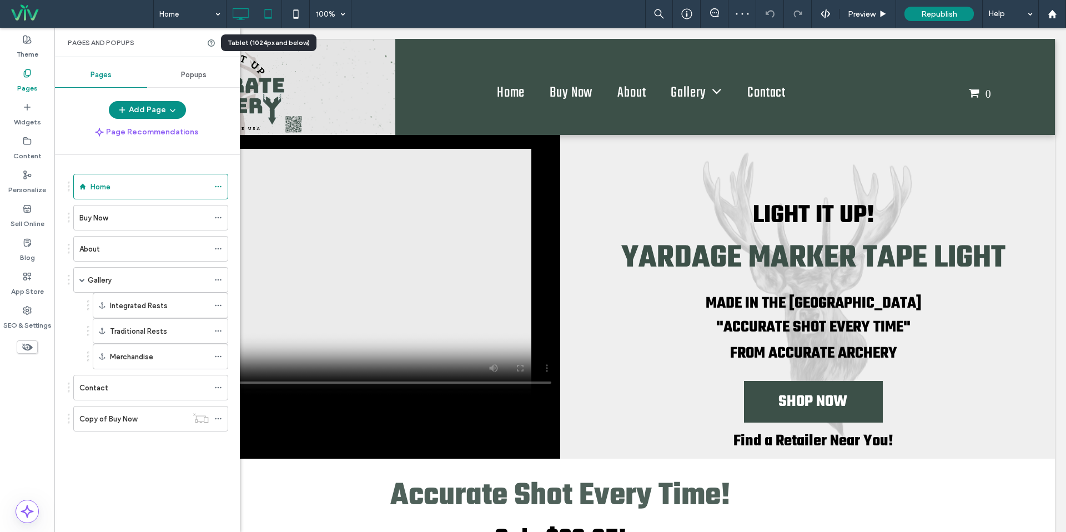
drag, startPoint x: 266, startPoint y: 8, endPoint x: 263, endPoint y: 22, distance: 14.3
click at [267, 8] on icon at bounding box center [268, 14] width 22 height 22
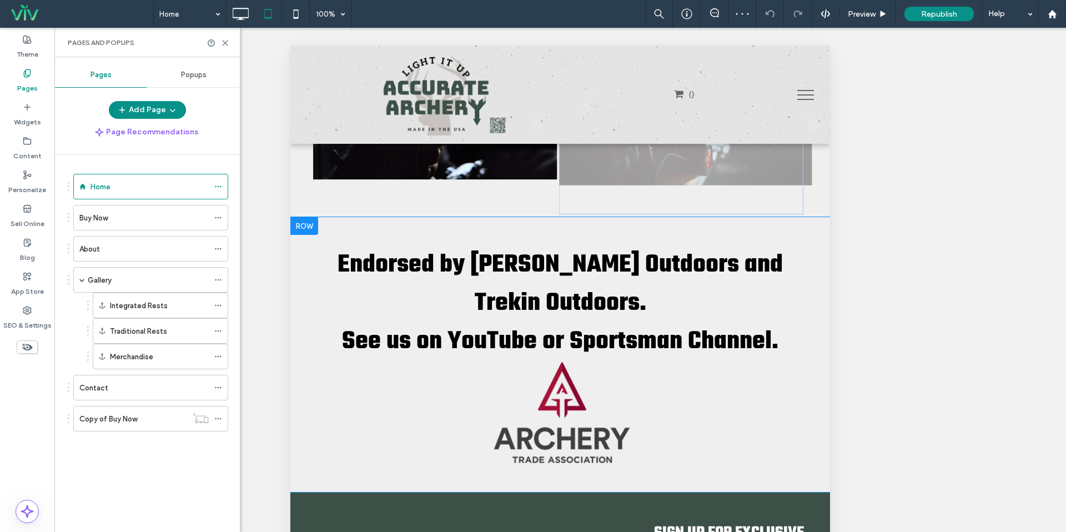
scroll to position [242, 0]
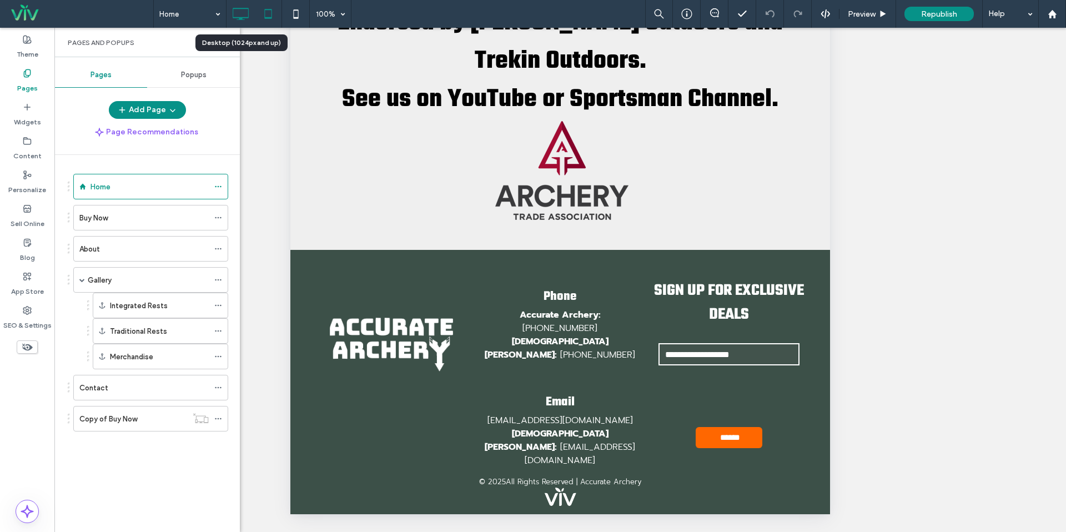
click at [234, 21] on icon at bounding box center [240, 14] width 22 height 22
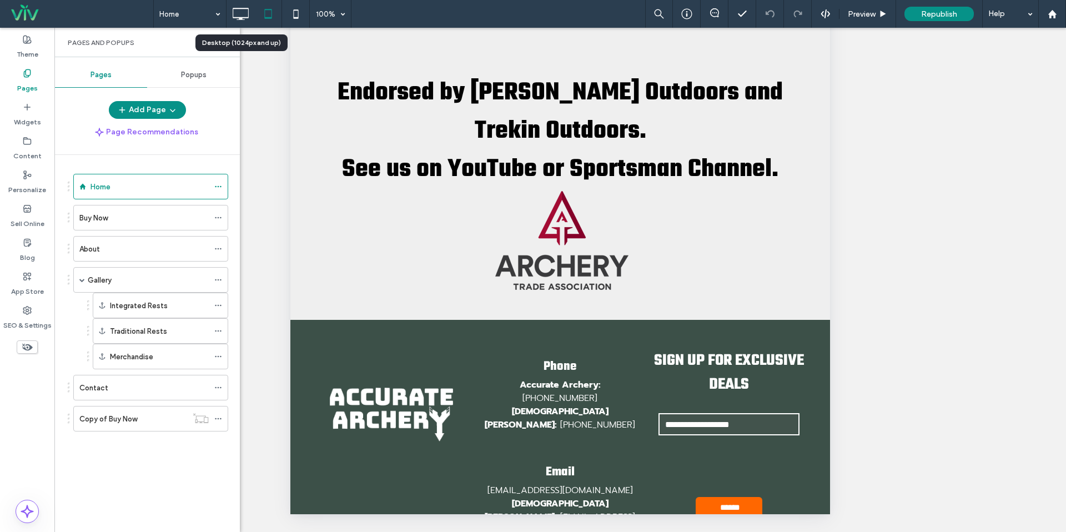
scroll to position [0, 0]
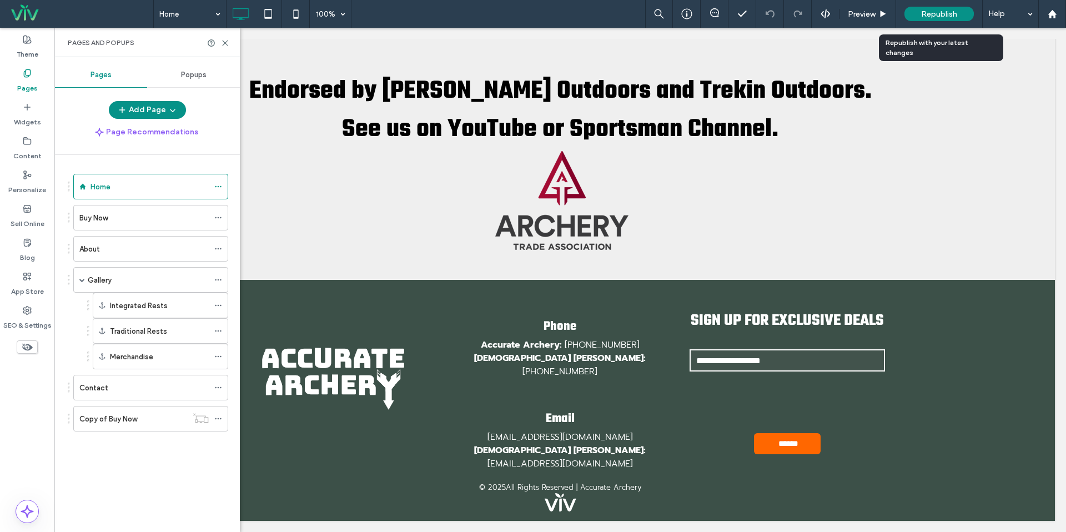
click at [944, 21] on div "Republish" at bounding box center [939, 14] width 69 height 14
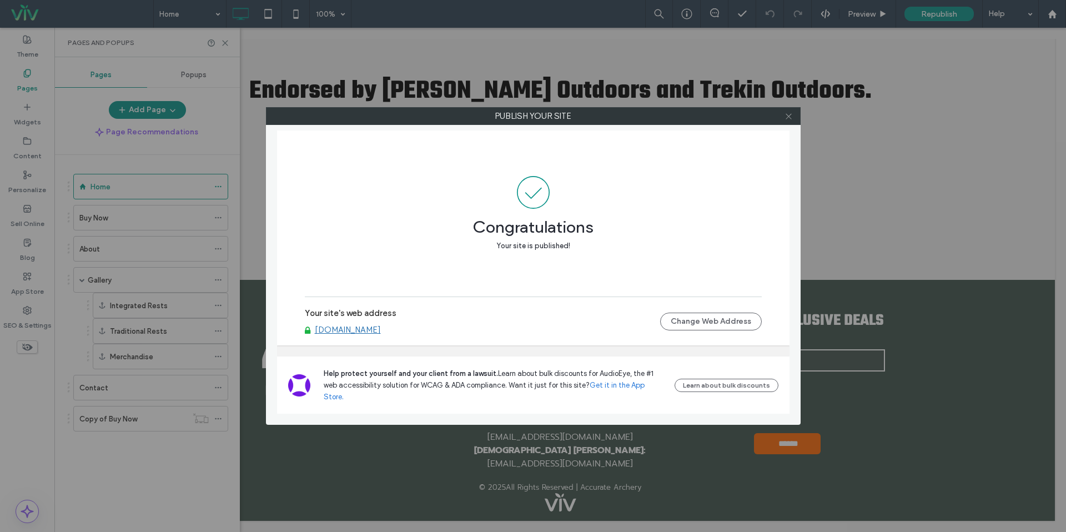
drag, startPoint x: 784, startPoint y: 116, endPoint x: 792, endPoint y: 114, distance: 8.4
click at [786, 115] on div at bounding box center [789, 116] width 17 height 17
click at [792, 114] on icon at bounding box center [789, 116] width 8 height 8
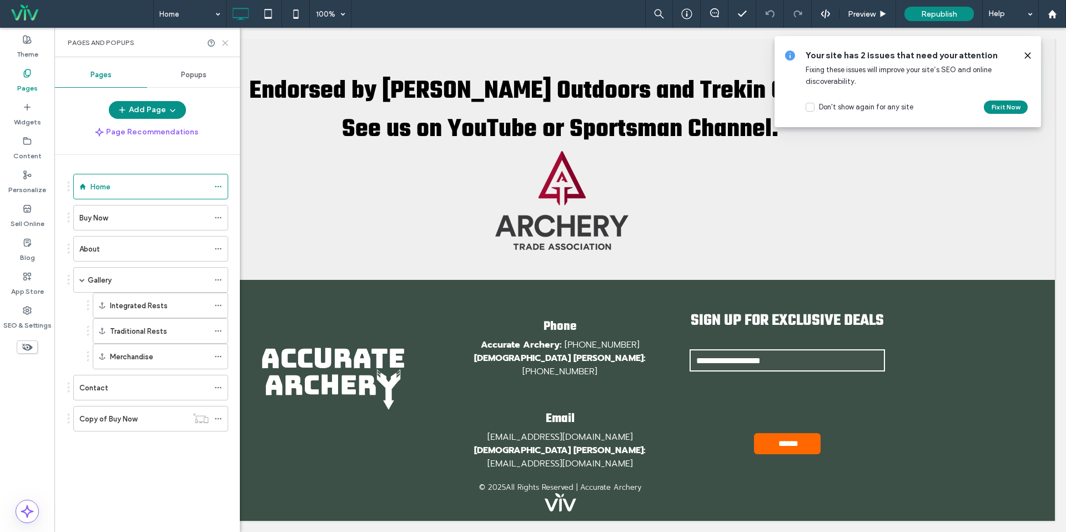
click at [227, 43] on icon at bounding box center [225, 43] width 8 height 8
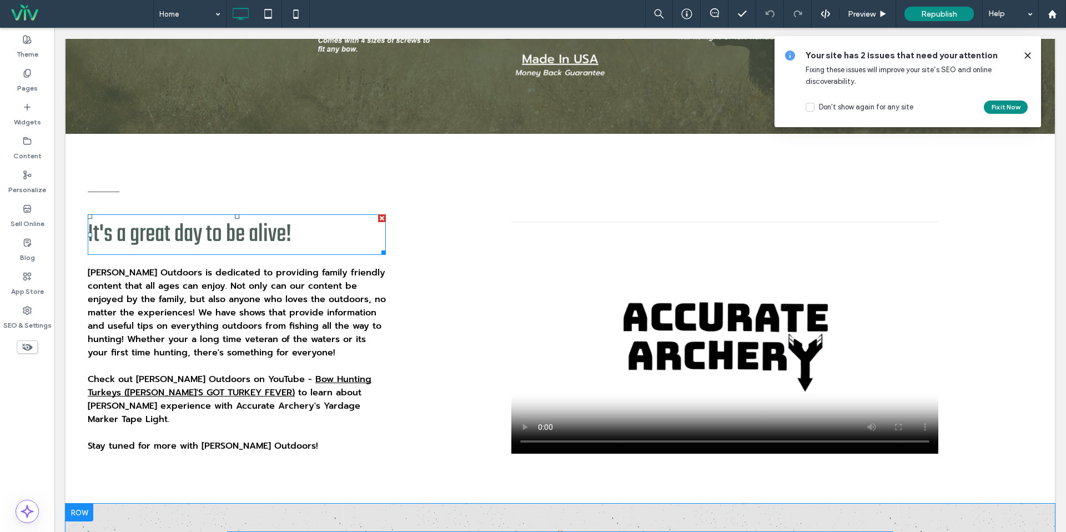
scroll to position [900, 0]
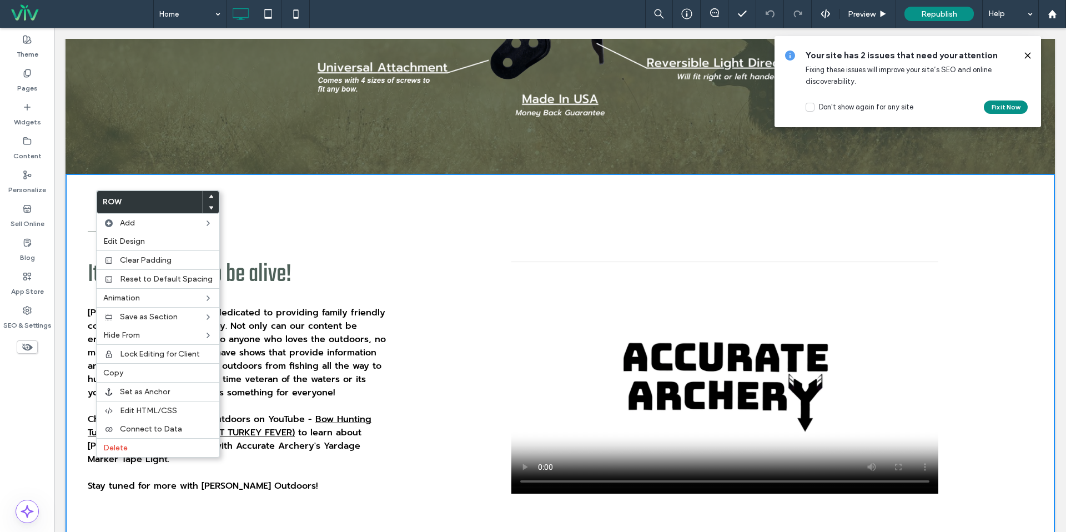
click at [402, 208] on div "It's a great day to be alive! [PERSON_NAME] Outdoors is dedicated to providing …" at bounding box center [561, 359] width 990 height 370
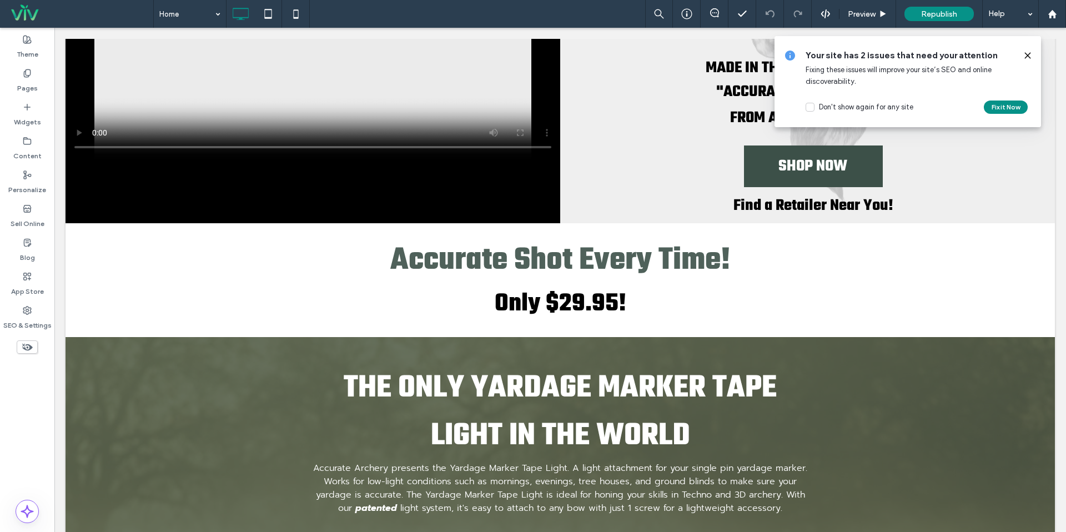
scroll to position [0, 0]
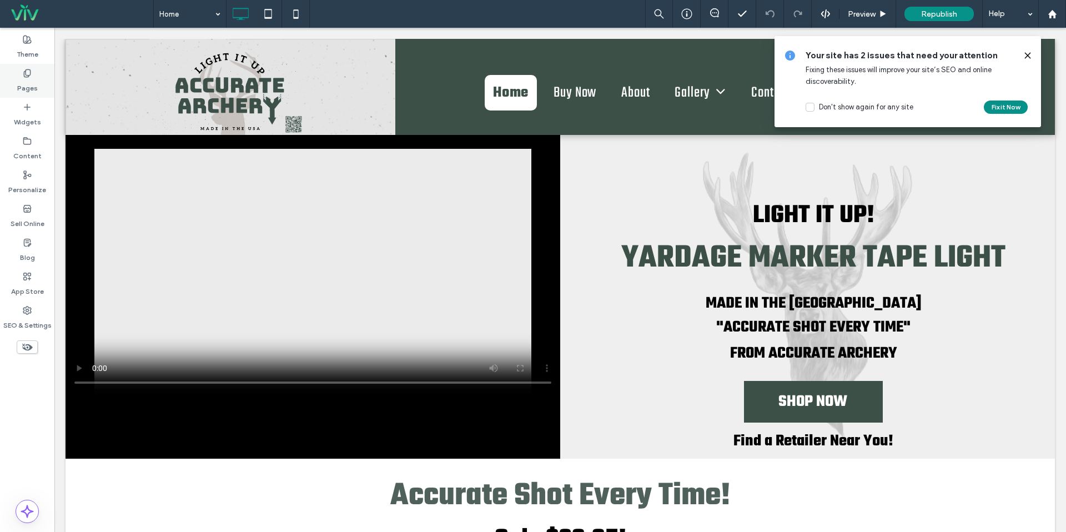
click at [41, 78] on div "Pages" at bounding box center [27, 81] width 54 height 34
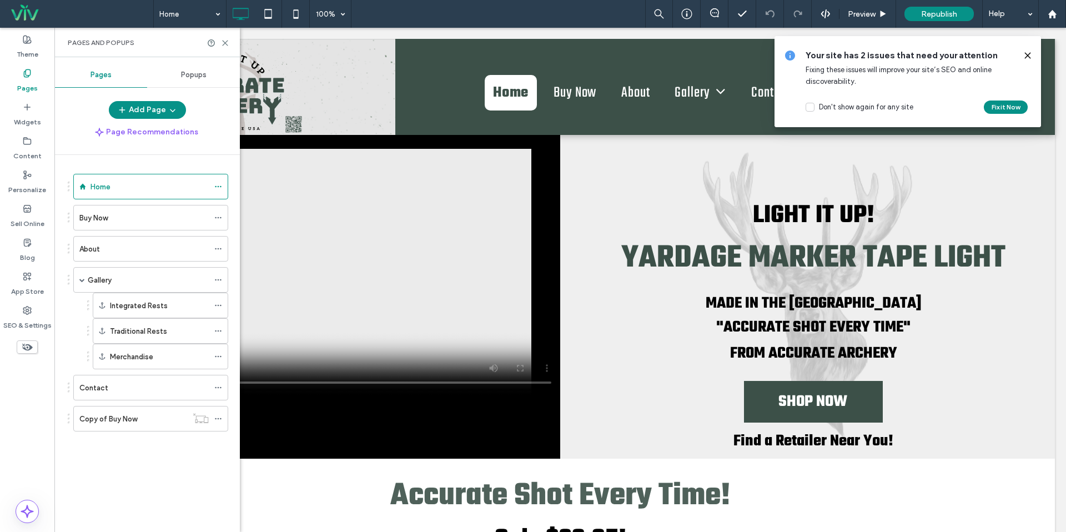
drag, startPoint x: 1027, startPoint y: 54, endPoint x: 799, endPoint y: 62, distance: 227.9
click at [1027, 54] on use at bounding box center [1027, 55] width 5 height 5
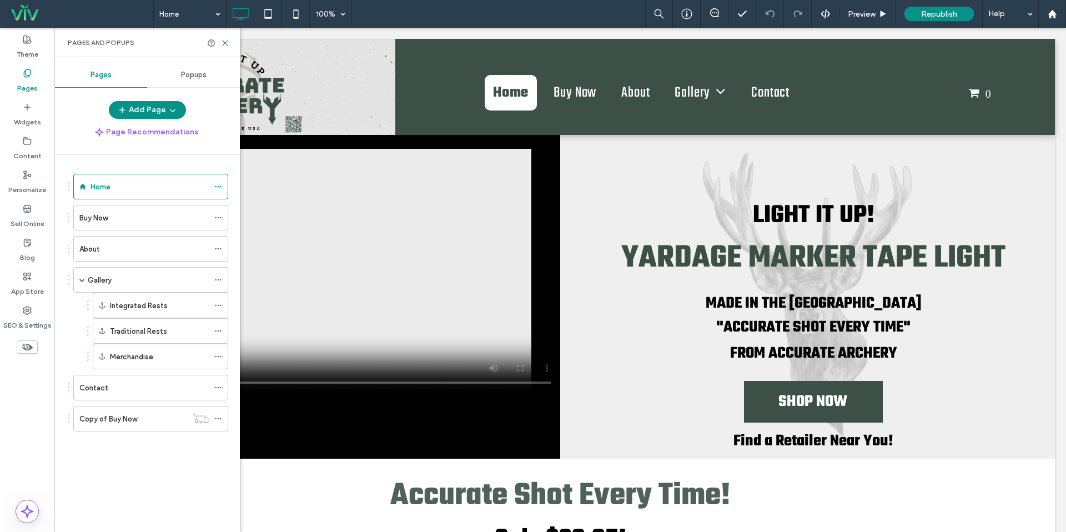
click at [136, 283] on div "Gallery" at bounding box center [148, 280] width 121 height 12
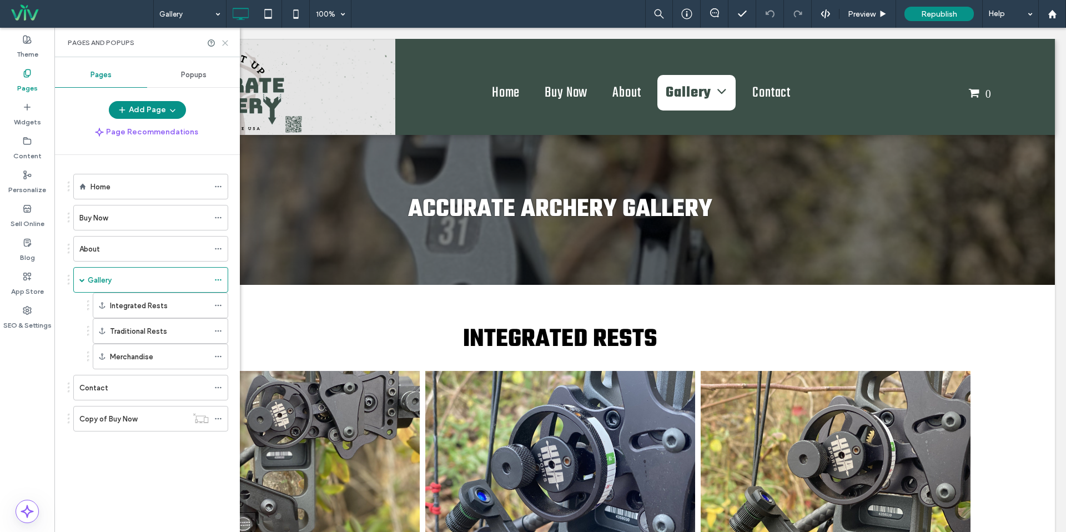
drag, startPoint x: 172, startPoint y: 31, endPoint x: 226, endPoint y: 39, distance: 55.1
click at [226, 39] on icon at bounding box center [225, 43] width 8 height 8
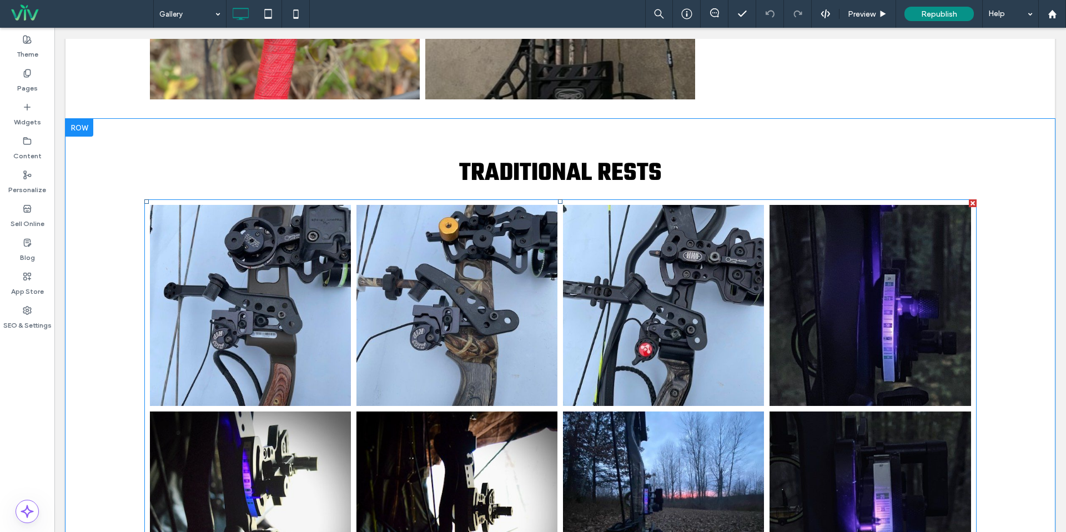
scroll to position [965, 0]
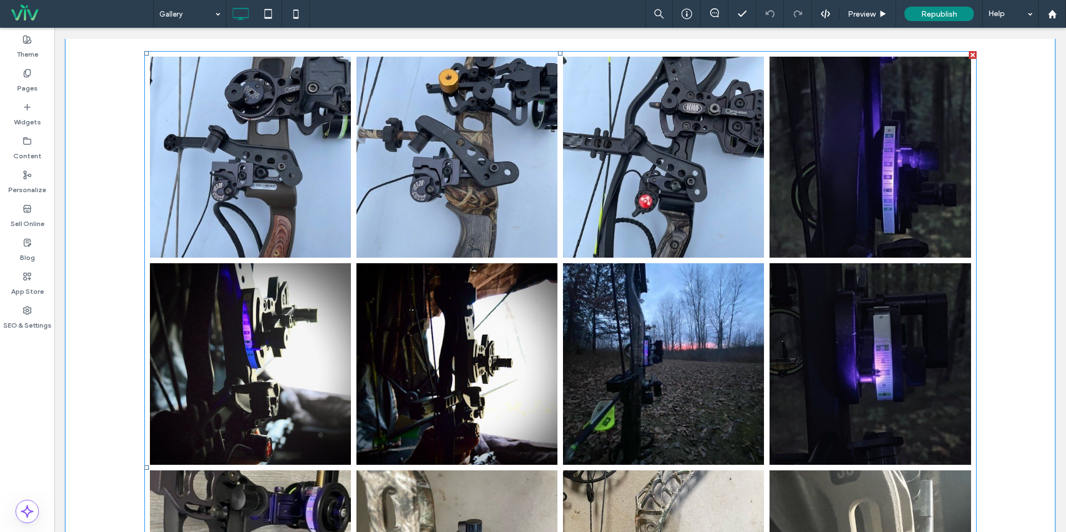
click at [442, 214] on link at bounding box center [457, 157] width 201 height 201
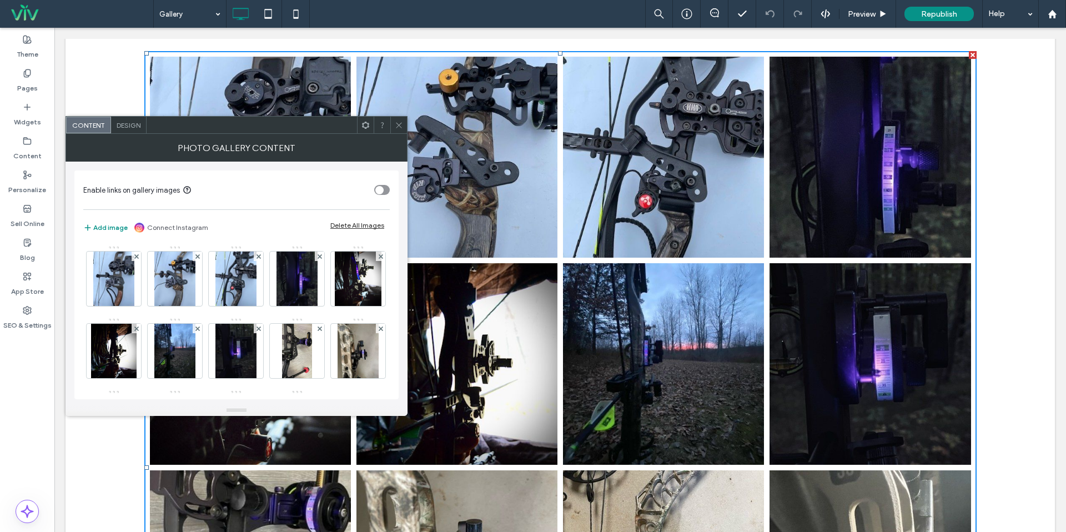
click at [405, 121] on div at bounding box center [398, 125] width 17 height 17
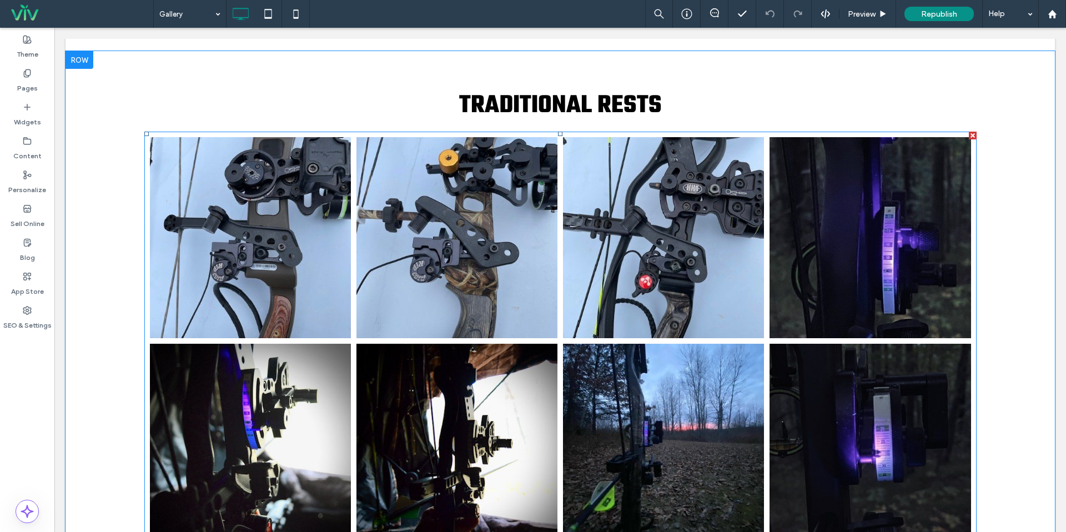
scroll to position [868, 0]
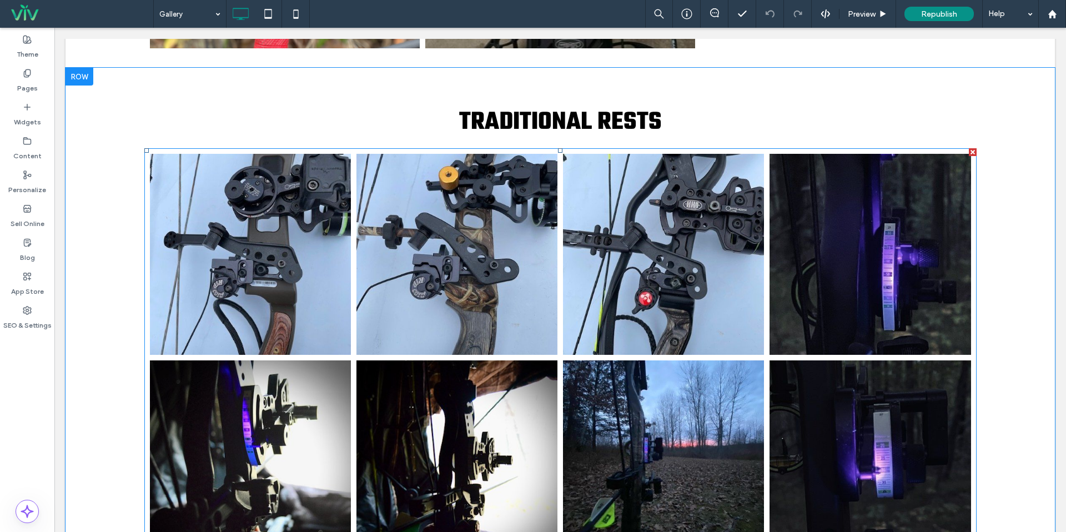
click at [423, 199] on link at bounding box center [457, 254] width 201 height 201
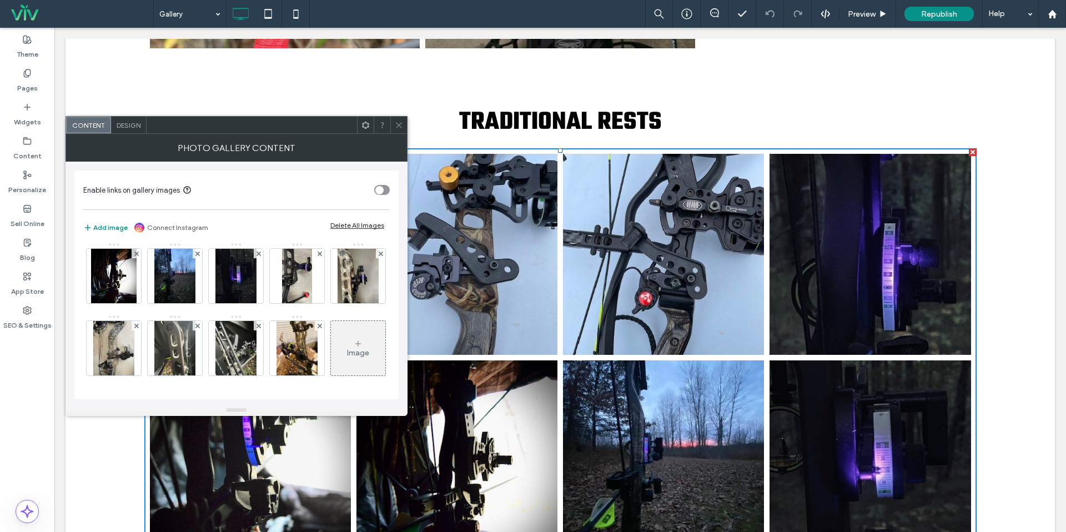
scroll to position [147, 0]
click at [403, 124] on div at bounding box center [398, 125] width 17 height 17
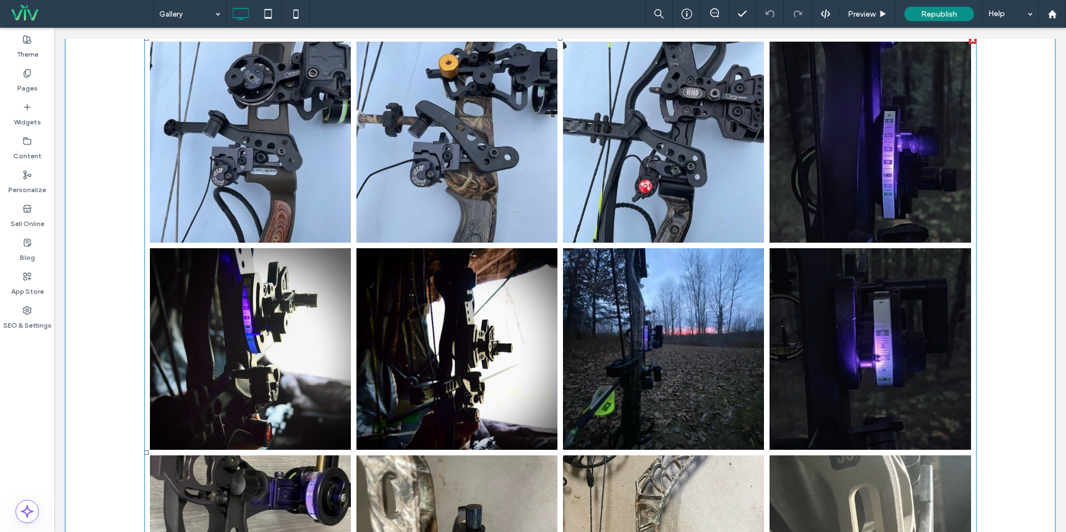
scroll to position [908, 0]
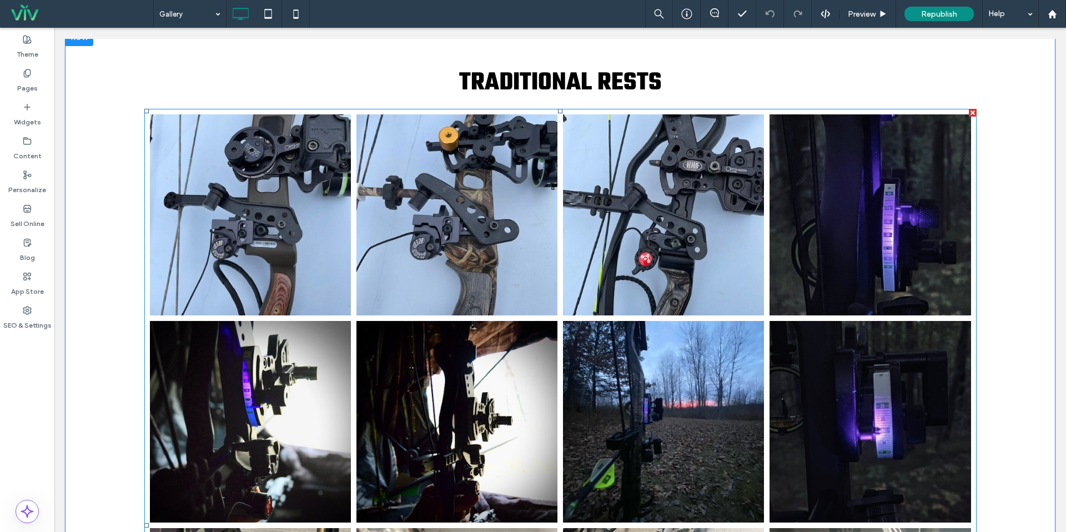
click at [494, 189] on link at bounding box center [457, 214] width 201 height 201
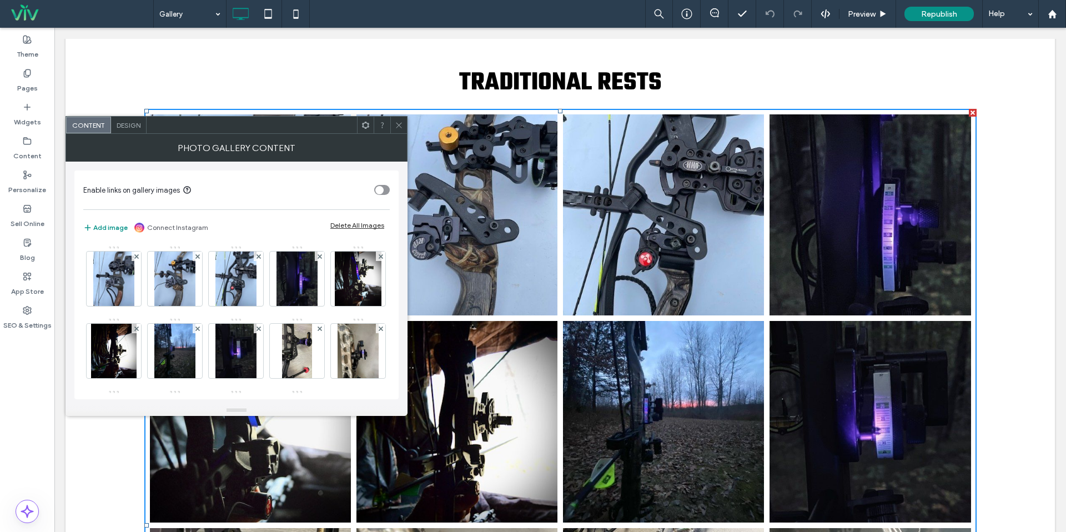
click at [399, 120] on span at bounding box center [399, 125] width 8 height 17
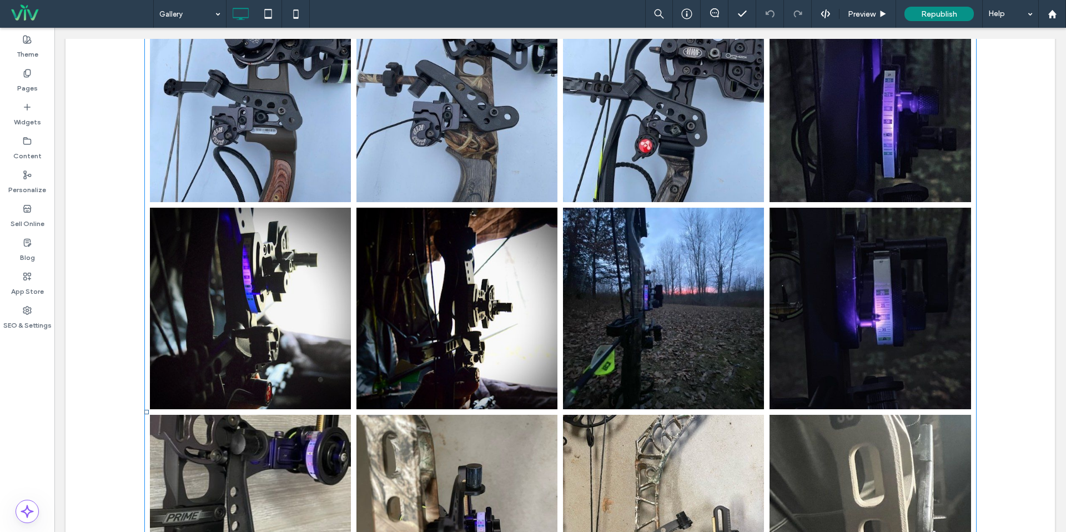
scroll to position [1020, 0]
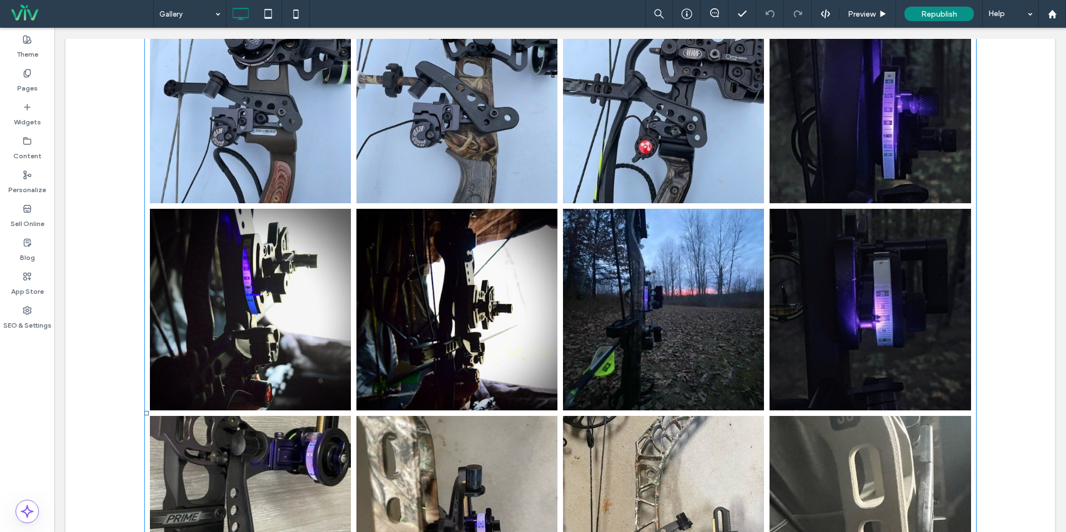
click at [402, 127] on link at bounding box center [457, 102] width 201 height 201
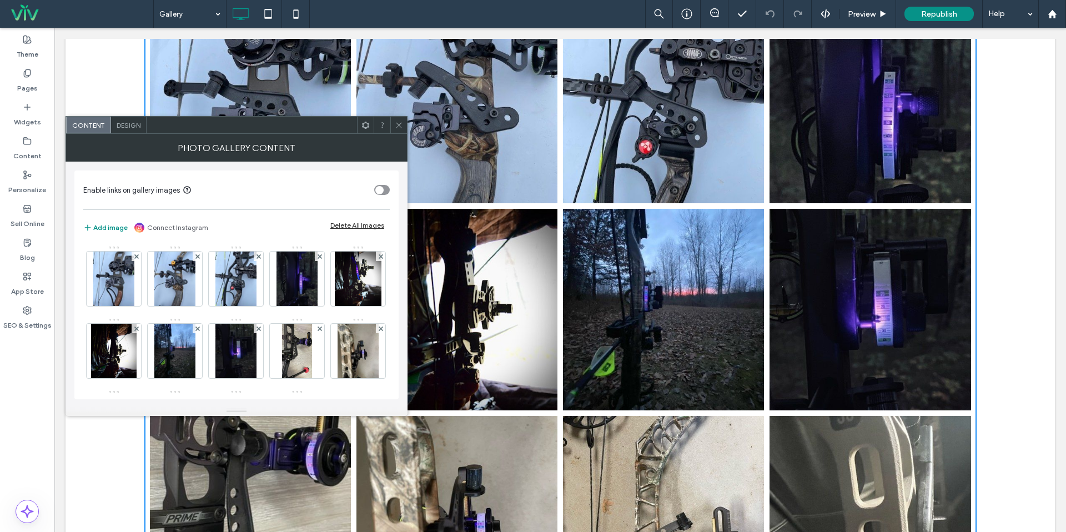
click at [399, 128] on icon at bounding box center [399, 125] width 8 height 8
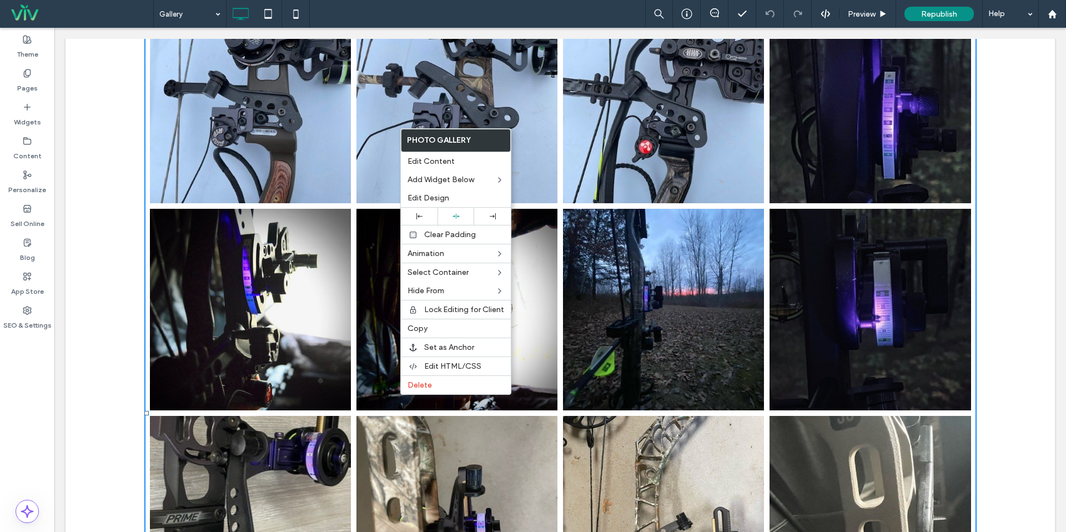
click at [361, 129] on link at bounding box center [457, 102] width 201 height 201
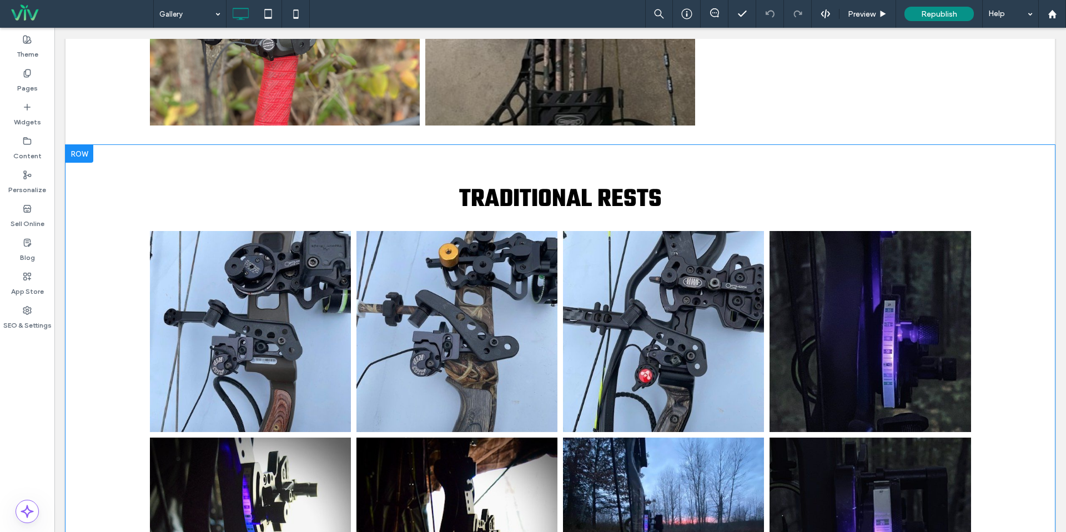
scroll to position [793, 0]
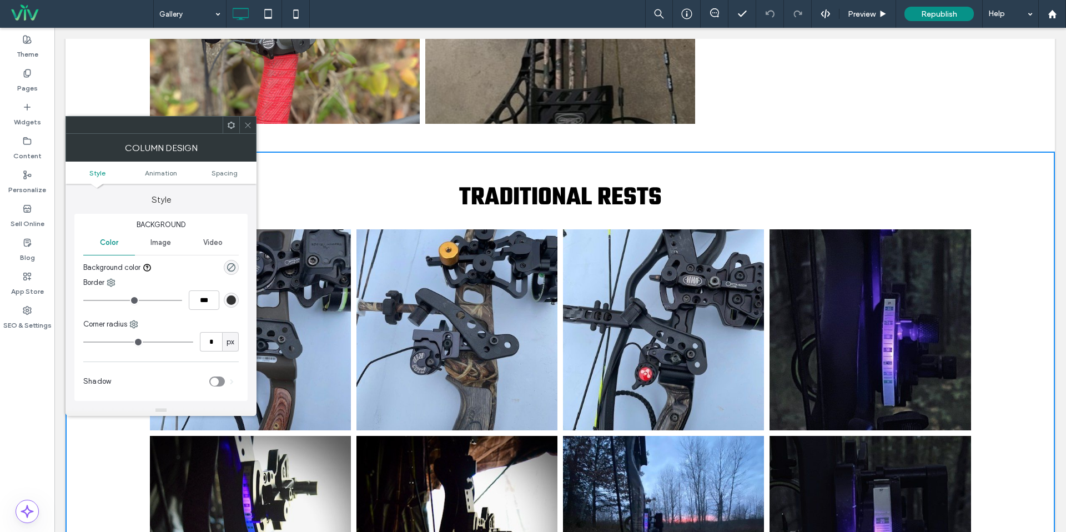
click at [251, 124] on icon at bounding box center [248, 125] width 8 height 8
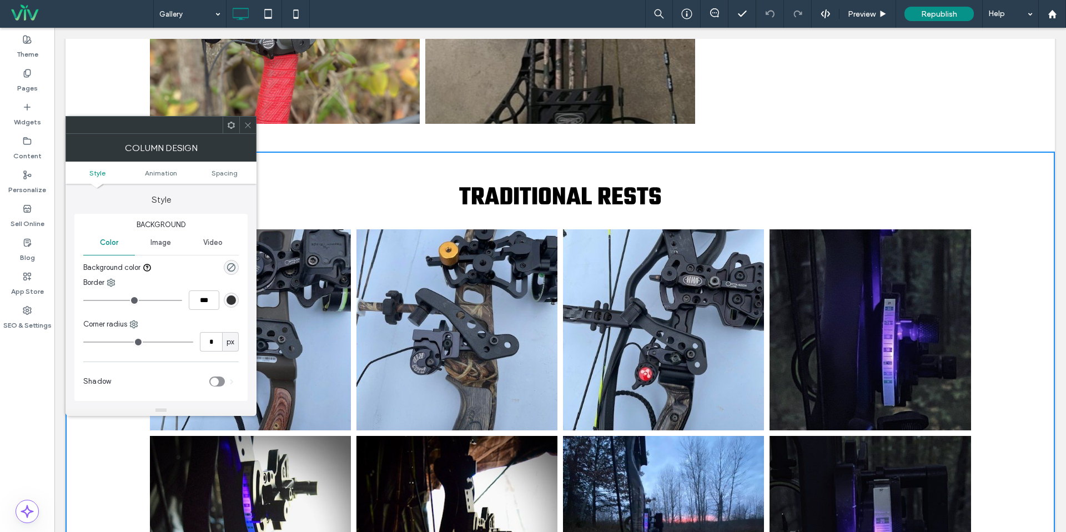
click at [250, 127] on icon at bounding box center [248, 125] width 8 height 8
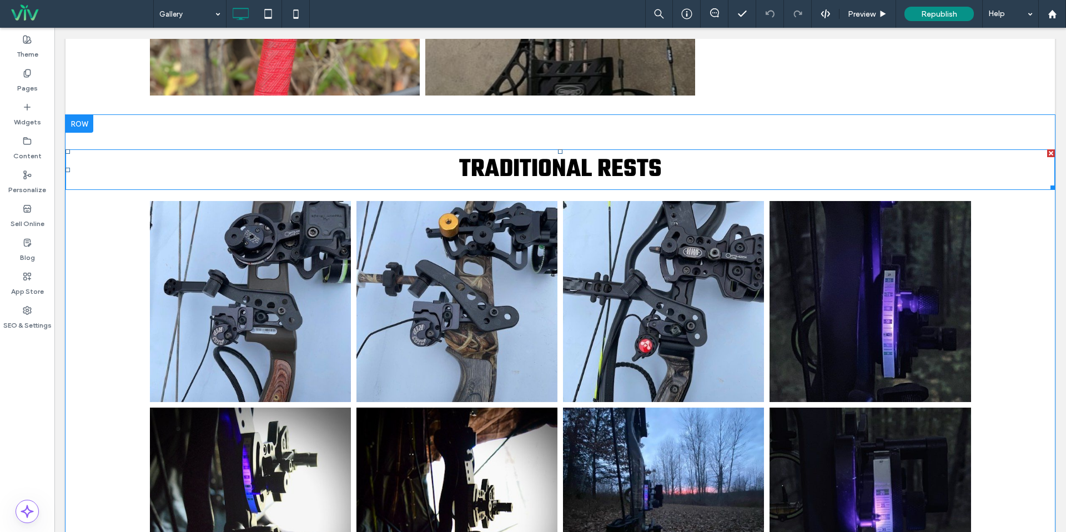
scroll to position [934, 0]
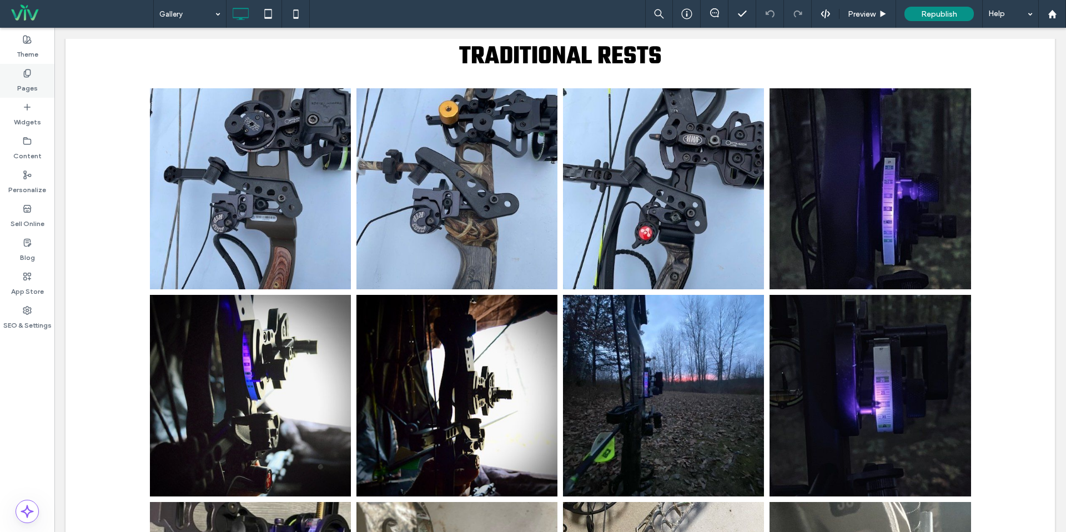
click at [24, 89] on label "Pages" at bounding box center [27, 86] width 21 height 16
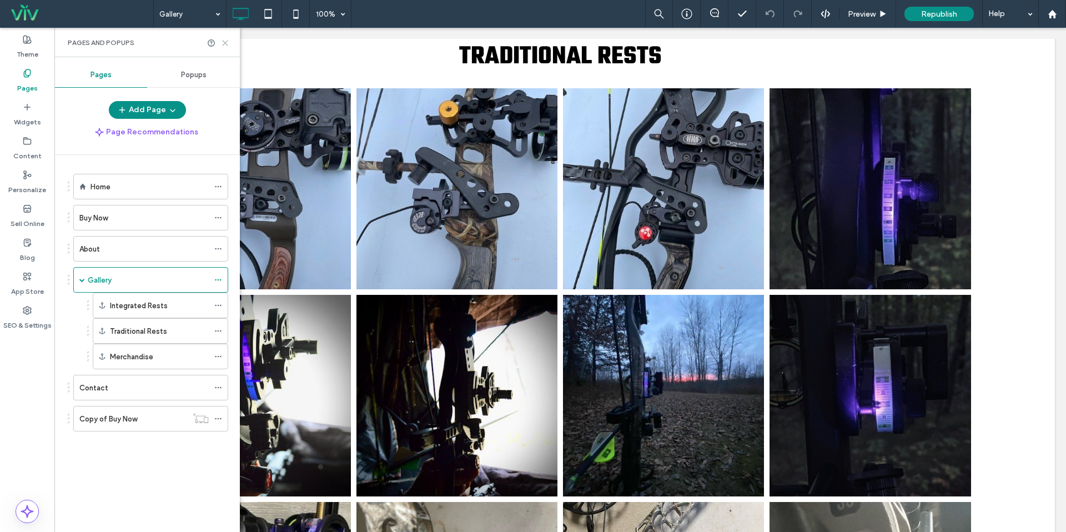
click at [226, 41] on icon at bounding box center [225, 43] width 8 height 8
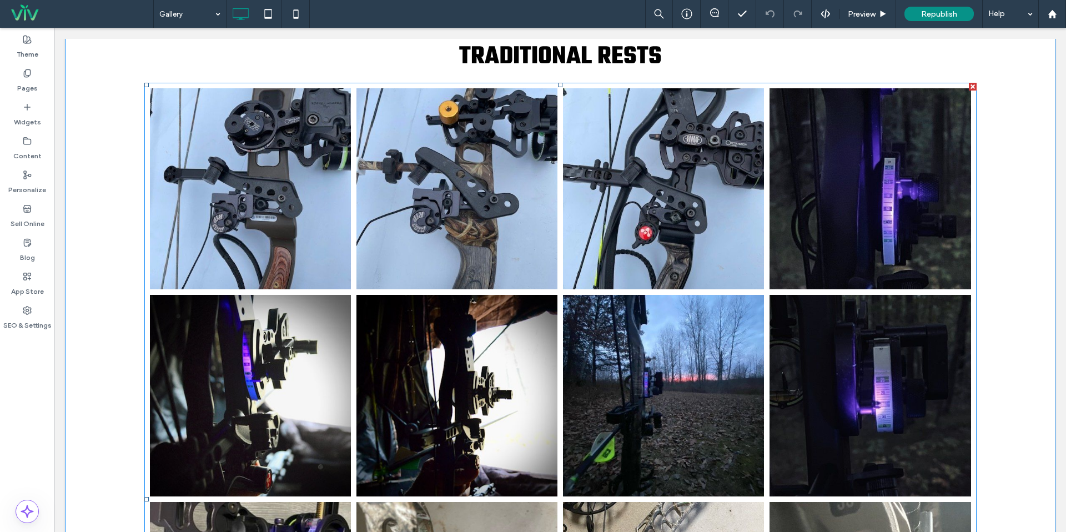
click at [560, 177] on li "Button" at bounding box center [663, 189] width 207 height 207
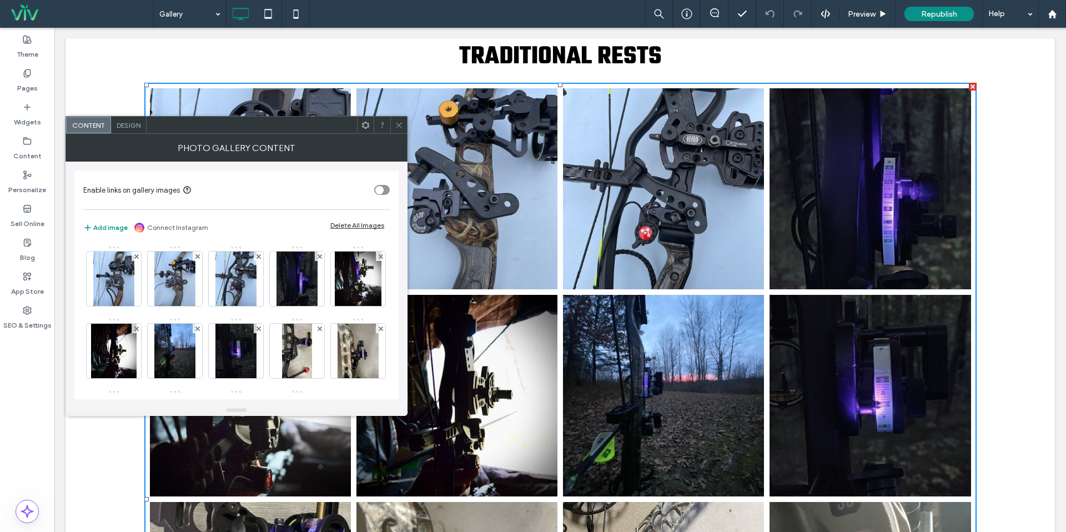
click at [401, 124] on icon at bounding box center [399, 125] width 8 height 8
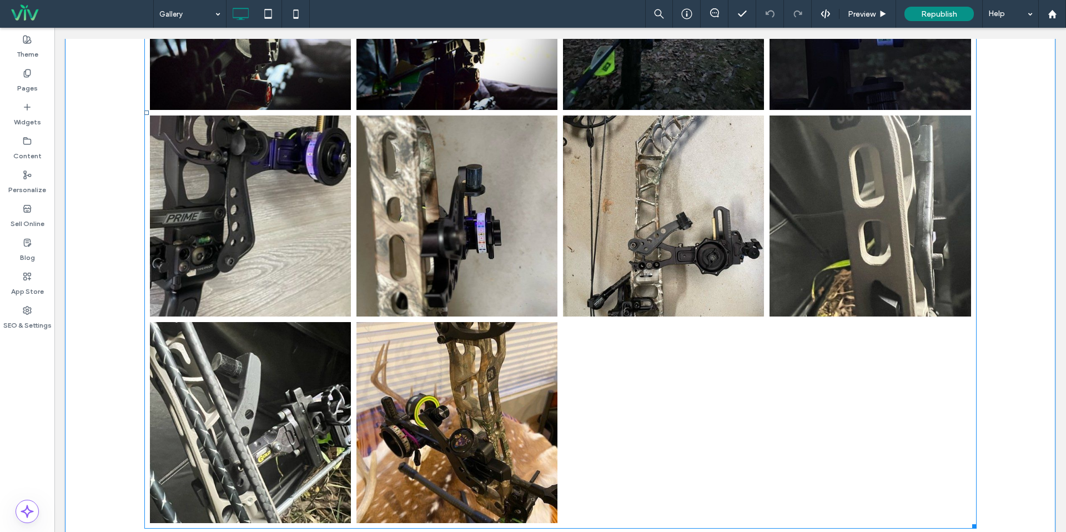
scroll to position [1340, 0]
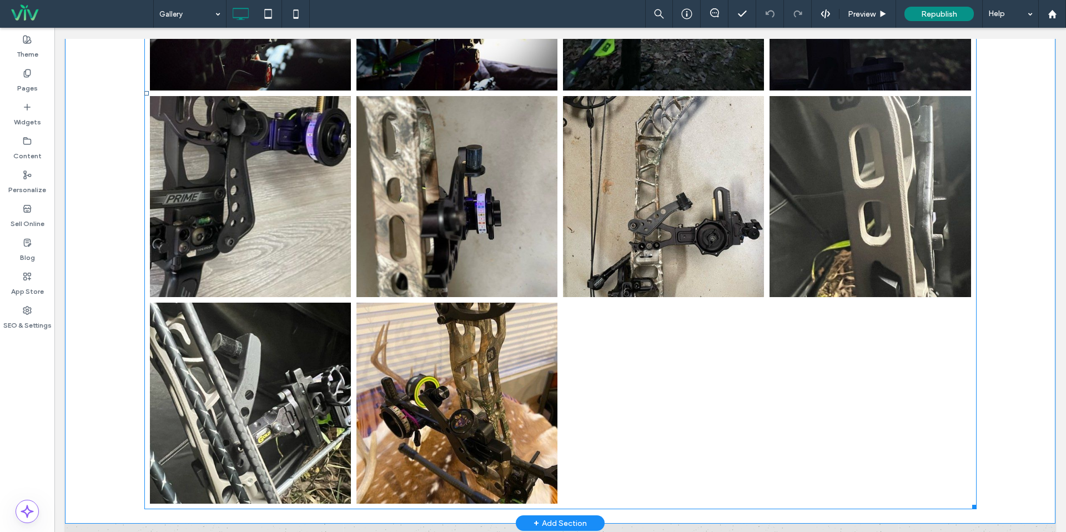
click at [518, 255] on link at bounding box center [457, 196] width 201 height 201
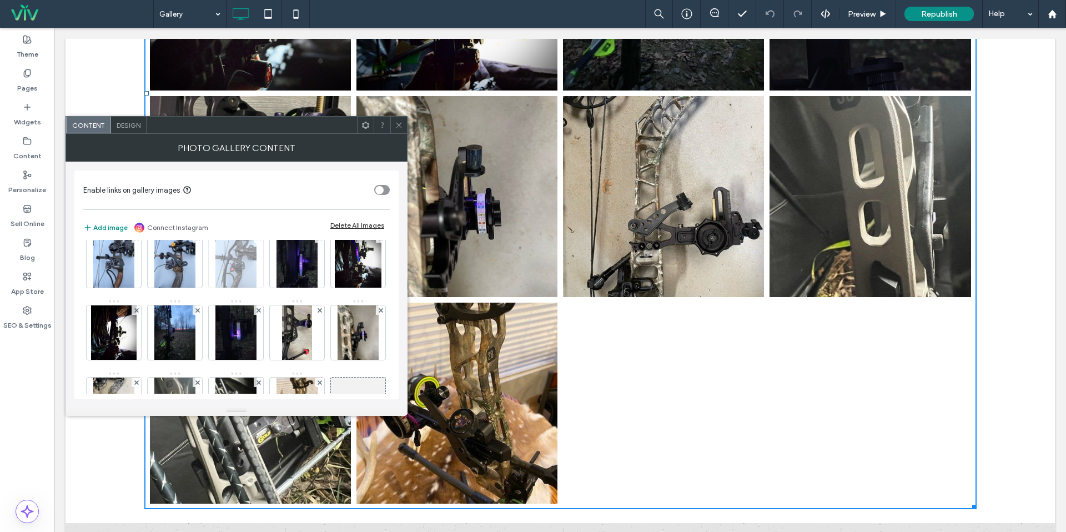
scroll to position [19, 0]
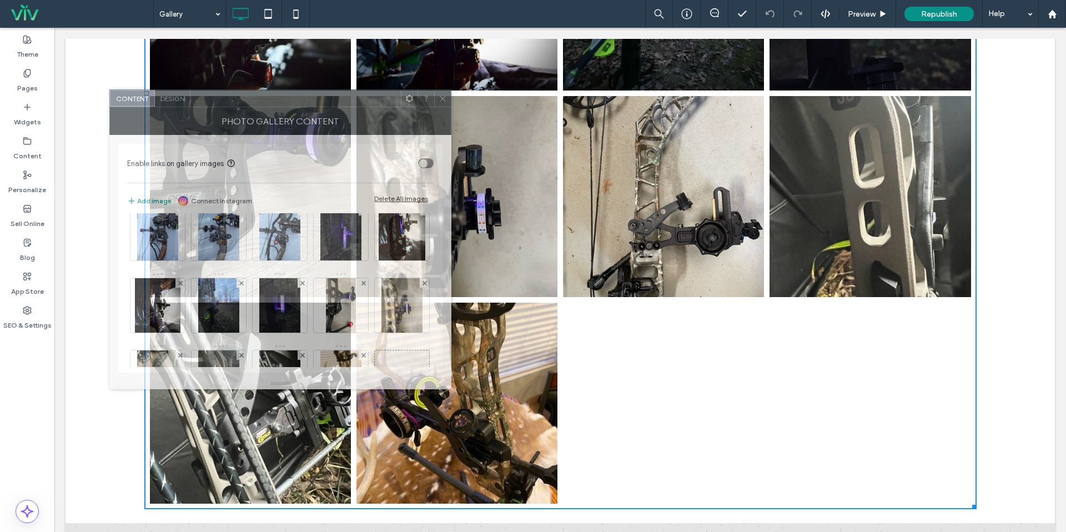
drag, startPoint x: 331, startPoint y: 125, endPoint x: 372, endPoint y: 99, distance: 49.2
click at [372, 99] on div at bounding box center [296, 98] width 211 height 17
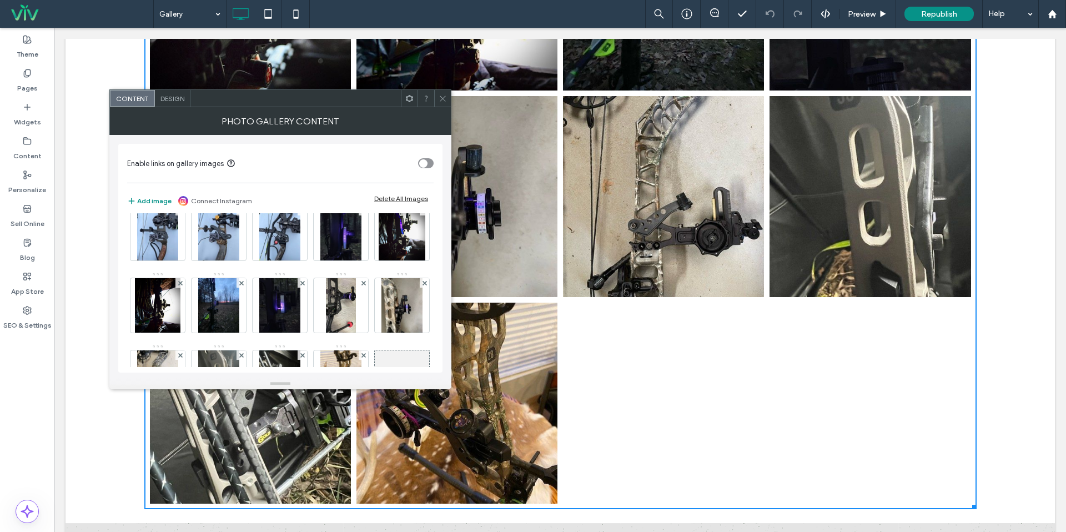
click at [440, 96] on use at bounding box center [443, 99] width 6 height 6
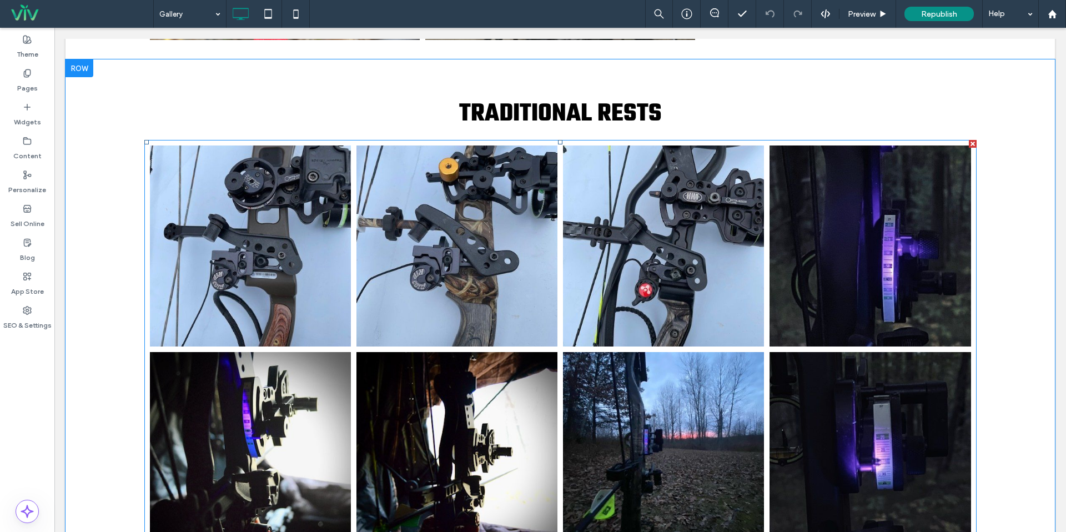
scroll to position [874, 0]
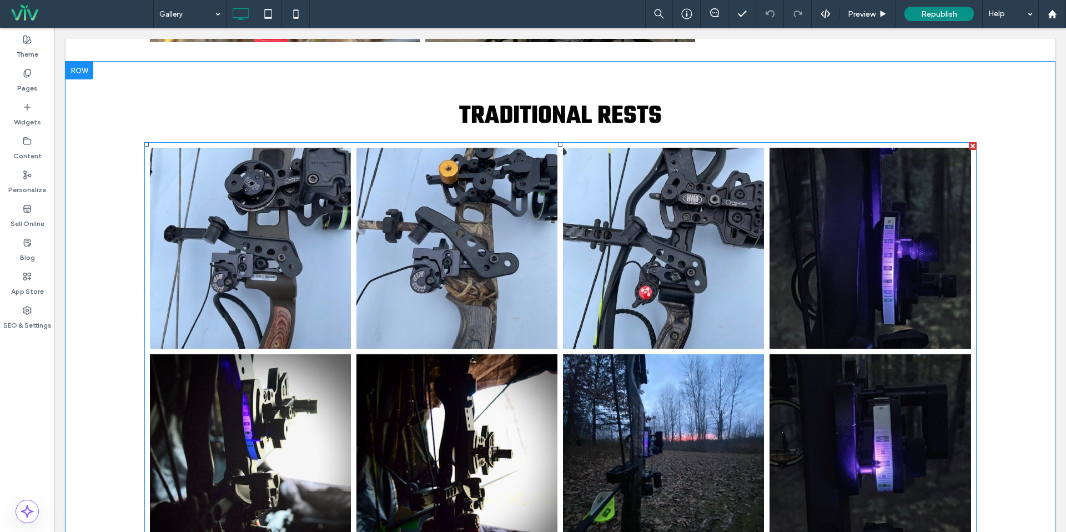
click at [457, 248] on link at bounding box center [457, 248] width 201 height 201
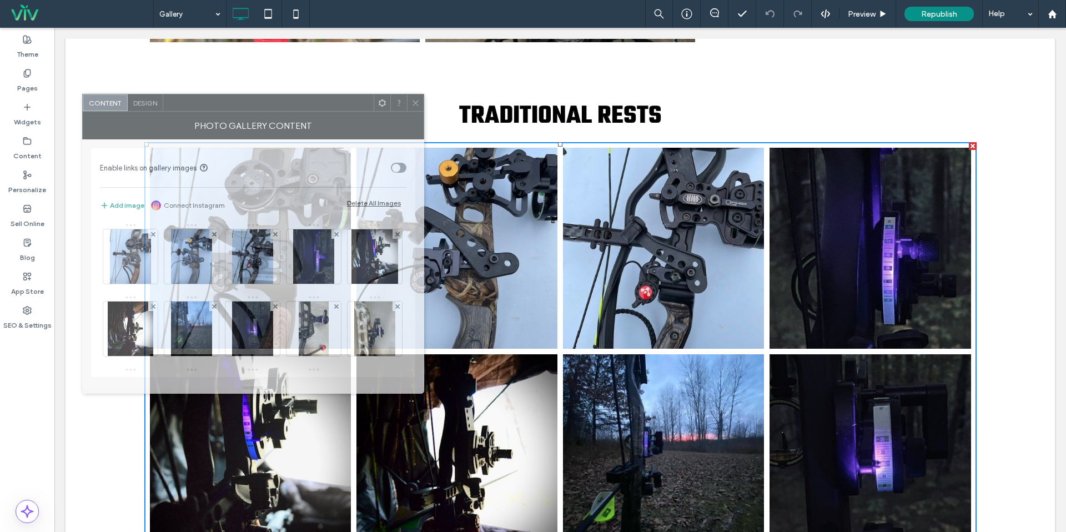
drag, startPoint x: 178, startPoint y: 121, endPoint x: 186, endPoint y: 104, distance: 18.4
click at [186, 104] on div at bounding box center [268, 102] width 211 height 17
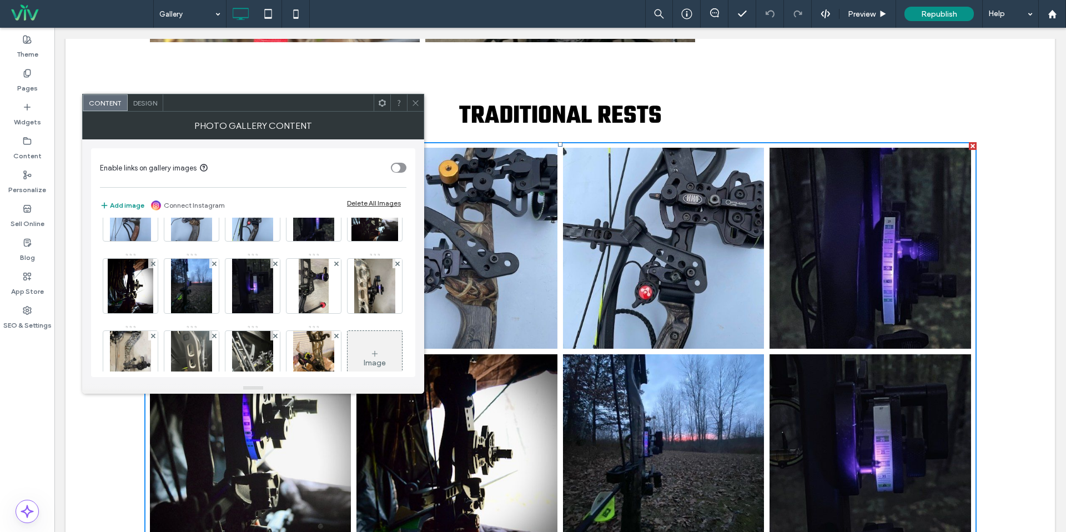
scroll to position [0, 0]
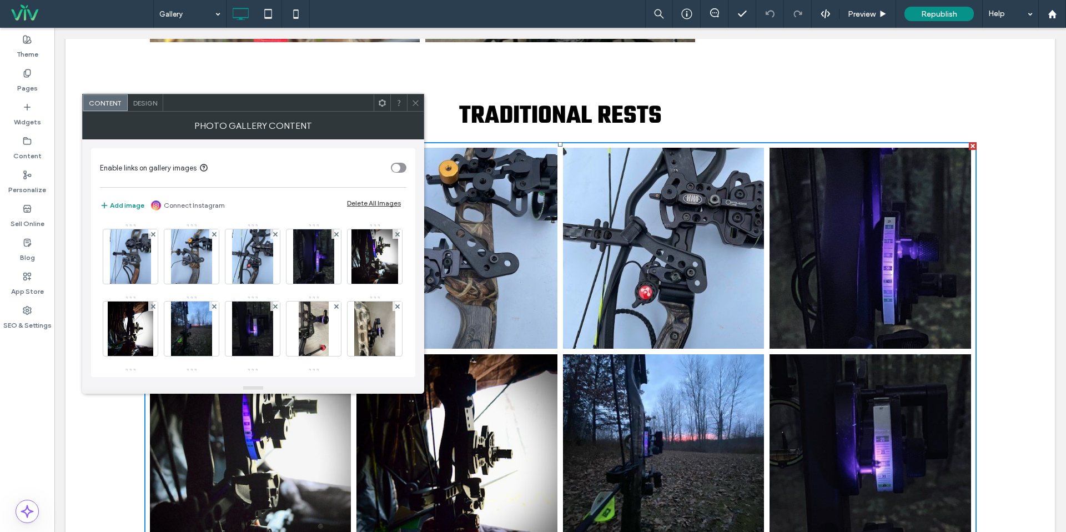
click at [418, 102] on icon at bounding box center [416, 103] width 8 height 8
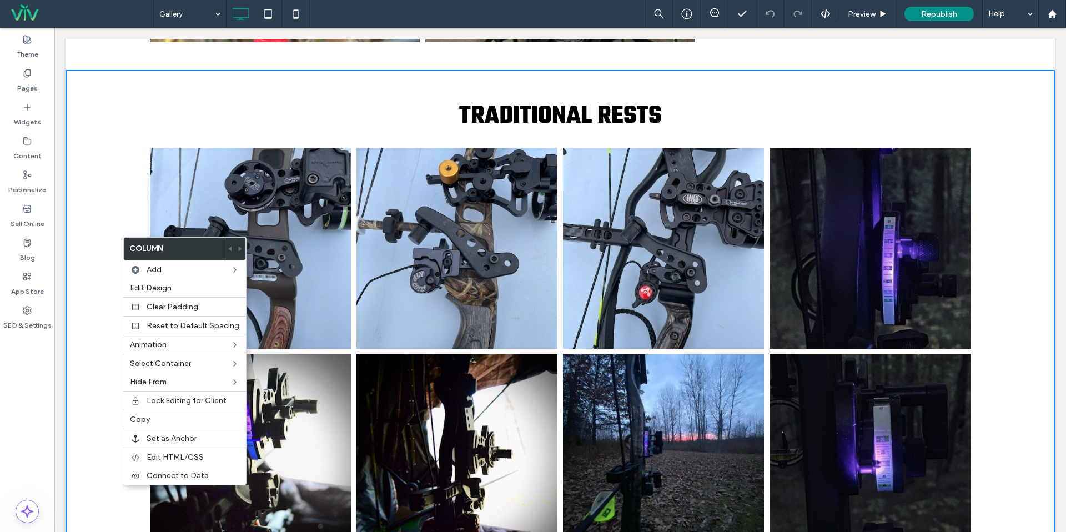
click at [187, 134] on h3 "TRADITIONAL RESTS" at bounding box center [561, 116] width 990 height 38
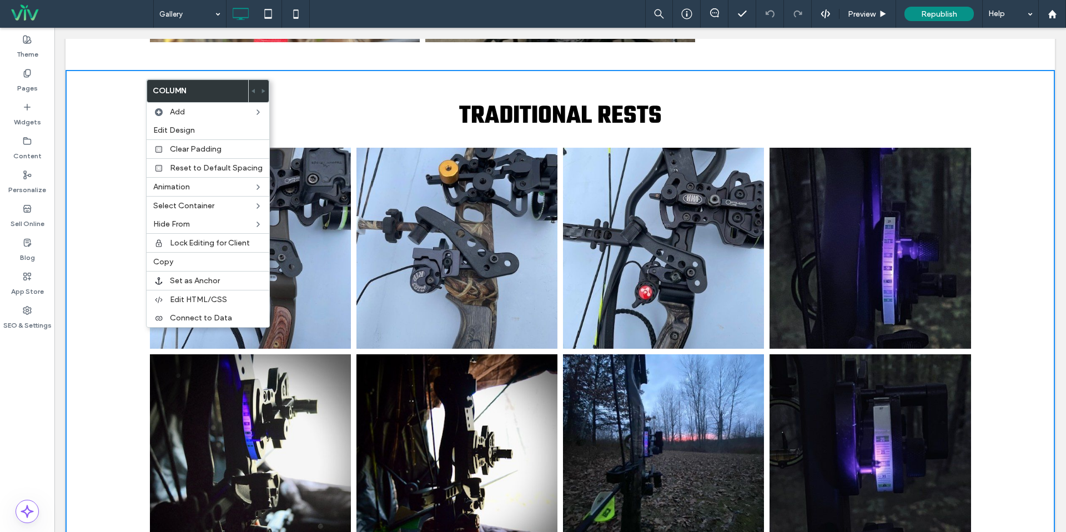
click at [96, 189] on div "TRADITIONAL RESTS Button Button Button Button Button Button Button Button Butto…" at bounding box center [561, 525] width 990 height 910
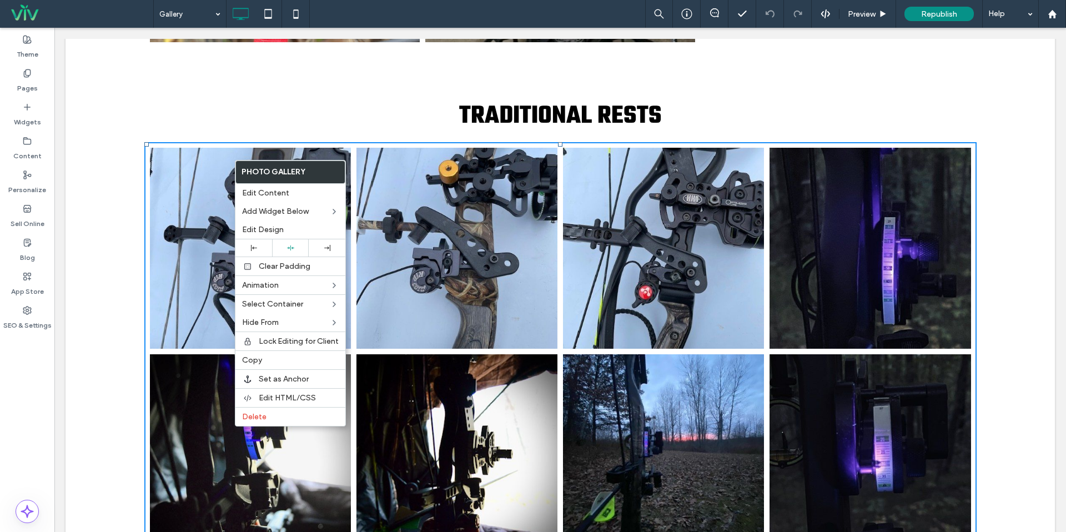
click at [132, 248] on div "TRADITIONAL RESTS Button Button Button Button Button Button Button Button Butto…" at bounding box center [561, 525] width 990 height 910
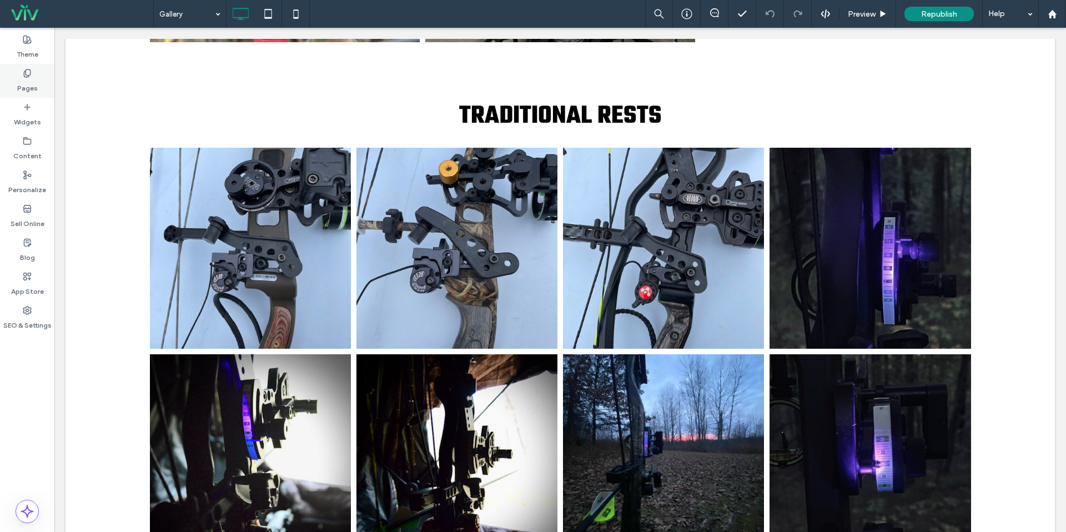
click at [37, 80] on div "Pages" at bounding box center [27, 81] width 54 height 34
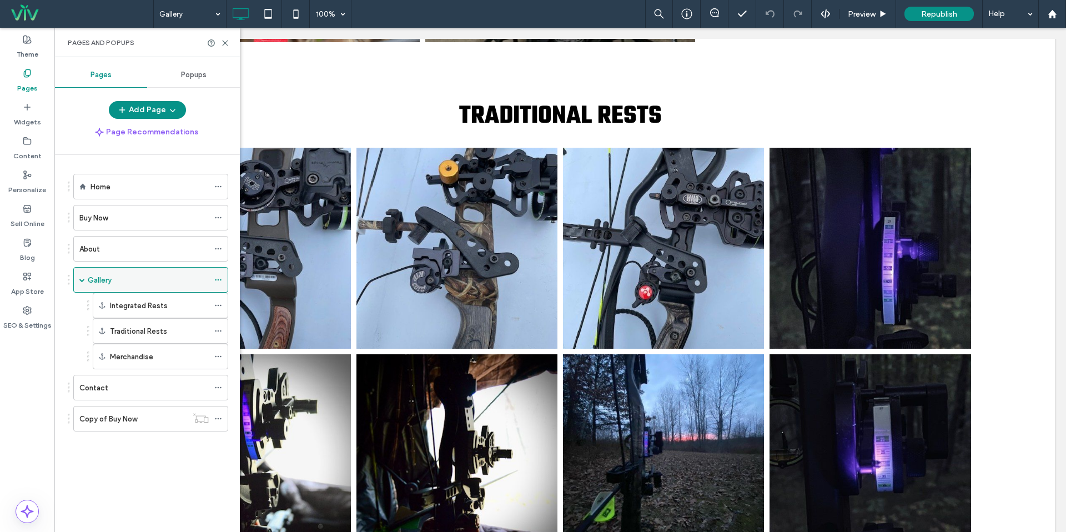
click at [216, 278] on icon at bounding box center [218, 280] width 8 height 8
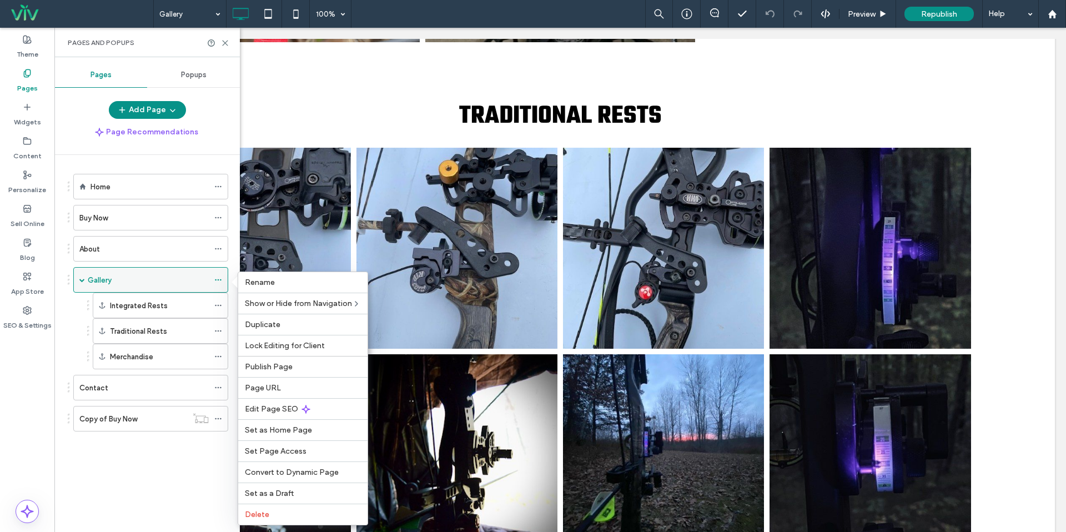
click at [196, 280] on div "Gallery" at bounding box center [148, 280] width 121 height 12
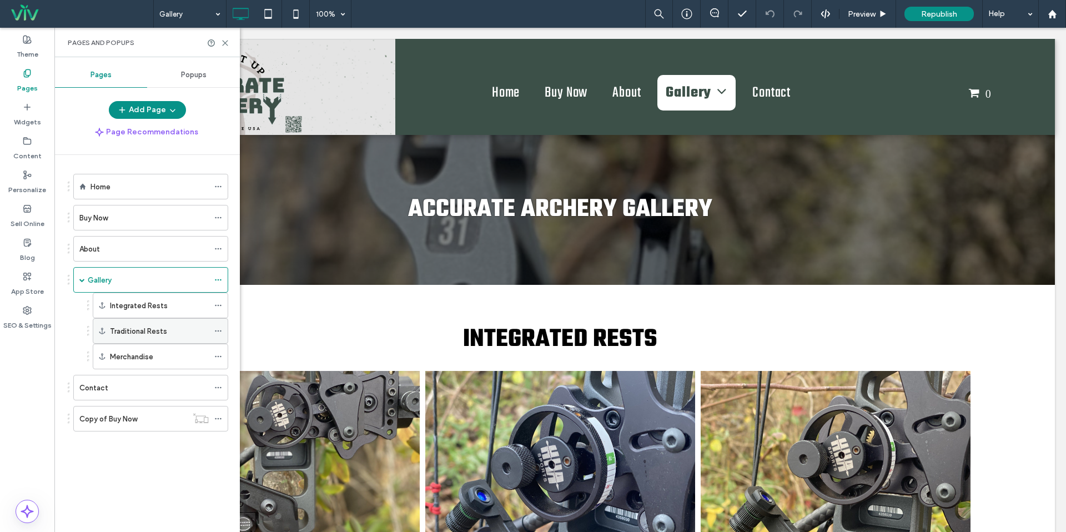
click at [156, 334] on label "Traditional Rests" at bounding box center [138, 331] width 57 height 19
click at [84, 280] on span at bounding box center [82, 280] width 6 height 6
click at [218, 331] on use at bounding box center [218, 332] width 6 height 2
click at [146, 303] on label "Integrated Rests" at bounding box center [139, 305] width 58 height 19
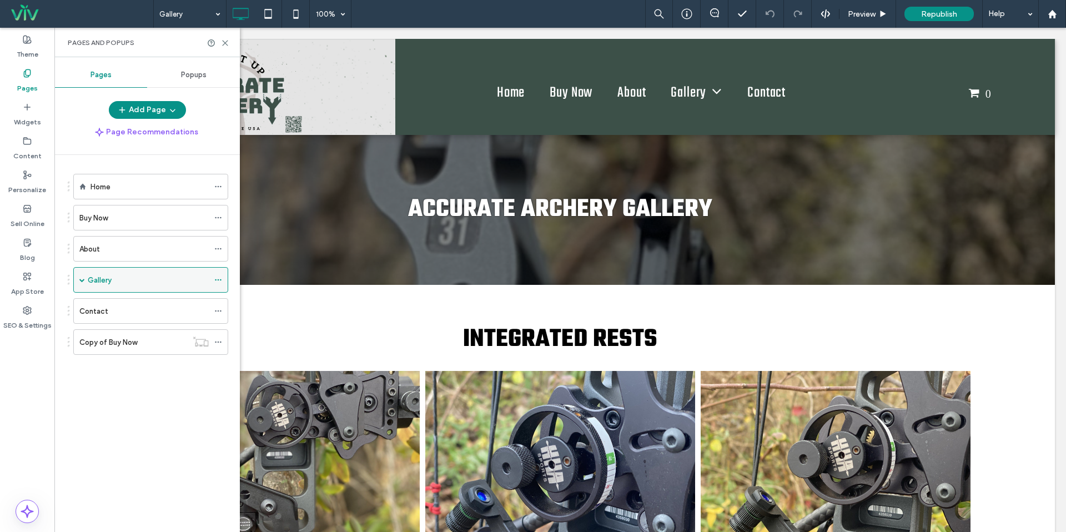
click at [202, 279] on div "Gallery" at bounding box center [148, 280] width 121 height 12
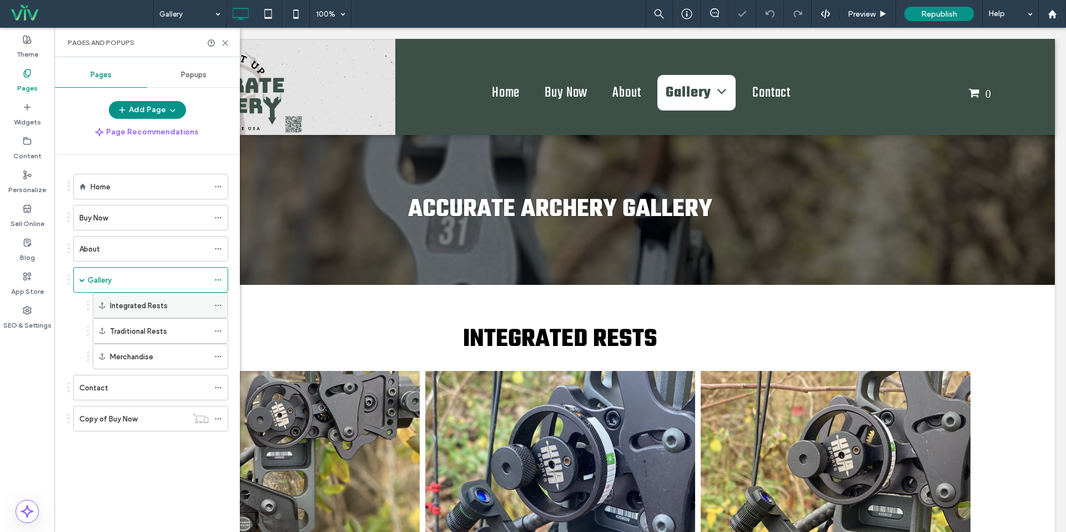
click at [220, 305] on icon at bounding box center [218, 306] width 8 height 8
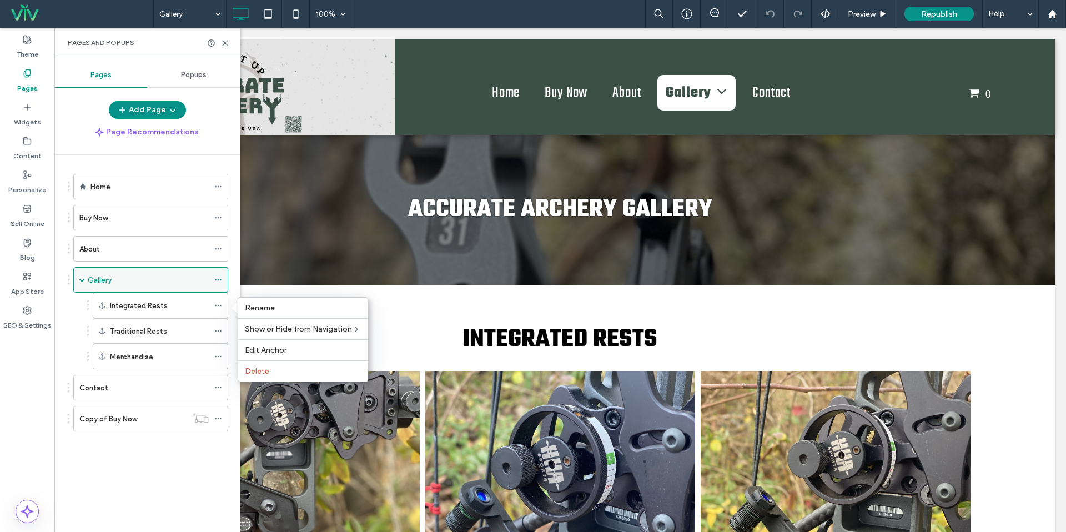
click at [173, 277] on div "Gallery" at bounding box center [148, 280] width 121 height 12
click at [216, 278] on icon at bounding box center [218, 280] width 8 height 8
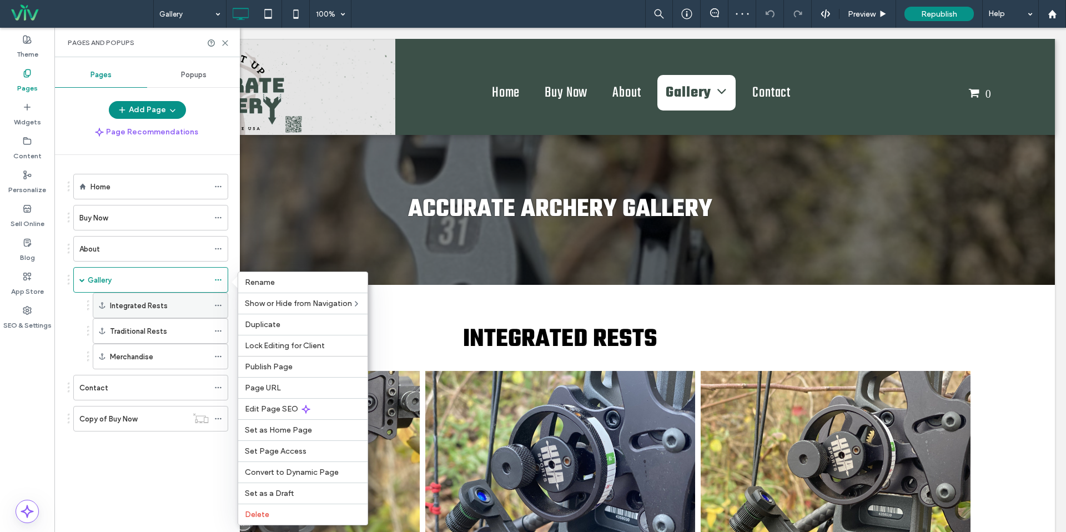
click at [137, 301] on label "Integrated Rests" at bounding box center [139, 305] width 58 height 19
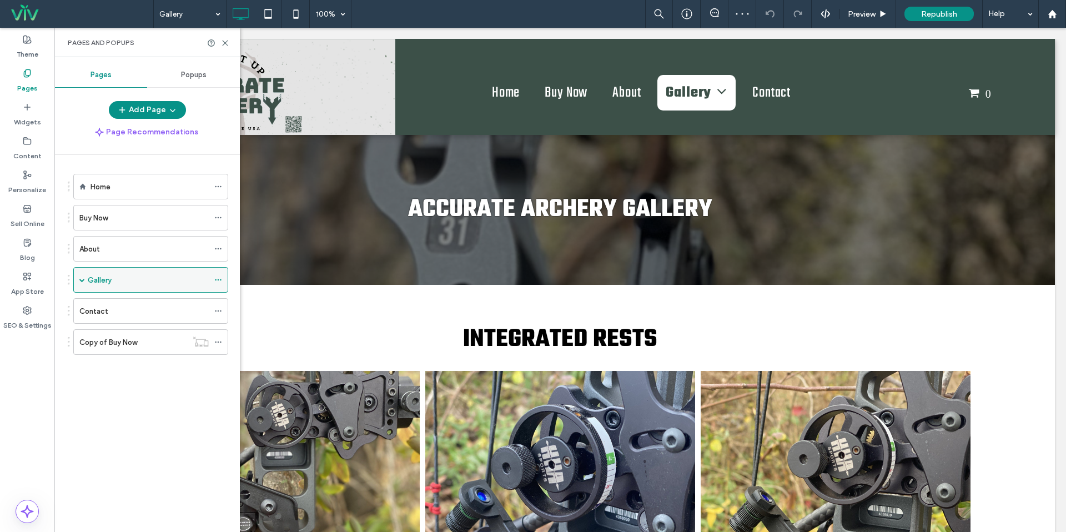
click at [111, 278] on label "Gallery" at bounding box center [100, 280] width 24 height 19
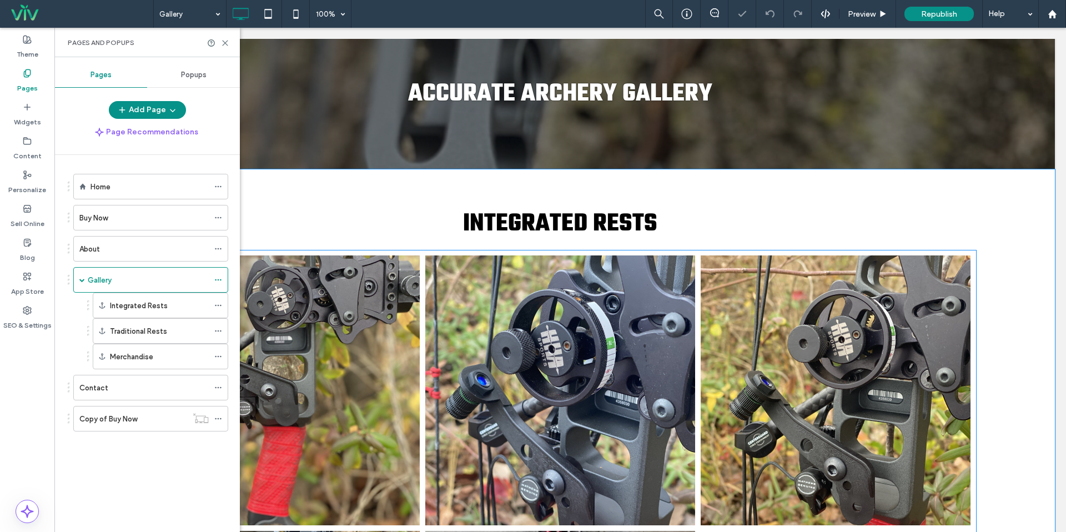
scroll to position [147, 0]
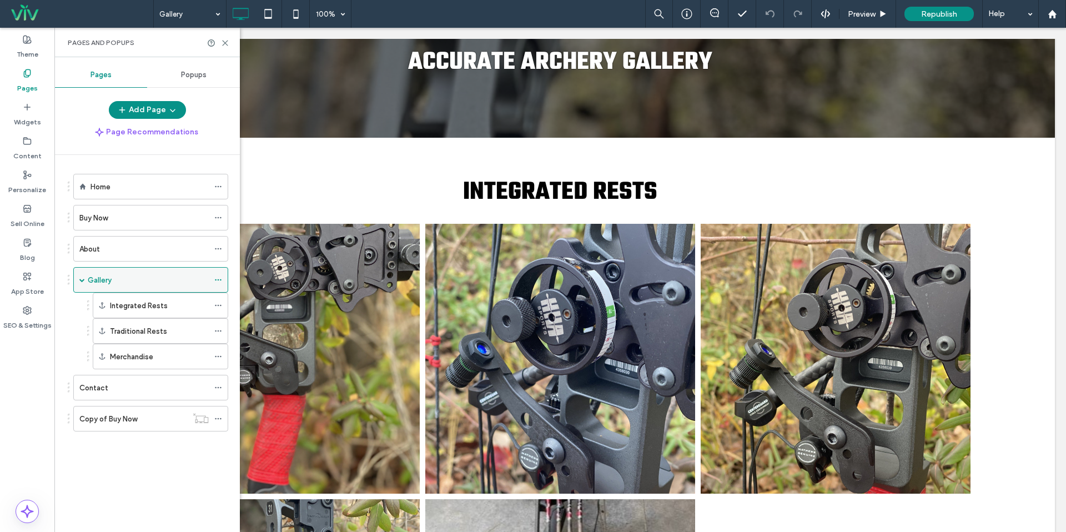
click at [221, 279] on use at bounding box center [218, 280] width 6 height 2
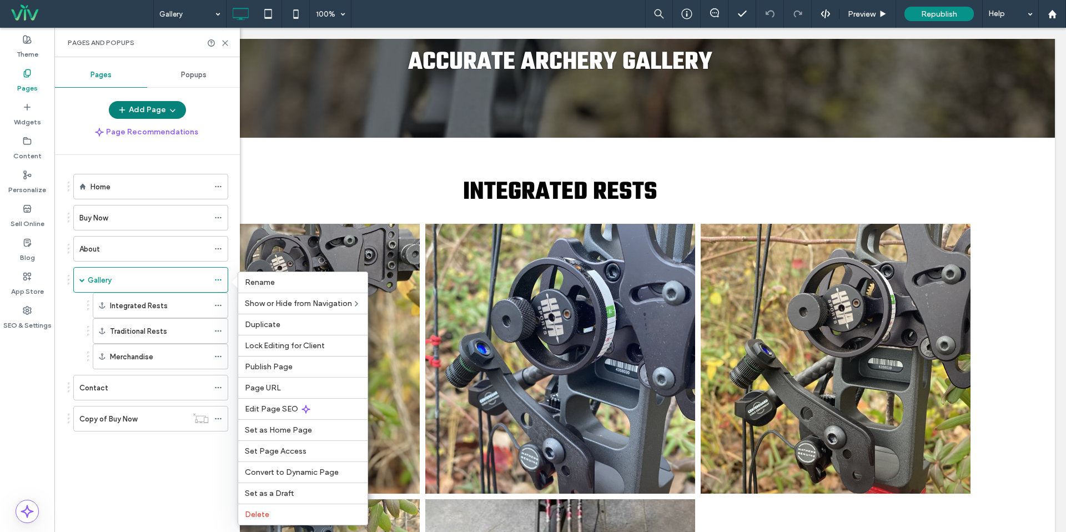
click at [172, 115] on span "button" at bounding box center [171, 110] width 11 height 17
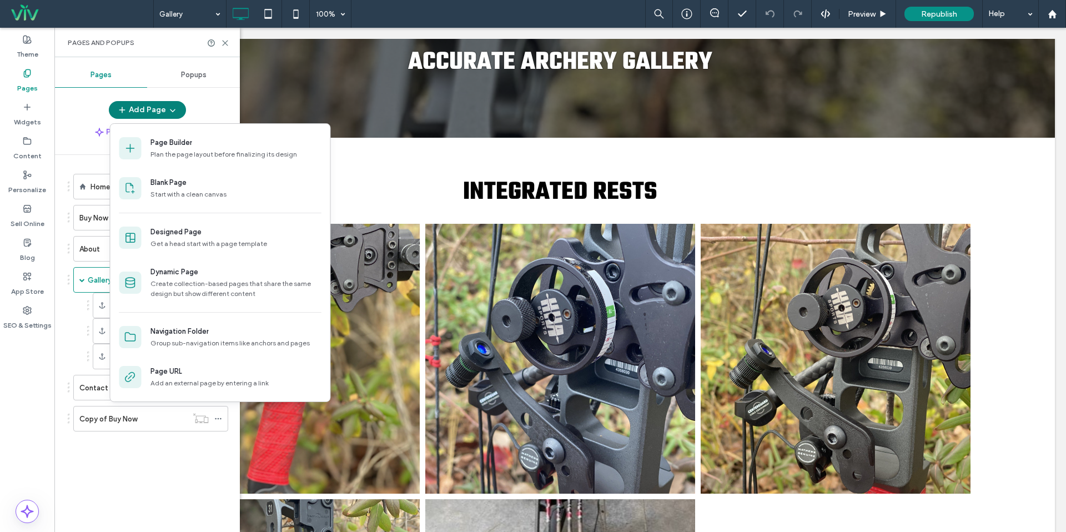
click at [172, 115] on span "button" at bounding box center [171, 110] width 11 height 17
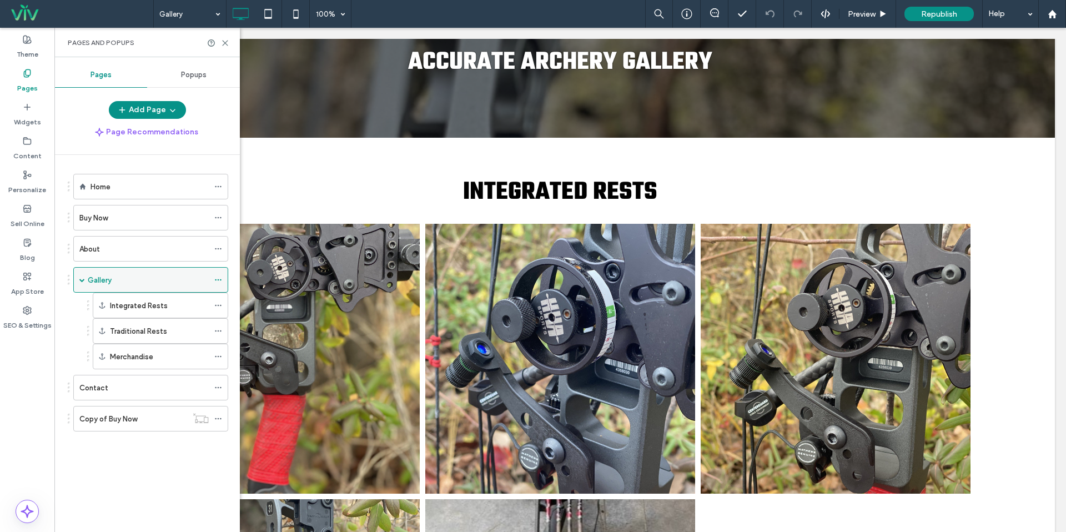
click at [219, 279] on icon at bounding box center [218, 280] width 8 height 8
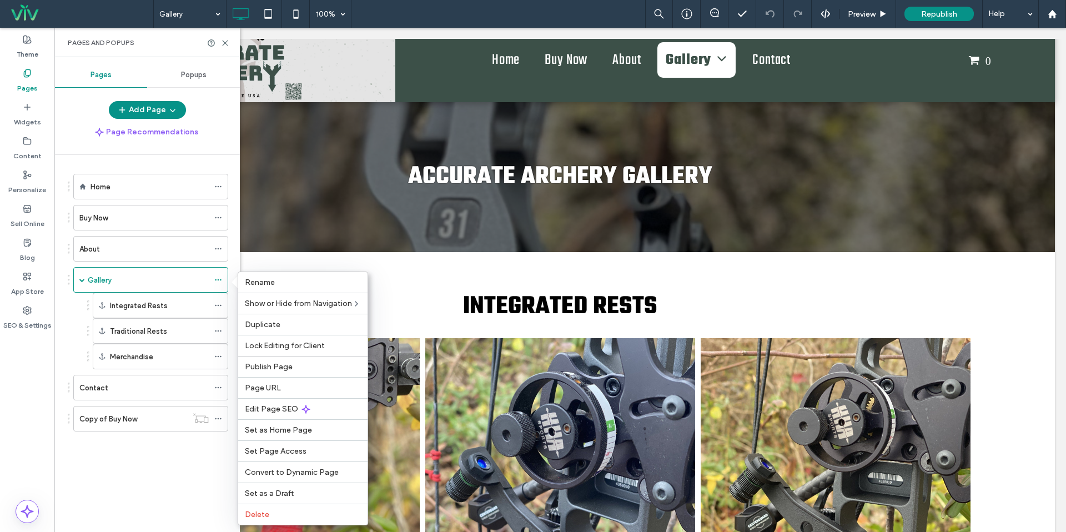
scroll to position [0, 0]
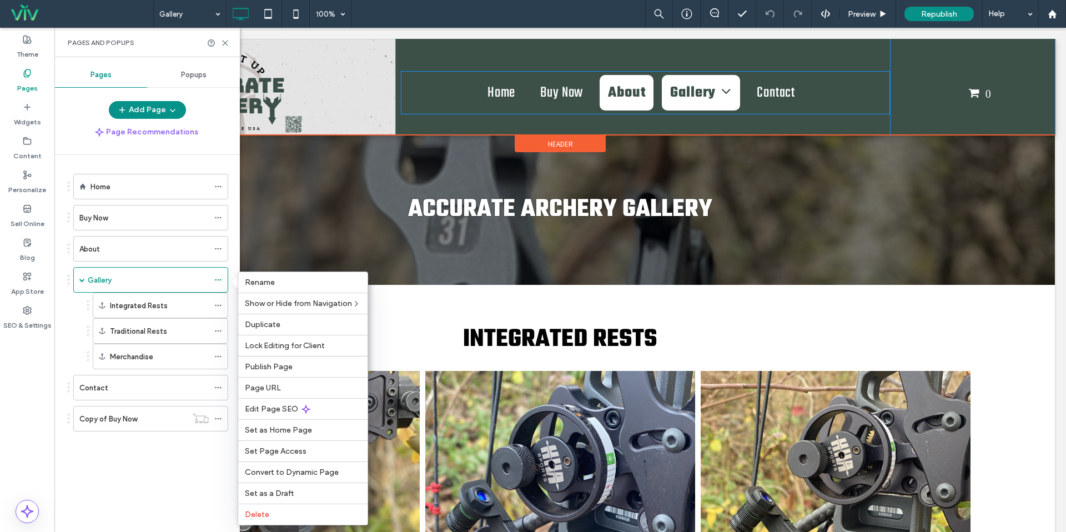
drag, startPoint x: 664, startPoint y: 113, endPoint x: 608, endPoint y: 88, distance: 61.4
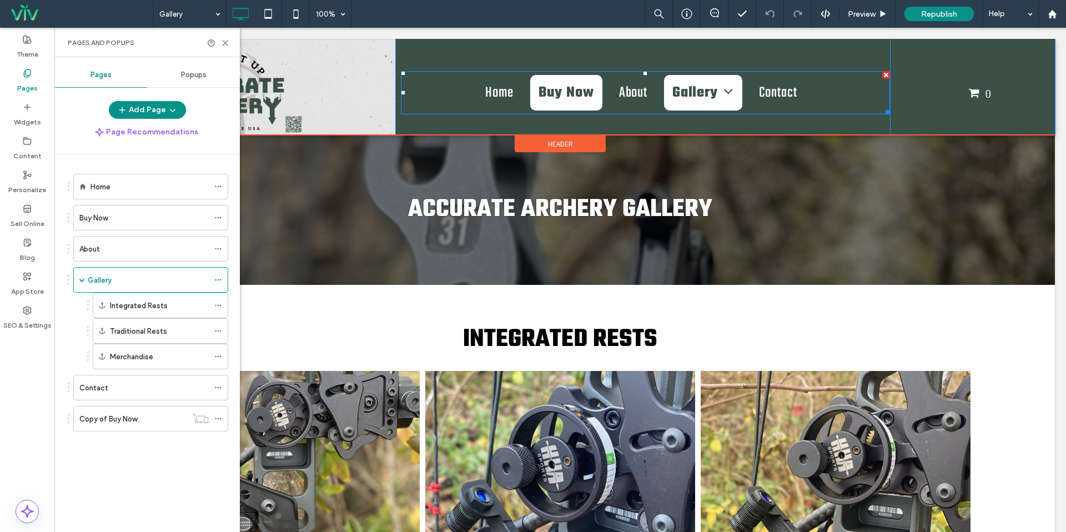
click at [556, 95] on span "Buy Now" at bounding box center [567, 93] width 56 height 22
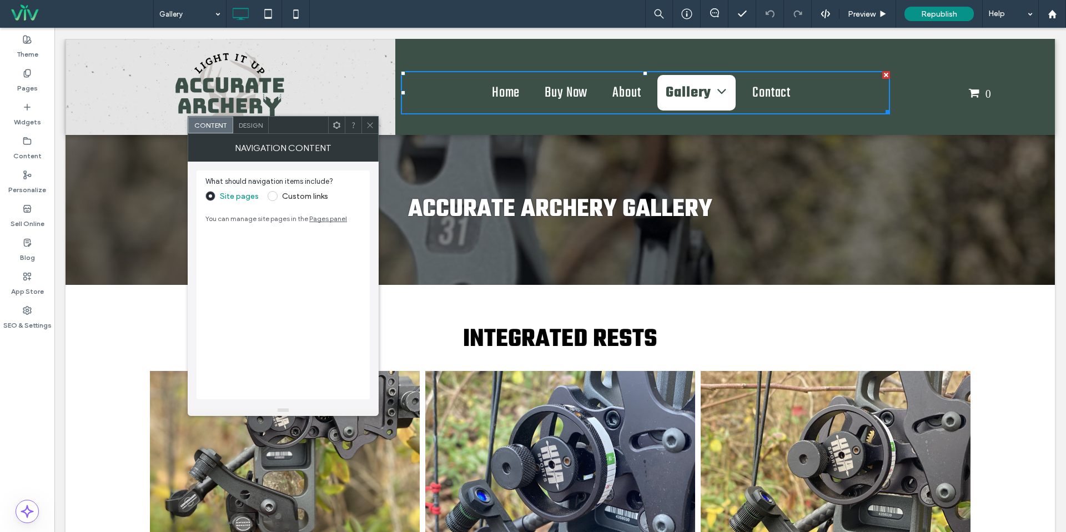
click at [370, 119] on span at bounding box center [370, 125] width 8 height 17
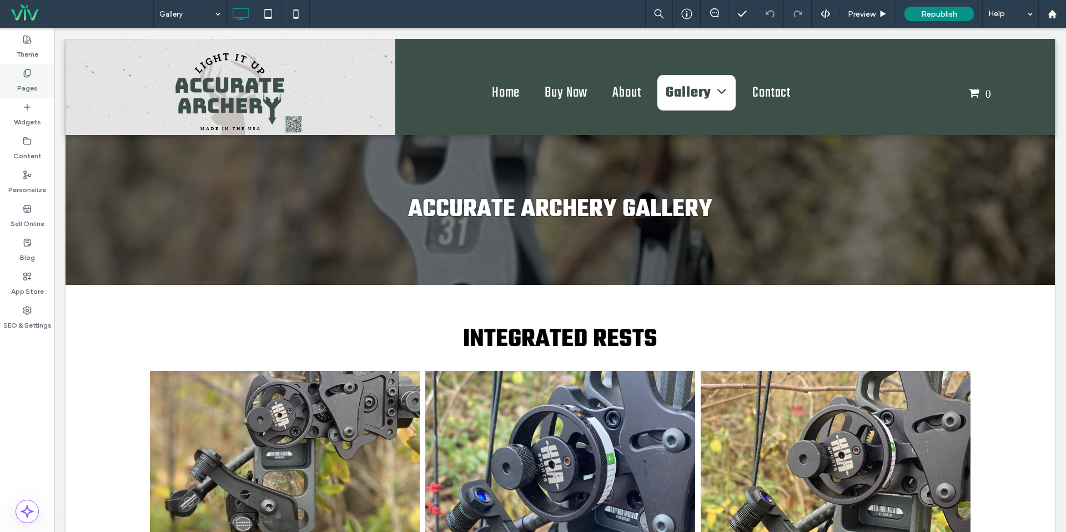
click at [31, 76] on icon at bounding box center [27, 73] width 9 height 9
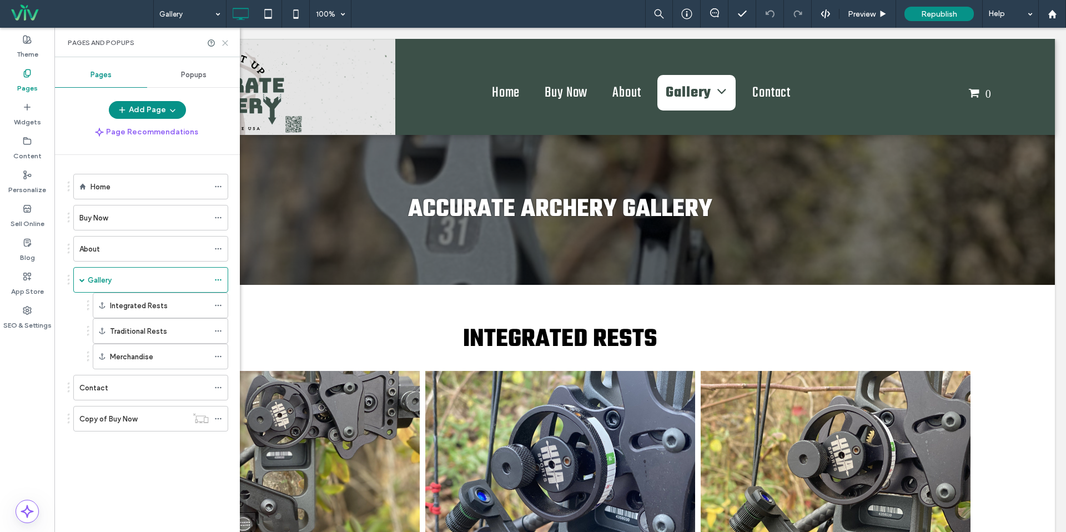
click at [225, 39] on icon at bounding box center [225, 43] width 8 height 8
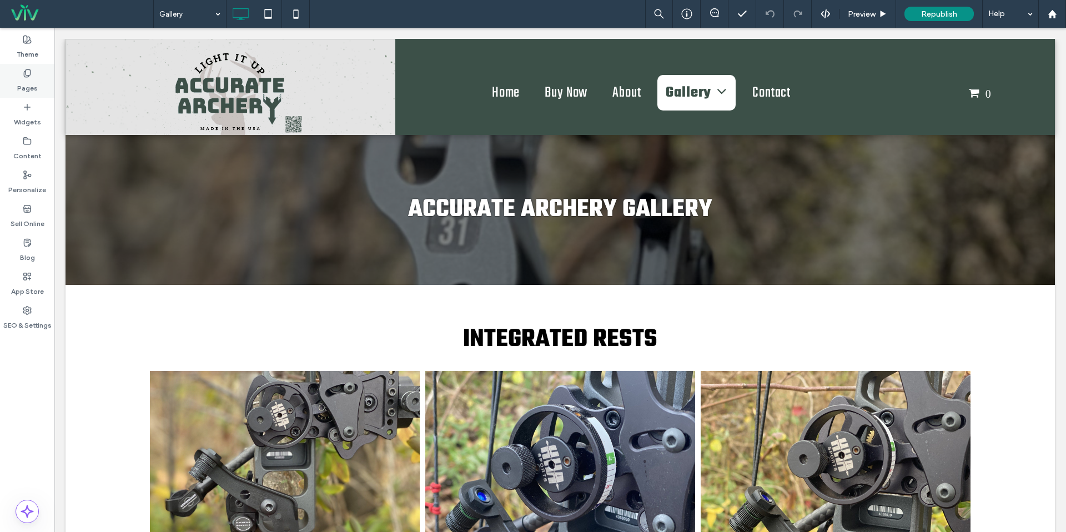
click at [32, 84] on label "Pages" at bounding box center [27, 86] width 21 height 16
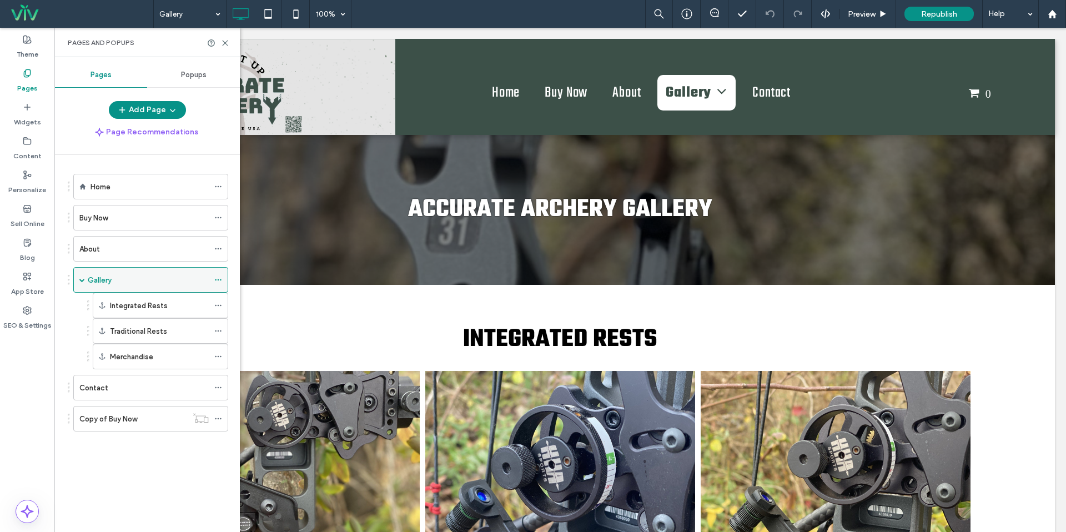
click at [132, 277] on div "Gallery" at bounding box center [148, 280] width 121 height 12
click at [222, 43] on icon at bounding box center [225, 43] width 8 height 8
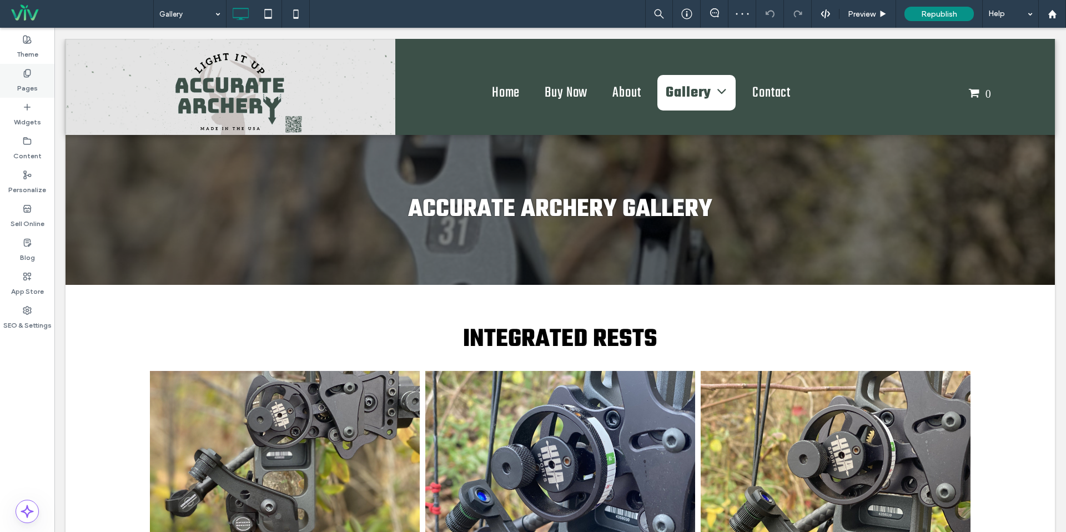
click at [35, 77] on div "Pages" at bounding box center [27, 81] width 54 height 34
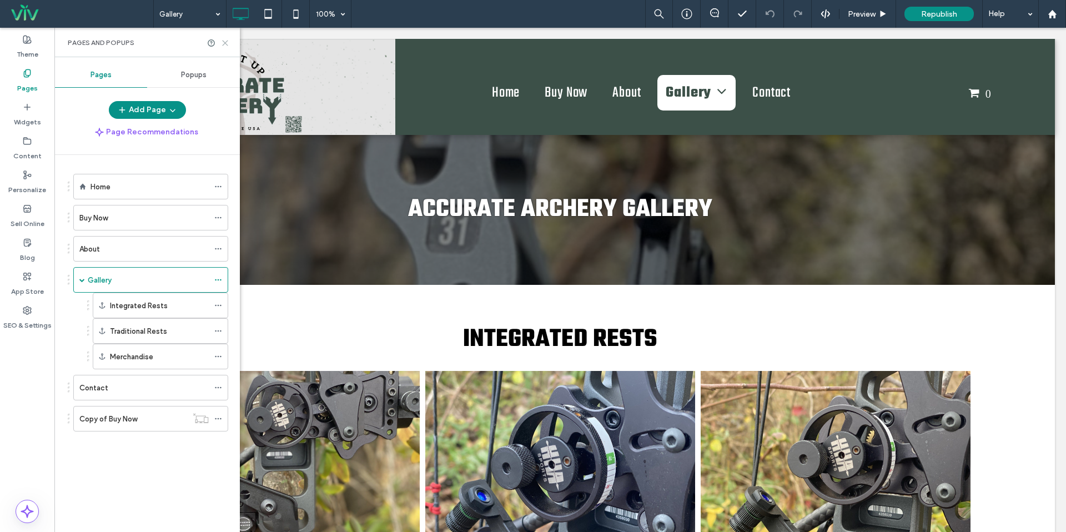
drag, startPoint x: 224, startPoint y: 39, endPoint x: 198, endPoint y: 58, distance: 32.2
click at [224, 39] on icon at bounding box center [225, 43] width 8 height 8
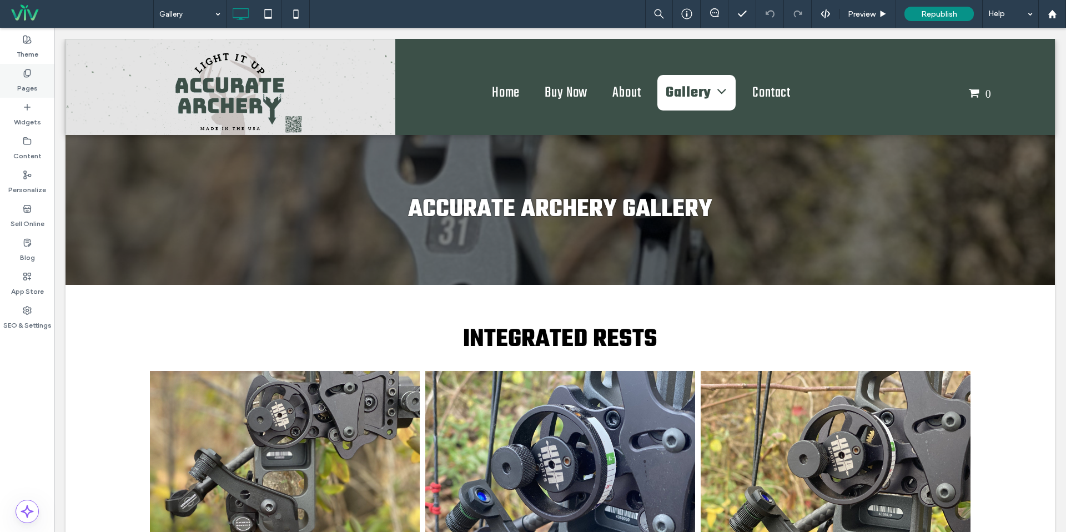
click at [21, 83] on label "Pages" at bounding box center [27, 86] width 21 height 16
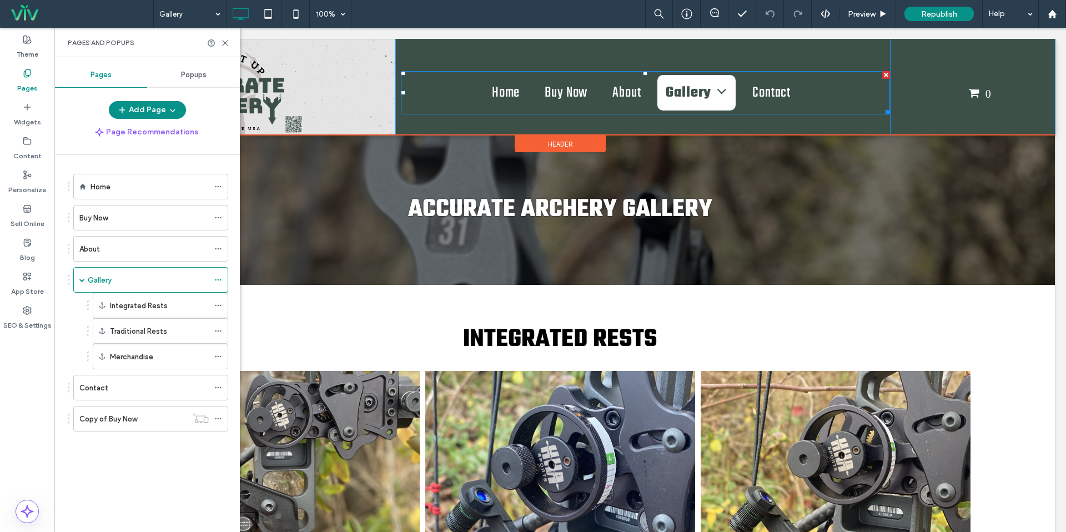
click at [439, 97] on nav "Home Buy Now About Gallery Integrated Rests Traditional Rests Merchandise Conta…" at bounding box center [645, 92] width 489 height 43
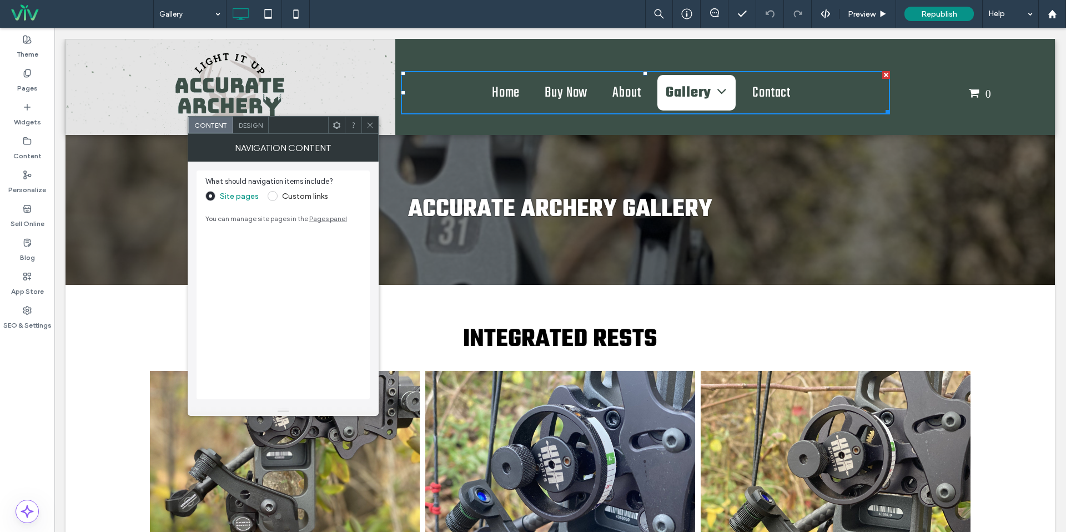
click at [369, 128] on icon at bounding box center [370, 125] width 8 height 8
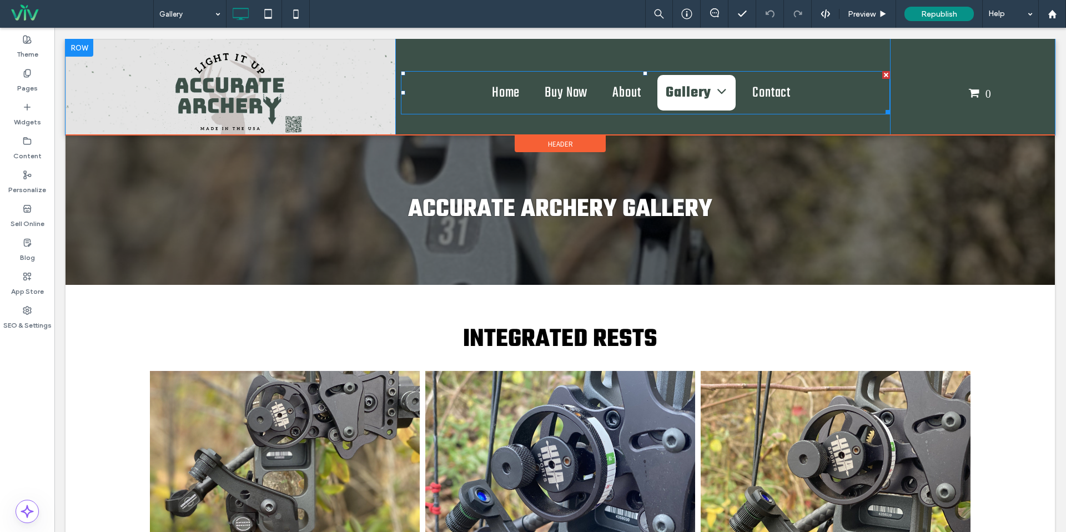
click at [443, 89] on nav "Home Buy Now About Gallery Integrated Rests Traditional Rests Merchandise Conta…" at bounding box center [645, 92] width 489 height 43
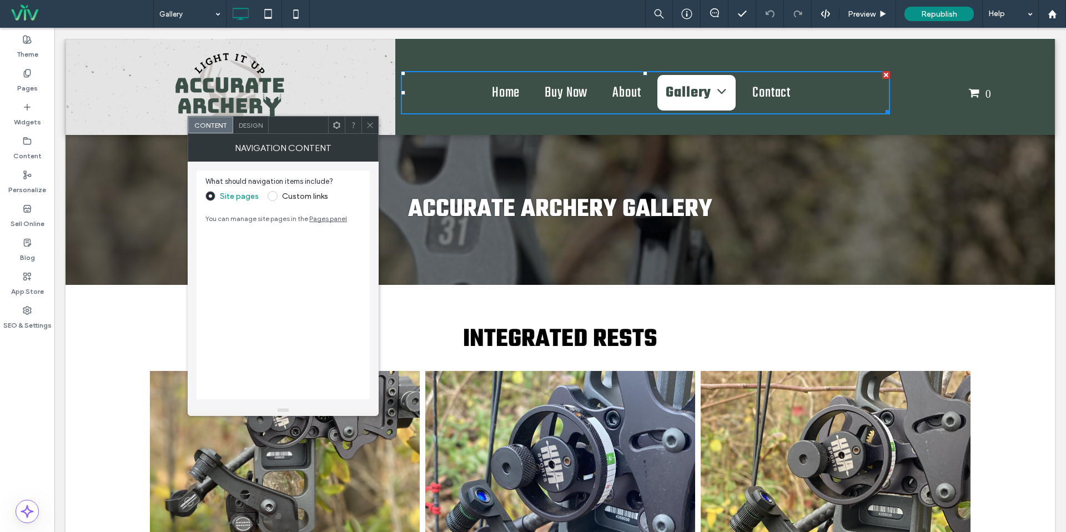
drag, startPoint x: 364, startPoint y: 123, endPoint x: 347, endPoint y: 147, distance: 29.4
click at [364, 123] on div at bounding box center [370, 125] width 17 height 17
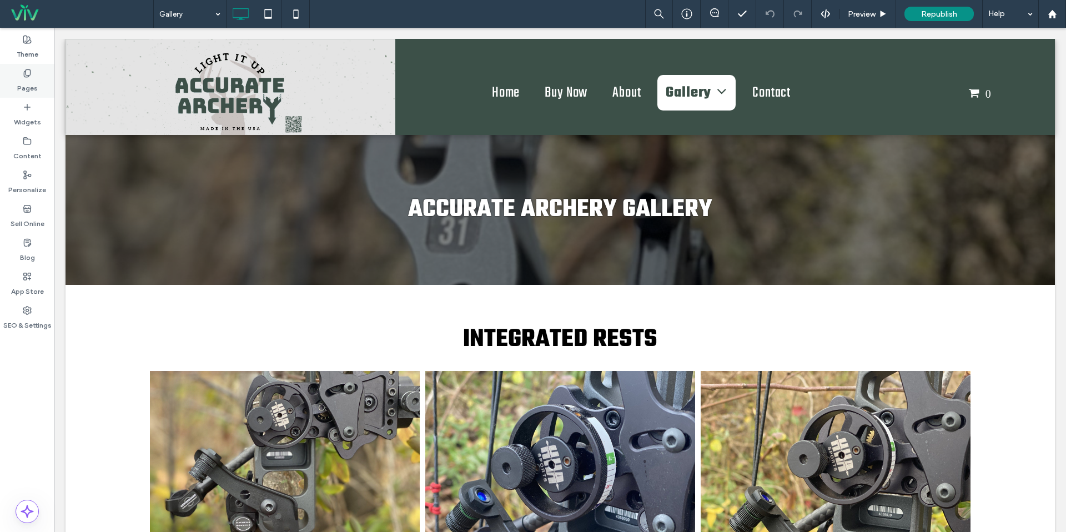
click at [37, 78] on div "Pages" at bounding box center [27, 81] width 54 height 34
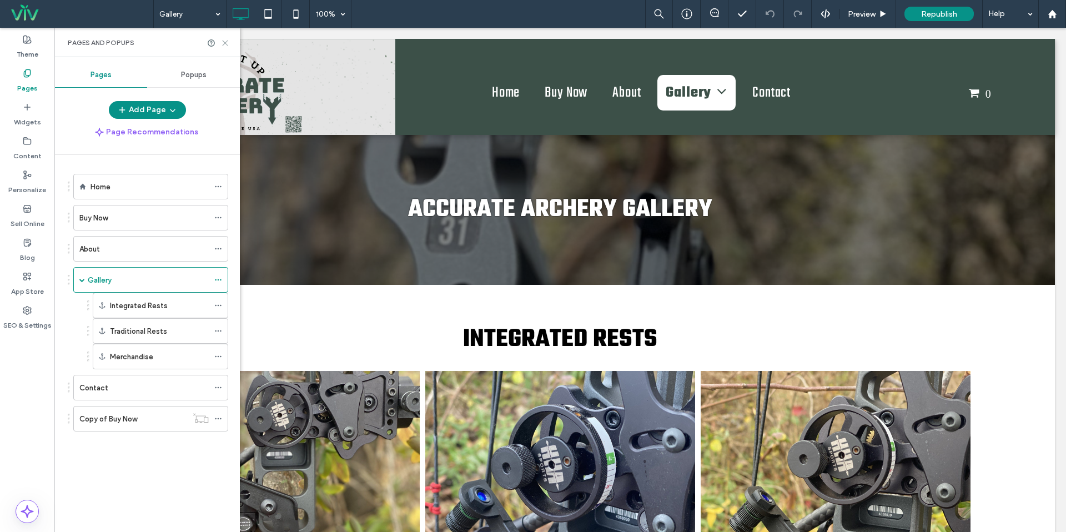
click at [225, 41] on icon at bounding box center [225, 43] width 8 height 8
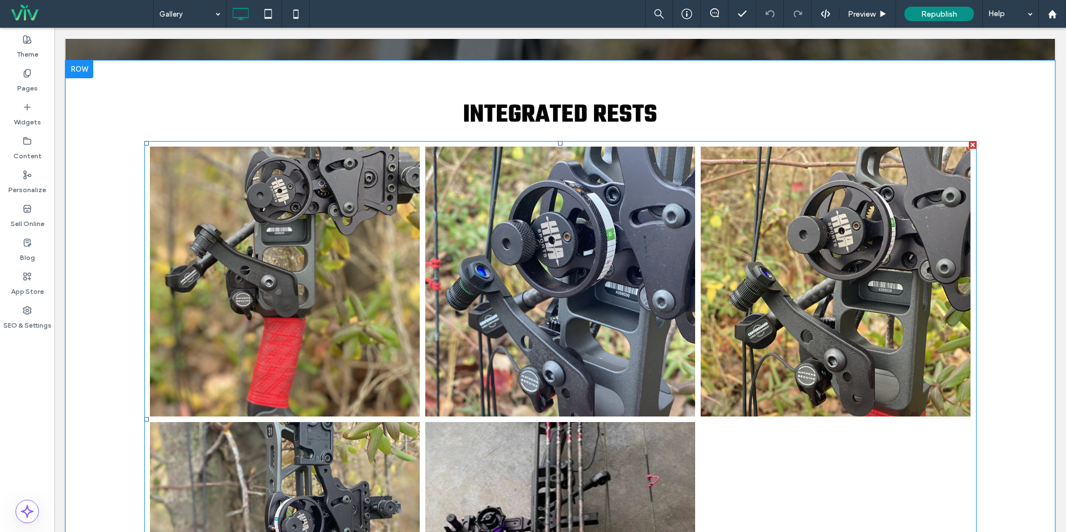
scroll to position [226, 0]
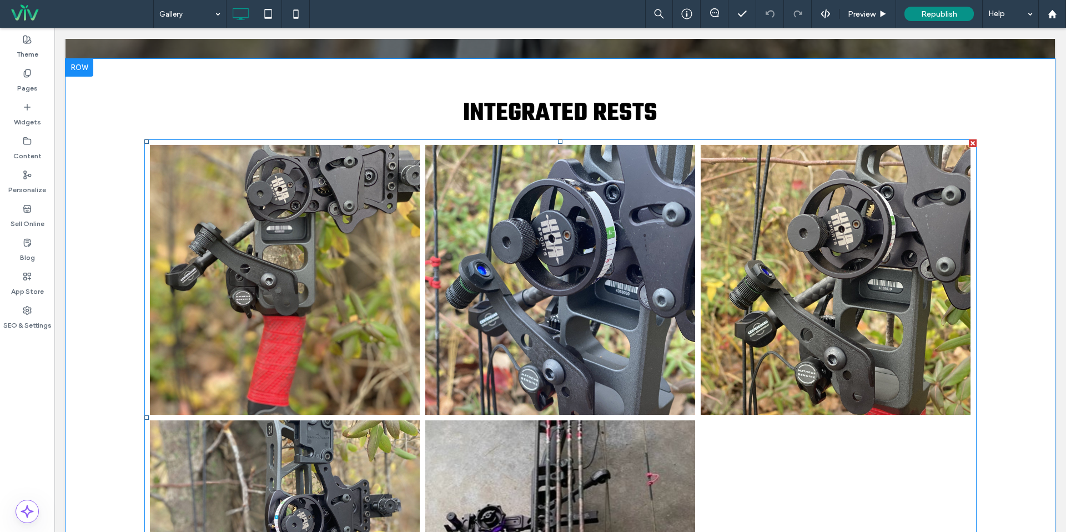
click at [360, 213] on link at bounding box center [285, 280] width 270 height 270
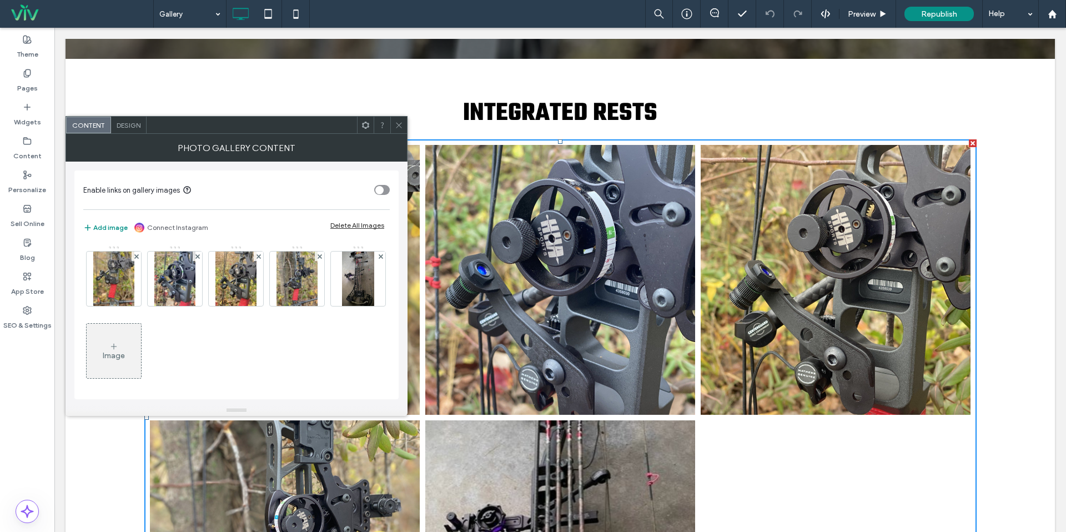
click at [402, 127] on icon at bounding box center [399, 125] width 8 height 8
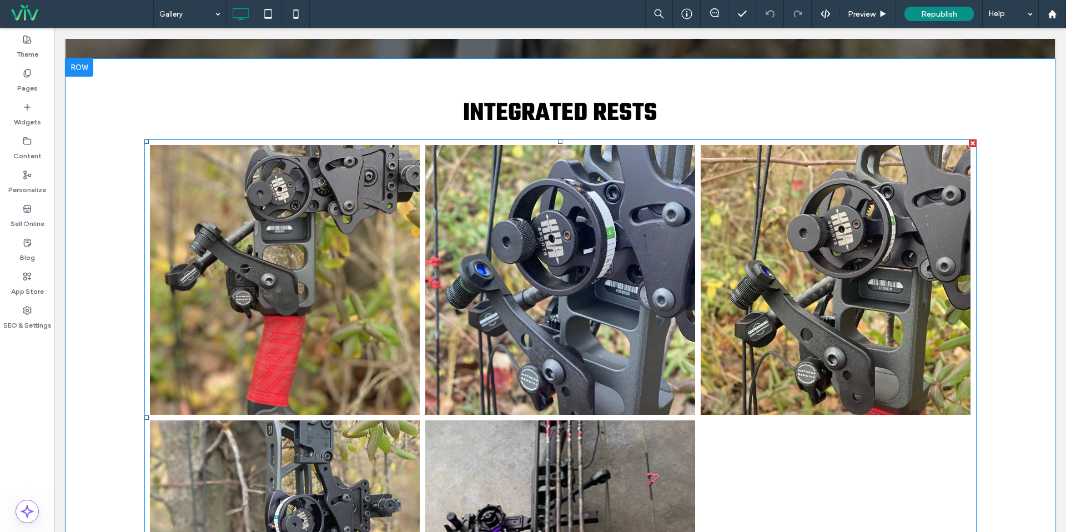
click at [353, 230] on link at bounding box center [285, 280] width 270 height 270
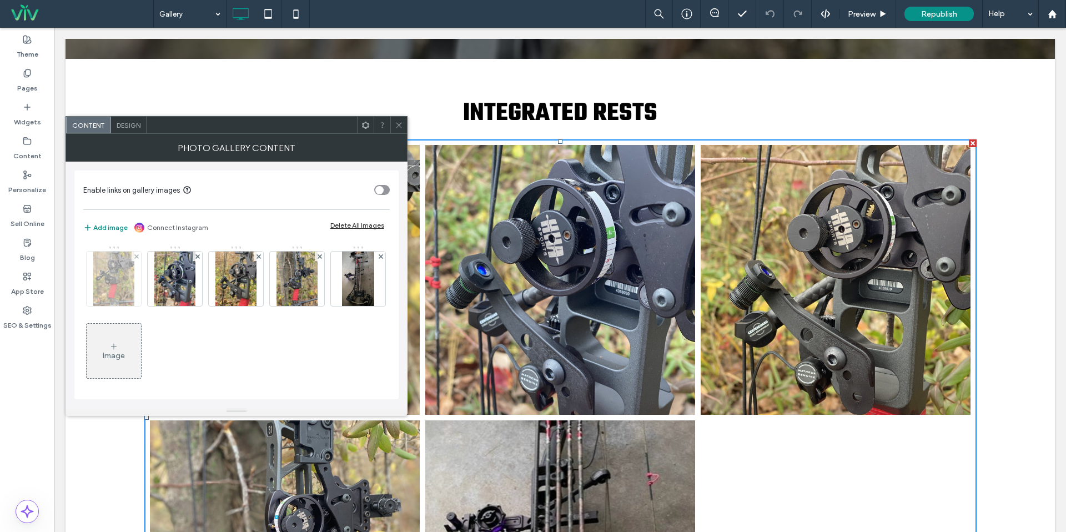
click at [113, 278] on img at bounding box center [113, 279] width 41 height 54
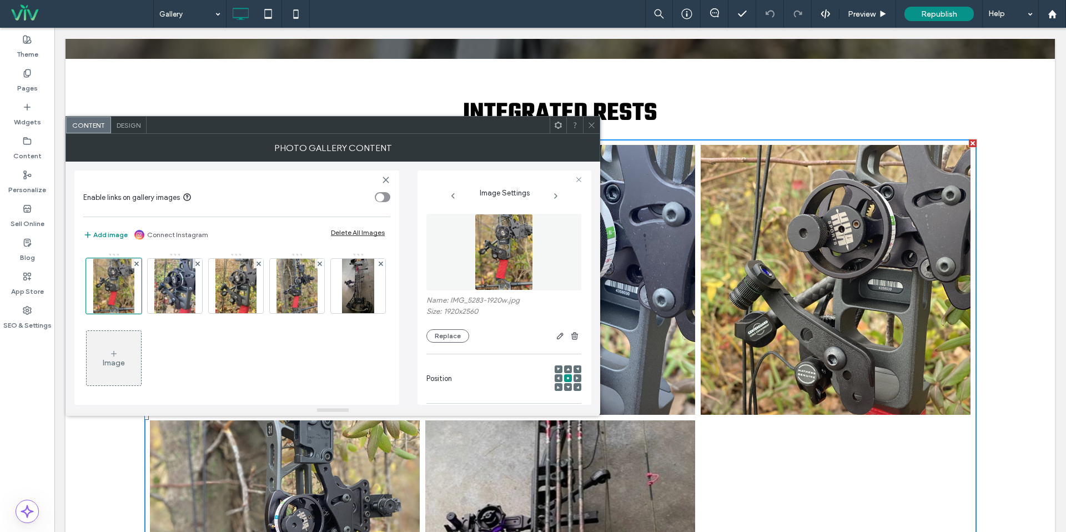
click at [594, 124] on icon at bounding box center [592, 125] width 8 height 8
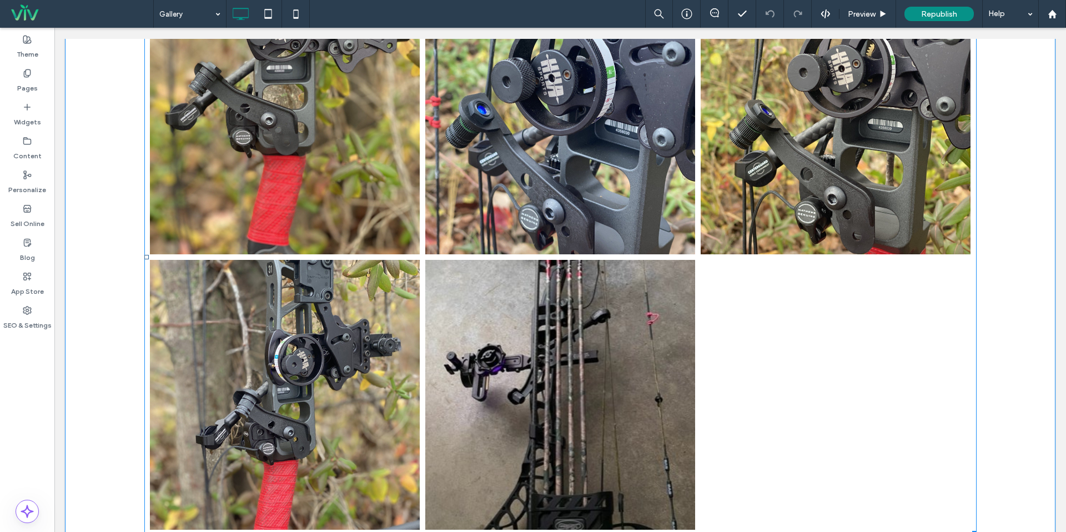
scroll to position [399, 0]
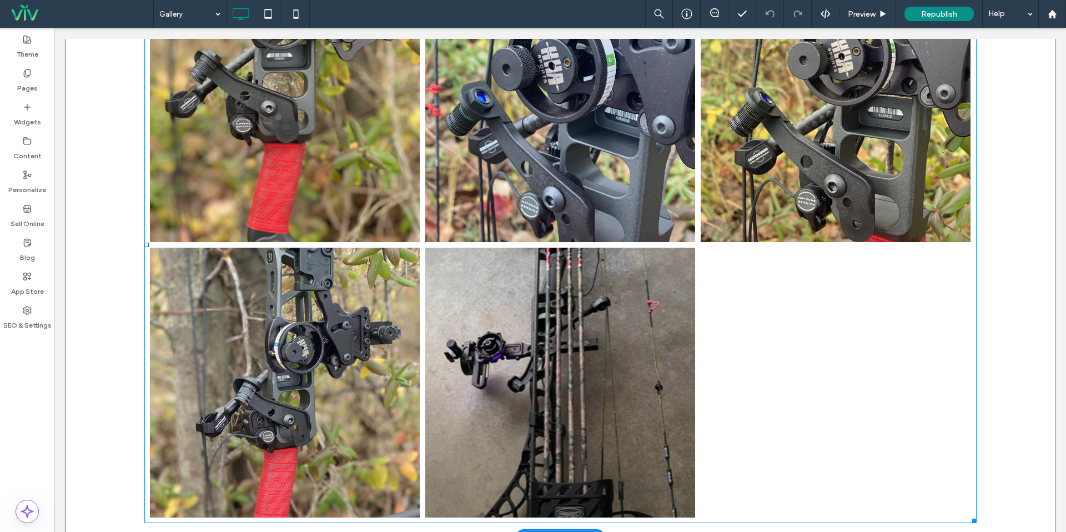
click at [780, 365] on div at bounding box center [836, 383] width 276 height 276
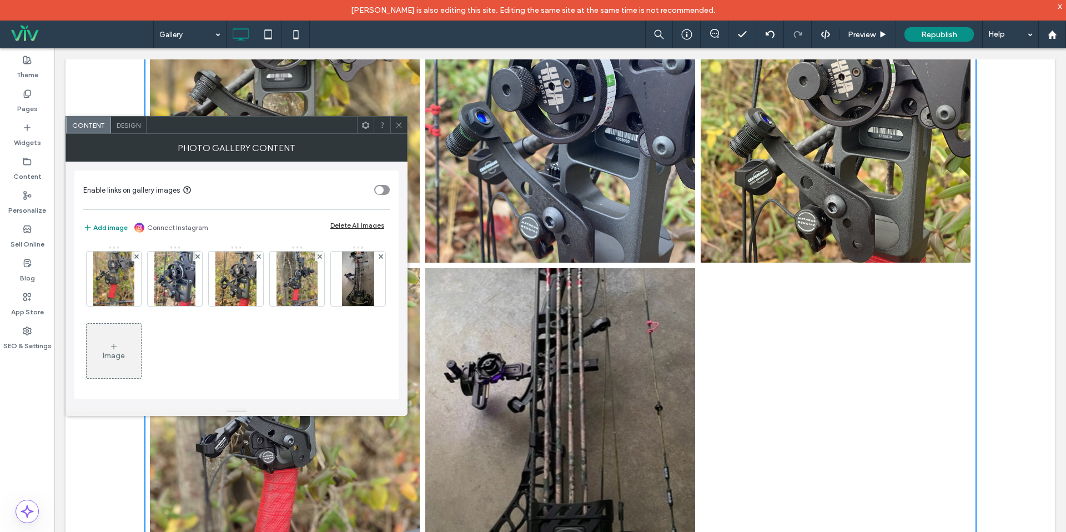
click at [399, 134] on div "Photo Gallery Content" at bounding box center [237, 148] width 342 height 28
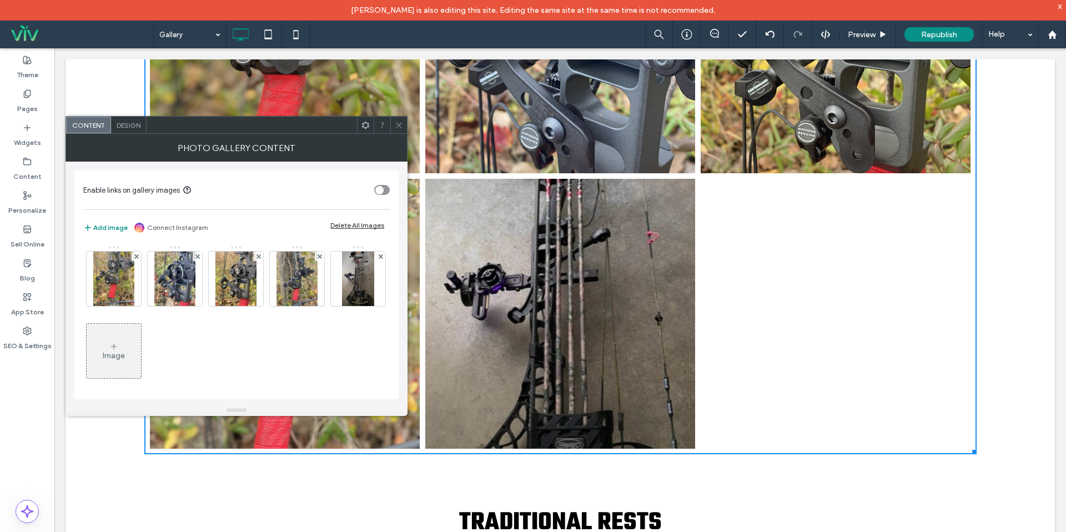
scroll to position [518, 0]
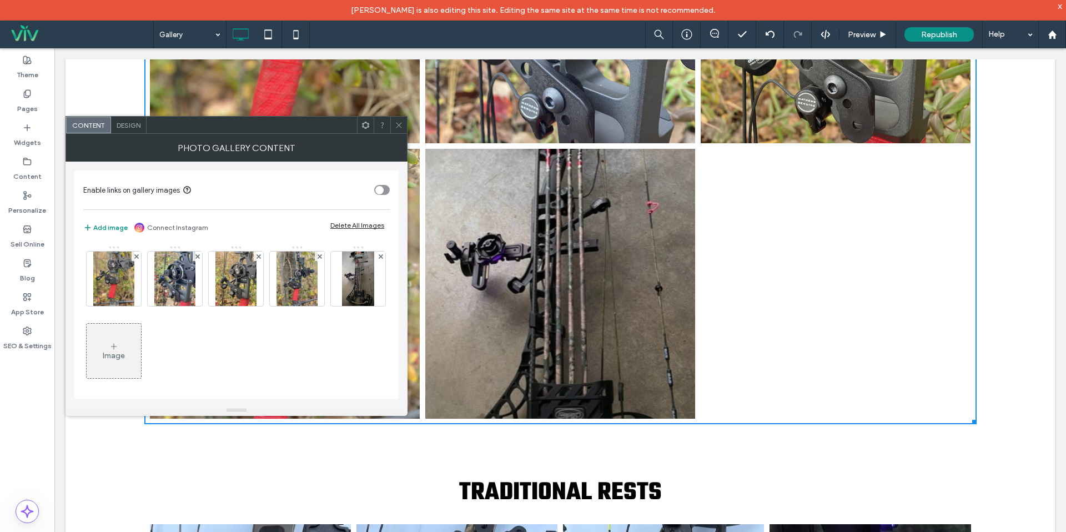
click at [402, 121] on icon at bounding box center [399, 125] width 8 height 8
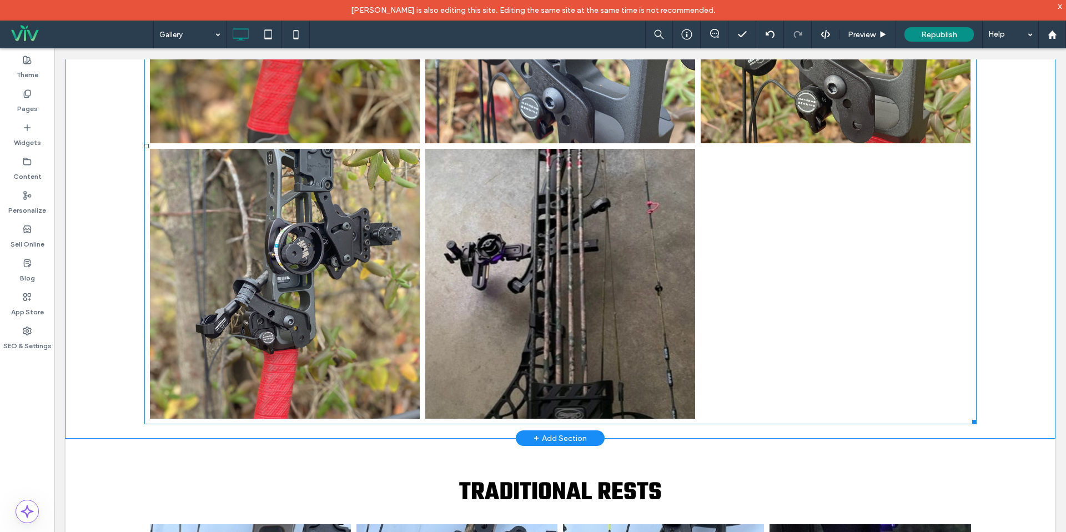
scroll to position [0, 0]
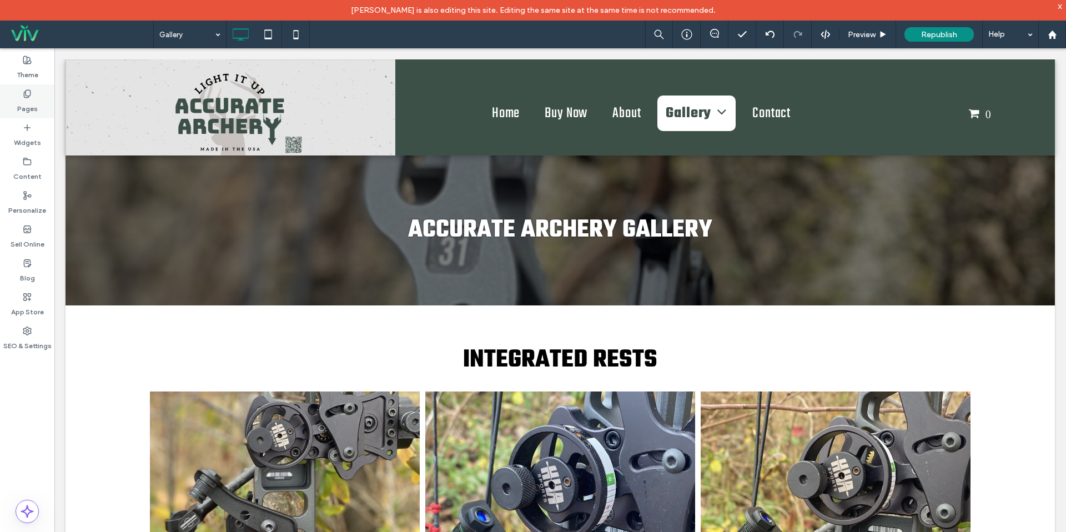
click at [34, 102] on label "Pages" at bounding box center [27, 106] width 21 height 16
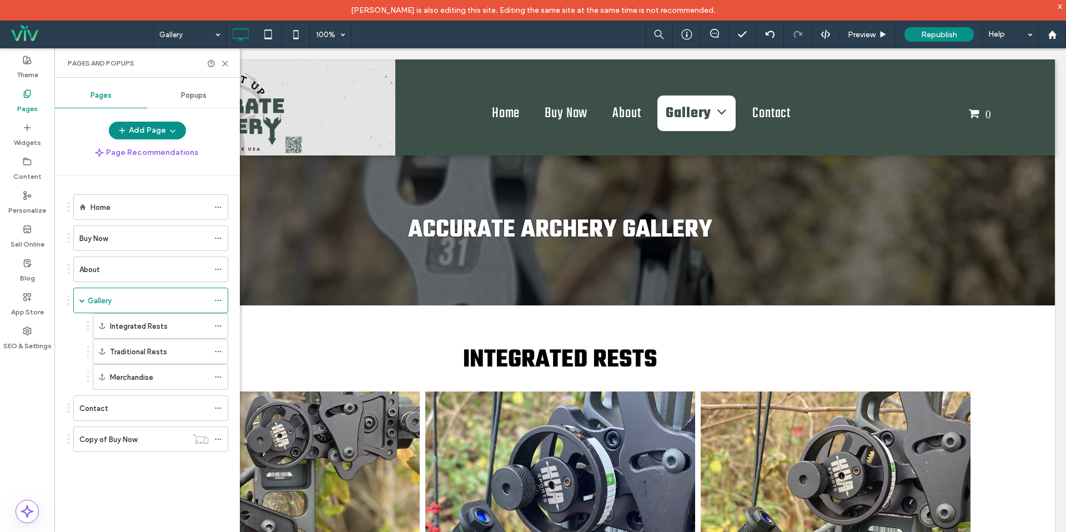
click at [203, 99] on span "Popups" at bounding box center [194, 95] width 26 height 9
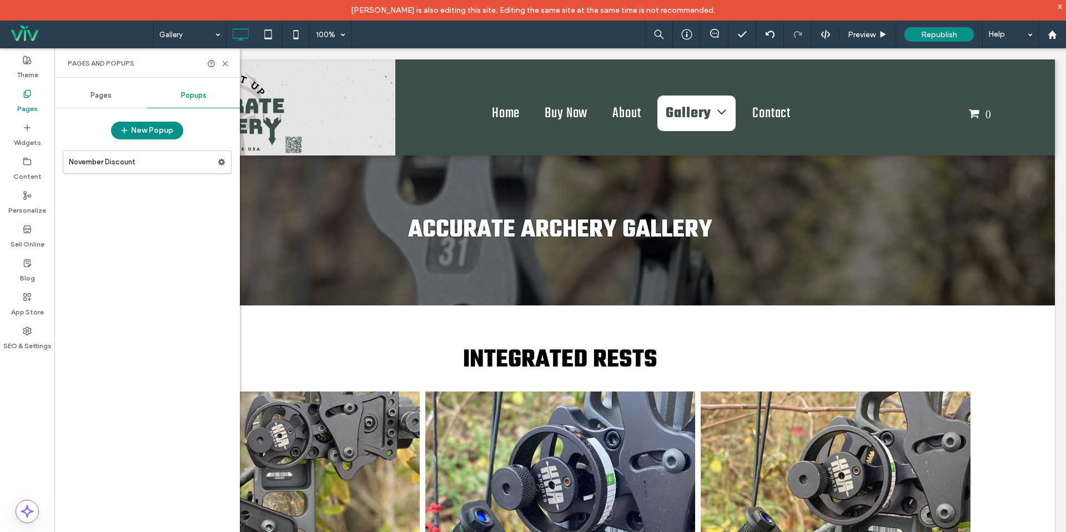
click at [118, 97] on div "Pages" at bounding box center [100, 95] width 93 height 24
